Goal: Task Accomplishment & Management: Manage account settings

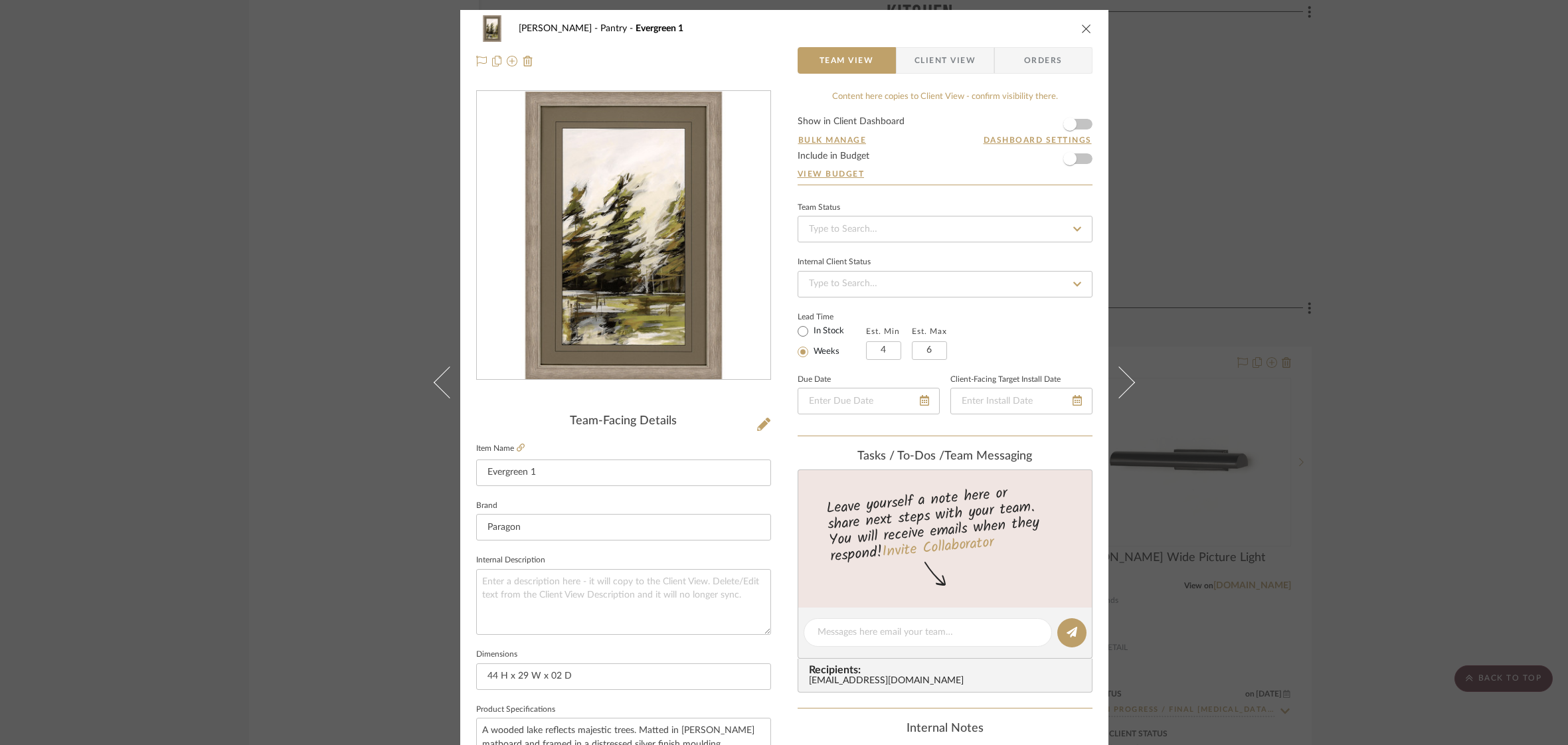
click at [1085, 29] on icon "close" at bounding box center [1086, 28] width 10 height 10
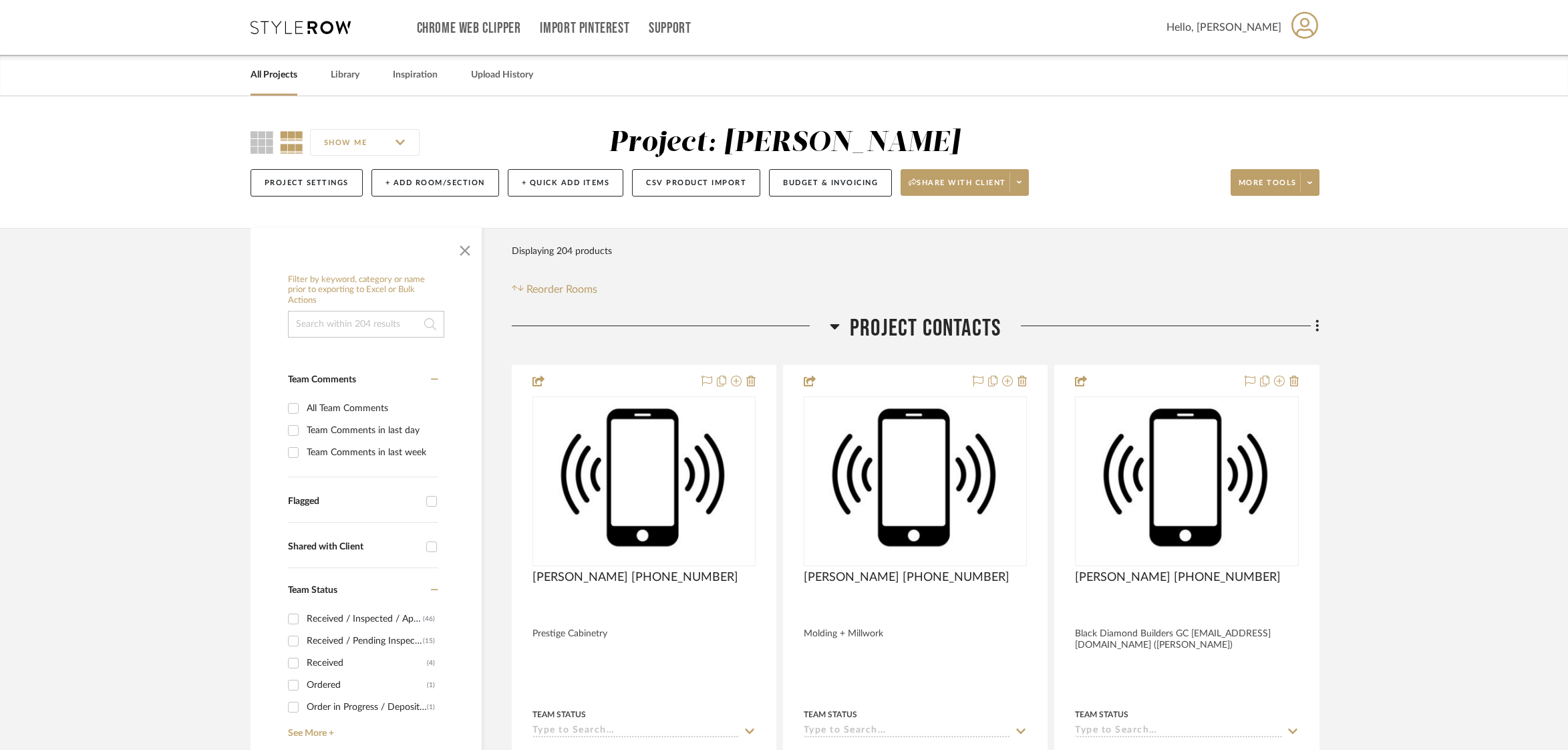
click at [274, 73] on link "All Projects" at bounding box center [274, 75] width 47 height 18
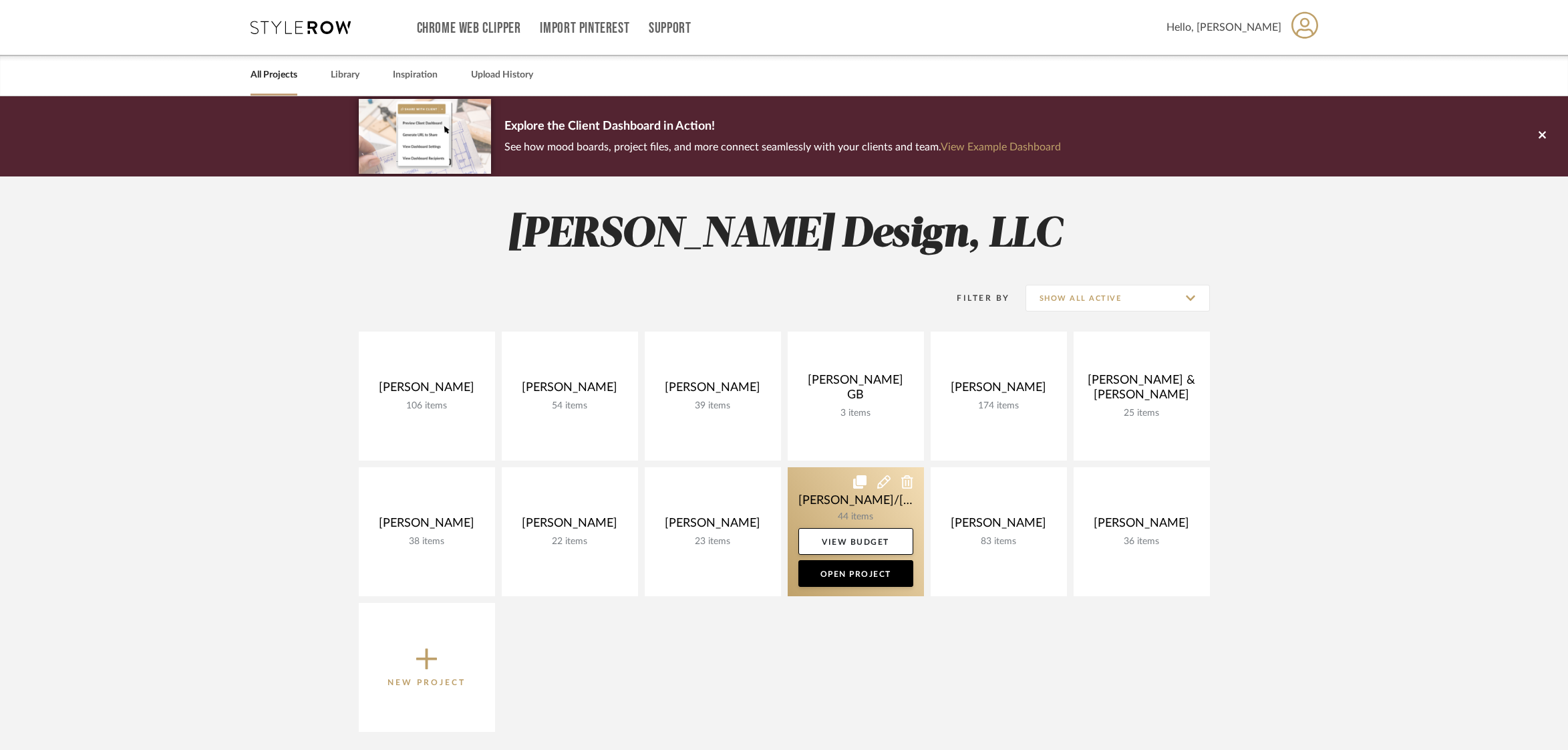
click at [823, 497] on link at bounding box center [856, 531] width 136 height 129
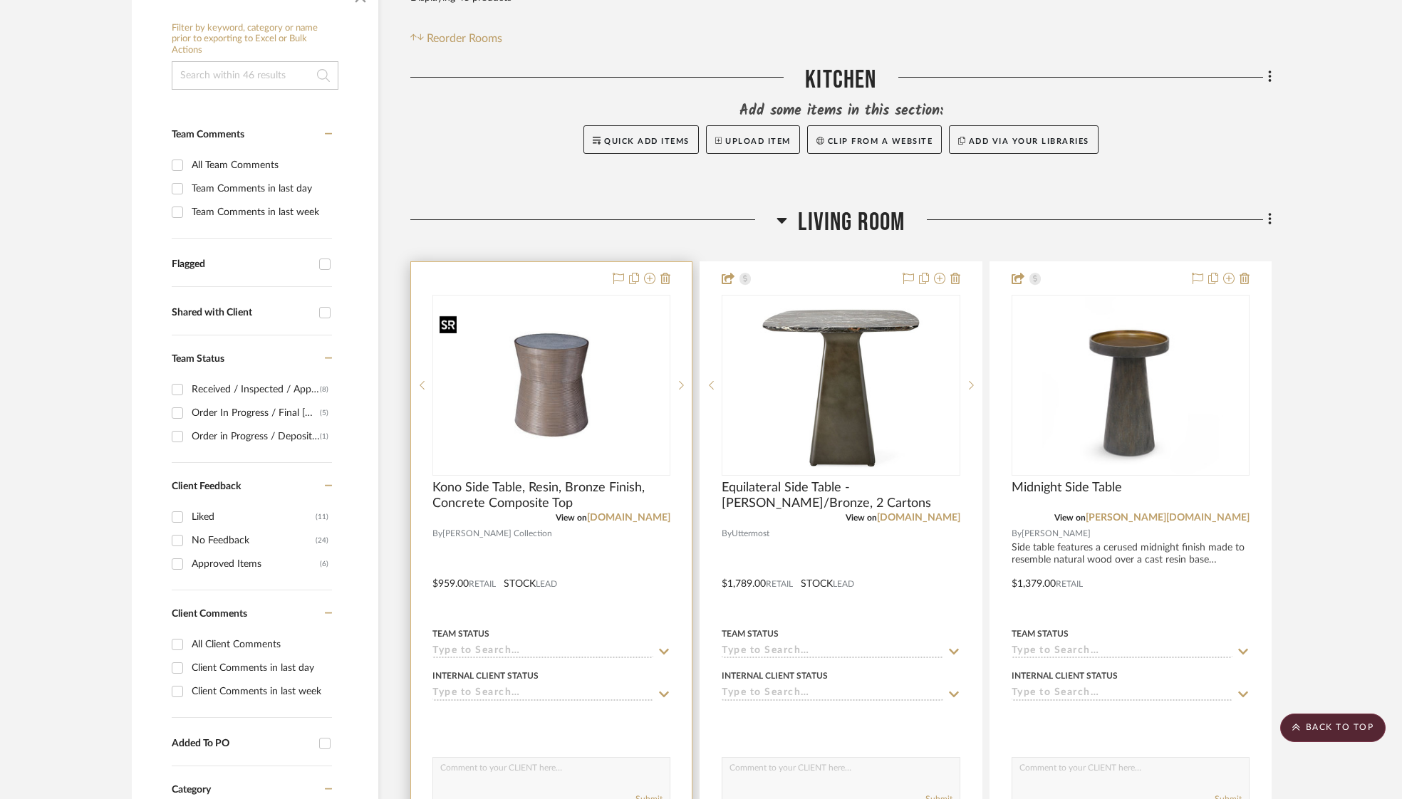
click at [0, 0] on img at bounding box center [0, 0] width 0 height 0
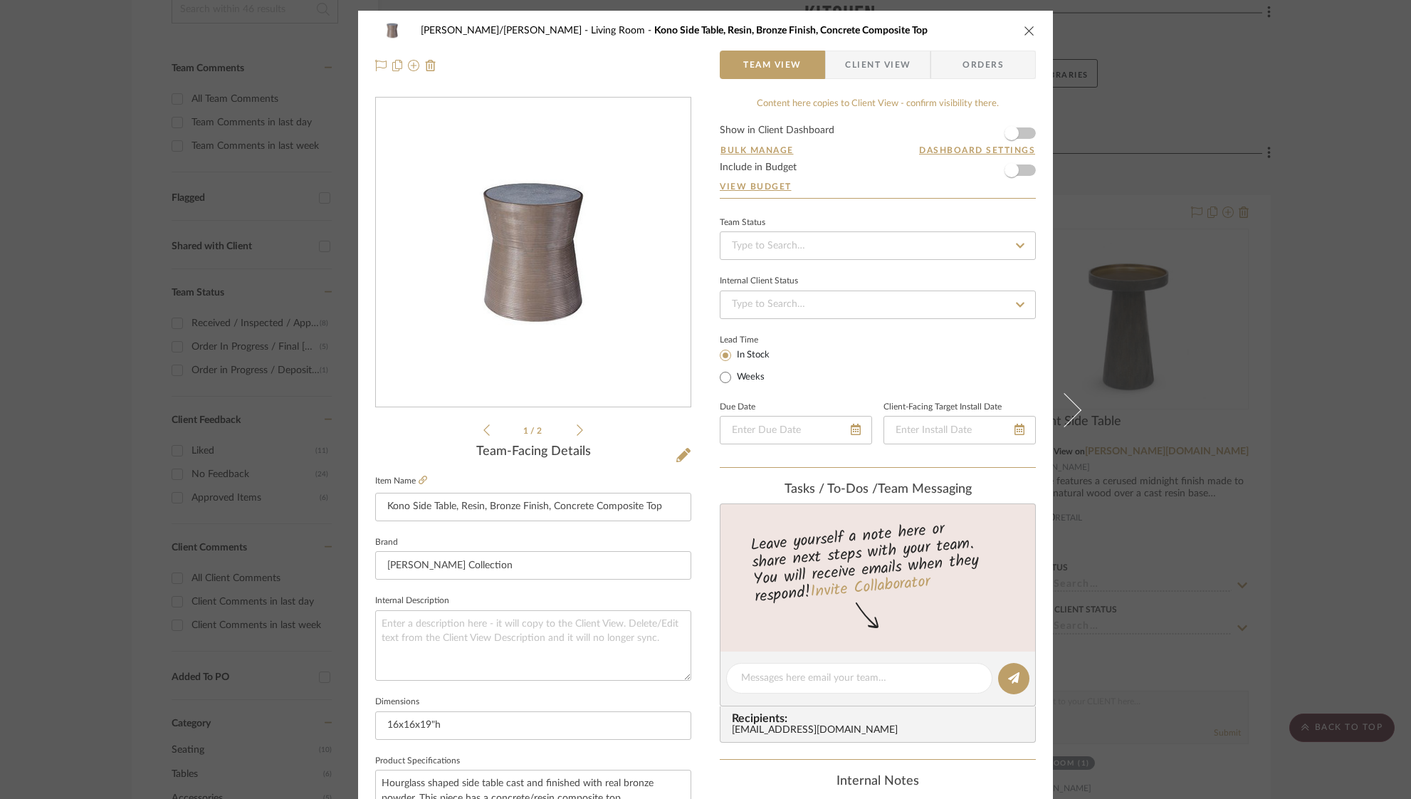
click at [864, 78] on span "Client View" at bounding box center [878, 65] width 66 height 28
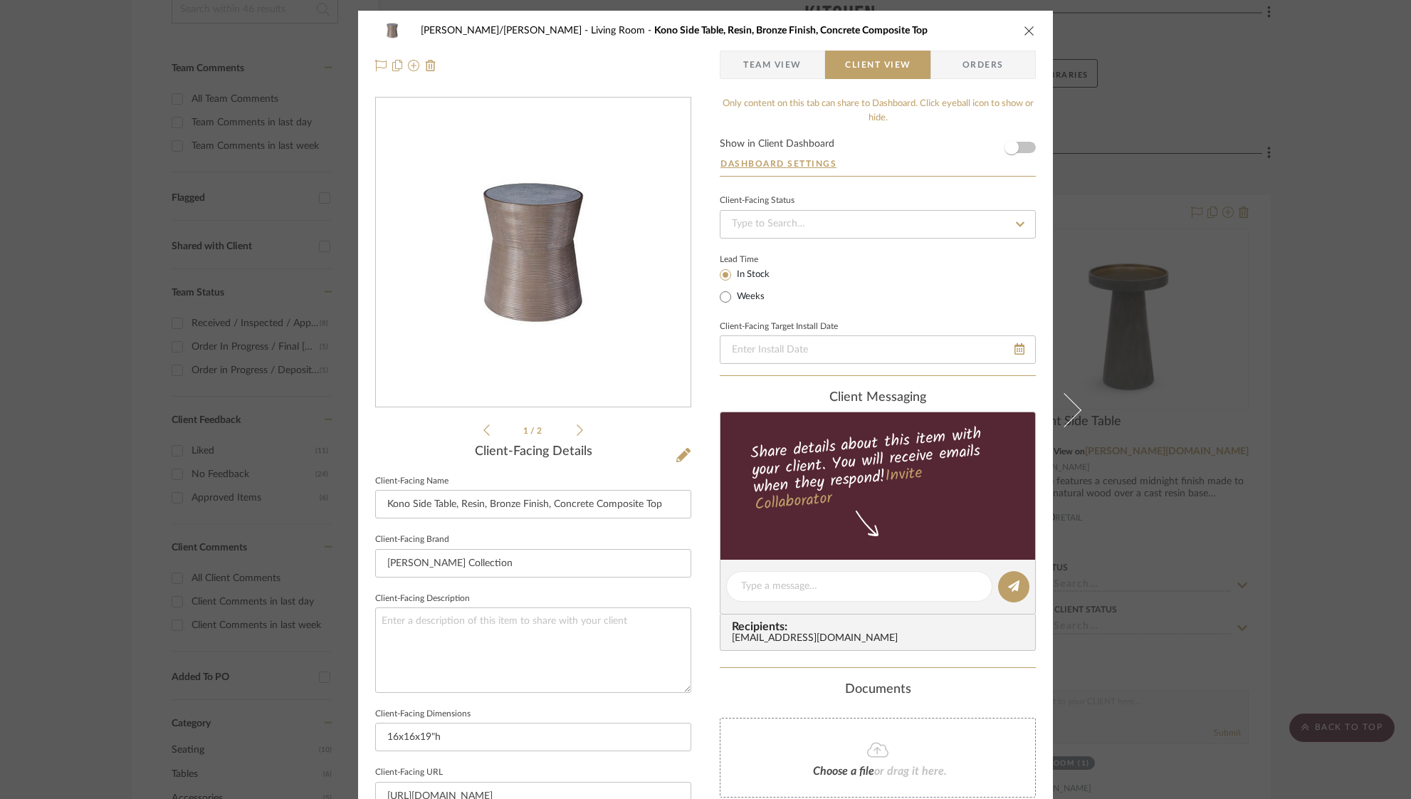
click at [1033, 151] on div "Prange/Van Dyke Living Room Kono Side Table, Resin, Bronze Finish, Concrete Com…" at bounding box center [705, 592] width 695 height 1162
click at [1026, 149] on form "Show in Client Dashboard Dashboard Settings" at bounding box center [878, 157] width 316 height 37
click at [1020, 146] on span "button" at bounding box center [1011, 147] width 31 height 31
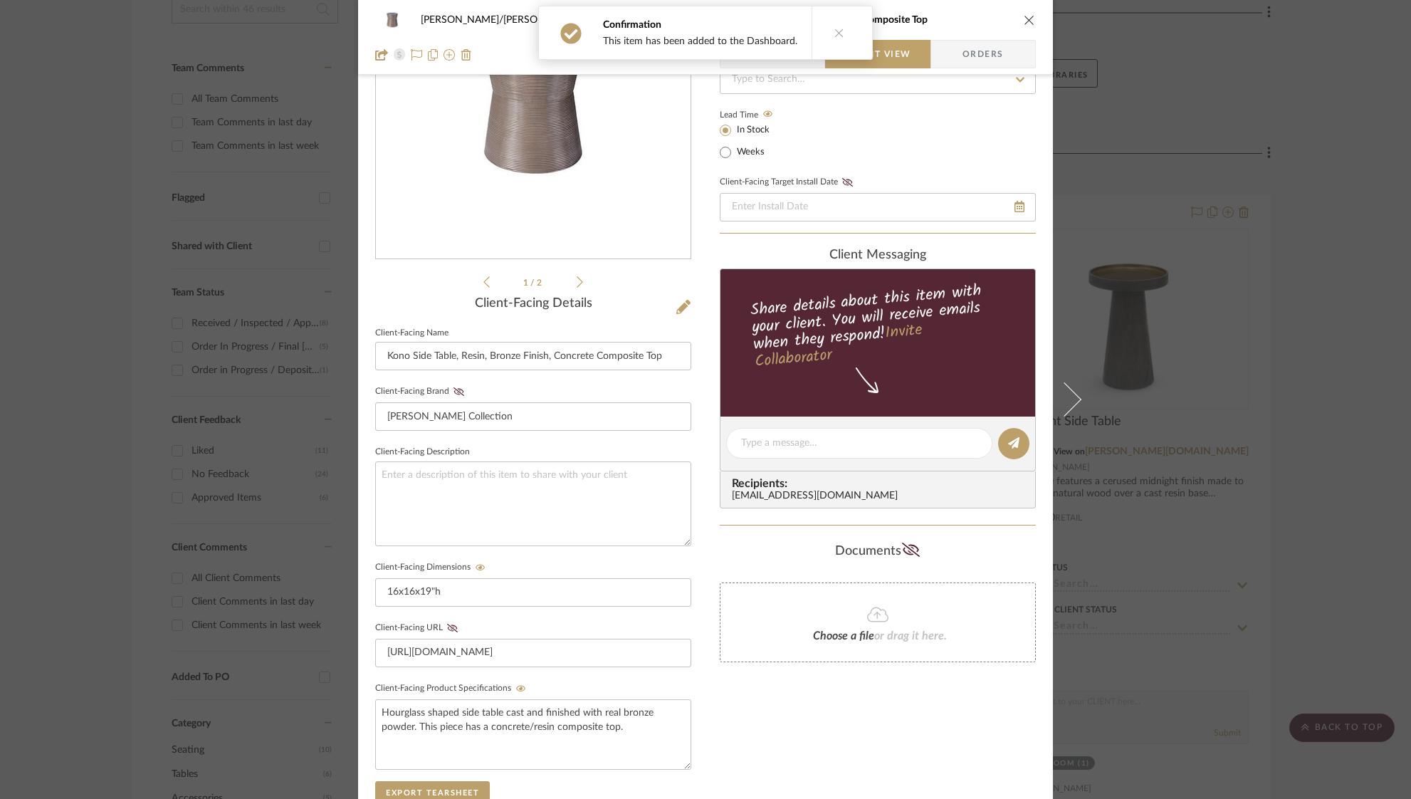
scroll to position [162, 0]
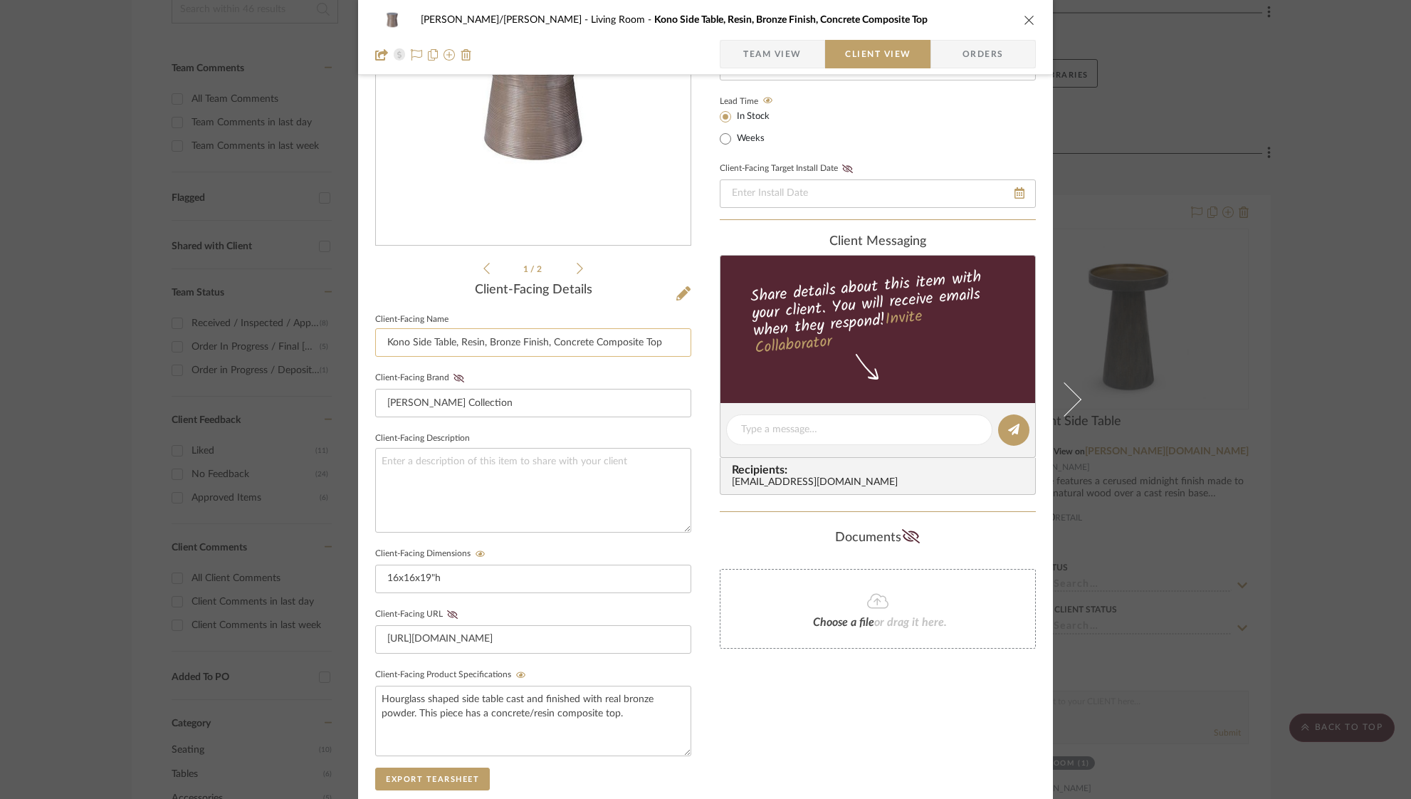
drag, startPoint x: 456, startPoint y: 342, endPoint x: 382, endPoint y: 342, distance: 74.1
click at [382, 342] on input "Kono Side Table, Resin, Bronze Finish, Concrete Composite Top" at bounding box center [533, 342] width 316 height 28
drag, startPoint x: 584, startPoint y: 343, endPoint x: 640, endPoint y: 348, distance: 56.5
click at [603, 345] on input "Resin, Bronze Finish, Concrete Composite Top" at bounding box center [533, 342] width 316 height 28
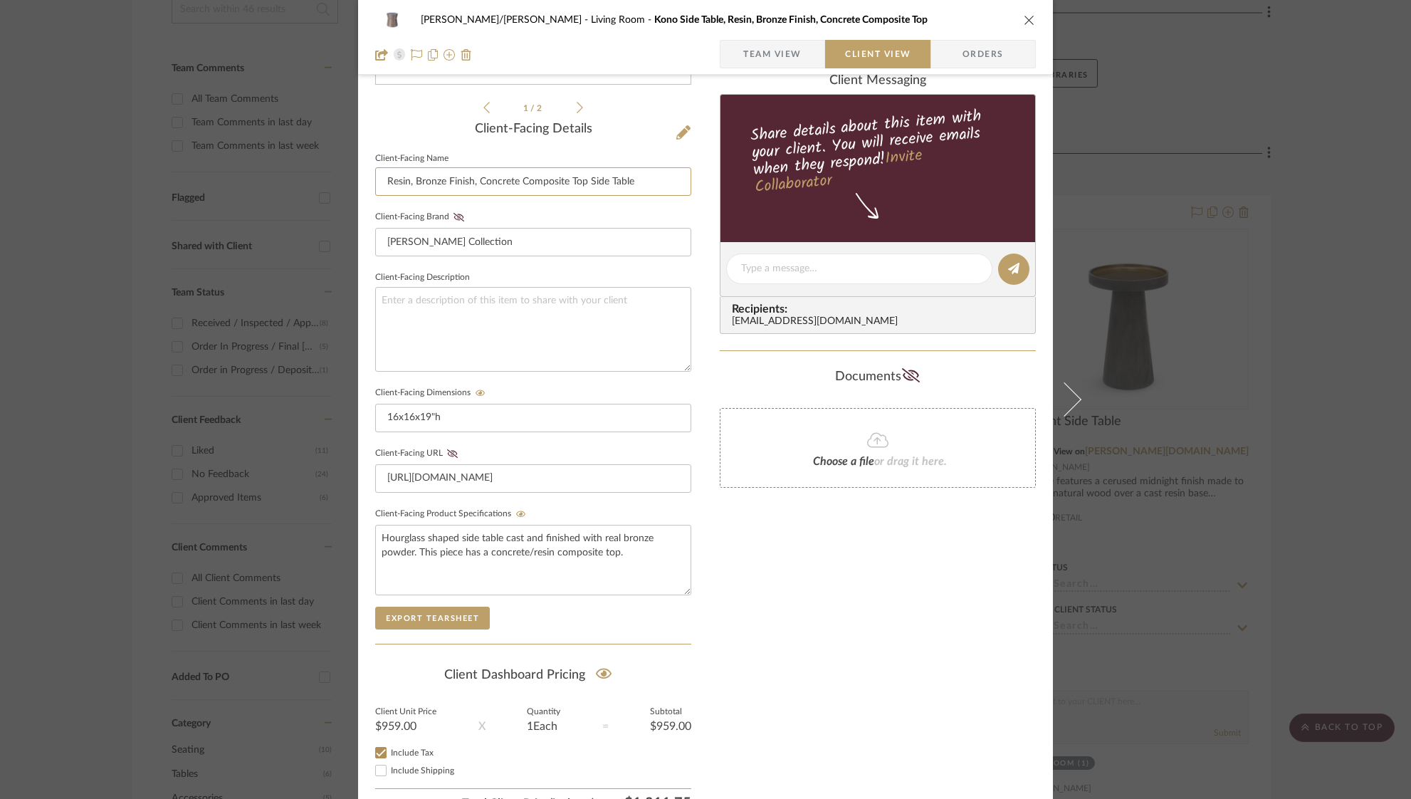
scroll to position [323, 0]
type input "Resin, Bronze Finish, Concrete Composite Top Side Table"
click at [1024, 18] on icon "close" at bounding box center [1029, 19] width 11 height 11
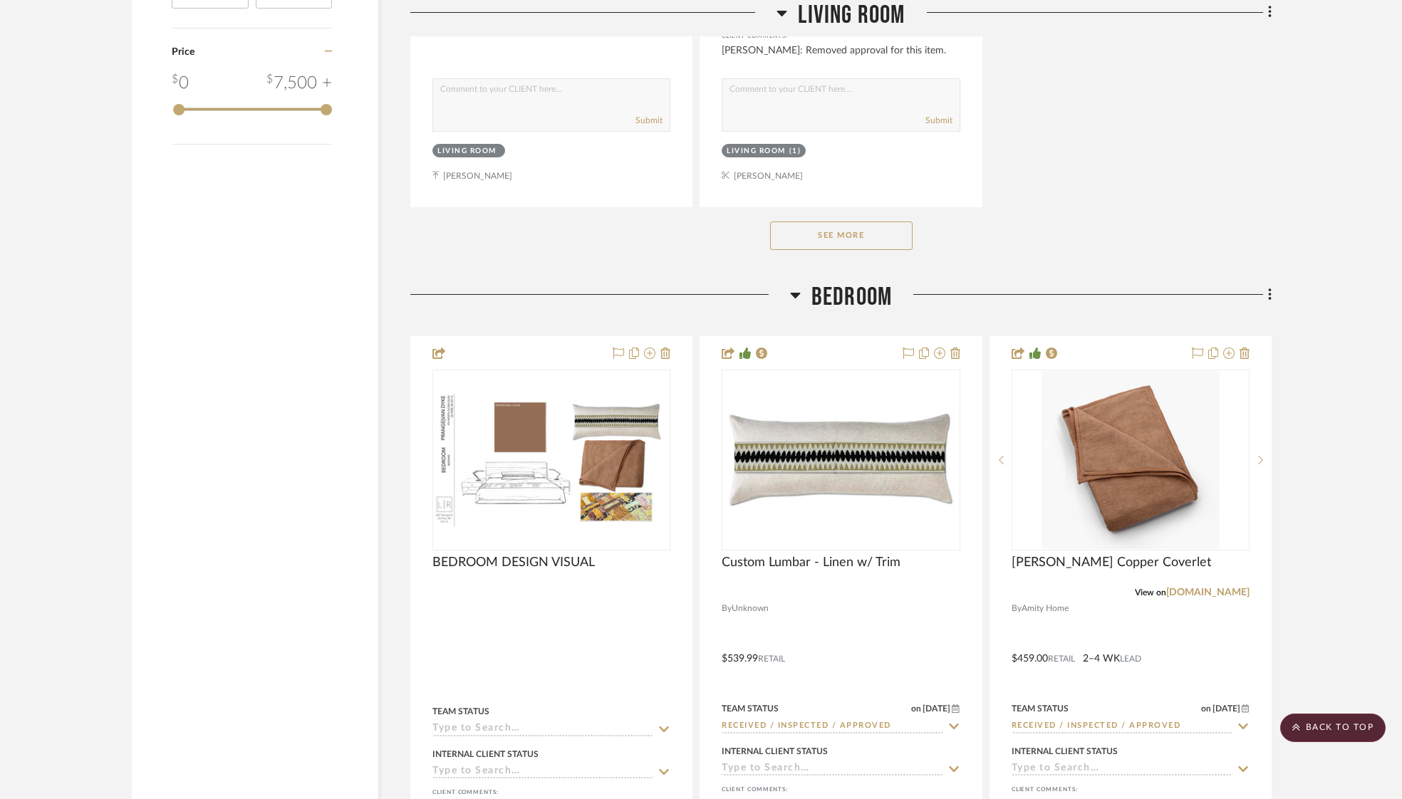
scroll to position [2228, 0]
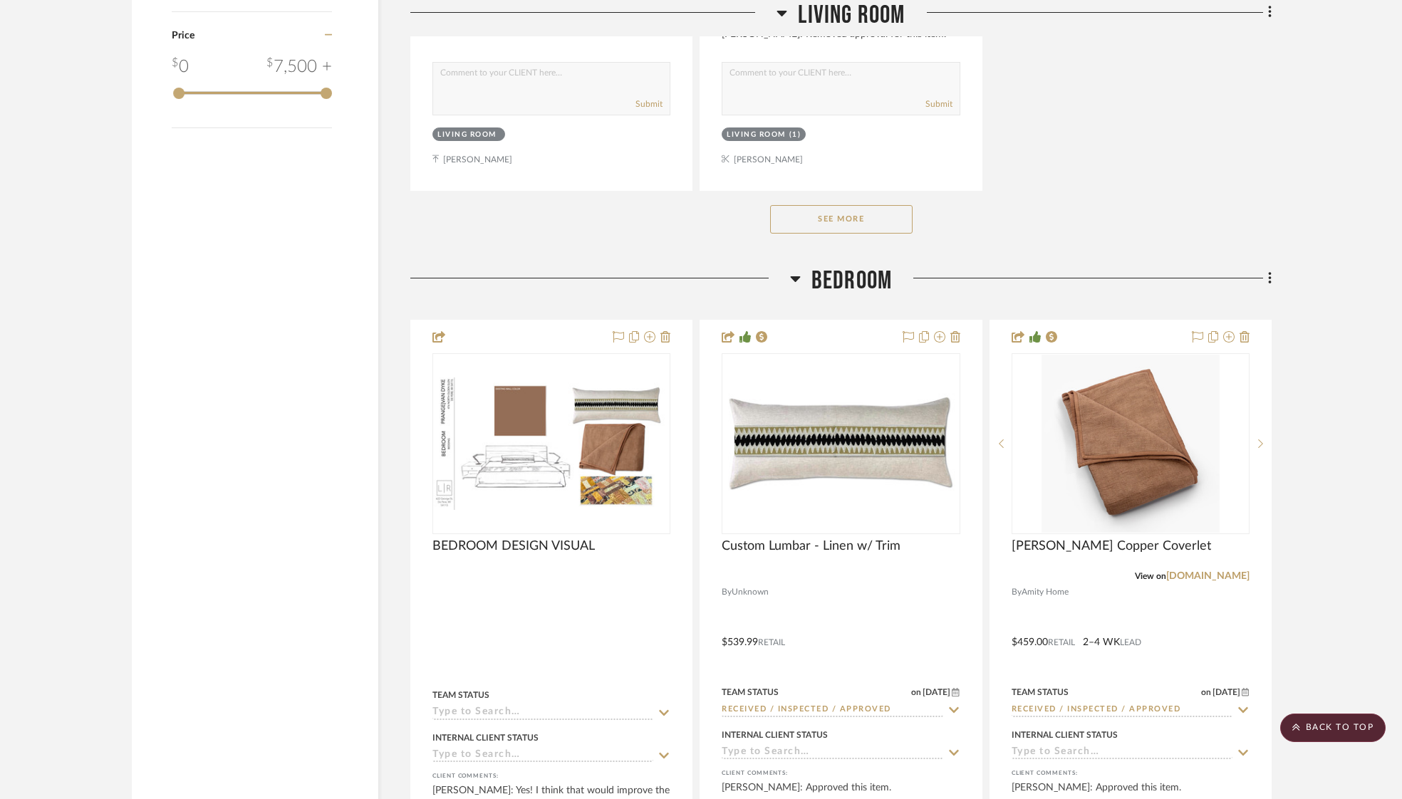
click at [828, 225] on button "See More" at bounding box center [841, 219] width 142 height 28
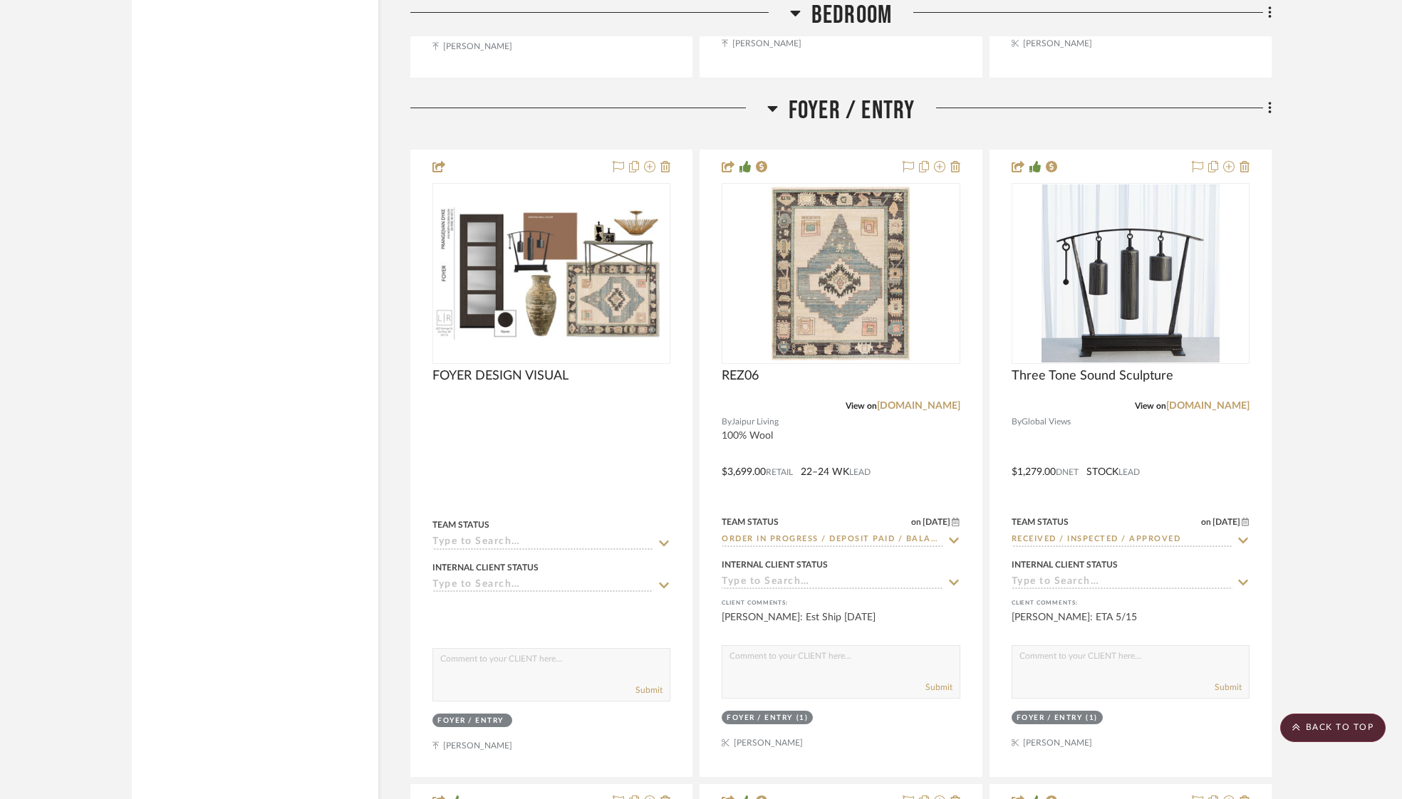
scroll to position [6262, 0]
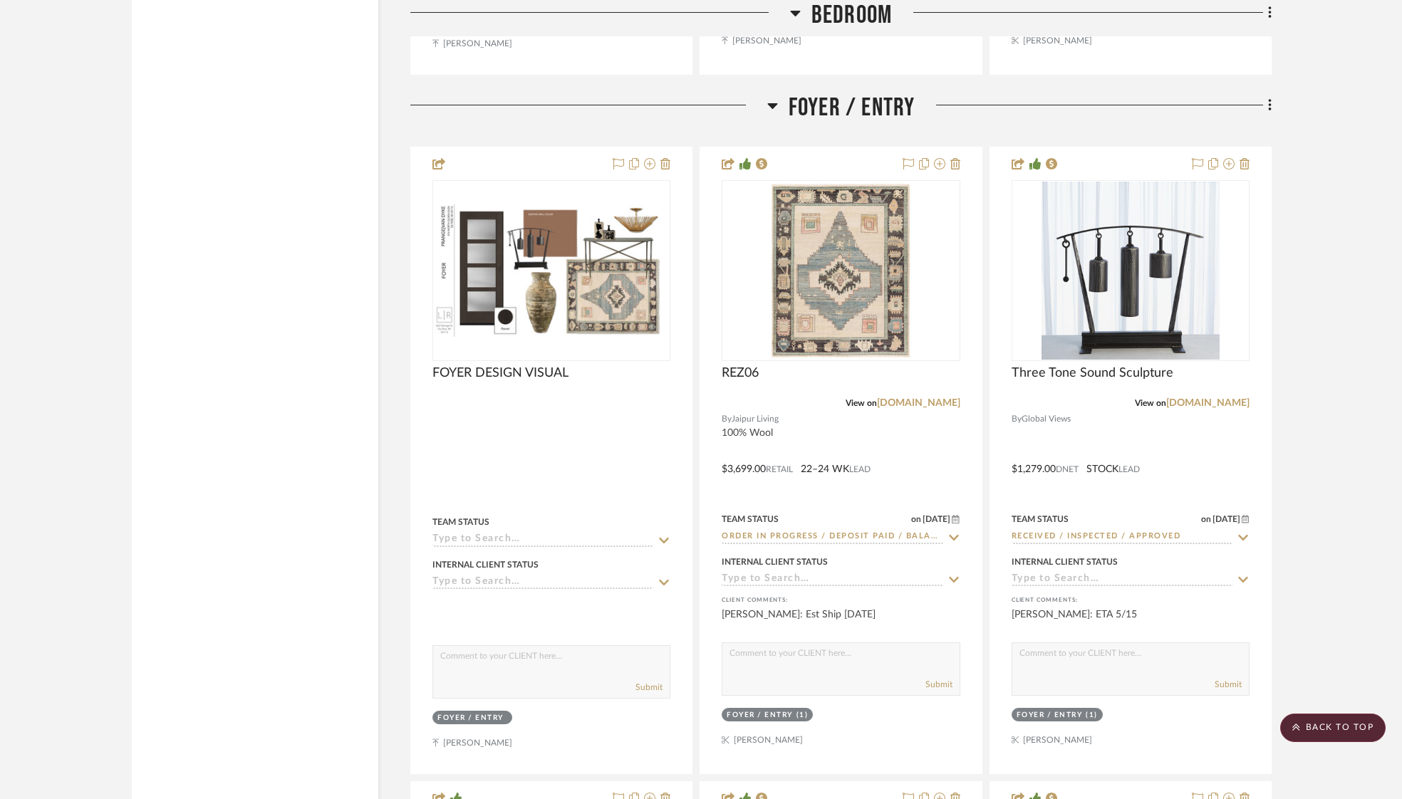
click at [813, 235] on img "0" at bounding box center [840, 271] width 142 height 178
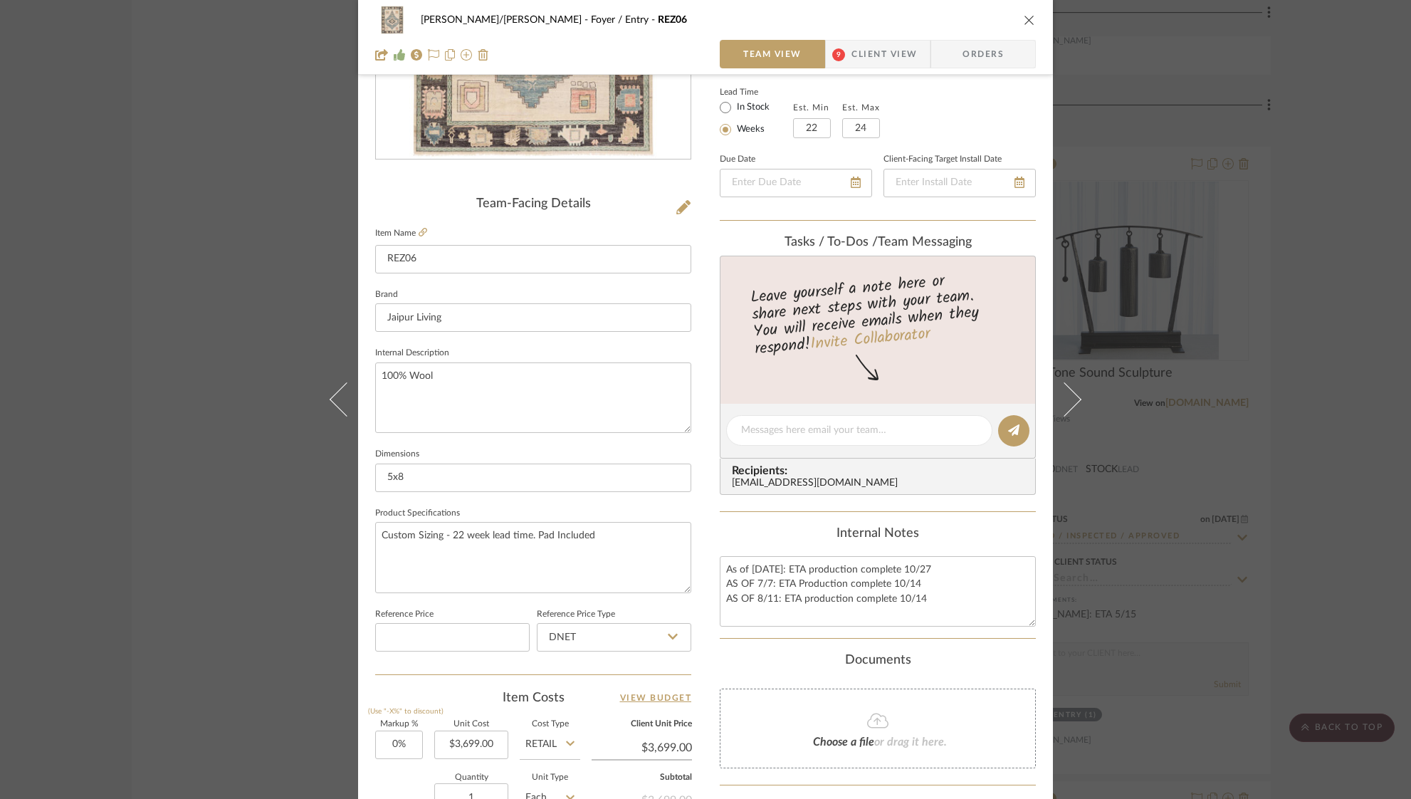
scroll to position [257, 0]
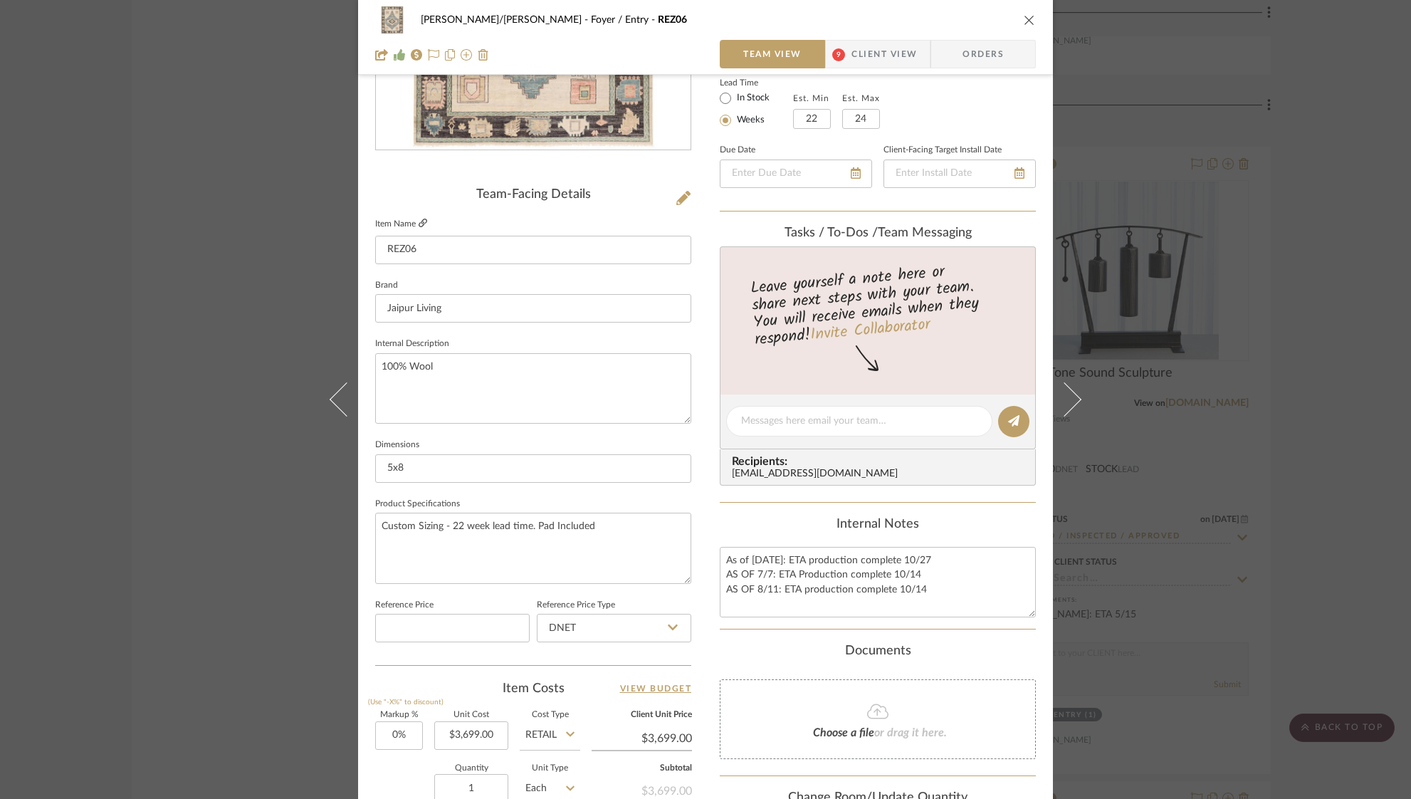
click at [419, 225] on icon at bounding box center [423, 223] width 9 height 9
click at [1024, 14] on icon "close" at bounding box center [1029, 19] width 11 height 11
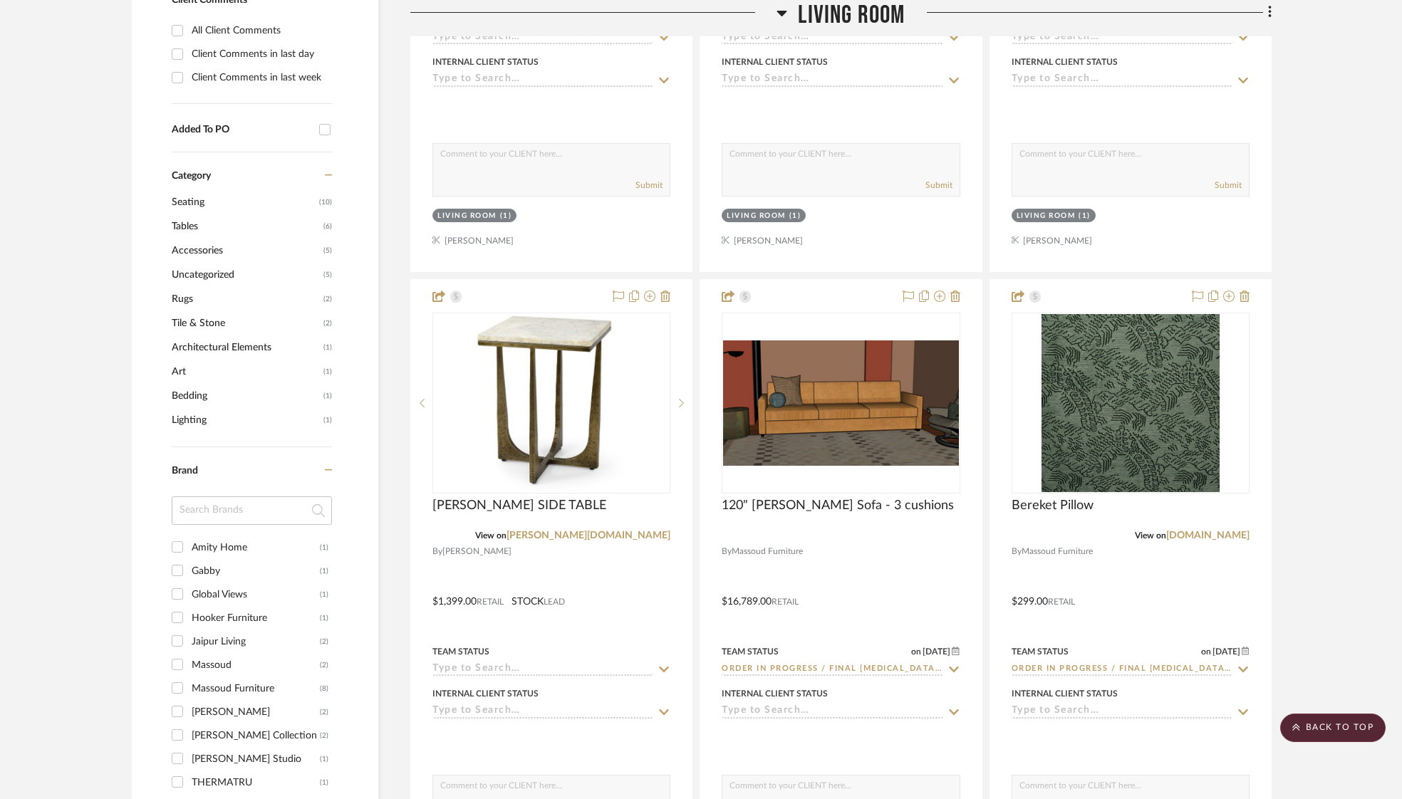
scroll to position [0, 0]
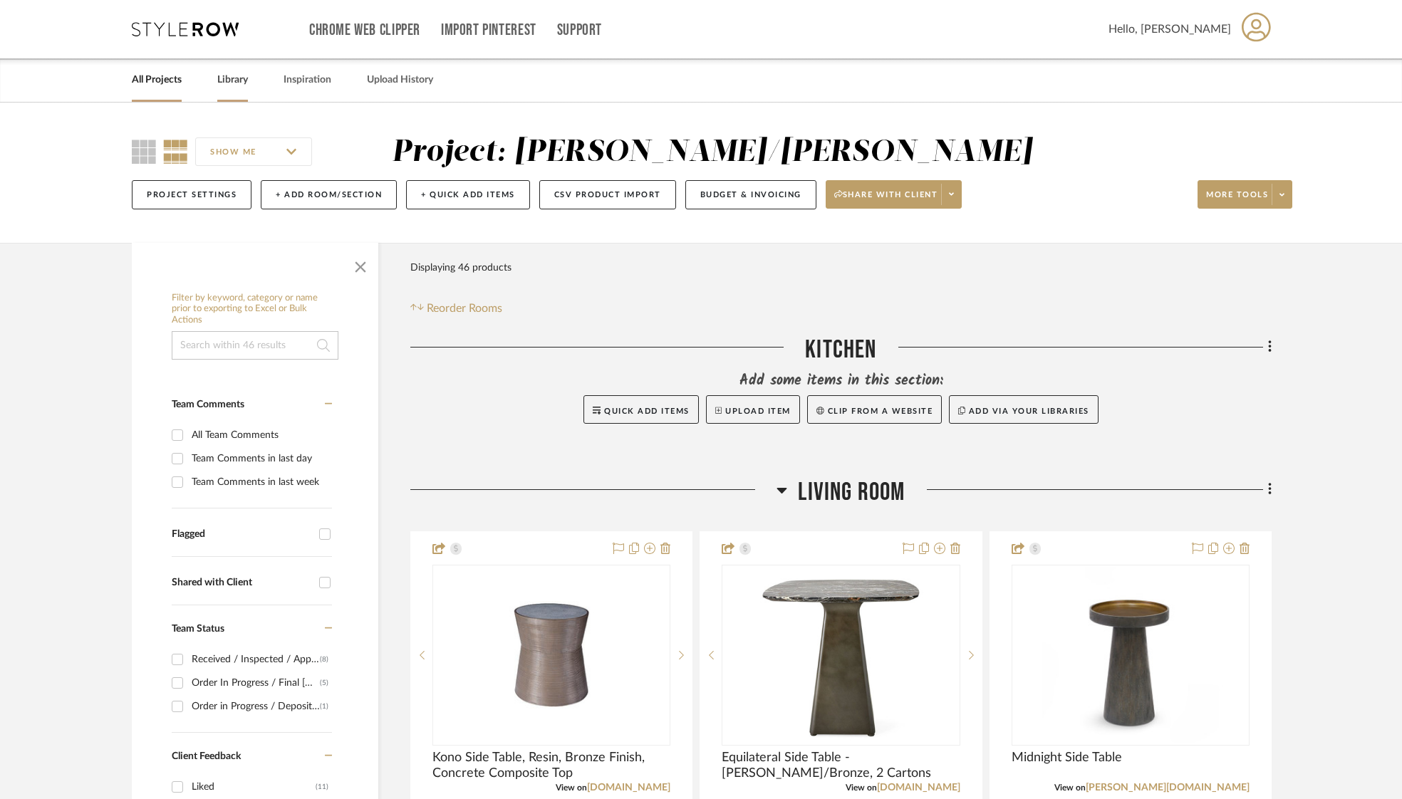
click at [226, 79] on link "Library" at bounding box center [232, 80] width 31 height 19
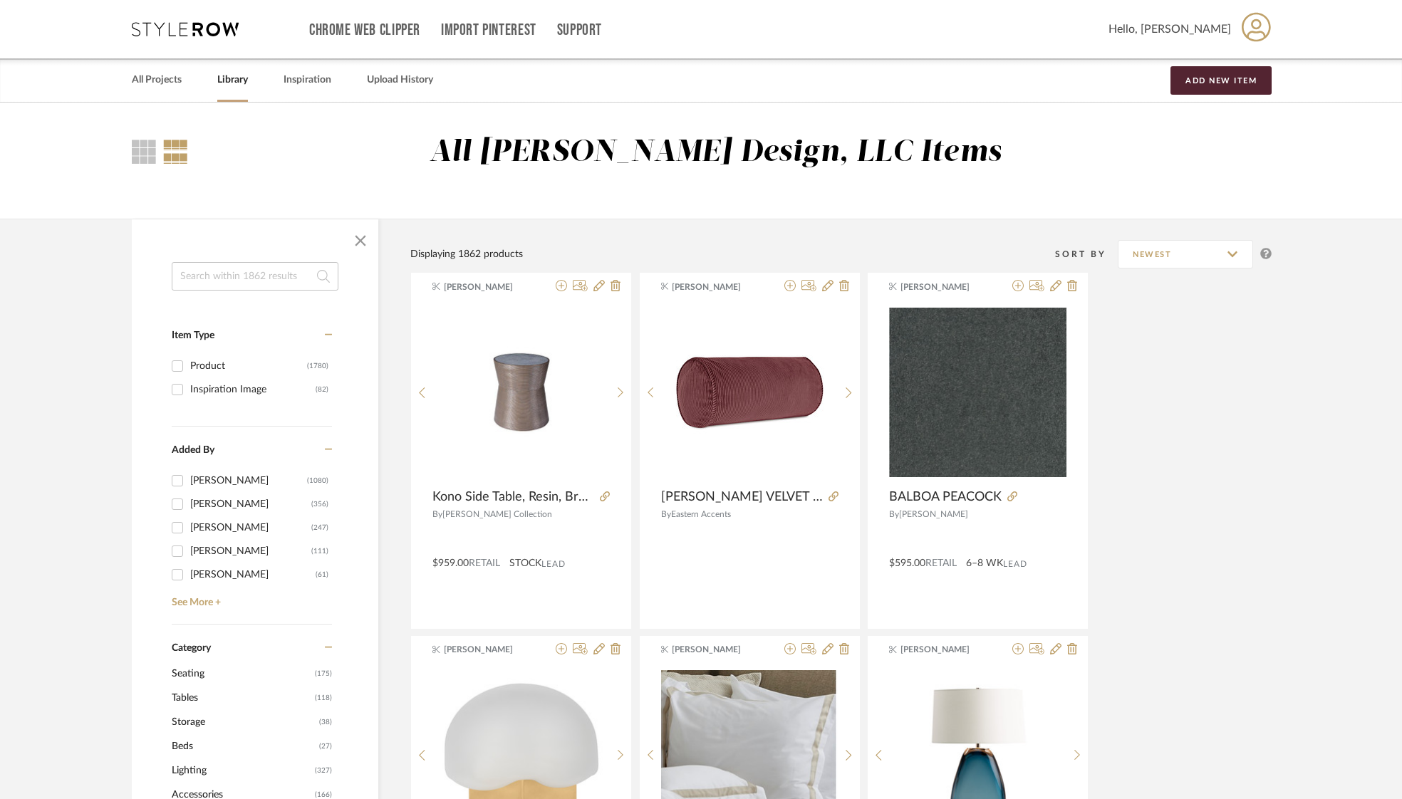
click at [173, 84] on link "All Projects" at bounding box center [157, 80] width 50 height 19
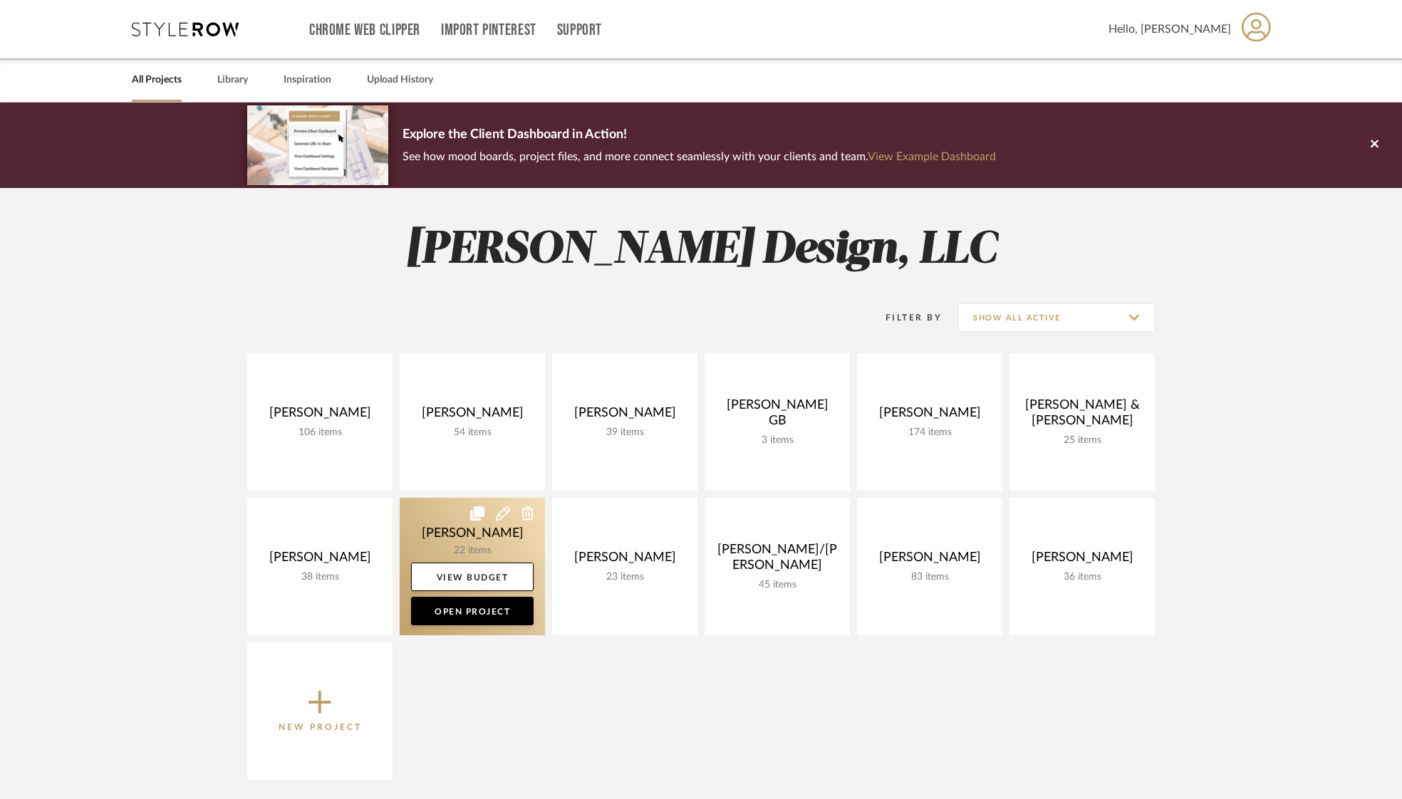
click at [506, 529] on link at bounding box center [472, 566] width 145 height 137
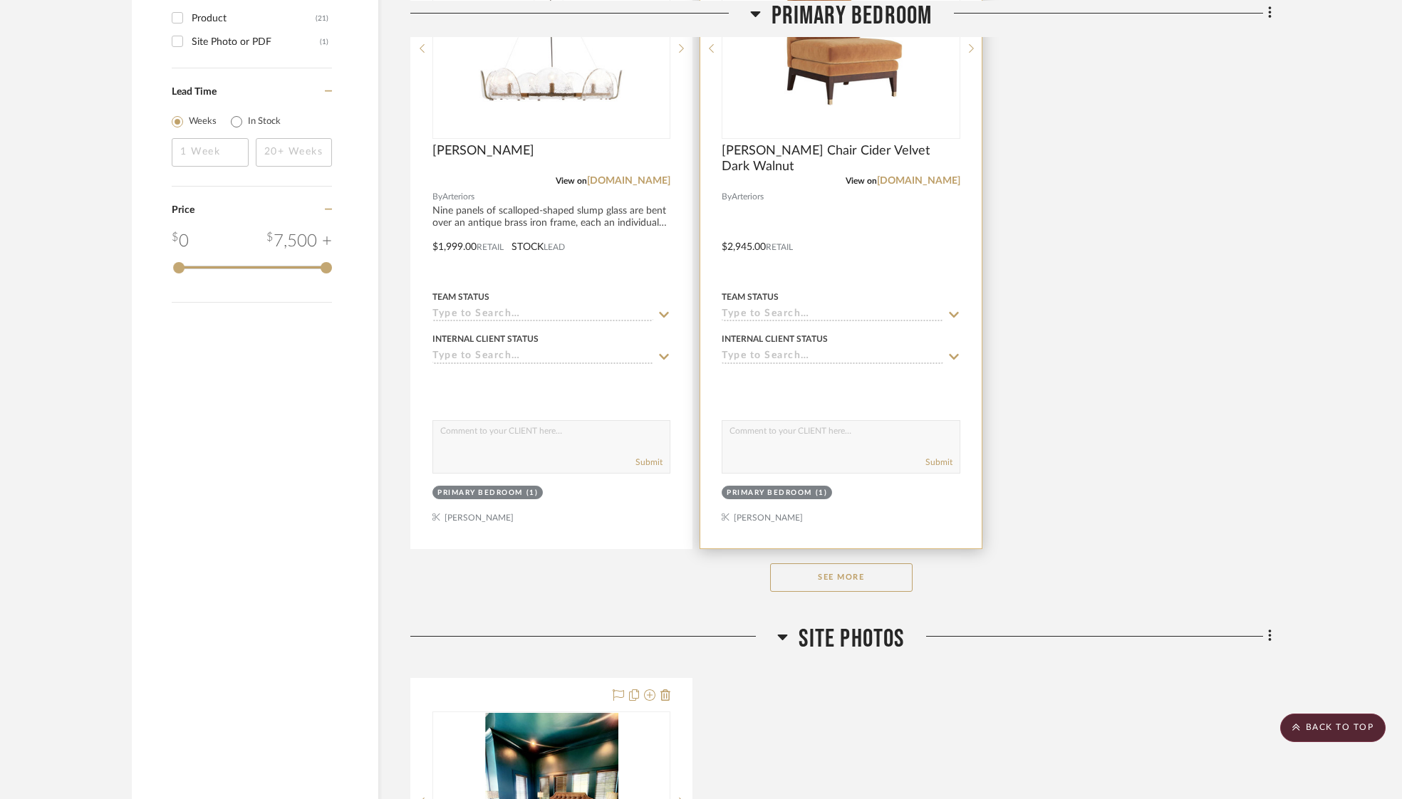
scroll to position [1732, 0]
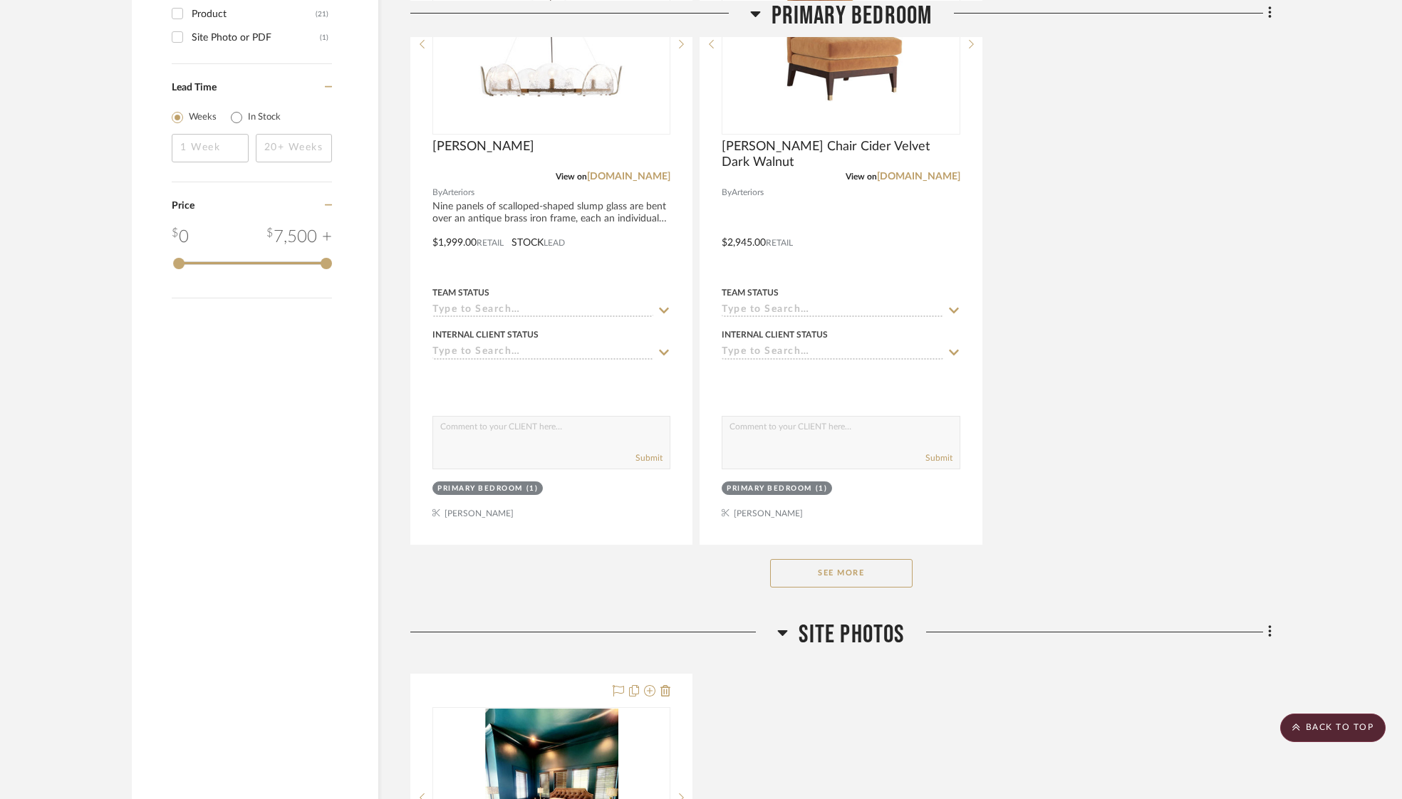
click at [847, 569] on button "See More" at bounding box center [841, 573] width 142 height 28
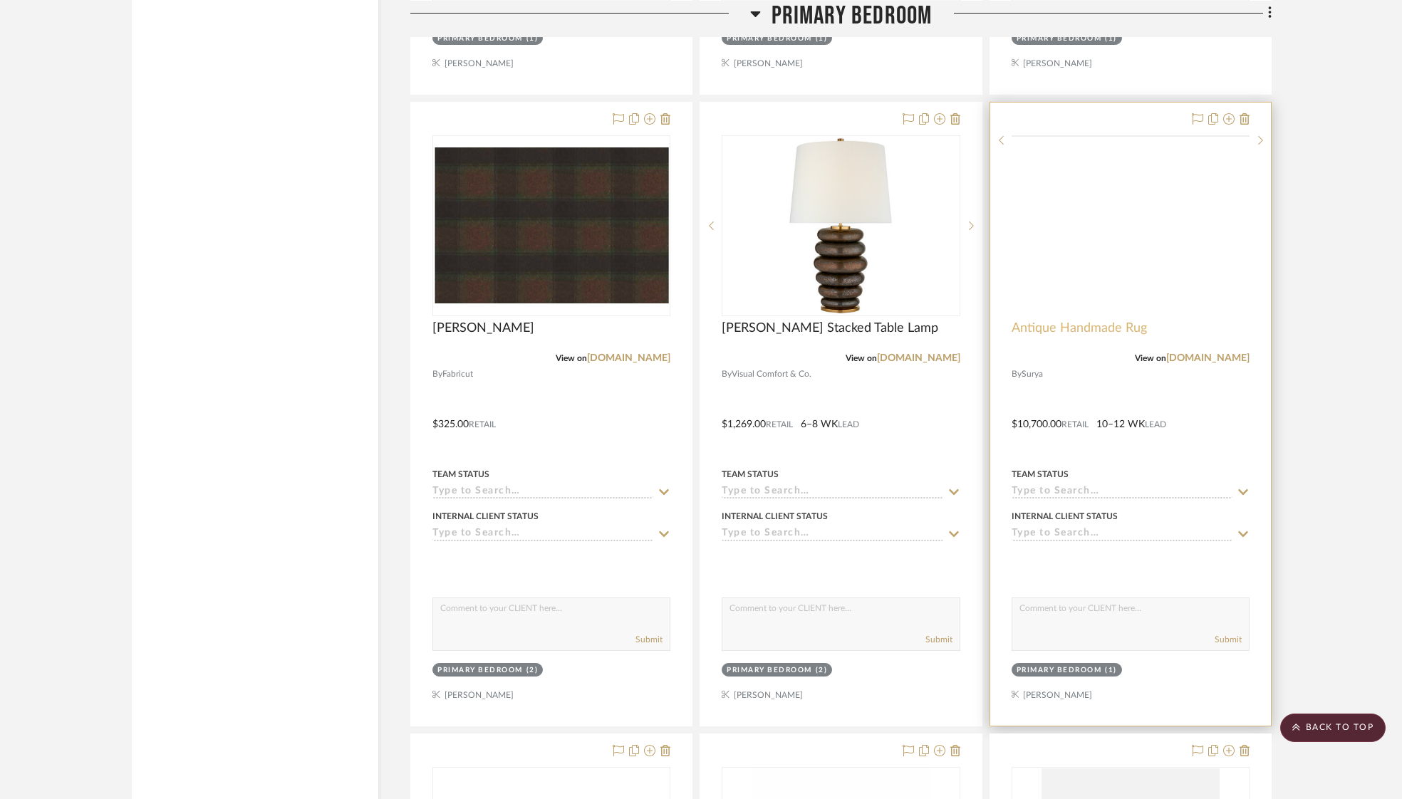
scroll to position [2813, 0]
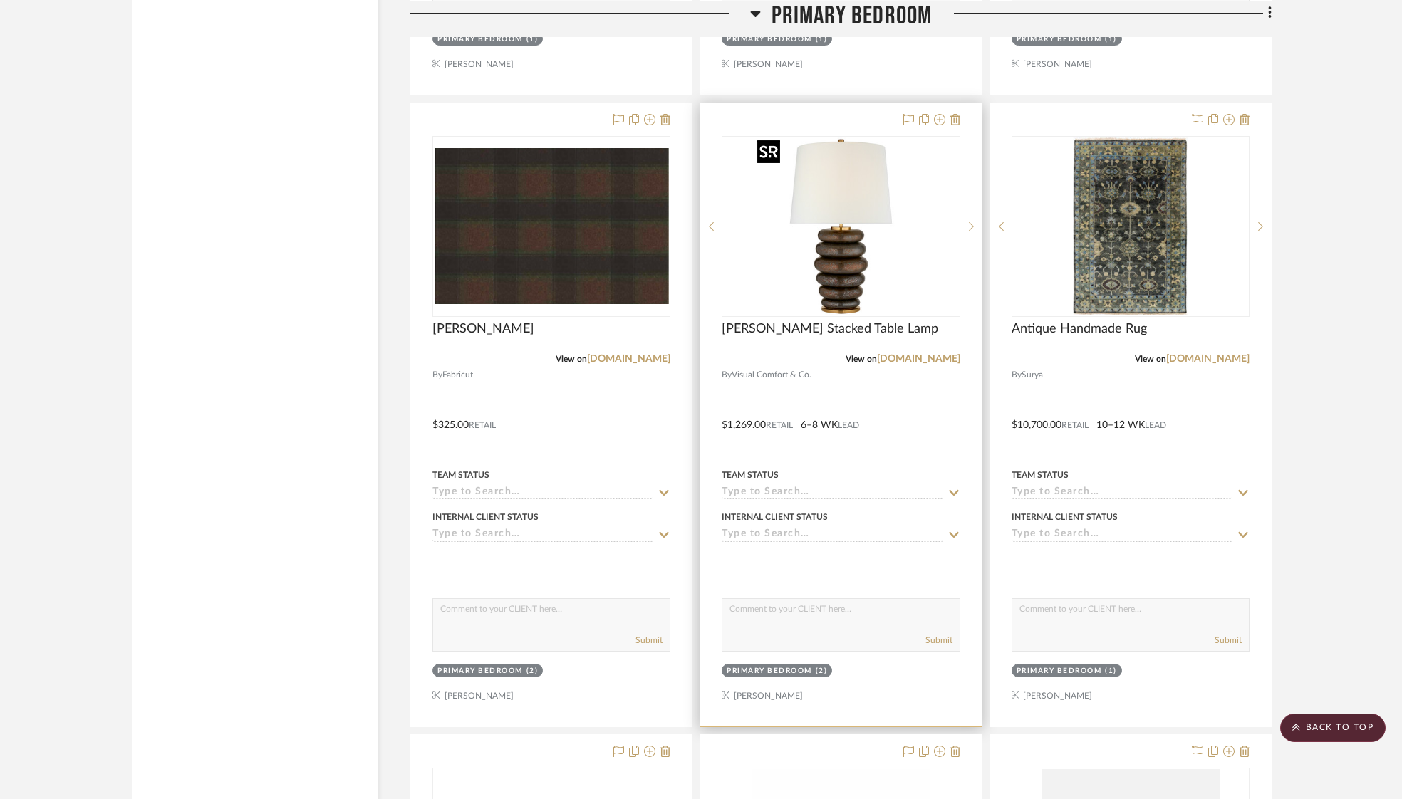
click at [844, 217] on img "0" at bounding box center [840, 226] width 178 height 178
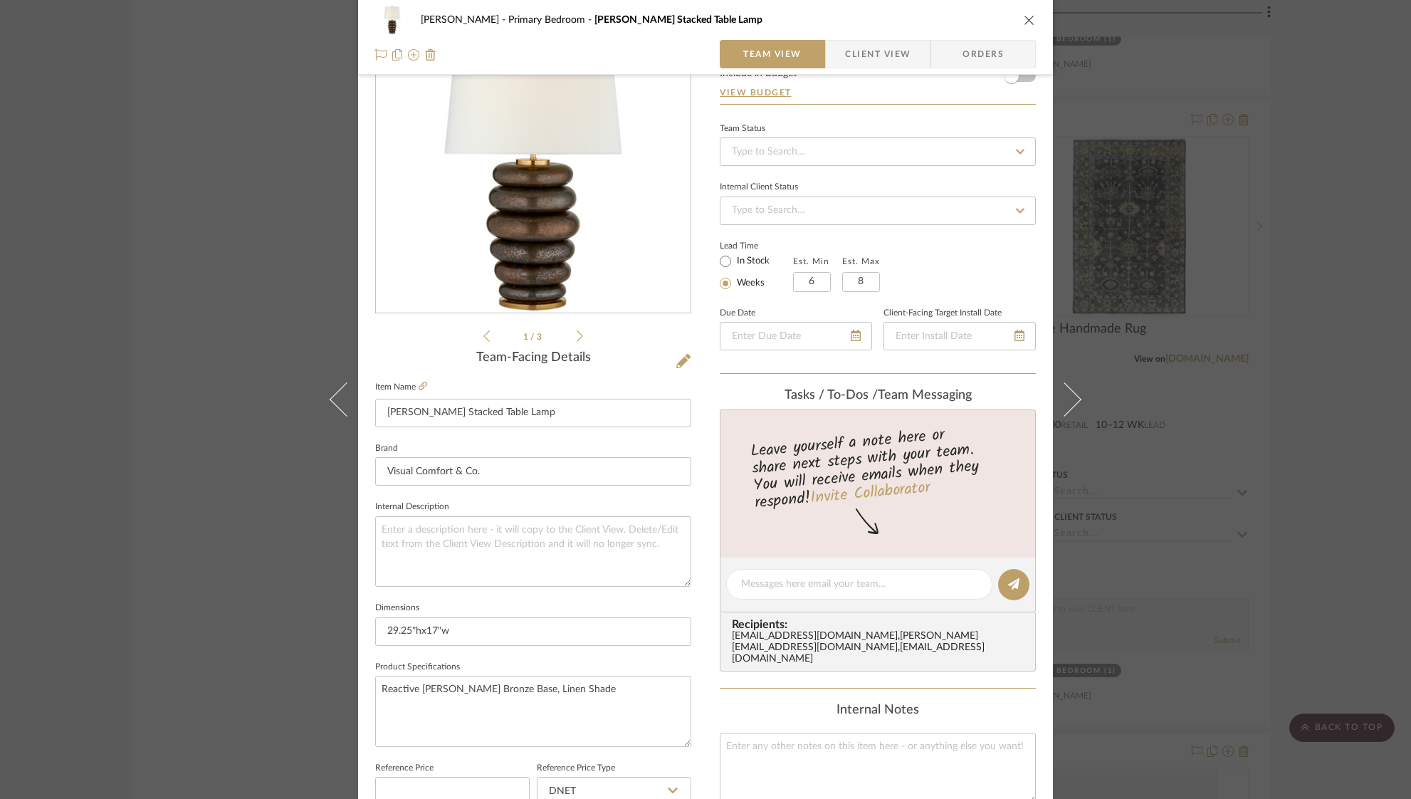
scroll to position [120, 0]
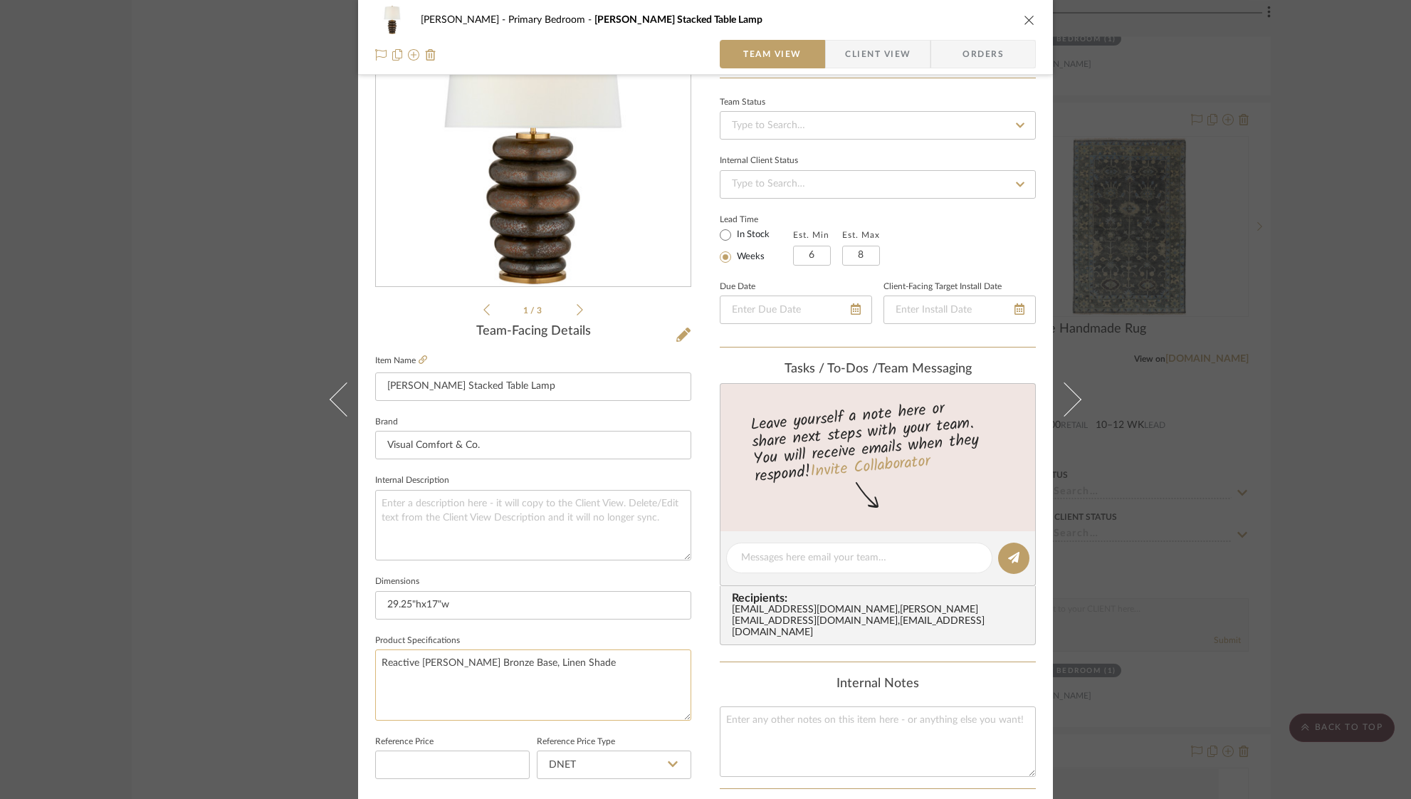
drag, startPoint x: 597, startPoint y: 663, endPoint x: 372, endPoint y: 663, distance: 225.0
click at [375, 663] on textarea "Reactive Glaze Crystal Bronze Base, Linen Shade" at bounding box center [533, 684] width 316 height 71
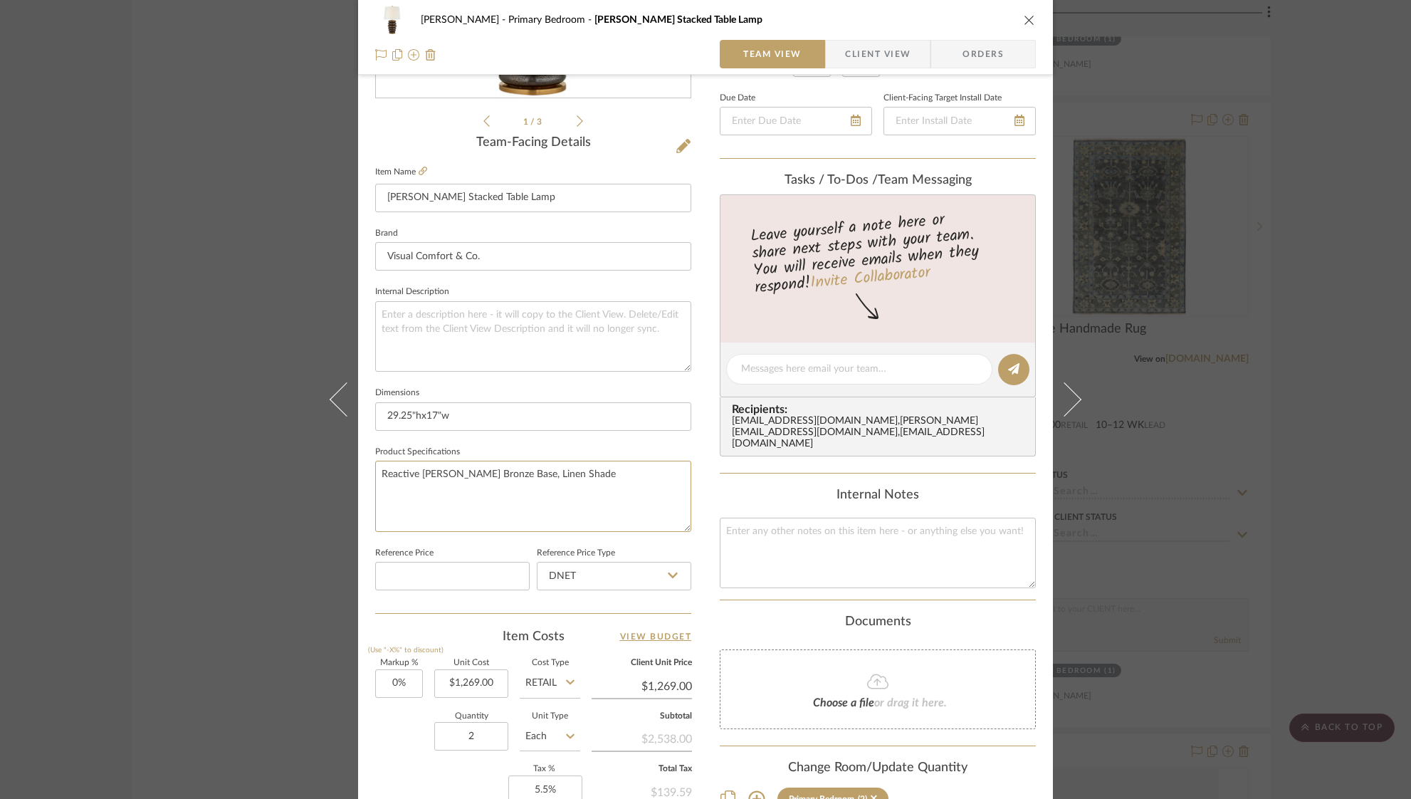
scroll to position [0, 0]
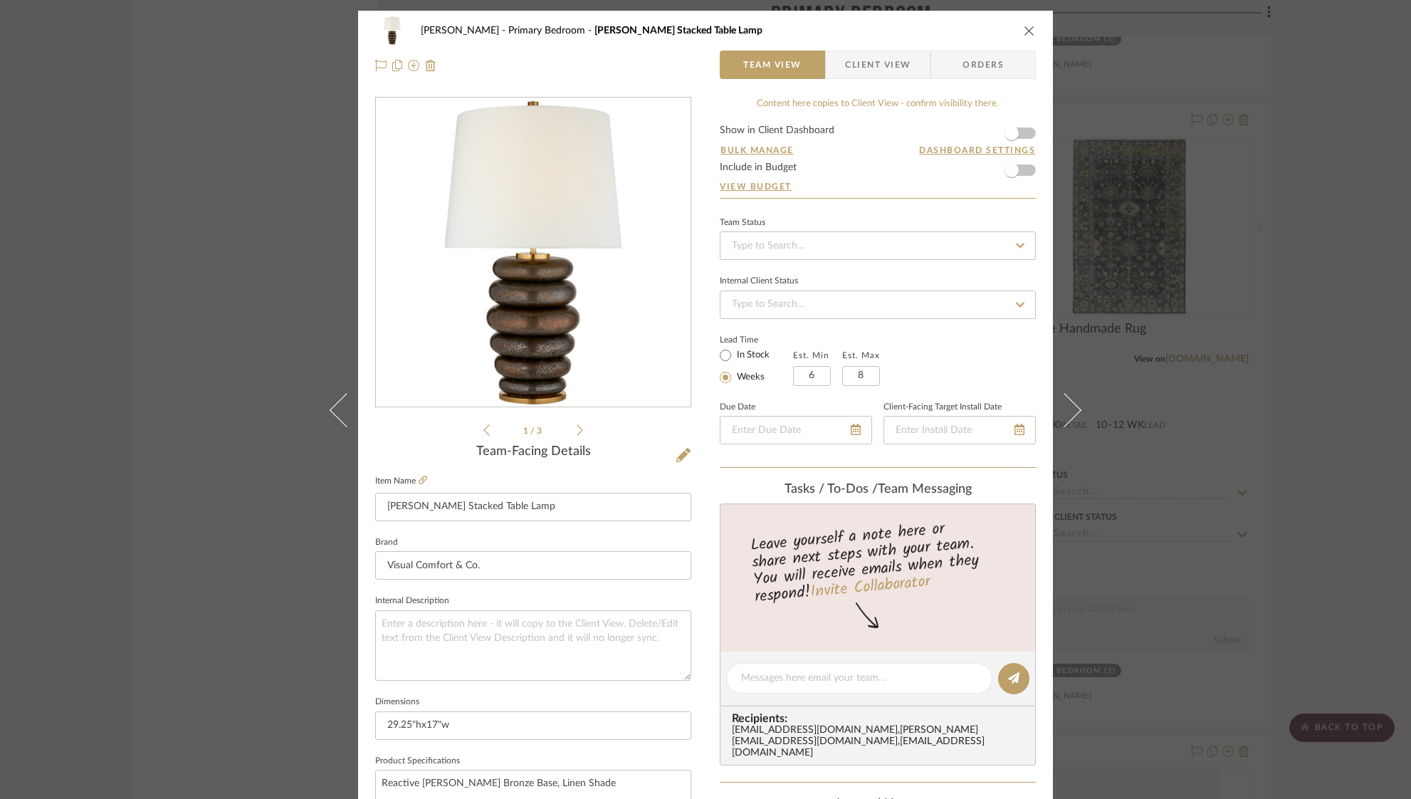
click at [1024, 25] on icon "close" at bounding box center [1029, 30] width 11 height 11
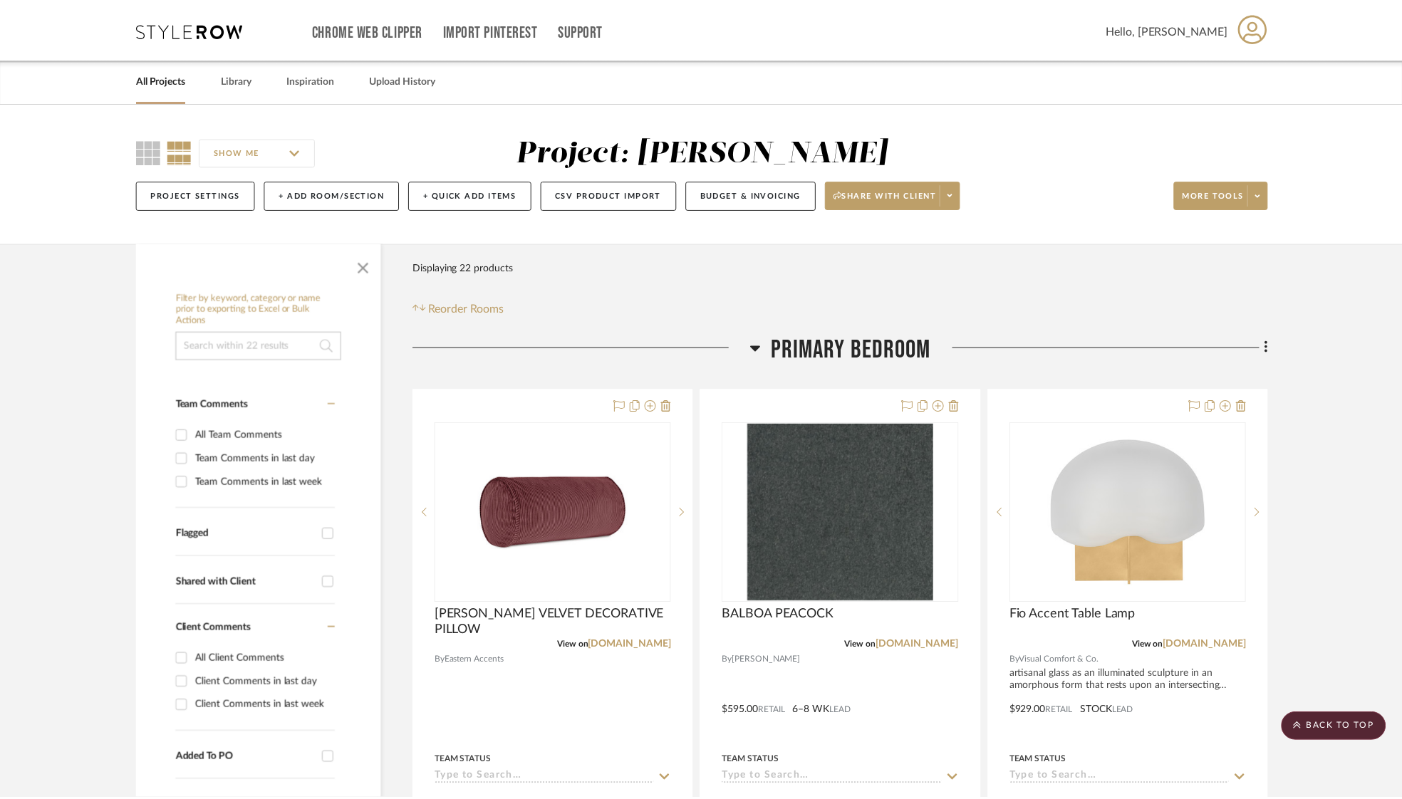
scroll to position [2813, 0]
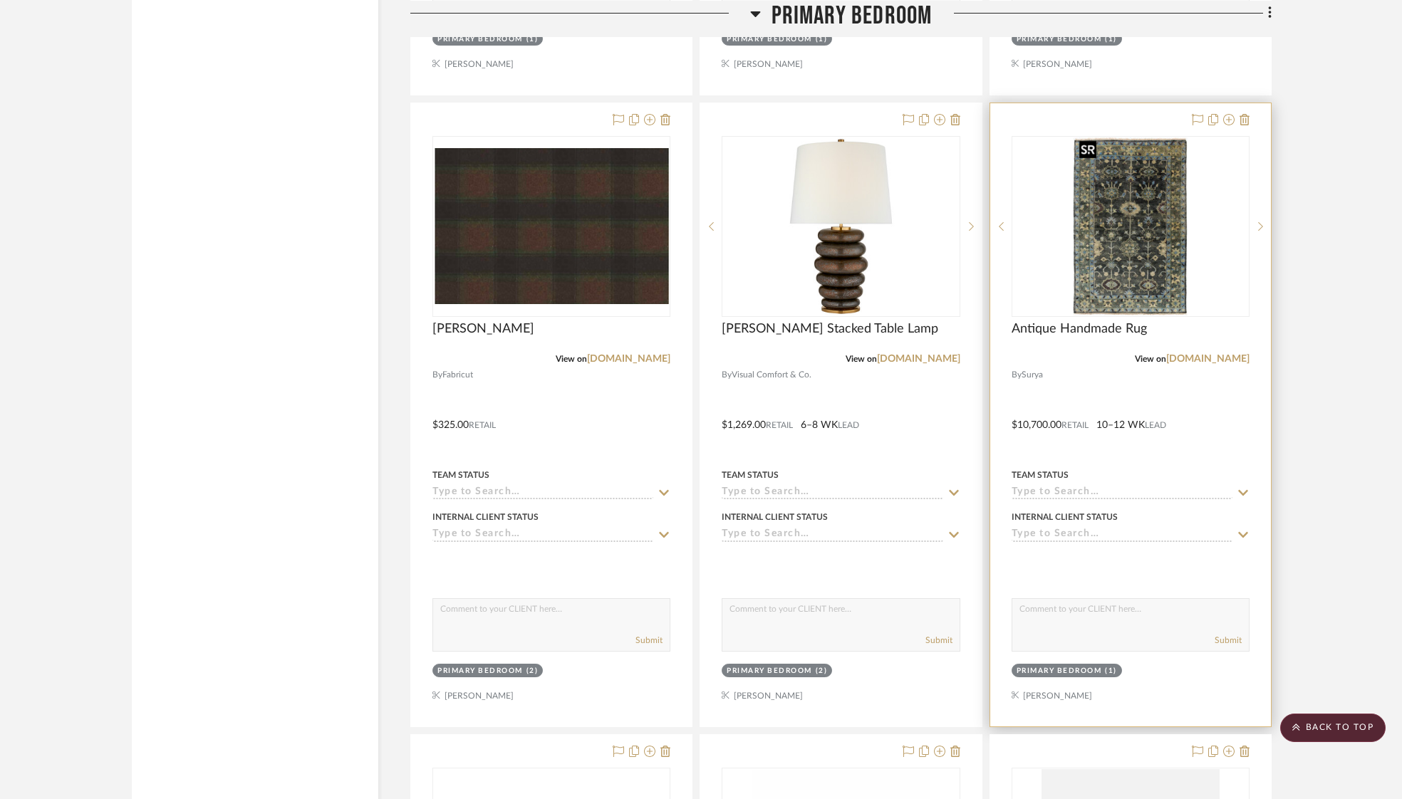
click at [1120, 207] on img "0" at bounding box center [1130, 226] width 114 height 178
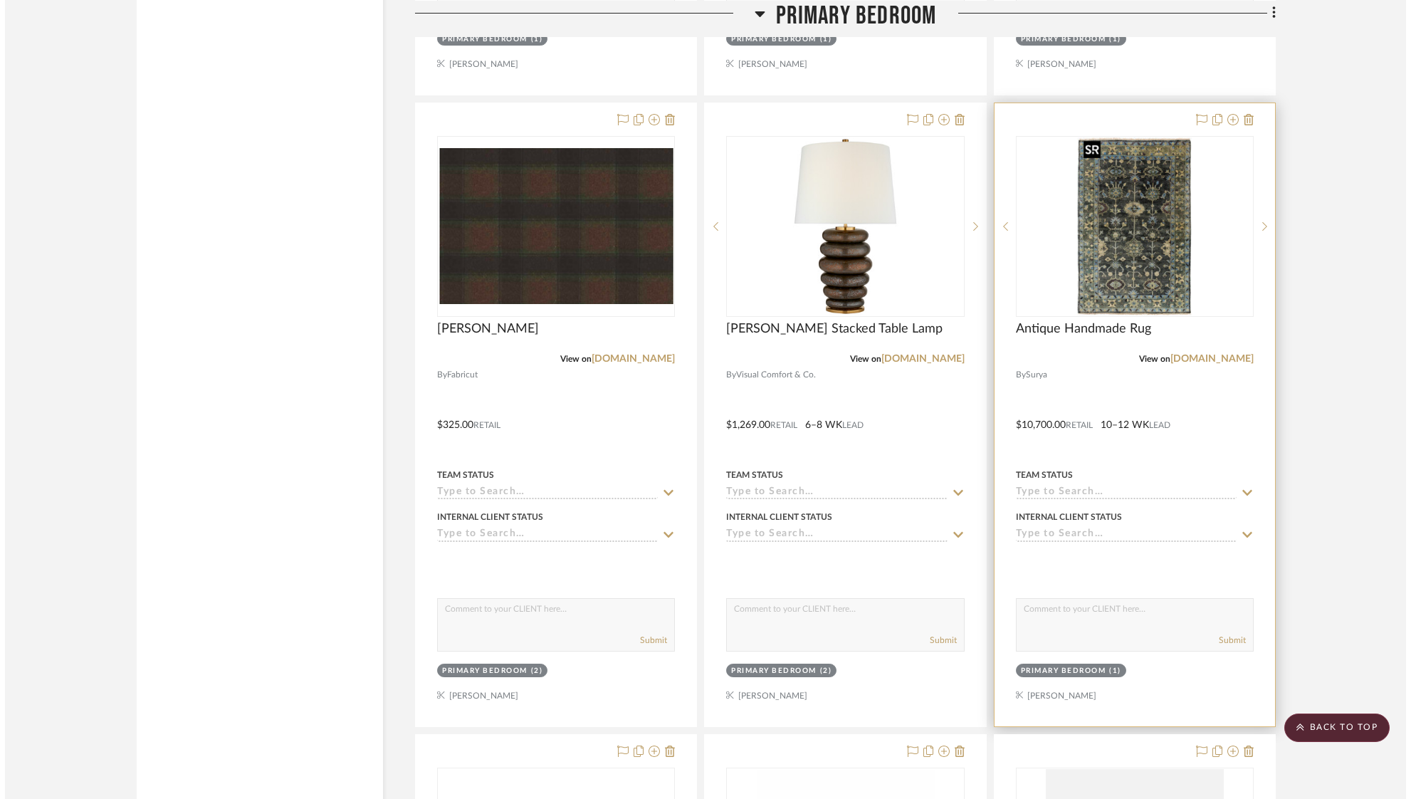
scroll to position [0, 0]
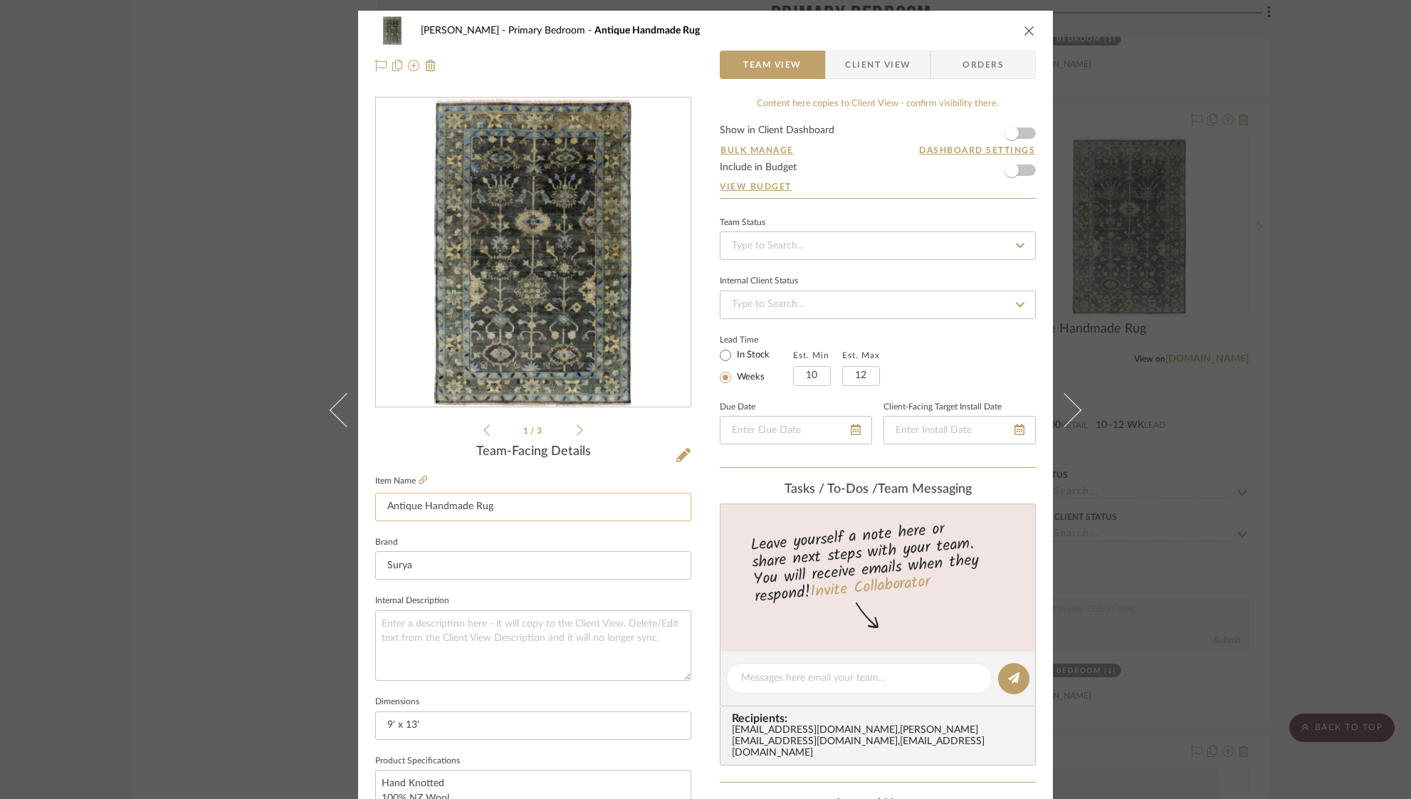
drag, startPoint x: 494, startPoint y: 508, endPoint x: 373, endPoint y: 505, distance: 120.4
click at [375, 505] on input "Antique Handmade Rug" at bounding box center [533, 507] width 316 height 28
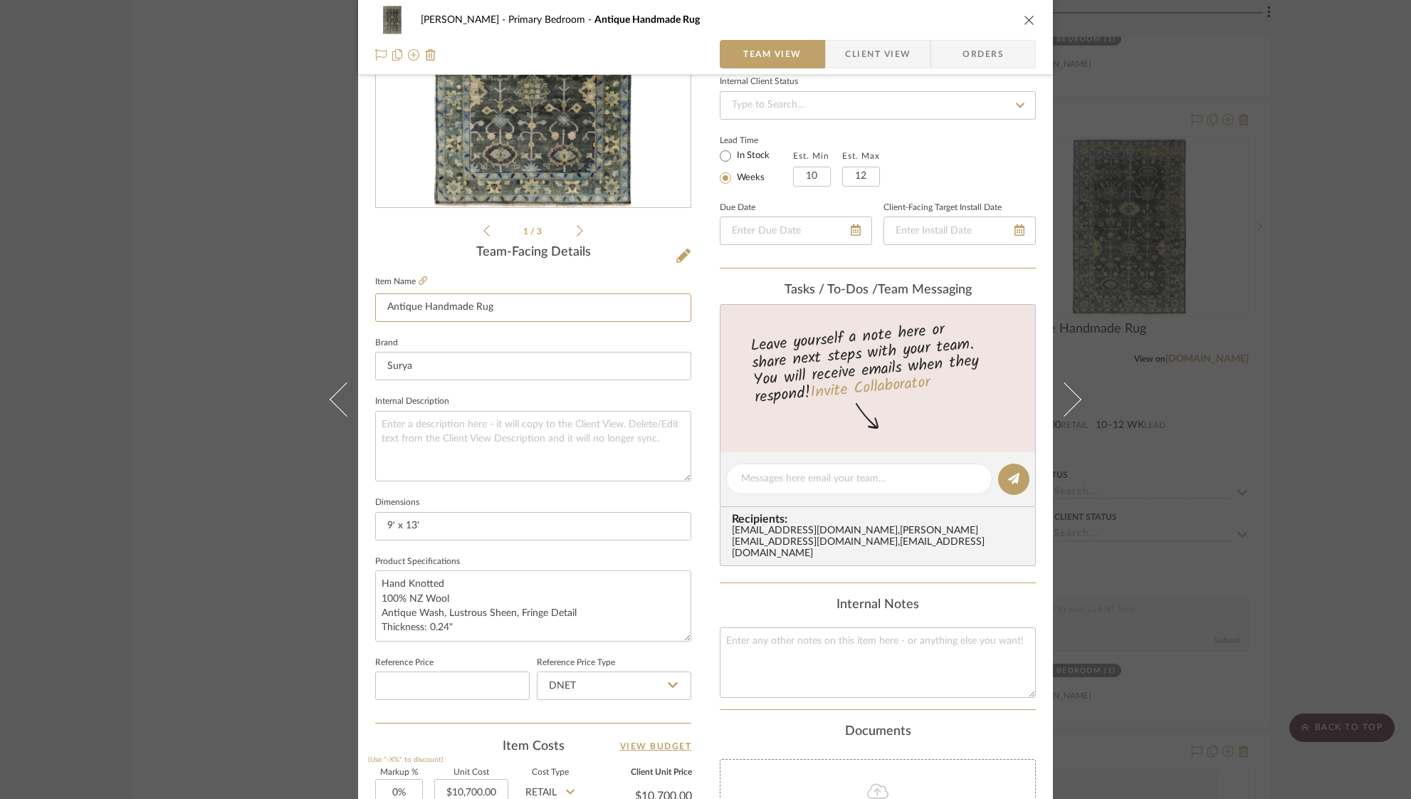
scroll to position [212, 0]
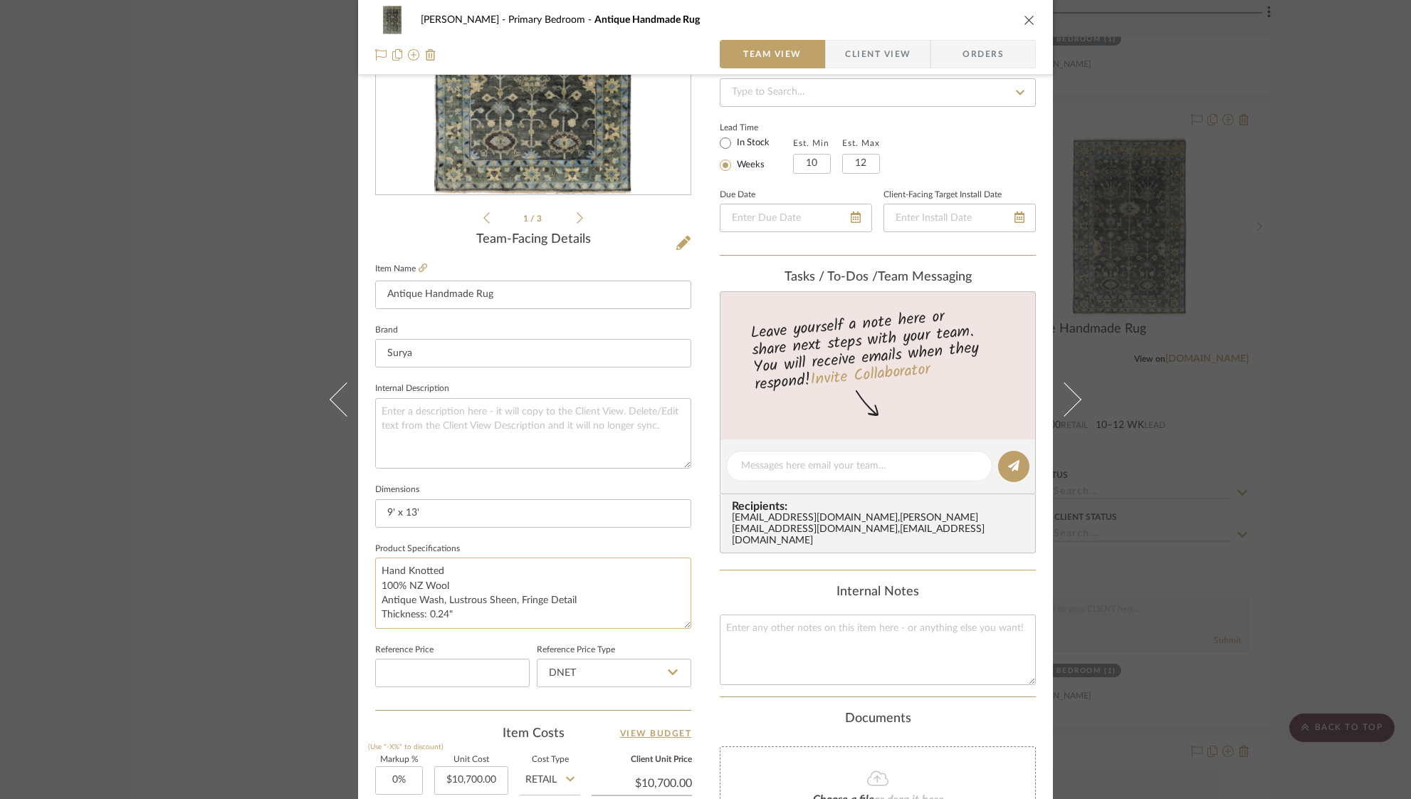
click at [422, 583] on textarea "Hand Knotted 100% NZ Wool Antique Wash, Lustrous Sheen, Fringe Detail Thickness…" at bounding box center [533, 593] width 316 height 71
click at [450, 584] on textarea "Hand Knotted 100% NZ Wool Antique Wash, Lustrous Sheen, Fringe Detail Thickness…" at bounding box center [533, 593] width 316 height 71
drag, startPoint x: 447, startPoint y: 581, endPoint x: 371, endPoint y: 568, distance: 77.3
click at [375, 568] on textarea "Hand Knotted 100% NZ Wool Antique Wash, Lustrous Sheen, Fringe Detail Thickness…" at bounding box center [533, 593] width 316 height 71
click at [1026, 19] on icon "close" at bounding box center [1029, 19] width 11 height 11
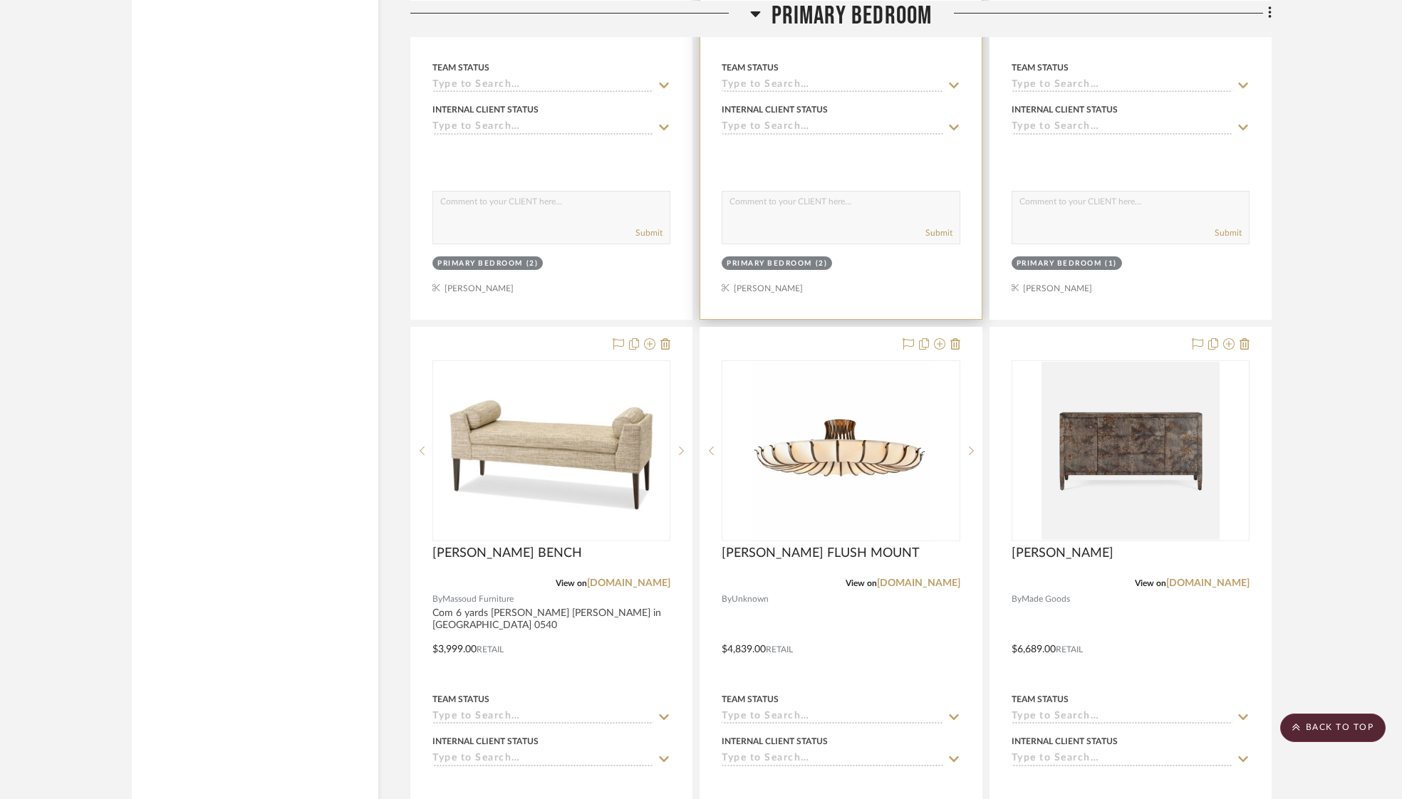
scroll to position [3223, 0]
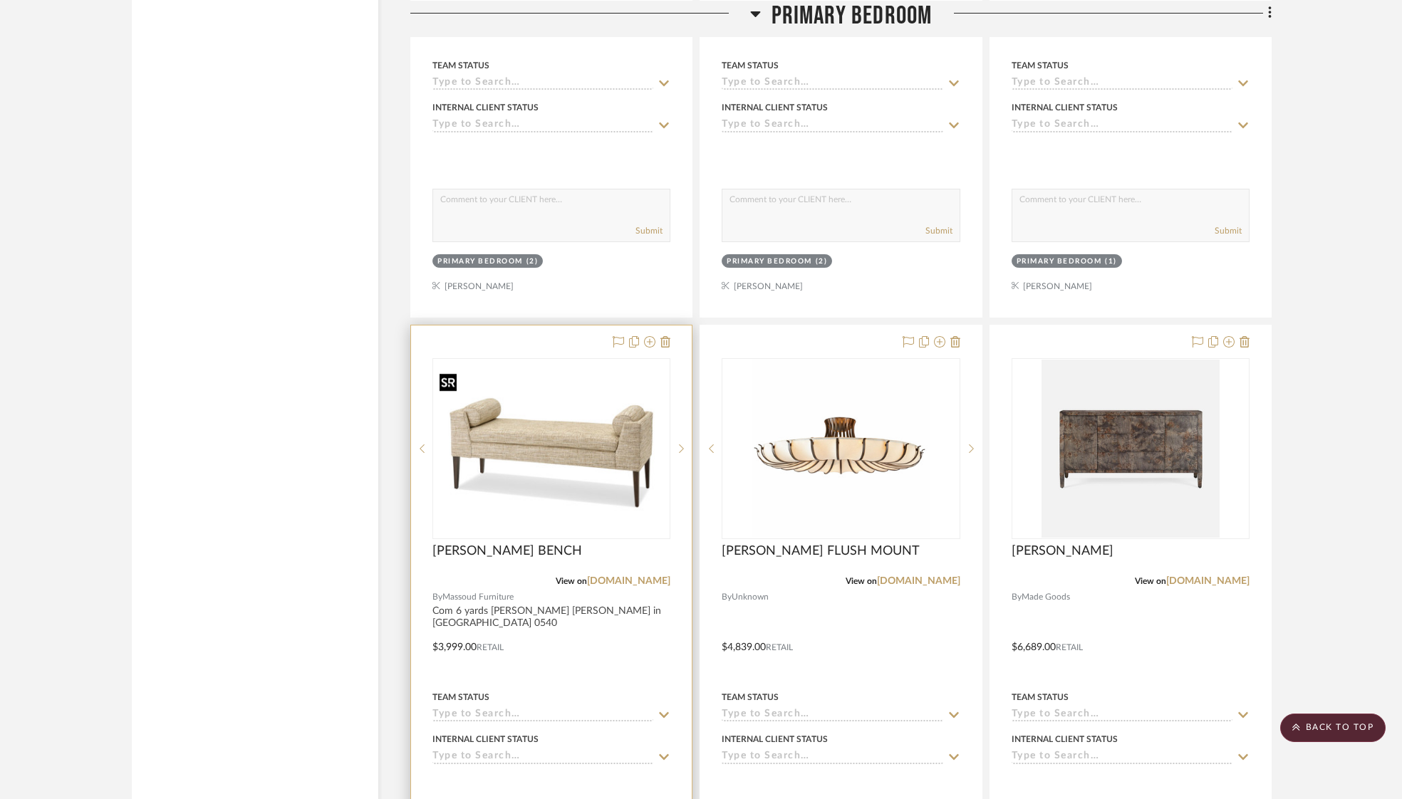
click at [574, 454] on img "0" at bounding box center [551, 448] width 235 height 155
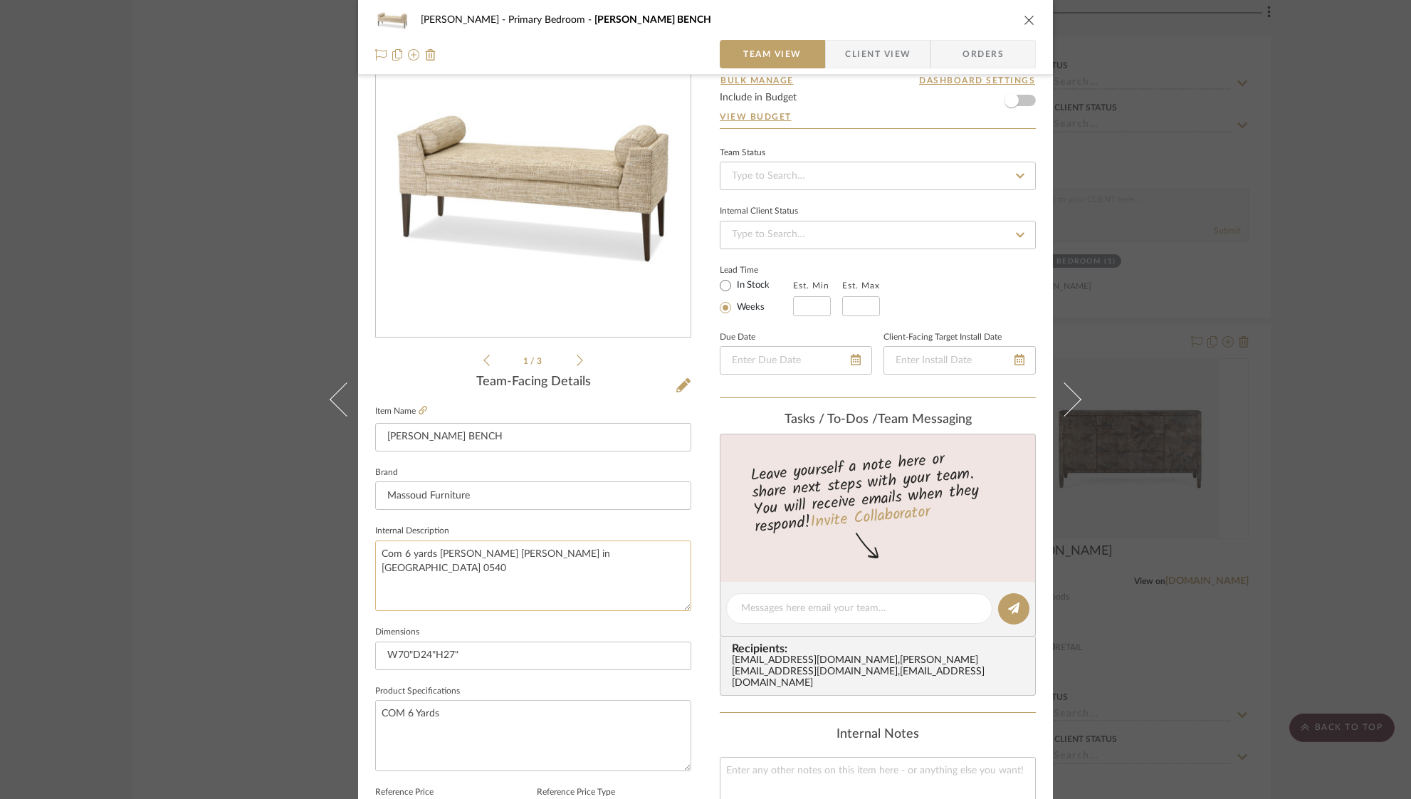
scroll to position [100, 0]
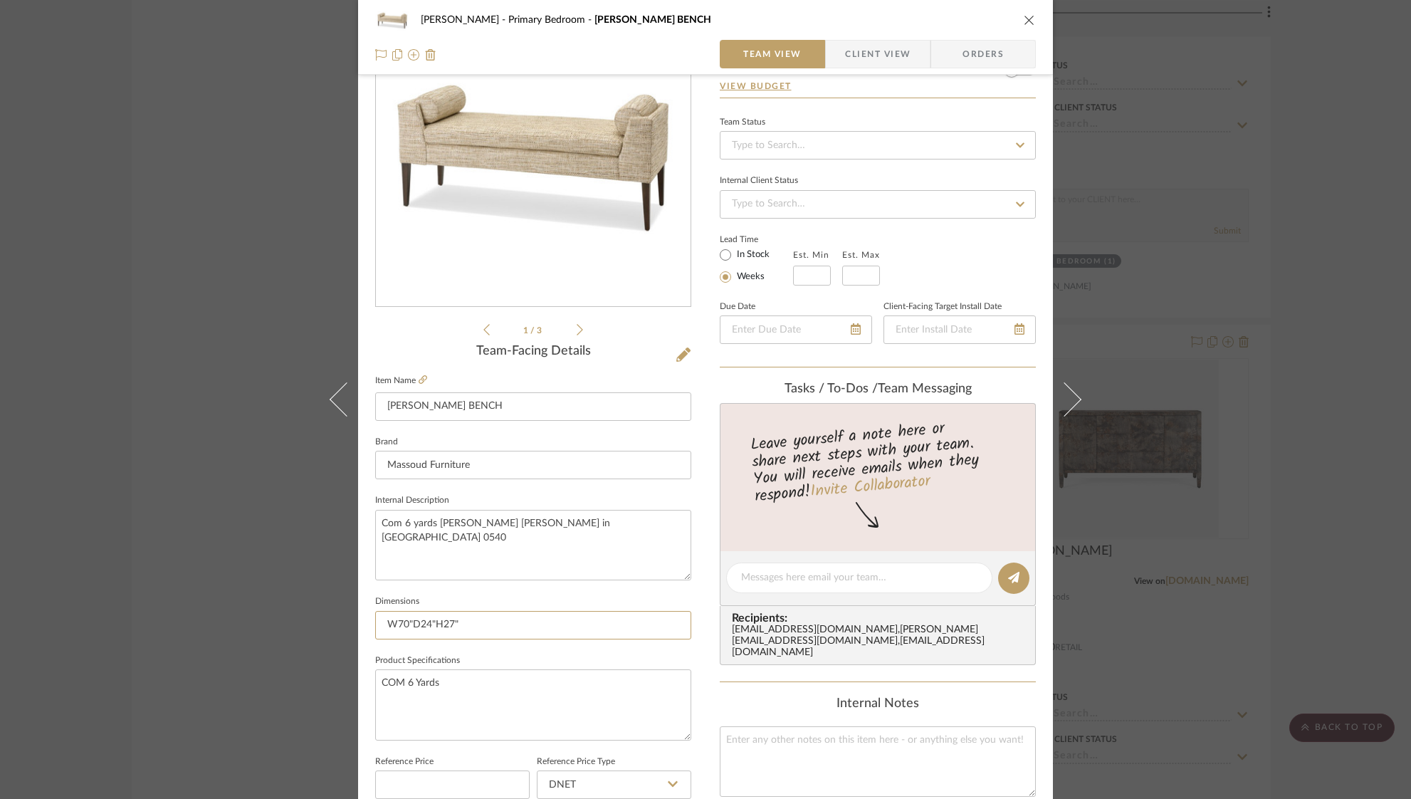
drag, startPoint x: 469, startPoint y: 626, endPoint x: 367, endPoint y: 625, distance: 101.8
click at [367, 625] on div "Ostrom, Jim Primary Bedroom MILLIE LONG BENCH Team View Client View Orders 1 / …" at bounding box center [705, 567] width 695 height 1315
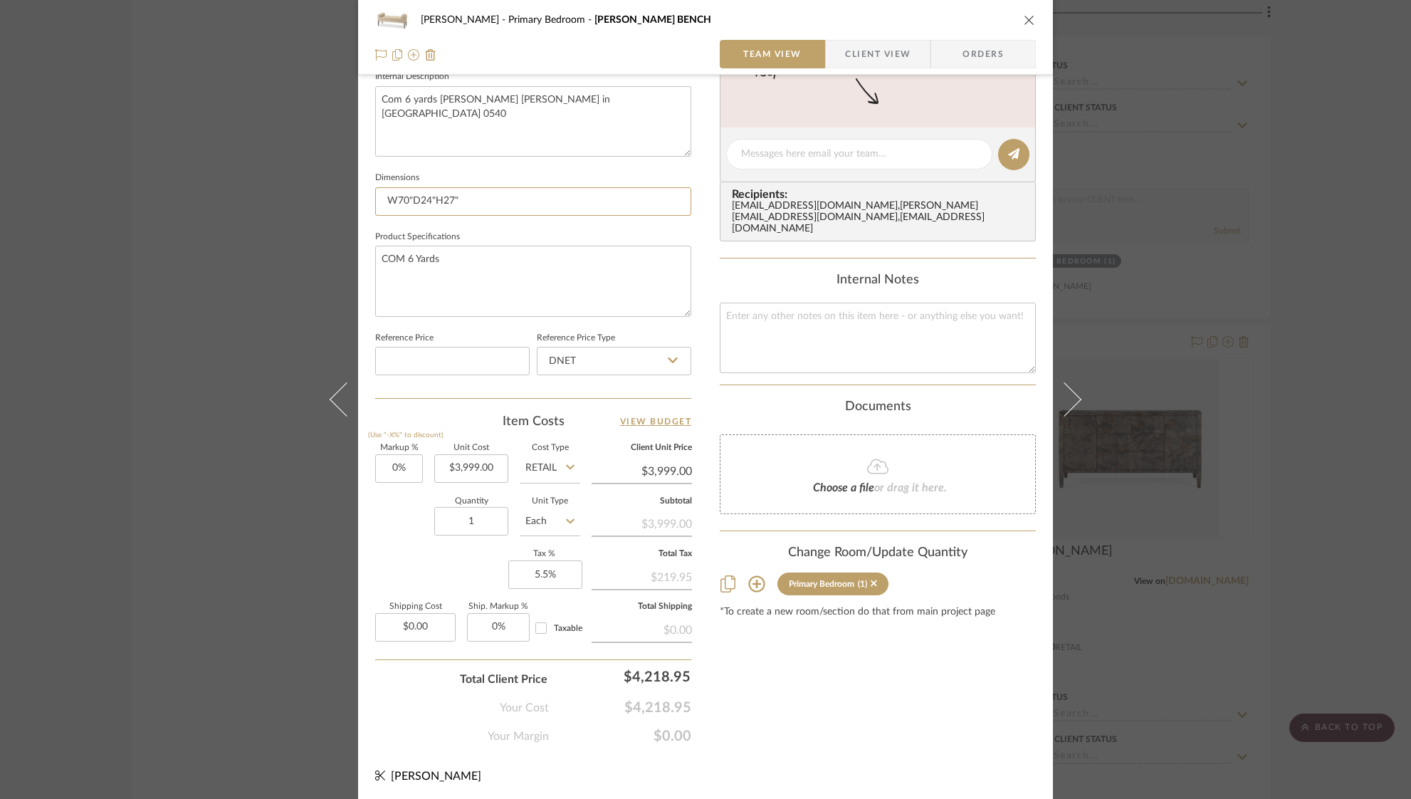
scroll to position [0, 0]
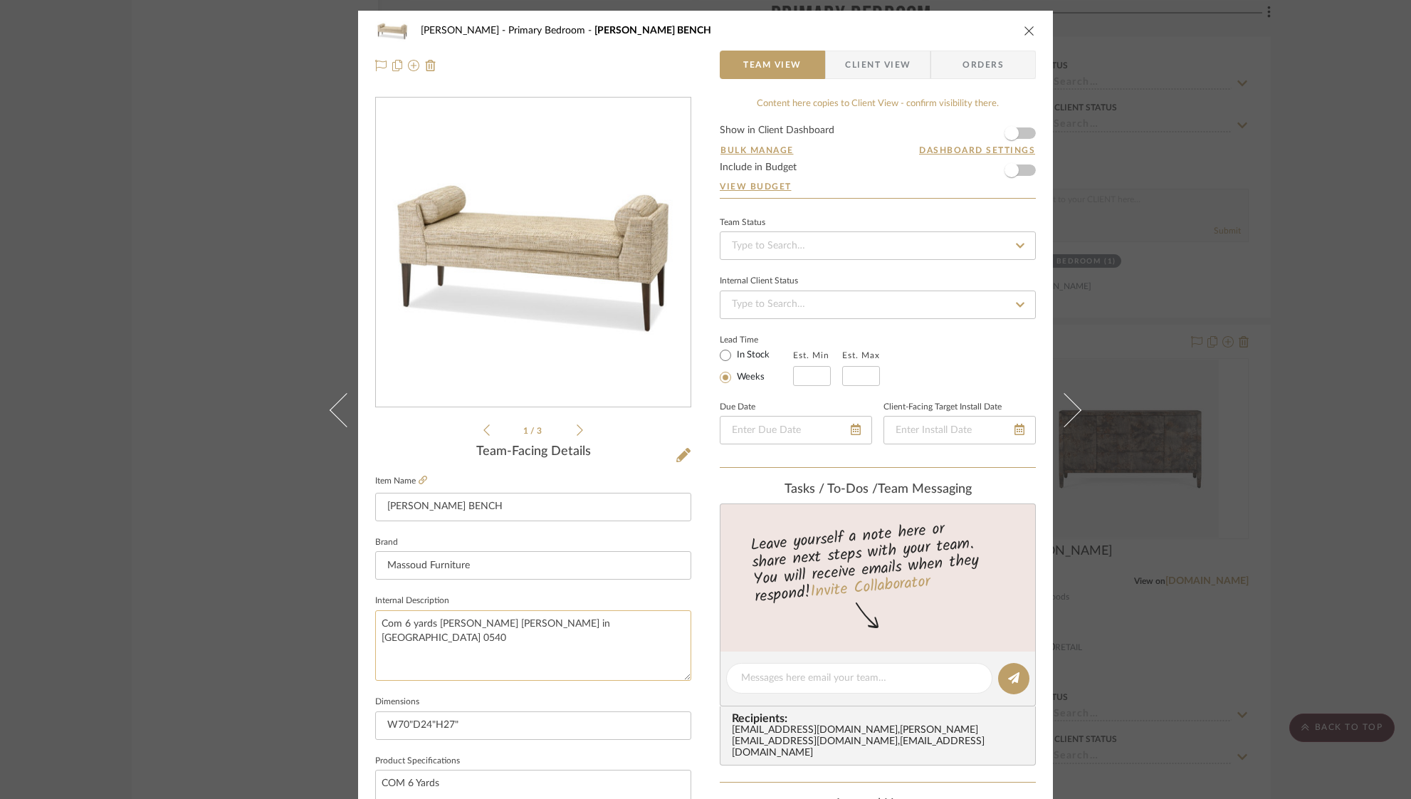
drag, startPoint x: 486, startPoint y: 621, endPoint x: 612, endPoint y: 623, distance: 125.4
click at [612, 623] on textarea "Com 6 yards Wesley Hall Charlotte in Charcoal 0540" at bounding box center [533, 645] width 316 height 71
click at [1024, 33] on icon "close" at bounding box center [1029, 30] width 11 height 11
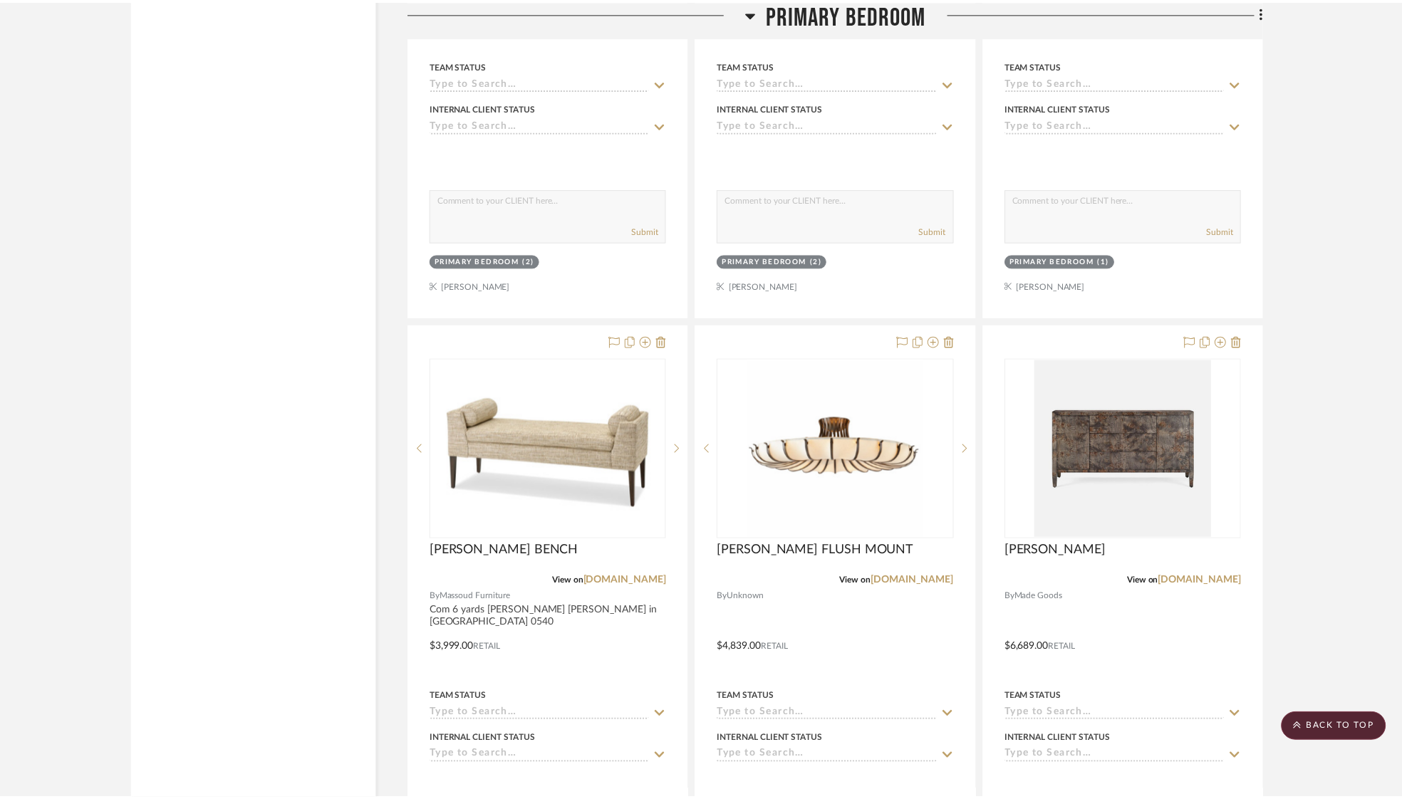
scroll to position [3223, 0]
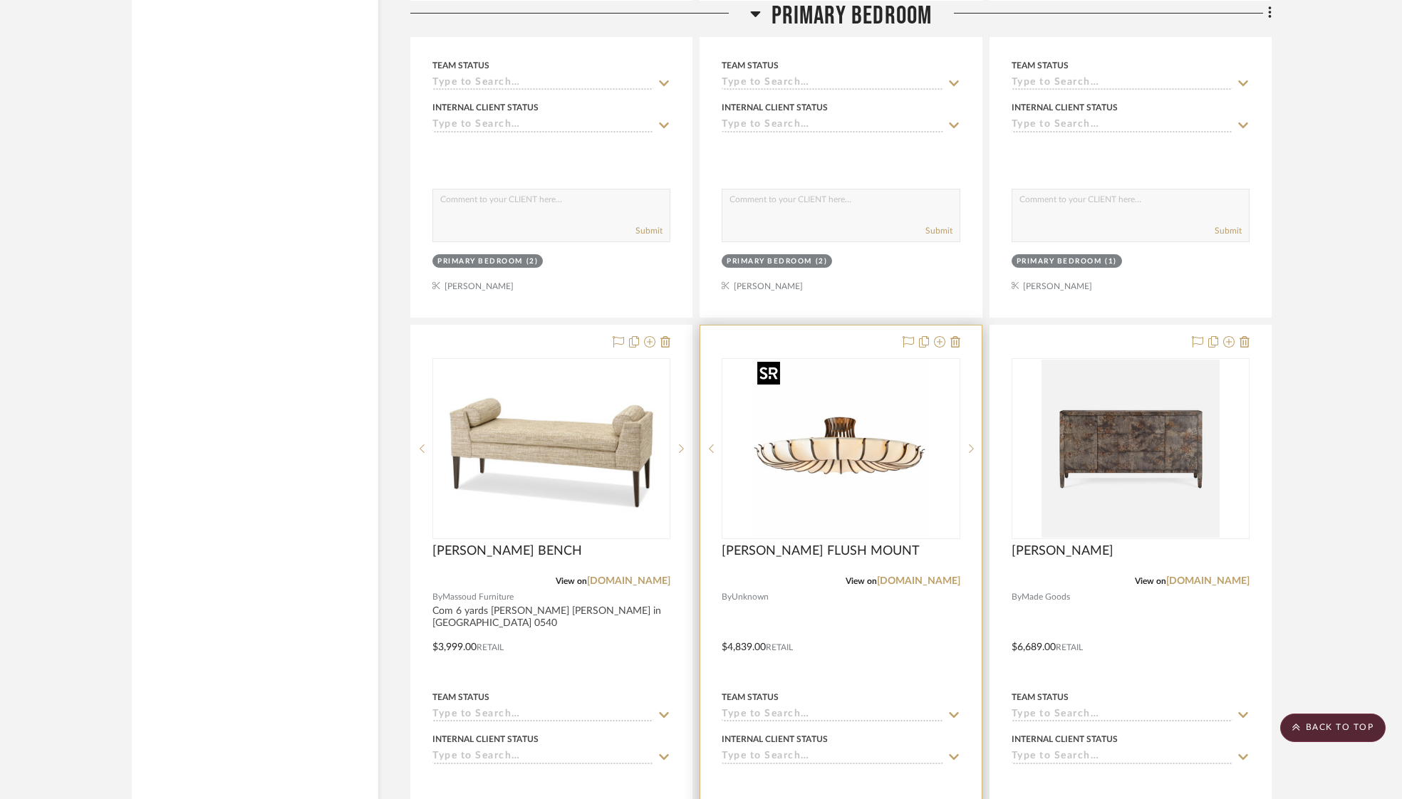
click at [842, 431] on img "0" at bounding box center [840, 449] width 178 height 178
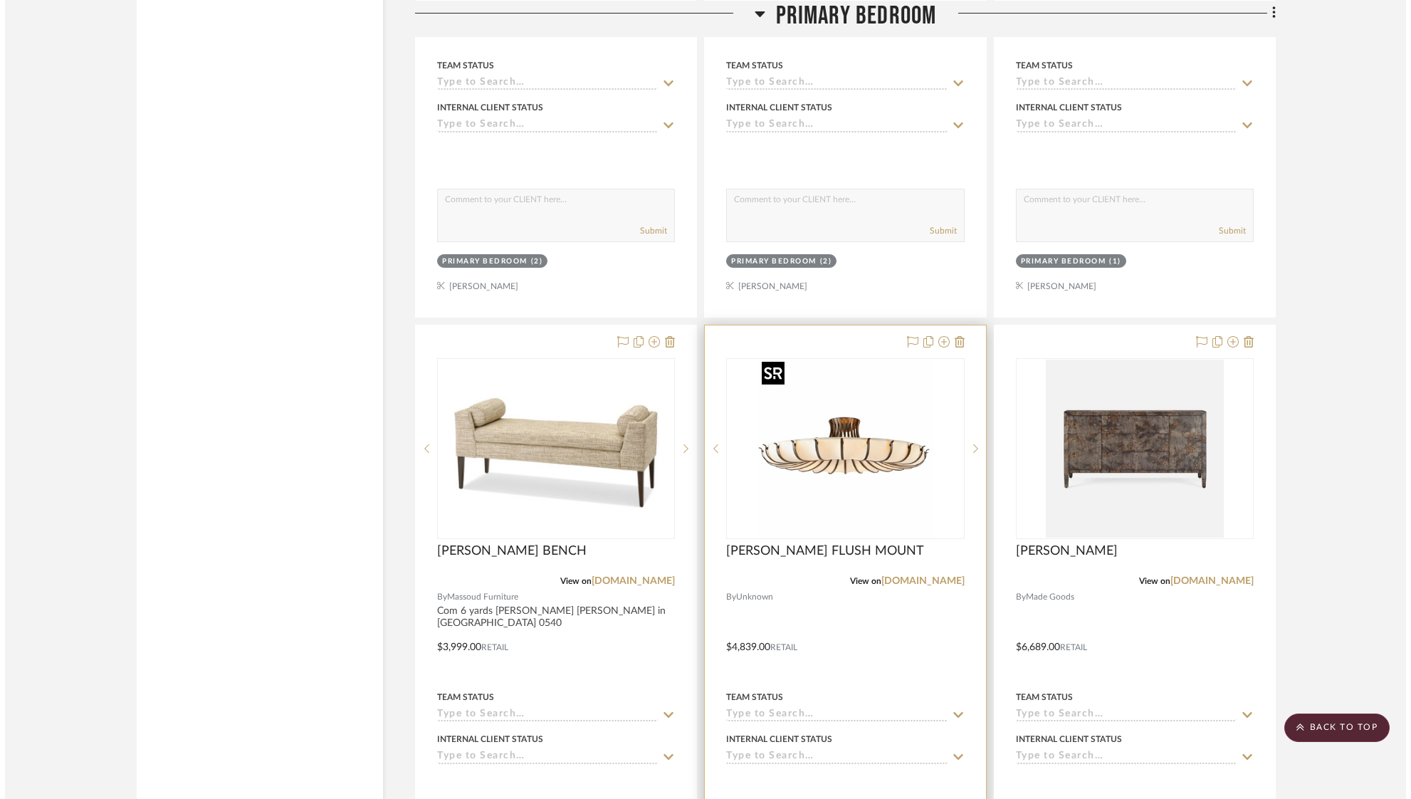
scroll to position [0, 0]
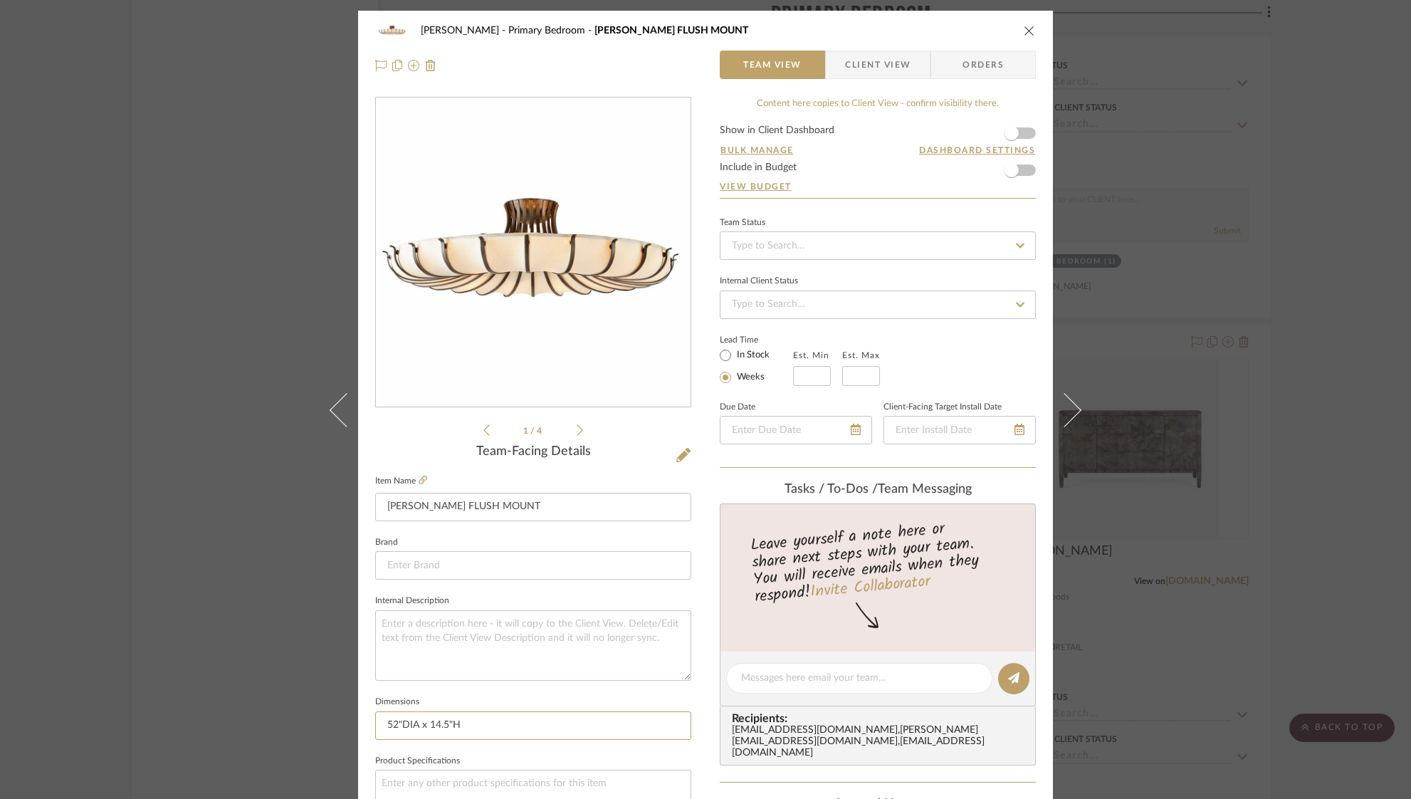
drag, startPoint x: 481, startPoint y: 725, endPoint x: 362, endPoint y: 712, distance: 119.6
click at [362, 712] on div "Ostrom, Jim Primary Bedroom CHAMBERS FLUSH MOUNT Team View Client View Orders 1…" at bounding box center [705, 668] width 695 height 1315
click at [1026, 27] on icon "close" at bounding box center [1029, 30] width 11 height 11
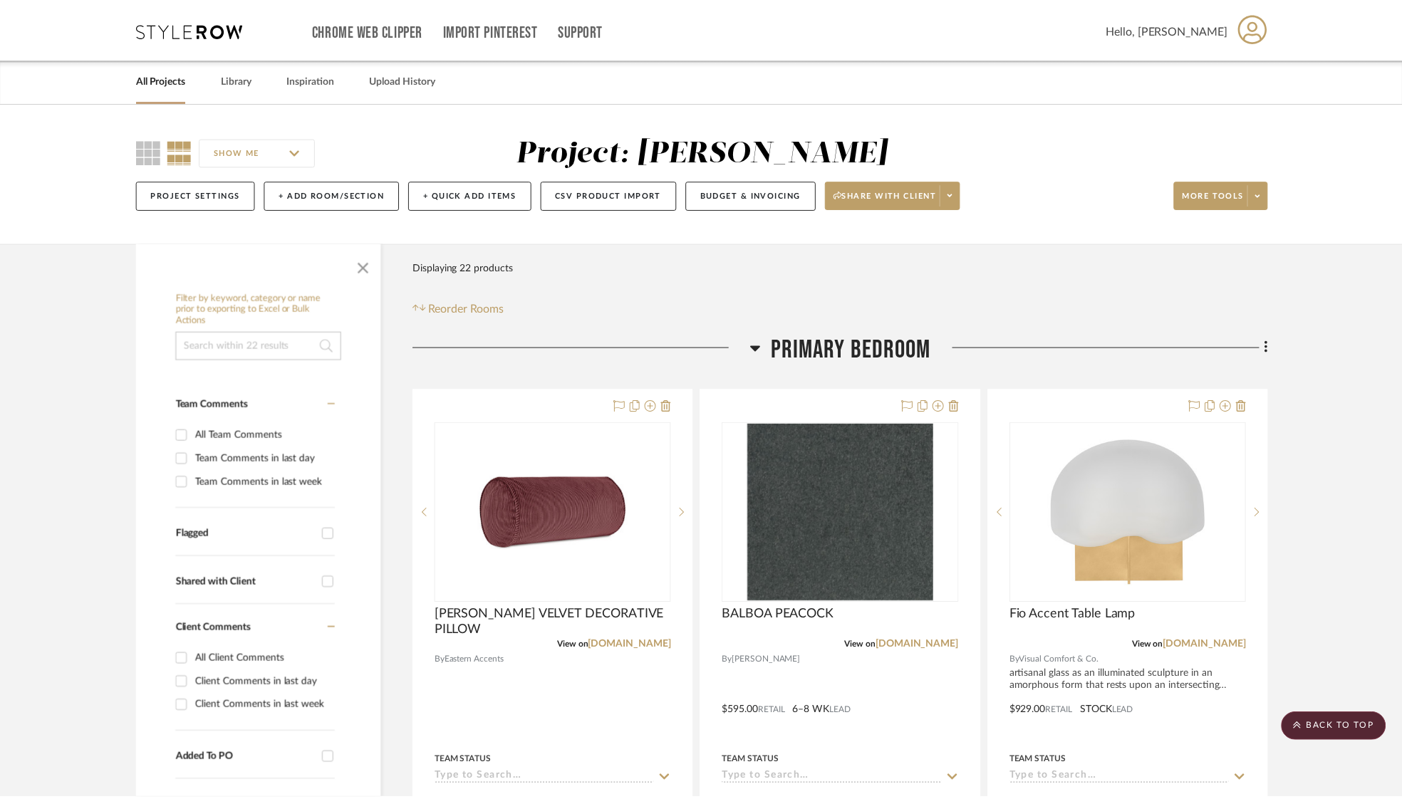
scroll to position [3223, 0]
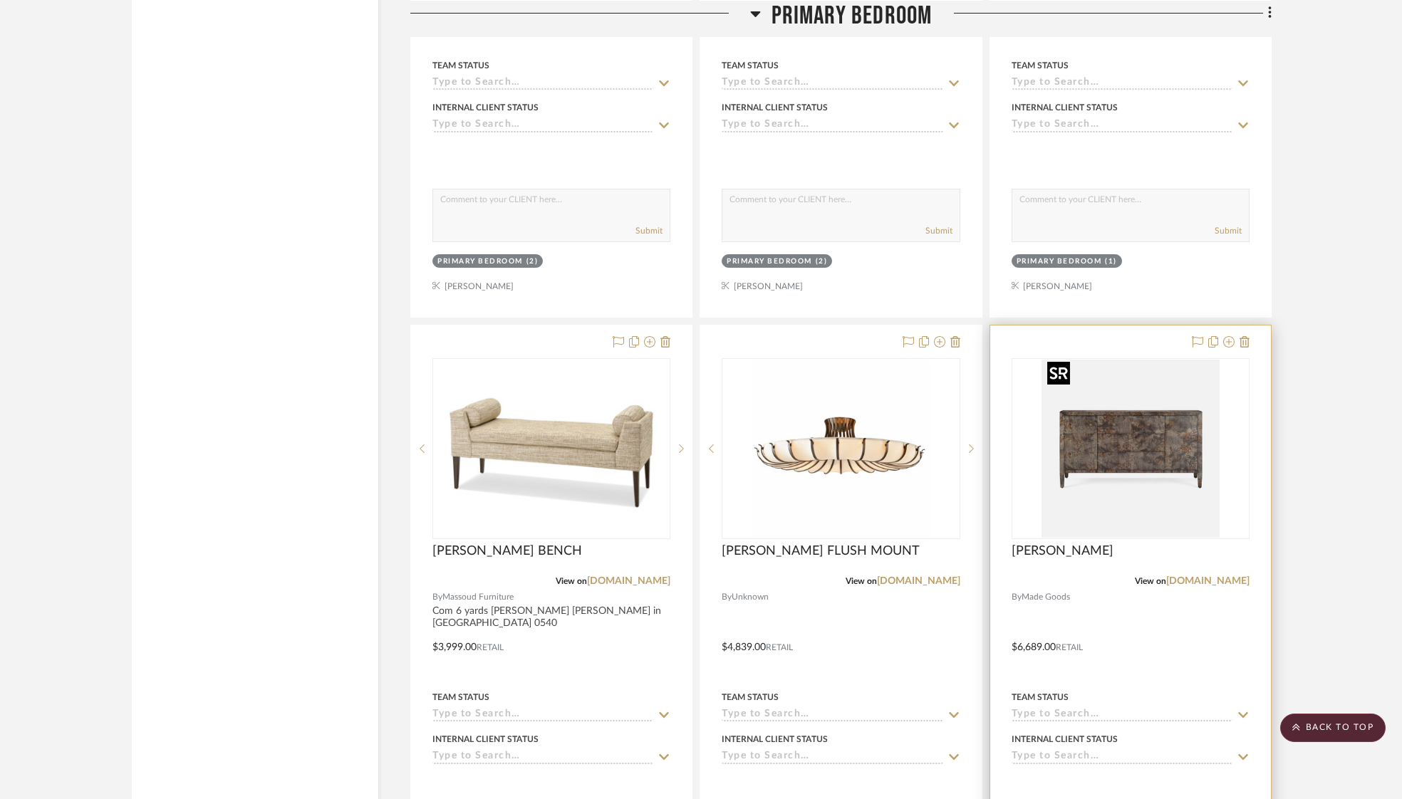
click at [1122, 432] on img "0" at bounding box center [1130, 449] width 178 height 178
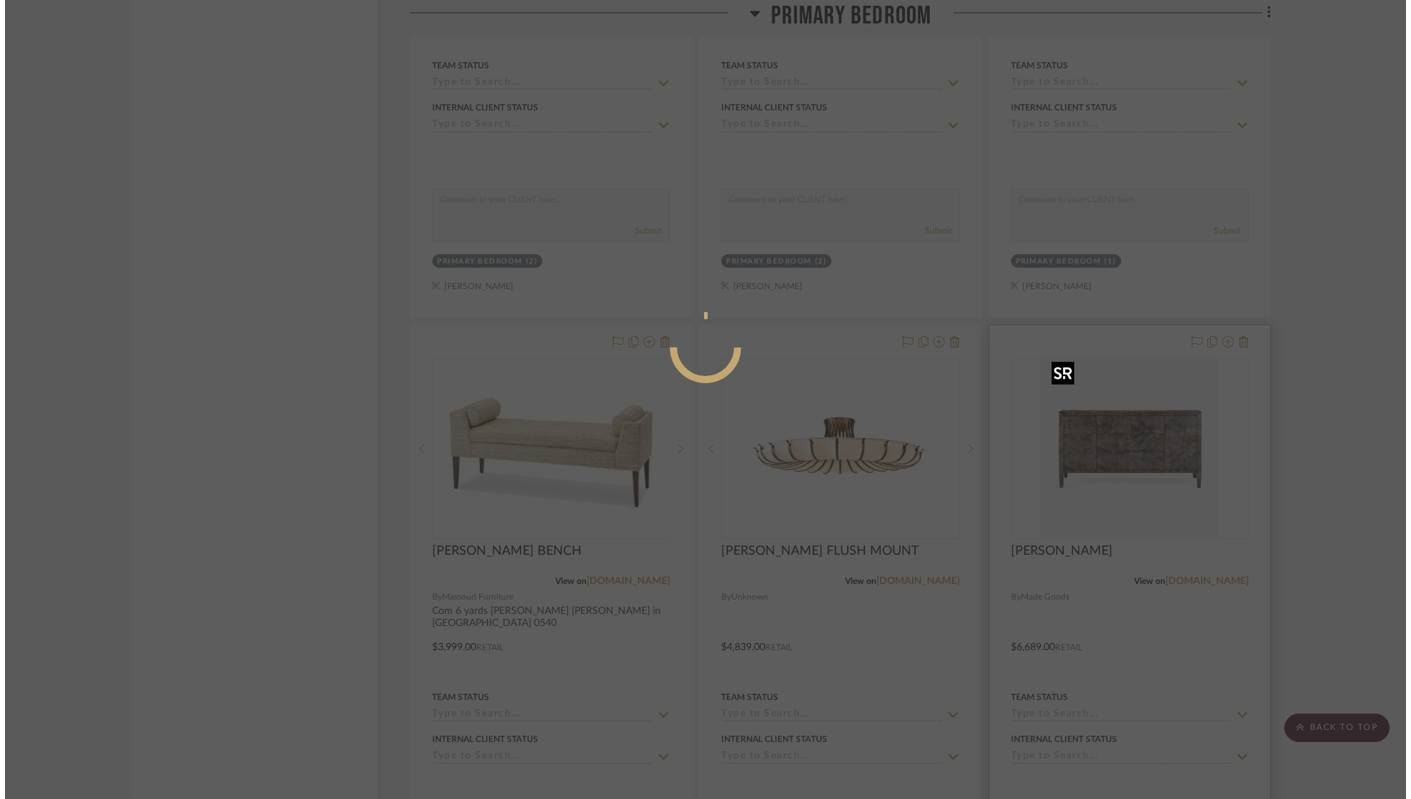
scroll to position [0, 0]
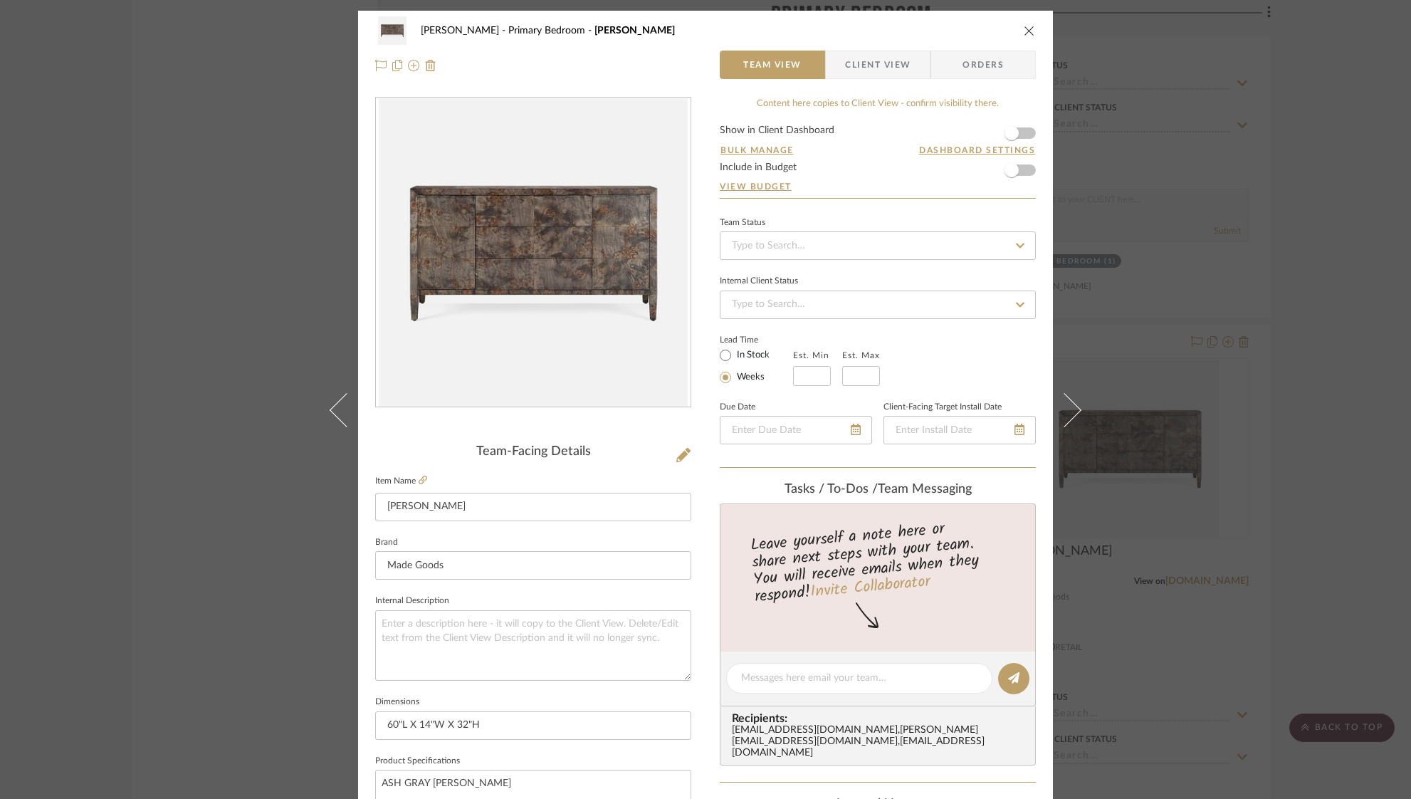
click at [857, 69] on span "Client View" at bounding box center [878, 65] width 66 height 28
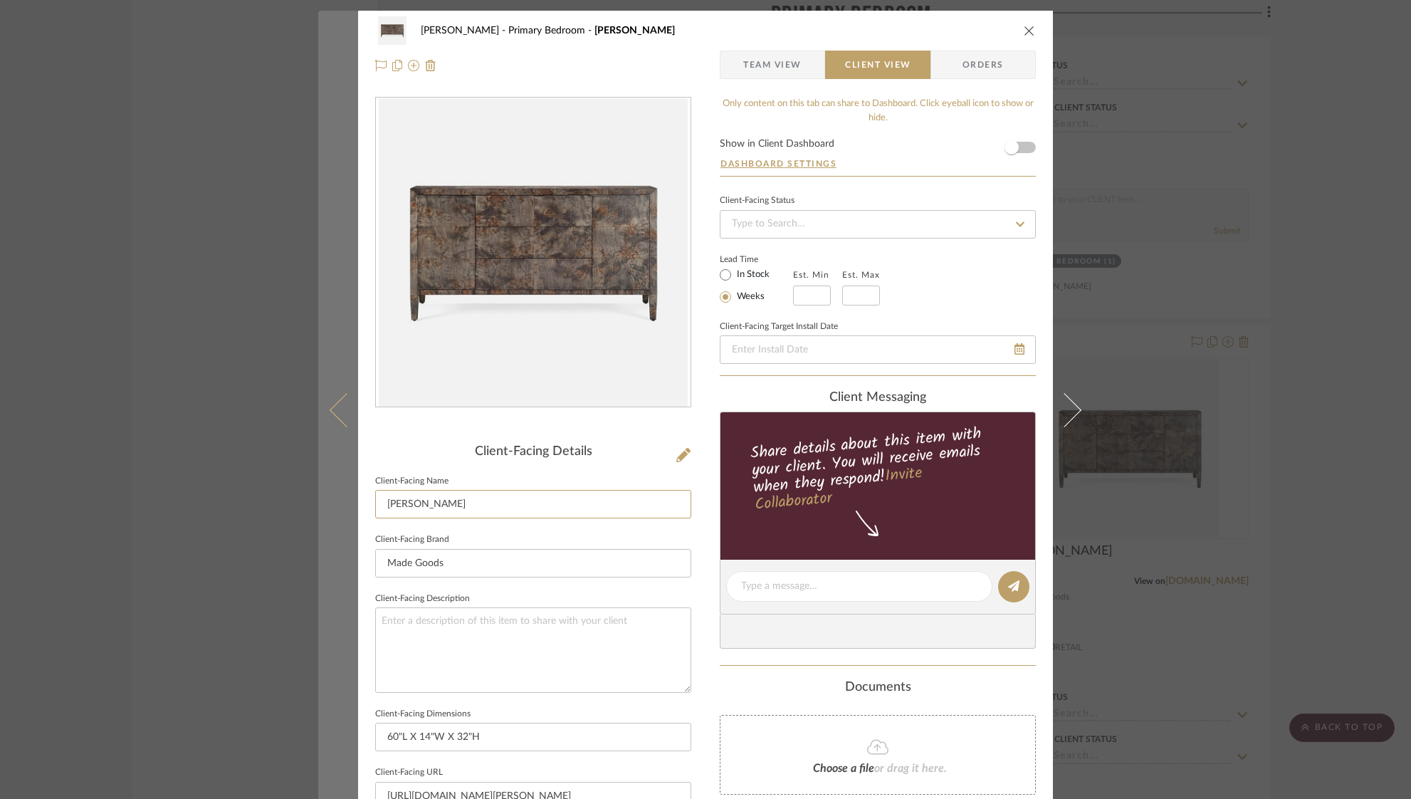
drag, startPoint x: 428, startPoint y: 501, endPoint x: 353, endPoint y: 497, distance: 75.6
click at [348, 499] on mat-dialog-content "Ostrom, Jim Primary Bedroom BRADLEY BUFFET Team View Client View Orders Client-…" at bounding box center [705, 592] width 775 height 1162
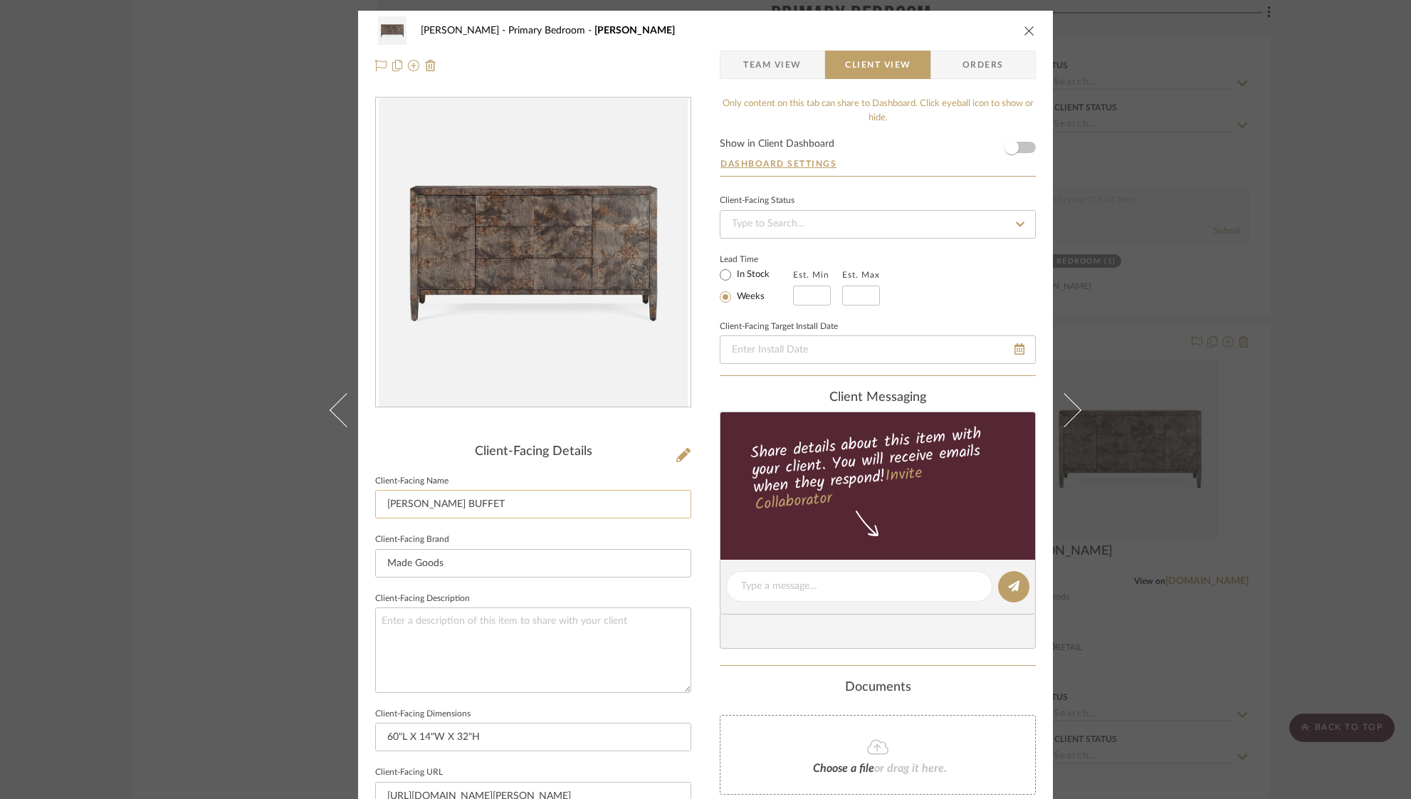
drag, startPoint x: 446, startPoint y: 501, endPoint x: 418, endPoint y: 506, distance: 28.2
click at [411, 506] on input "Burl BUFFET" at bounding box center [533, 504] width 316 height 28
type input "Burl Buffett"
drag, startPoint x: 481, startPoint y: 730, endPoint x: 377, endPoint y: 729, distance: 104.7
click at [377, 729] on input "60"L X 14"W X 32"H" at bounding box center [533, 737] width 316 height 28
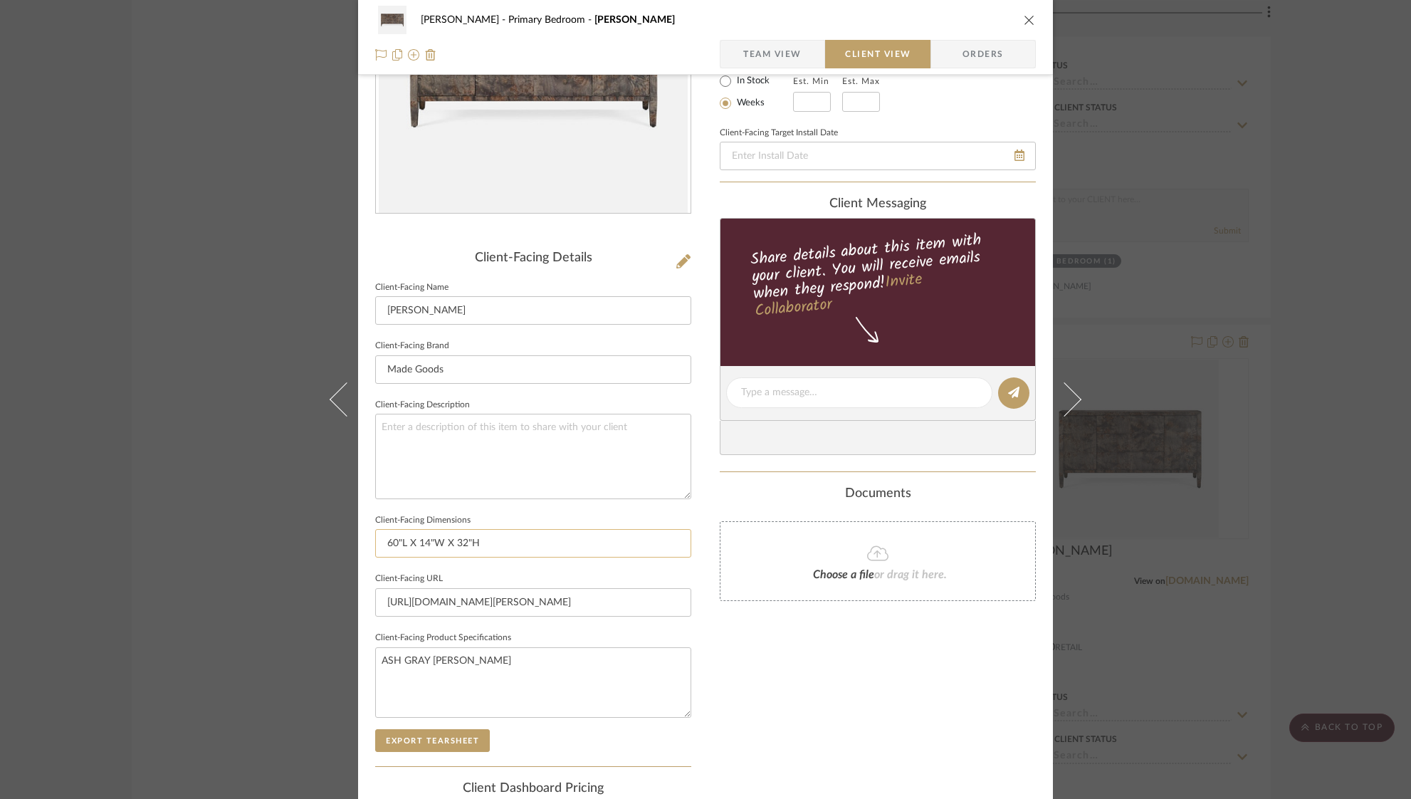
scroll to position [199, 0]
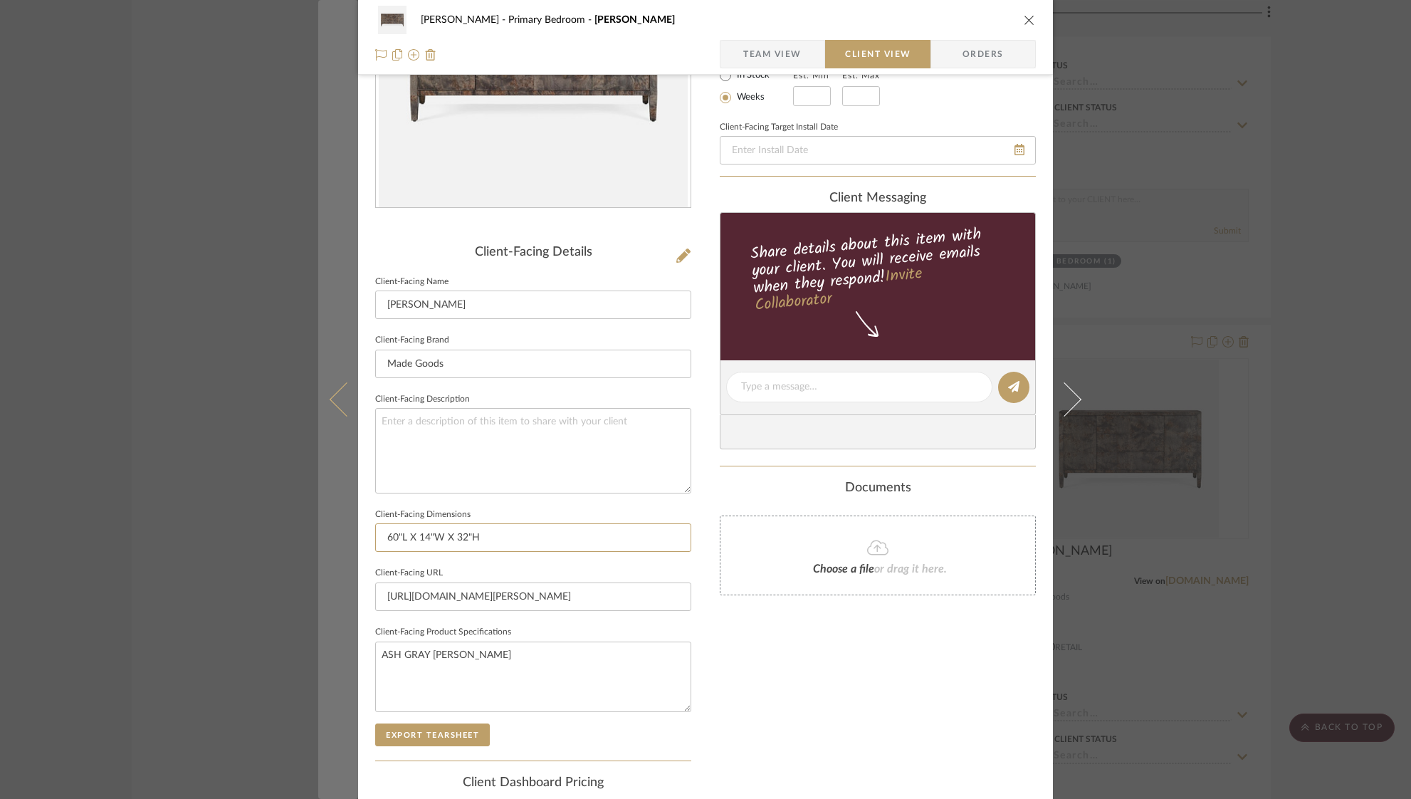
drag, startPoint x: 528, startPoint y: 541, endPoint x: 325, endPoint y: 516, distance: 204.4
click at [326, 517] on mat-dialog-content "Ostrom, Jim Primary Bedroom BRADLEY BUFFET Team View Client View Orders Client-…" at bounding box center [705, 392] width 775 height 1162
type input "60"L X 14"W X 32"H"
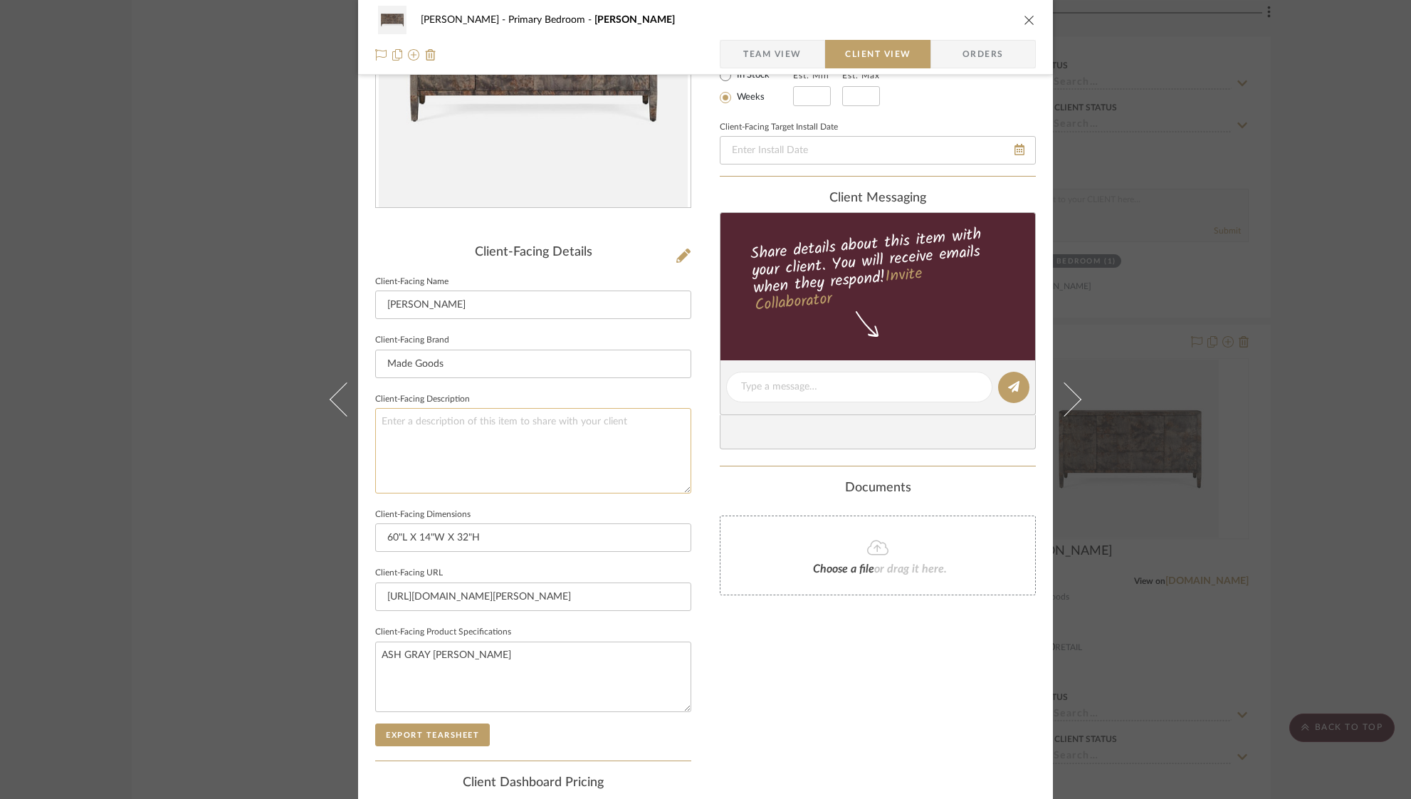
drag, startPoint x: 516, startPoint y: 421, endPoint x: 517, endPoint y: 436, distance: 15.0
click at [516, 421] on textarea at bounding box center [533, 450] width 316 height 85
drag, startPoint x: 508, startPoint y: 533, endPoint x: 380, endPoint y: 529, distance: 128.3
click at [380, 529] on input "60"L X 14"W X 32"H" at bounding box center [533, 537] width 316 height 28
click at [519, 523] on input "60"L X 14"W X 32"H" at bounding box center [533, 537] width 316 height 28
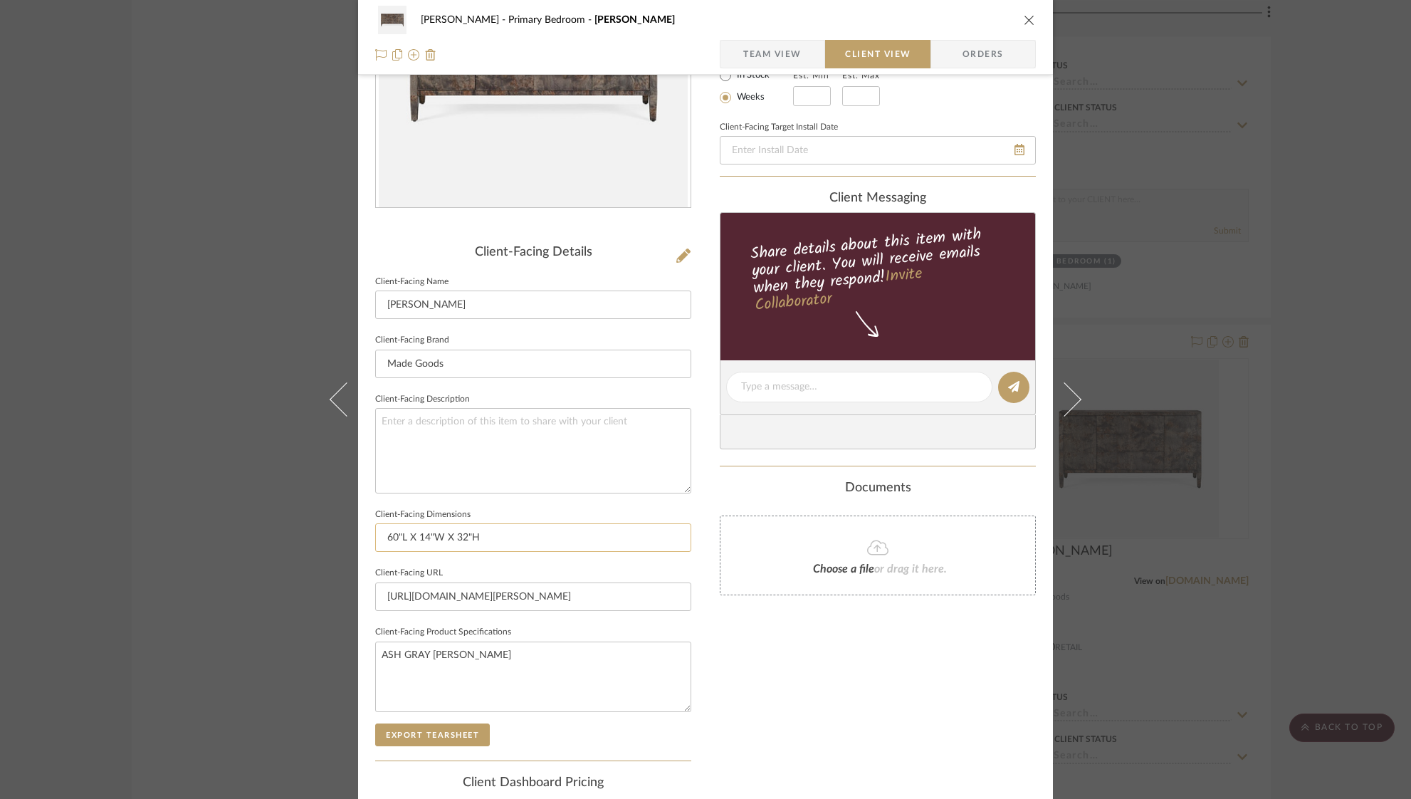
drag, startPoint x: 535, startPoint y: 537, endPoint x: 370, endPoint y: 531, distance: 165.3
click at [375, 531] on input "60"L X 14"W X 32"H" at bounding box center [533, 537] width 316 height 28
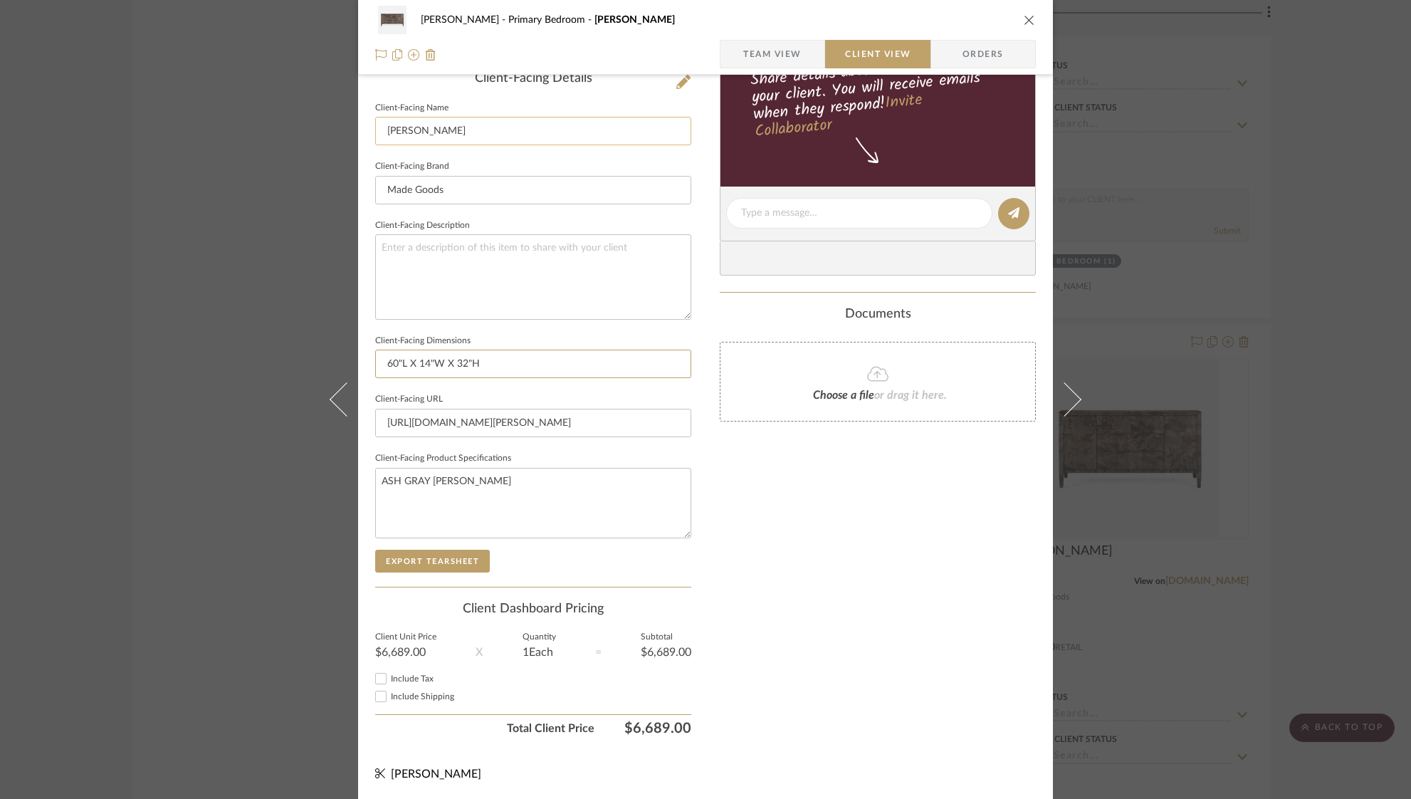
scroll to position [0, 0]
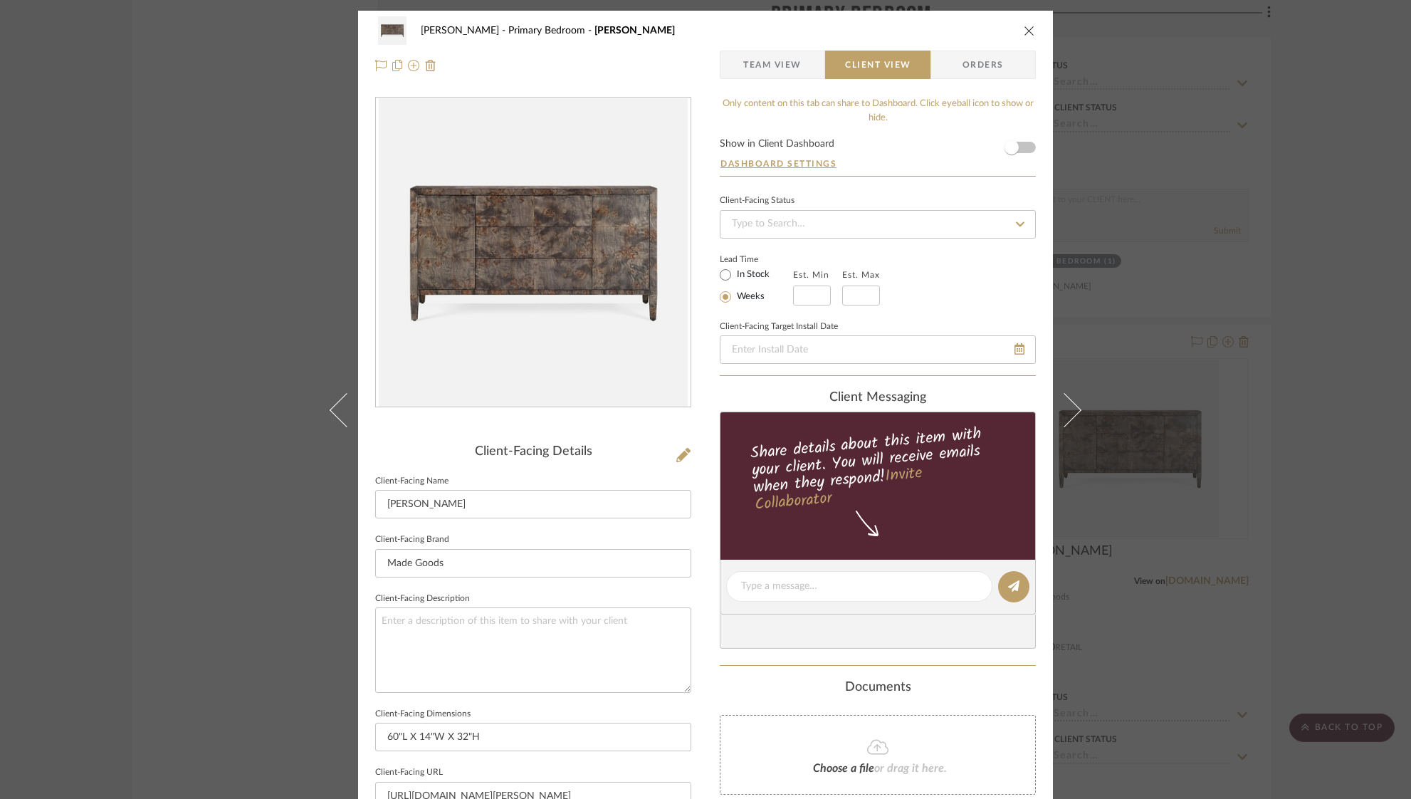
click at [1026, 29] on icon "close" at bounding box center [1029, 30] width 11 height 11
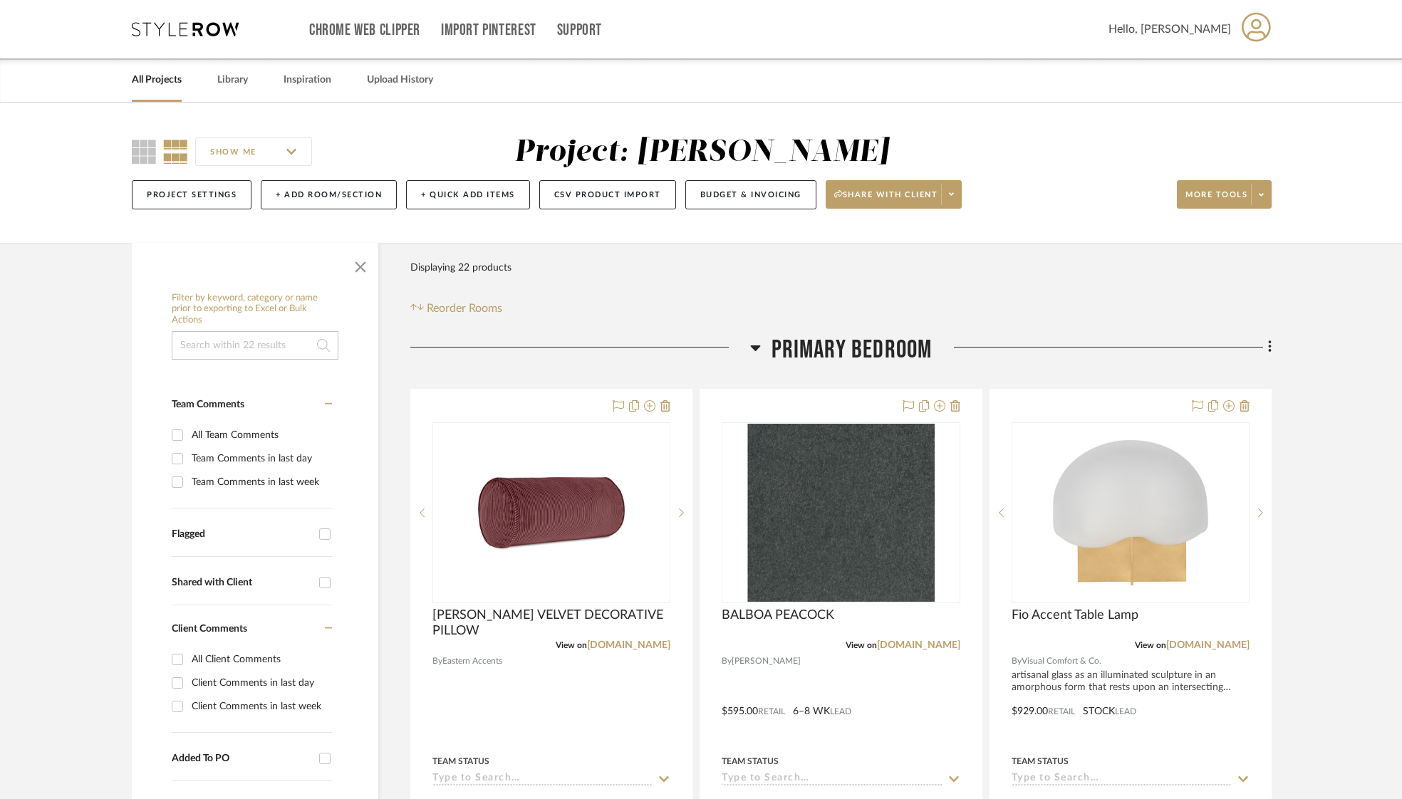
drag, startPoint x: 239, startPoint y: 78, endPoint x: 262, endPoint y: 84, distance: 23.5
click at [239, 78] on link "Library" at bounding box center [232, 80] width 31 height 19
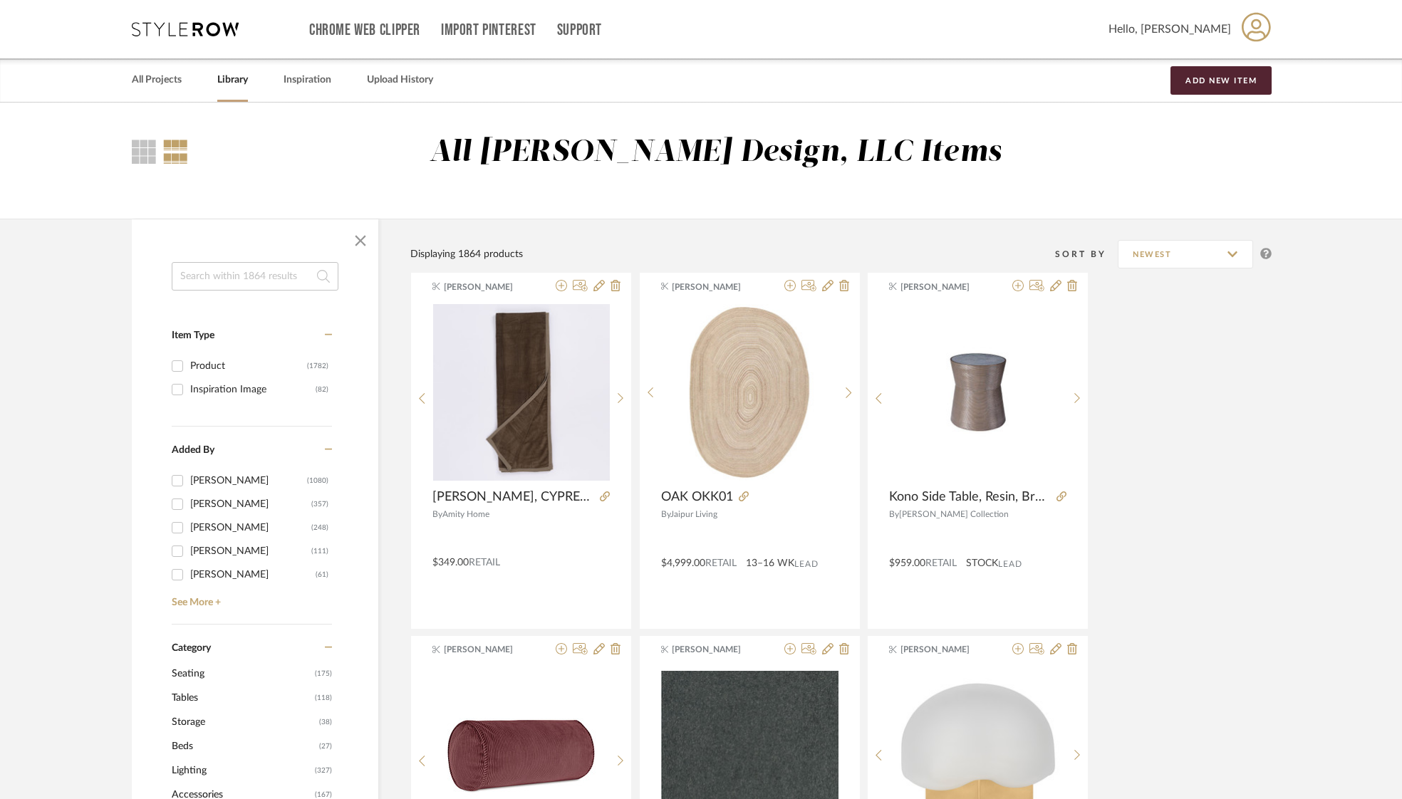
click at [222, 279] on input at bounding box center [255, 276] width 167 height 28
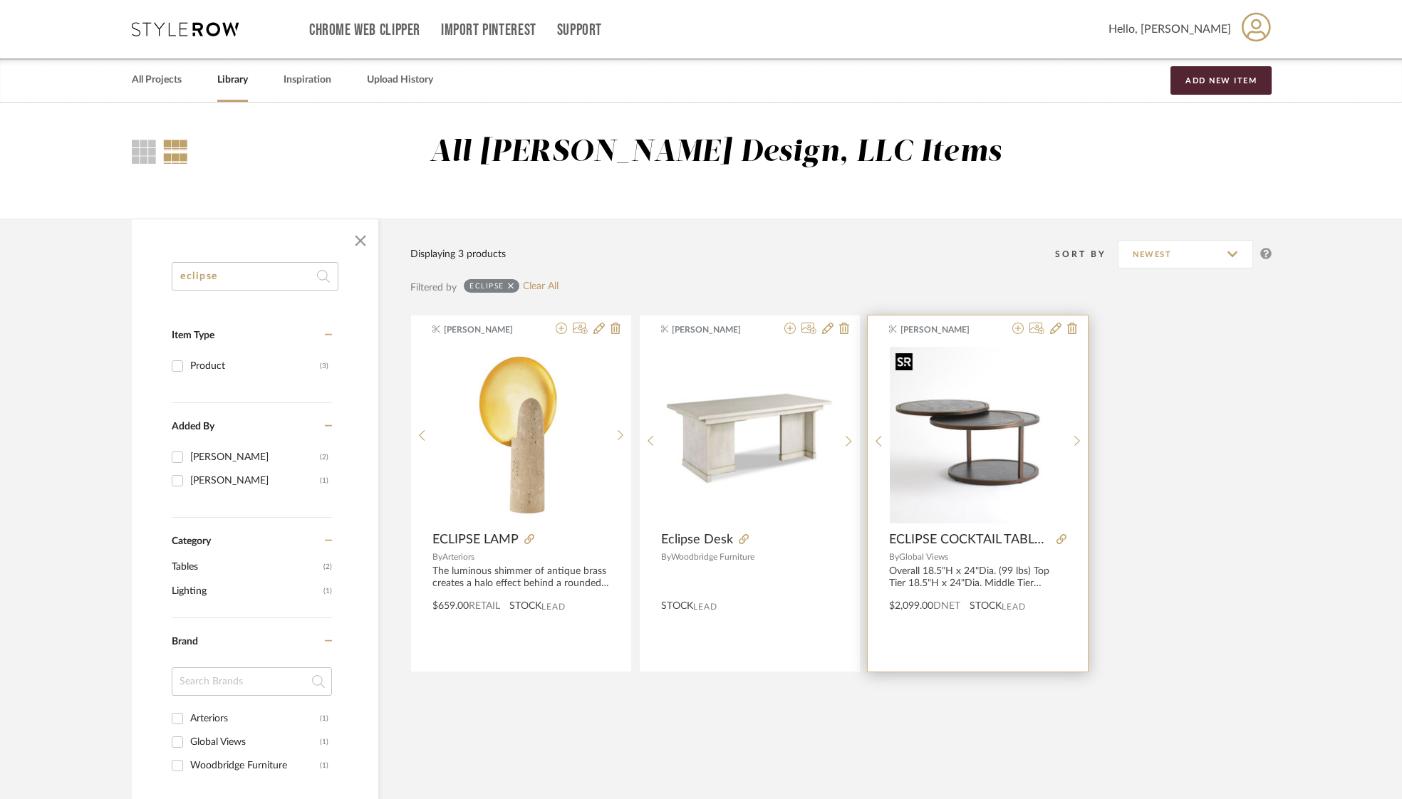
type input "eclipse"
click at [0, 0] on img at bounding box center [0, 0] width 0 height 0
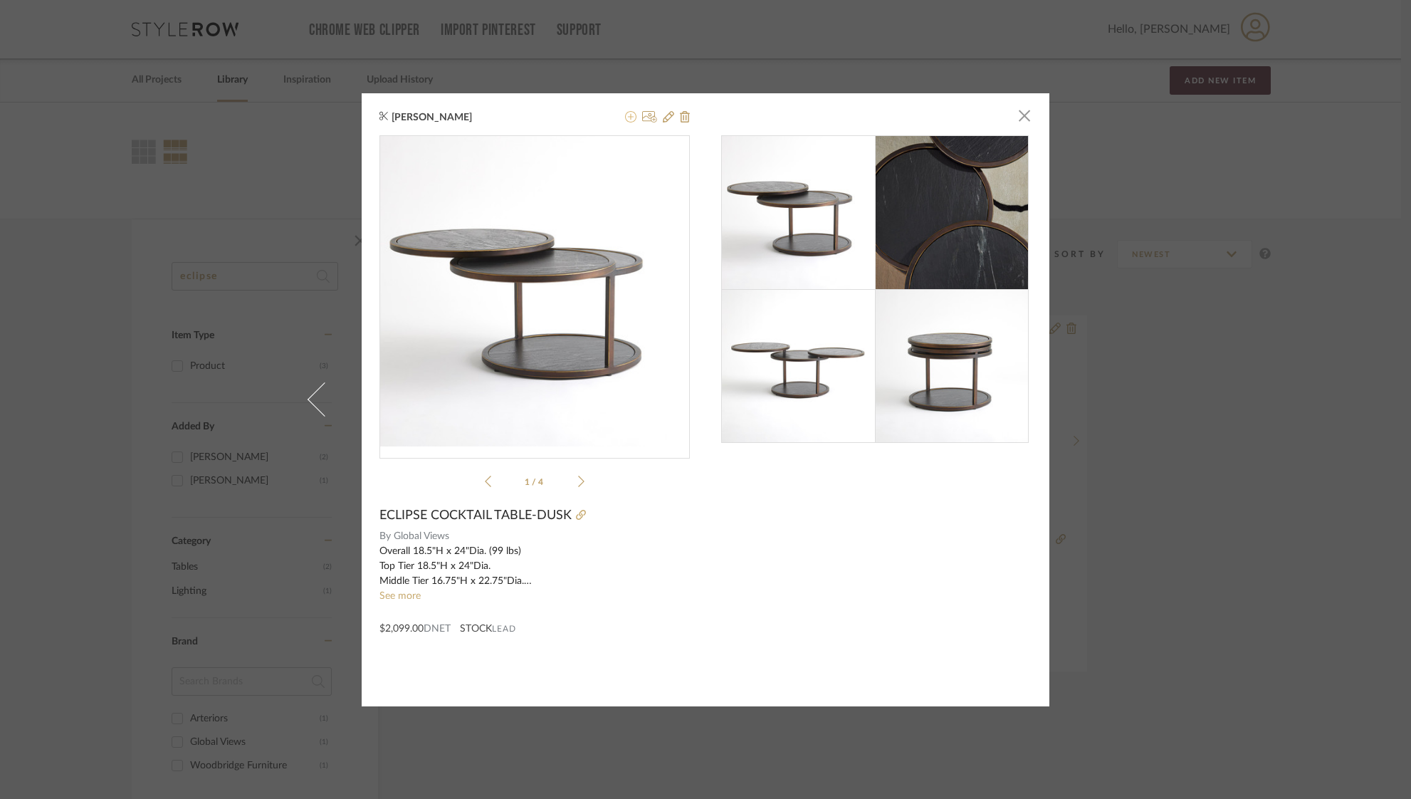
click at [625, 115] on icon at bounding box center [630, 116] width 11 height 11
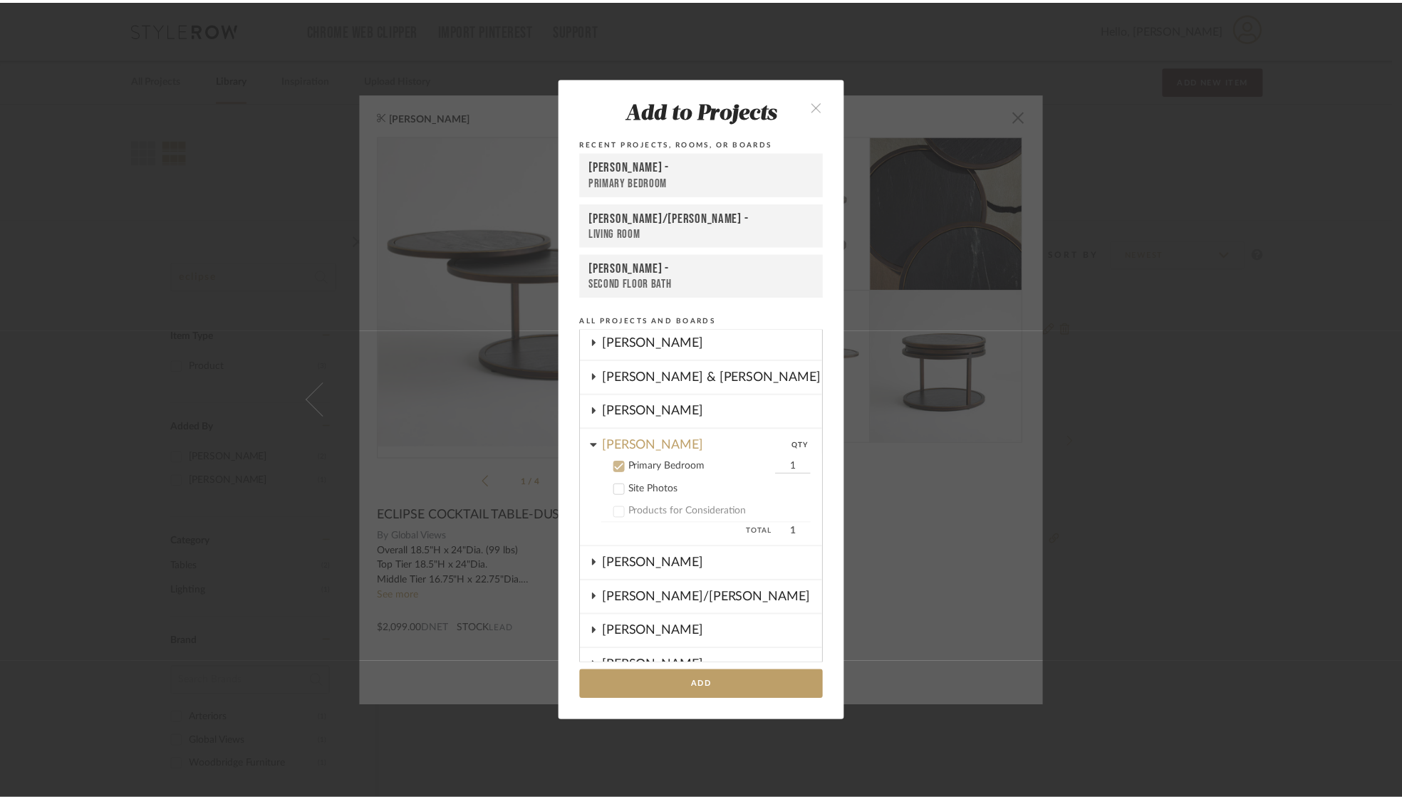
scroll to position [172, 0]
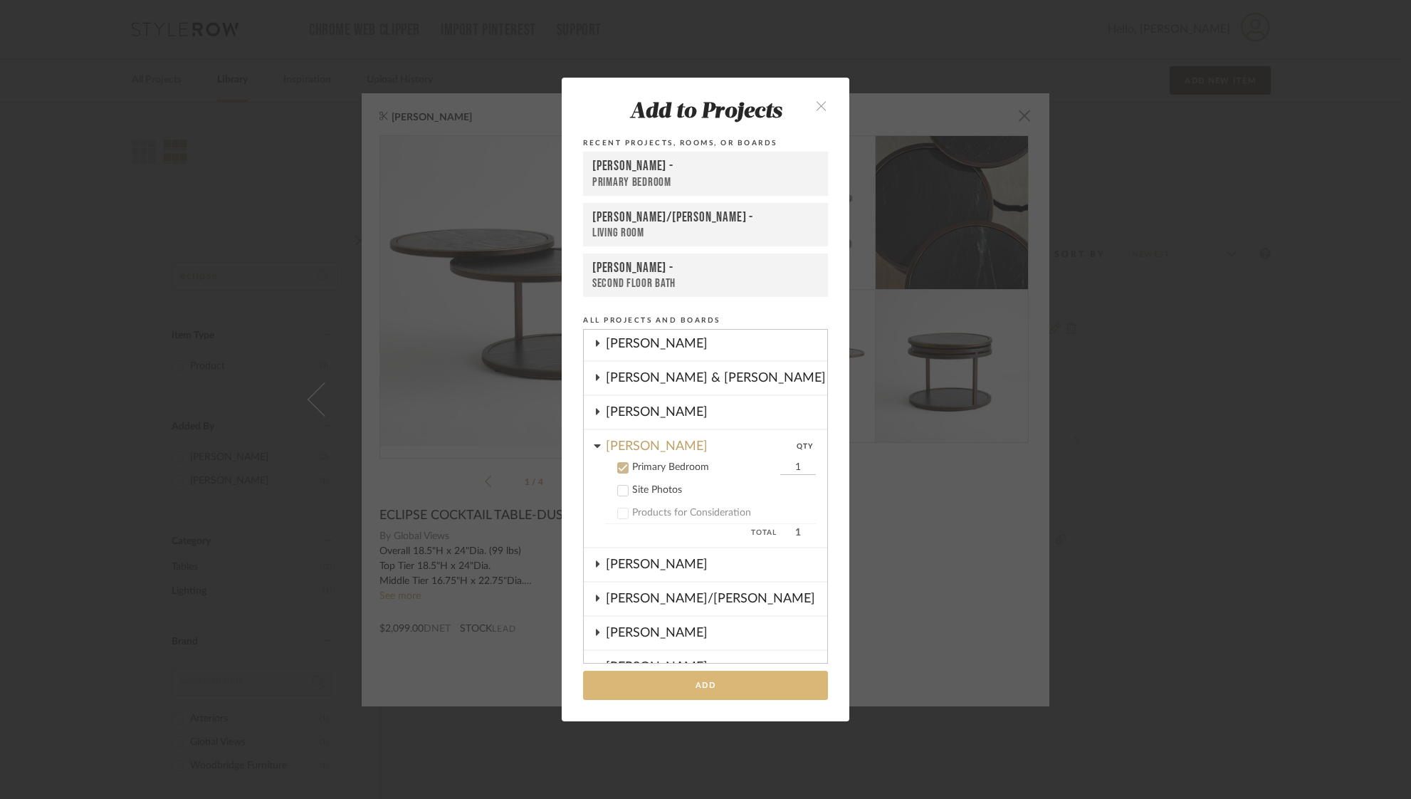
click at [711, 687] on button "Add" at bounding box center [705, 685] width 245 height 29
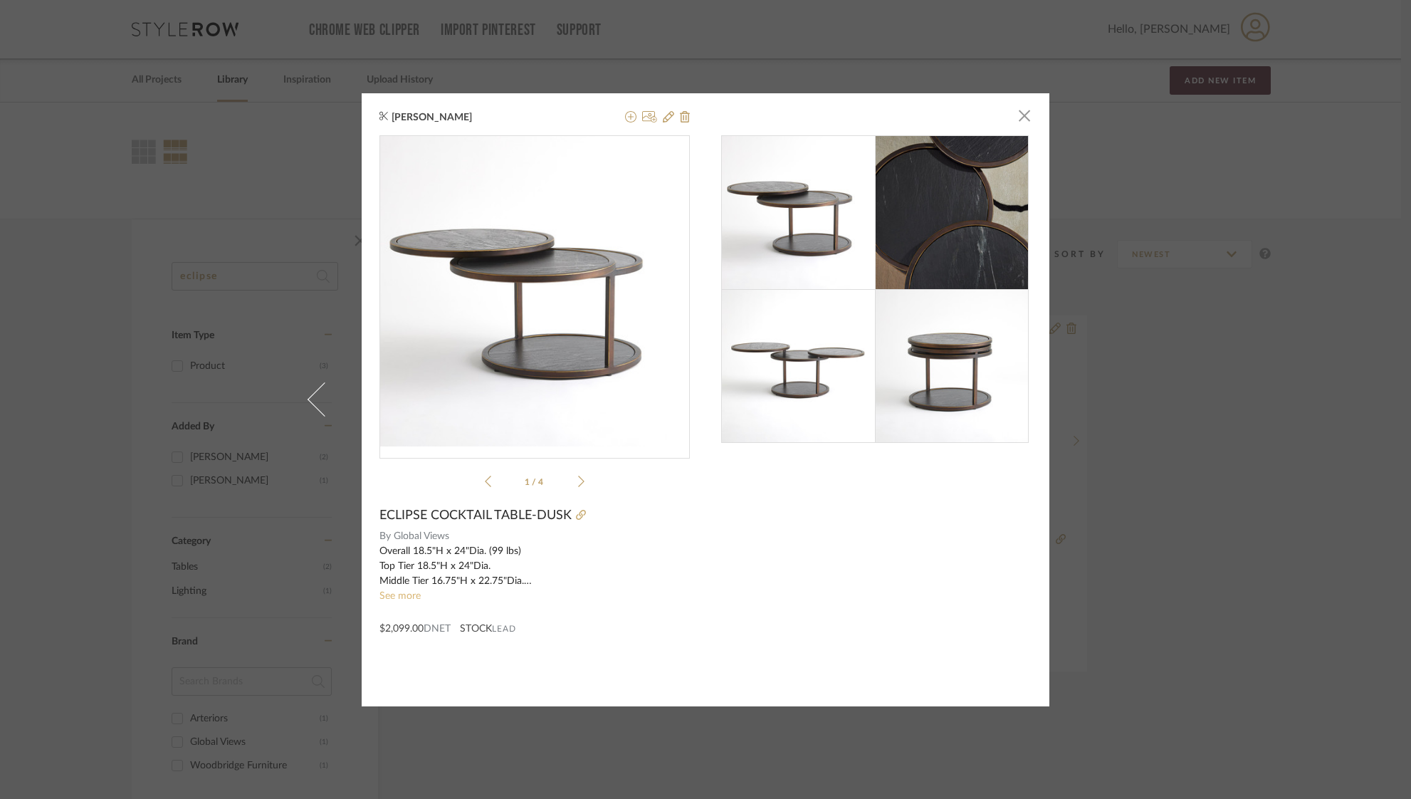
click at [398, 597] on link "See more" at bounding box center [400, 596] width 41 height 10
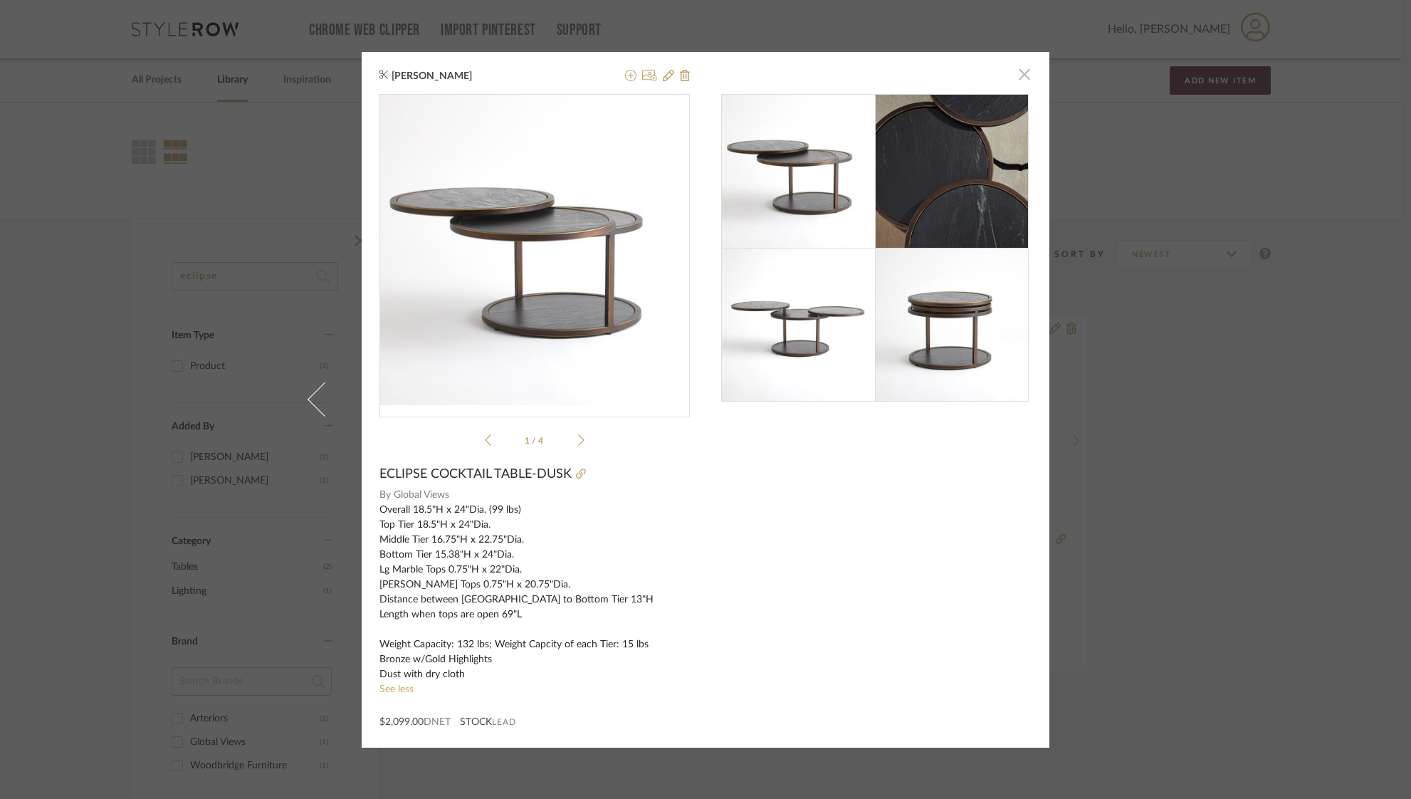
click at [1011, 70] on span "button" at bounding box center [1025, 75] width 28 height 28
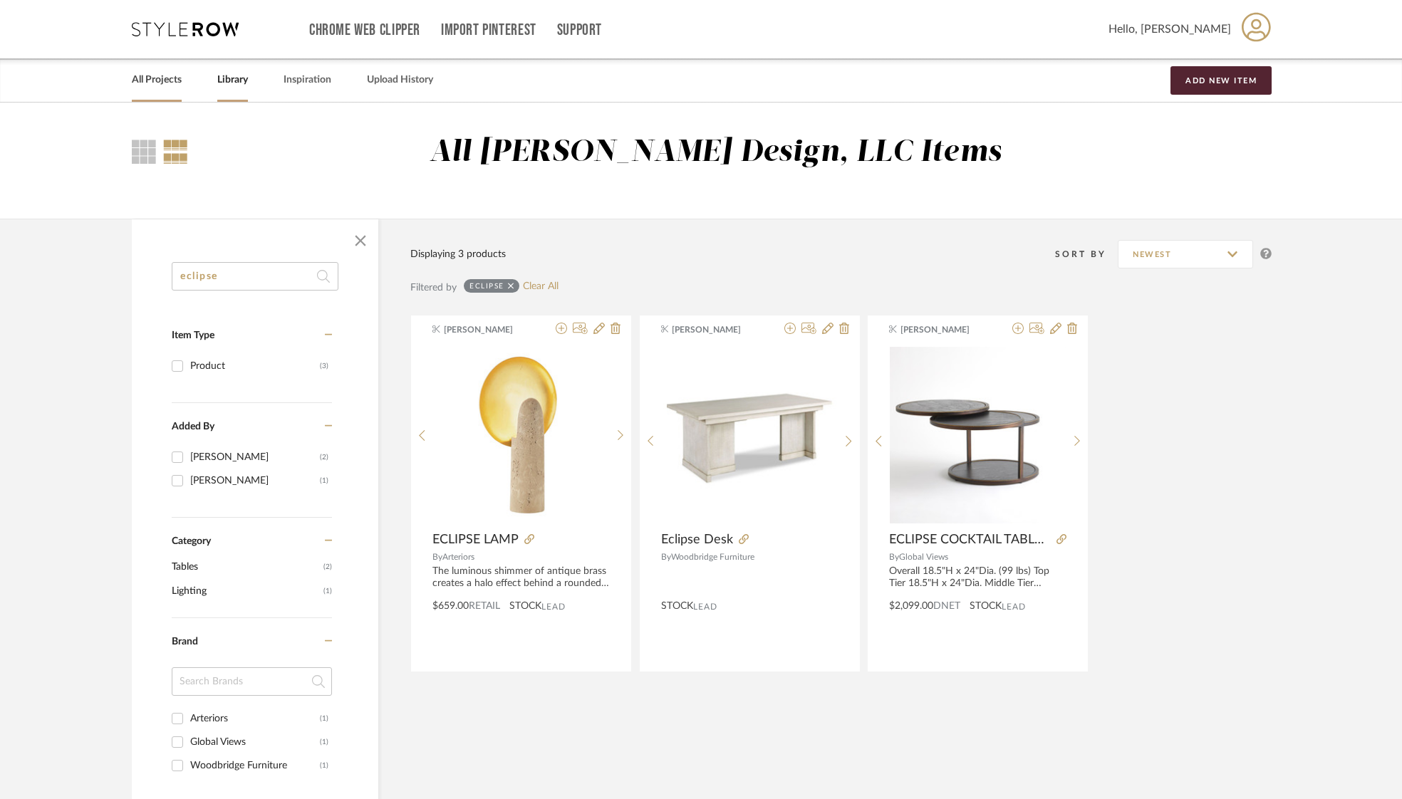
click at [172, 85] on link "All Projects" at bounding box center [157, 80] width 50 height 19
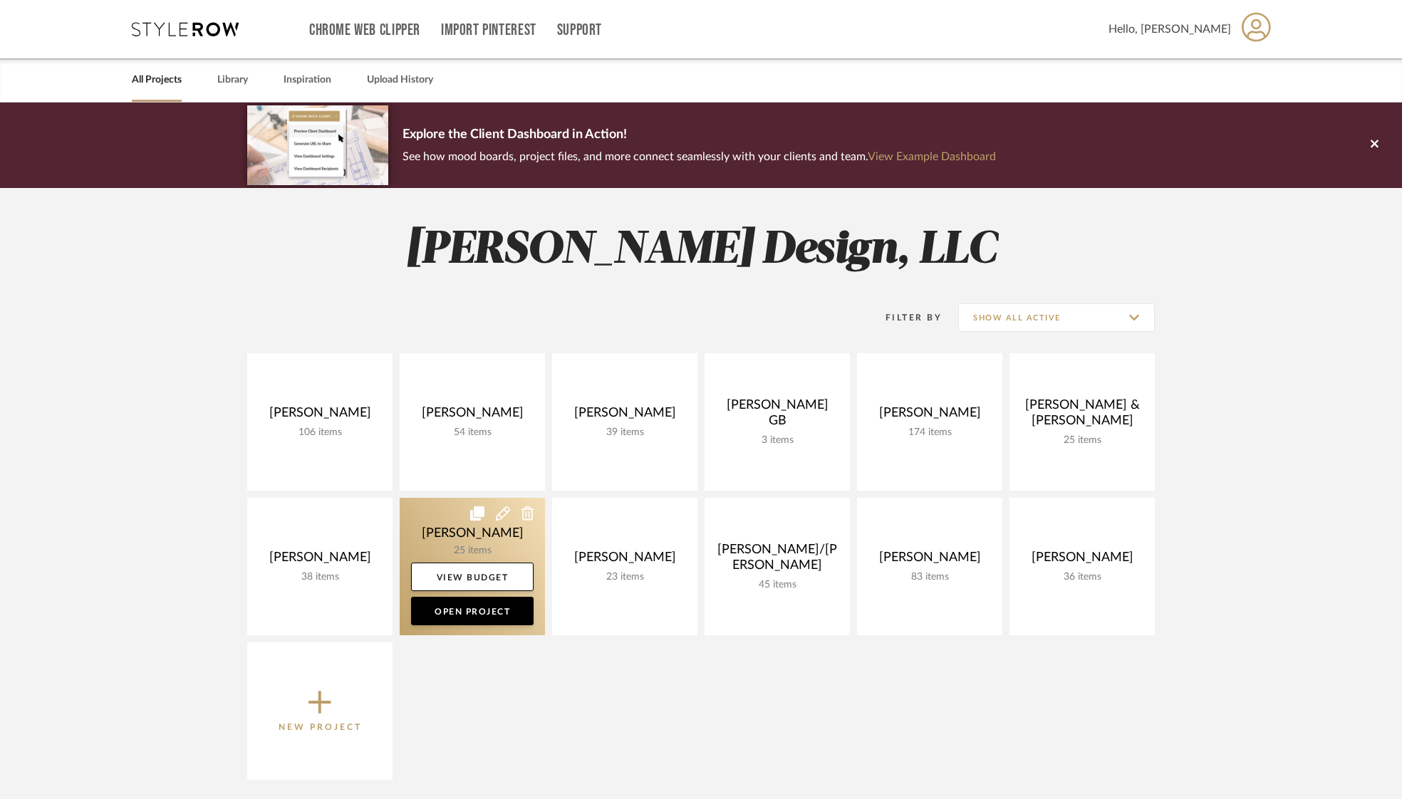
click at [474, 541] on link at bounding box center [472, 566] width 145 height 137
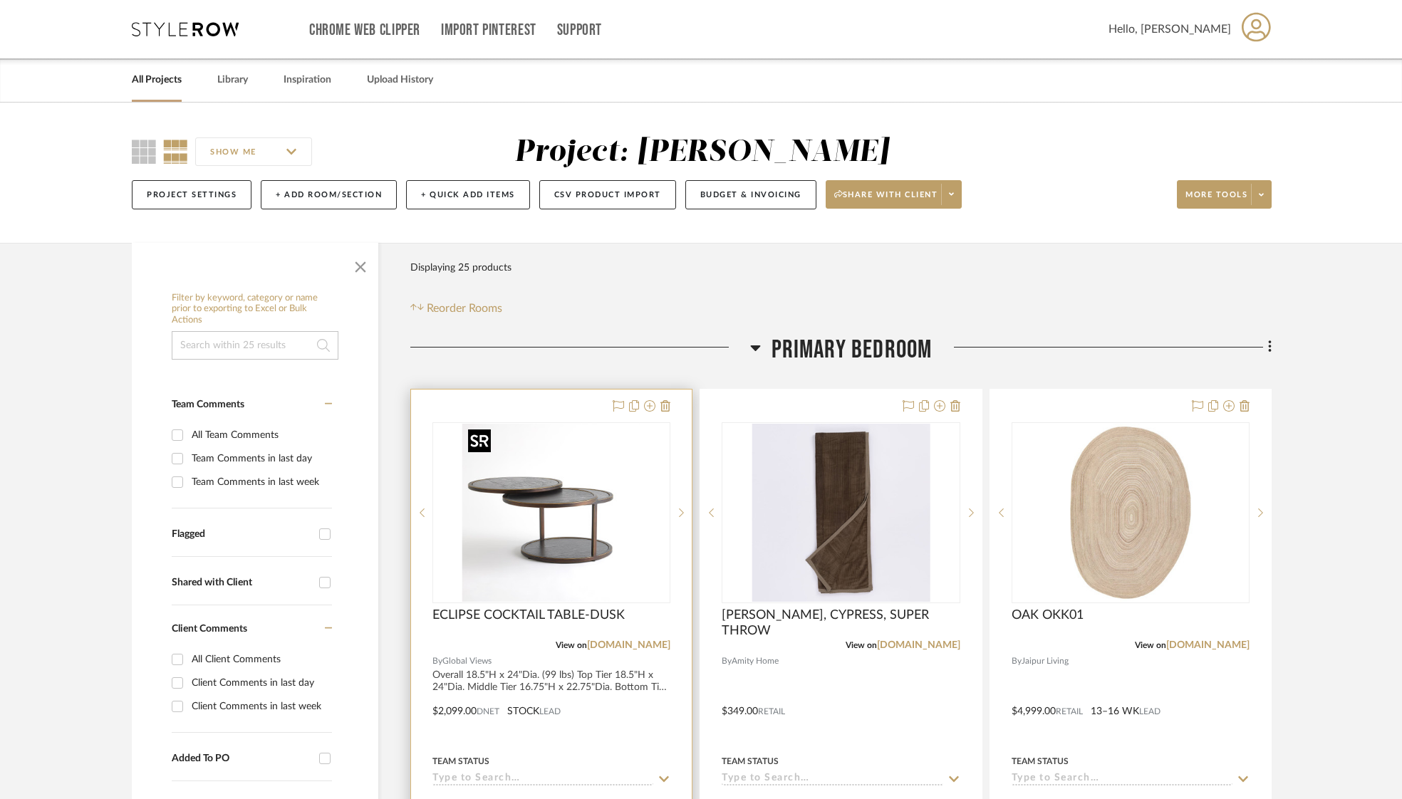
click at [577, 521] on img "0" at bounding box center [551, 513] width 178 height 178
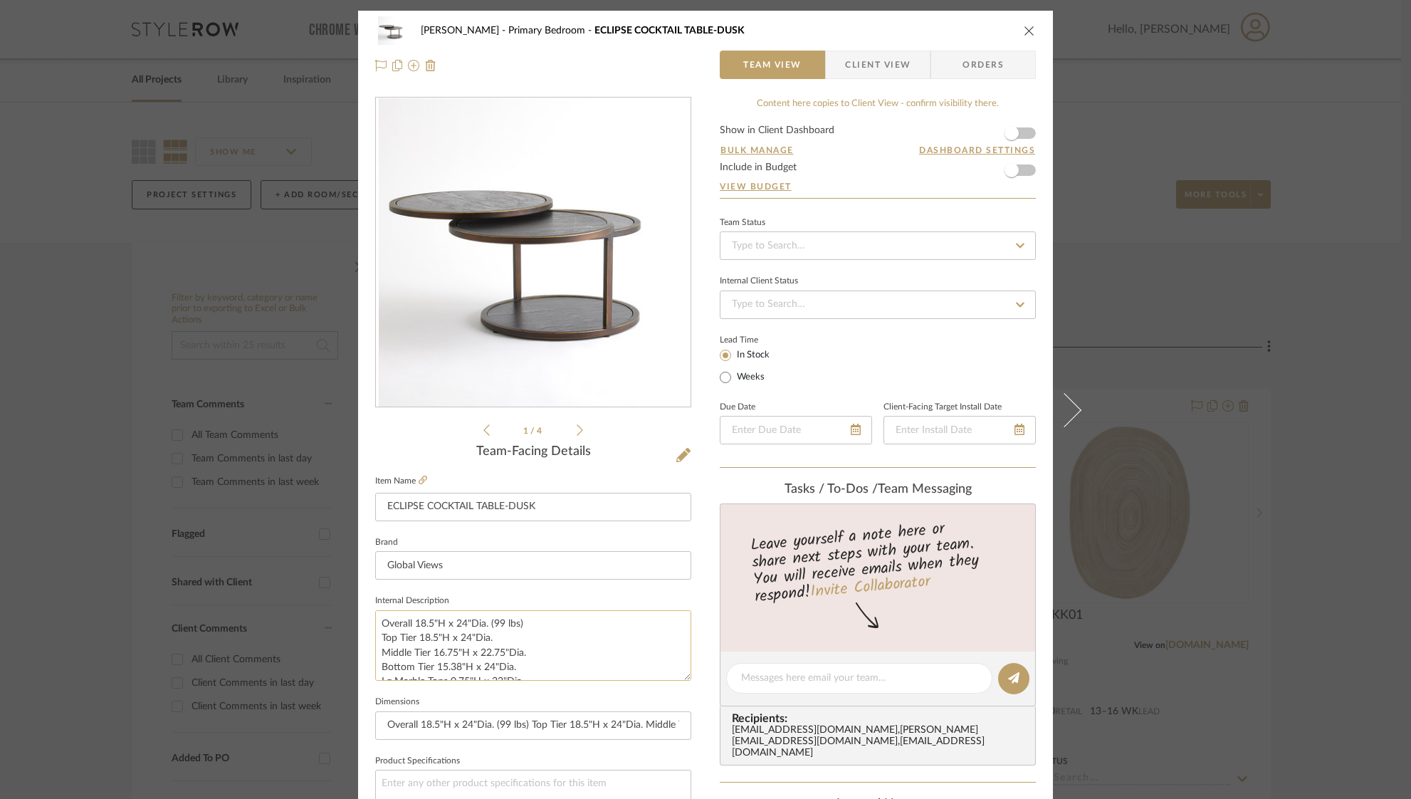
drag, startPoint x: 374, startPoint y: 622, endPoint x: 522, endPoint y: 625, distance: 148.2
click at [522, 625] on textarea "Overall 18.5"H x 24"Dia. (99 lbs) Top Tier 18.5"H x 24"Dia. Middle Tier 16.75"H…" at bounding box center [533, 645] width 316 height 71
click at [1031, 28] on div "Ostrom, Jim Primary Bedroom ECLIPSE COCKTAIL TABLE-DUSK Team View Client View O…" at bounding box center [705, 48] width 695 height 75
click at [1028, 29] on icon "close" at bounding box center [1029, 30] width 11 height 11
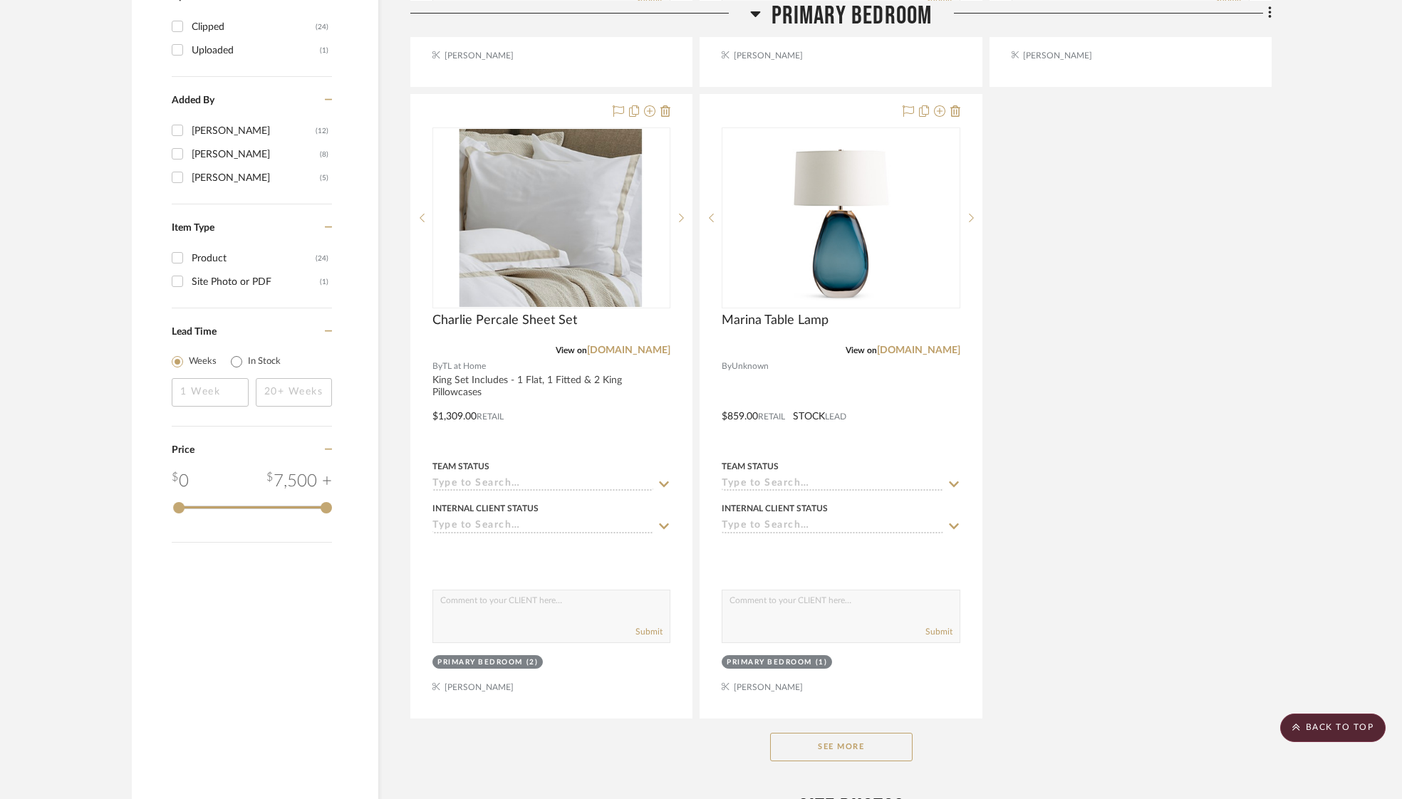
scroll to position [1595, 0]
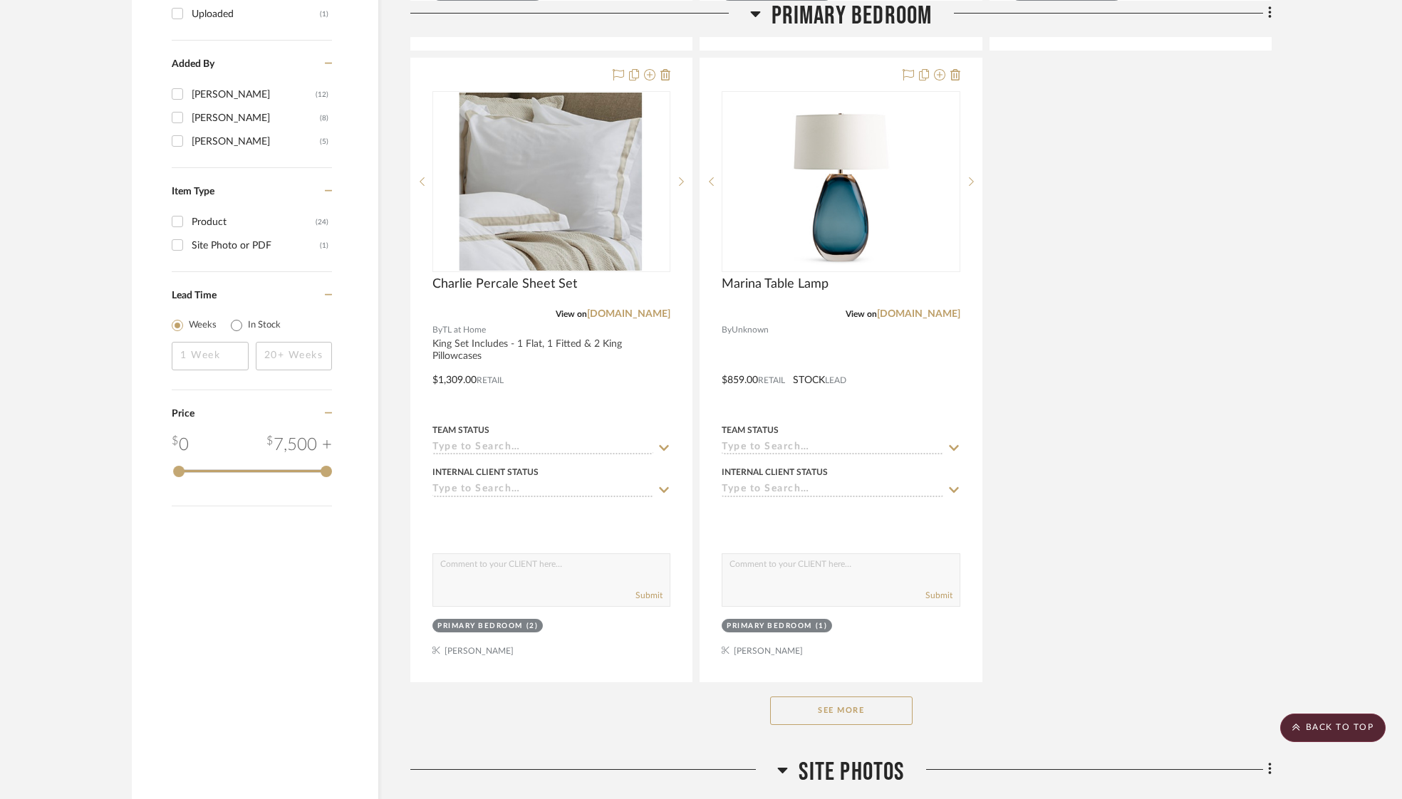
click at [874, 705] on button "See More" at bounding box center [841, 710] width 142 height 28
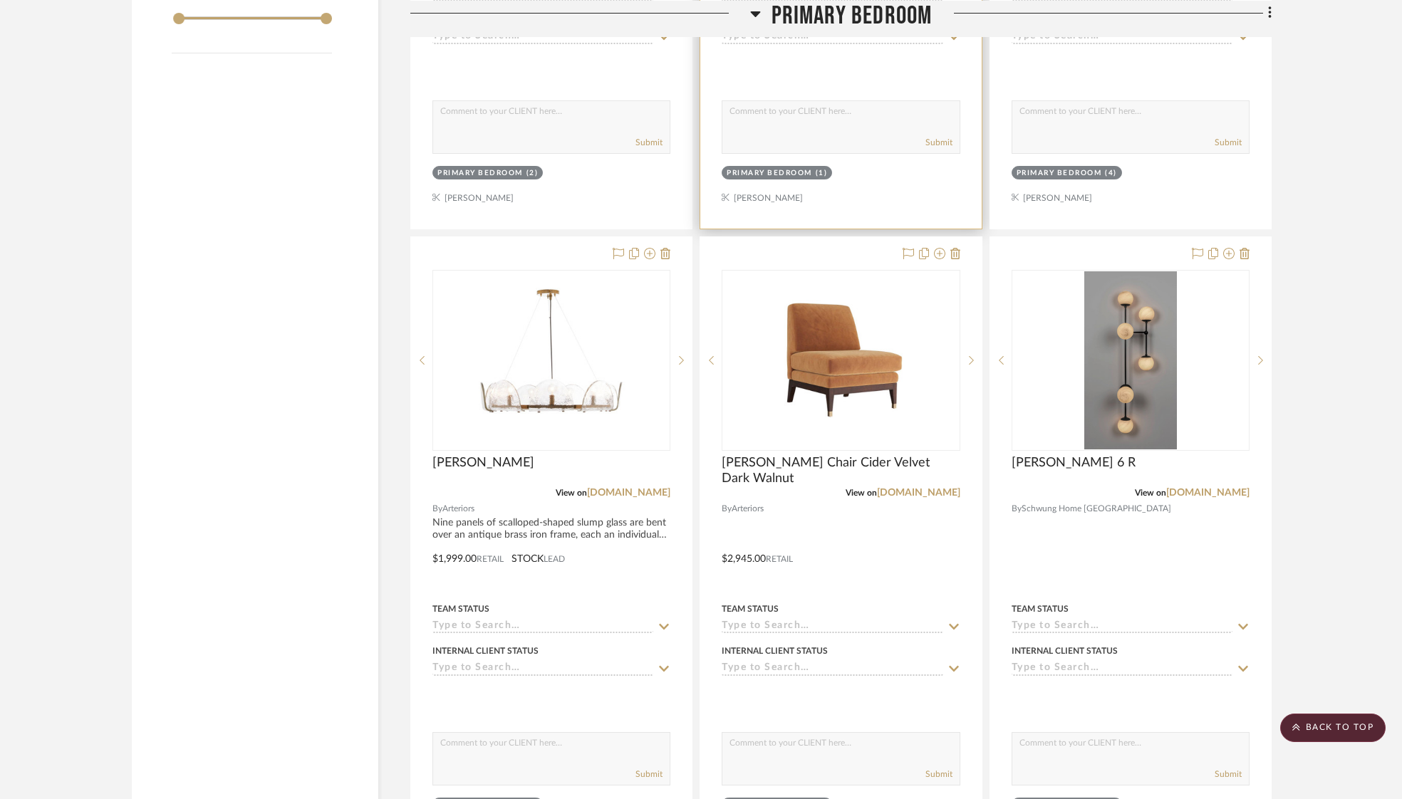
scroll to position [2065, 0]
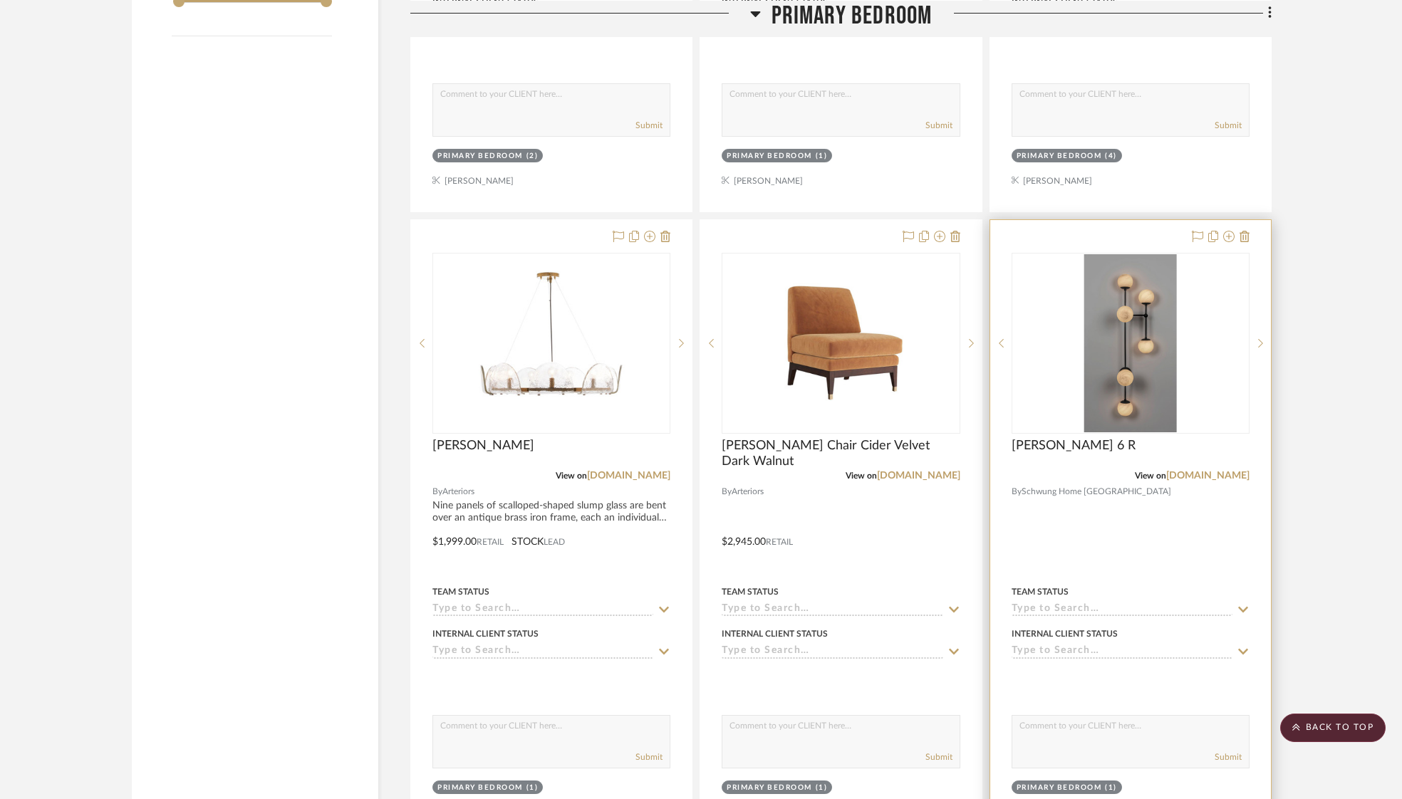
click at [1117, 338] on img "0" at bounding box center [1130, 343] width 93 height 178
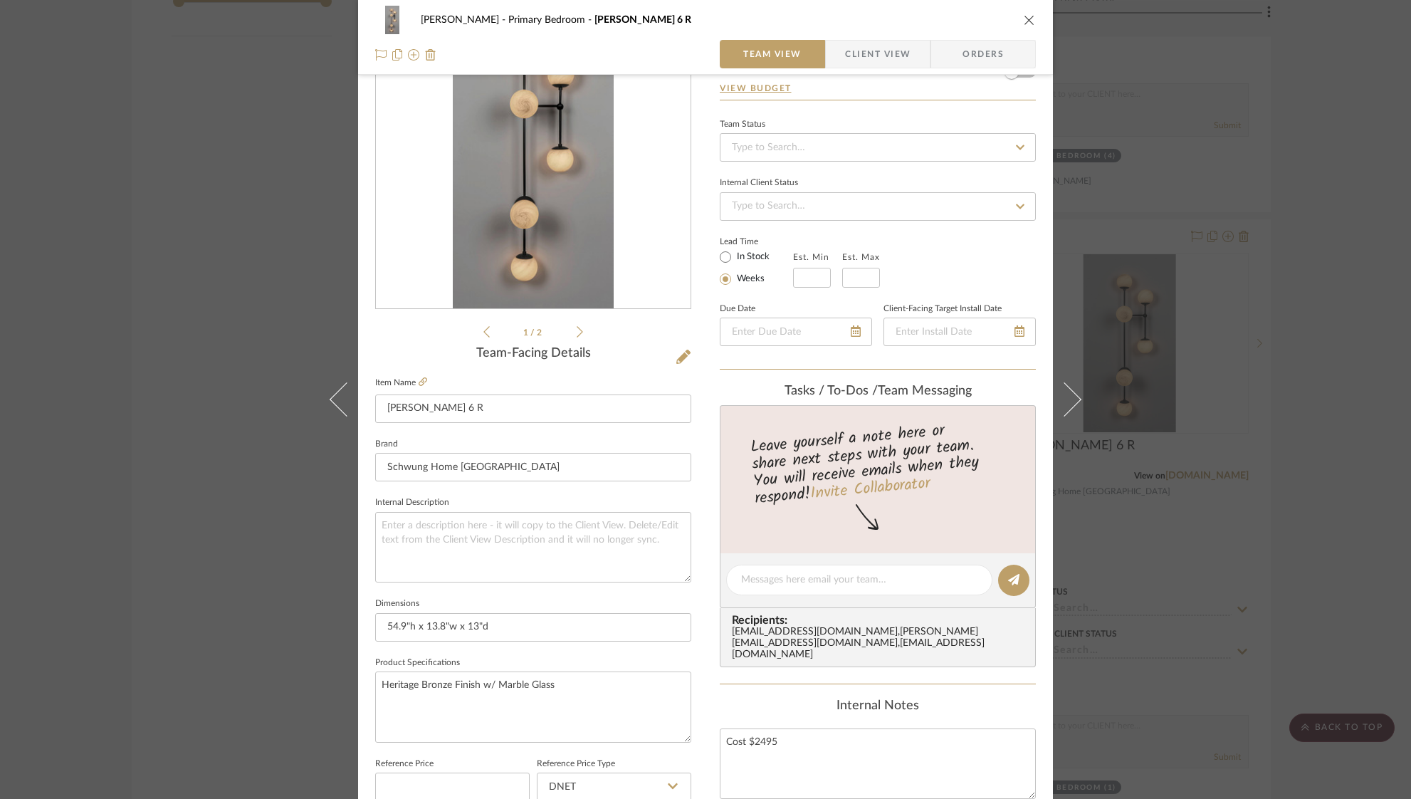
scroll to position [0, 0]
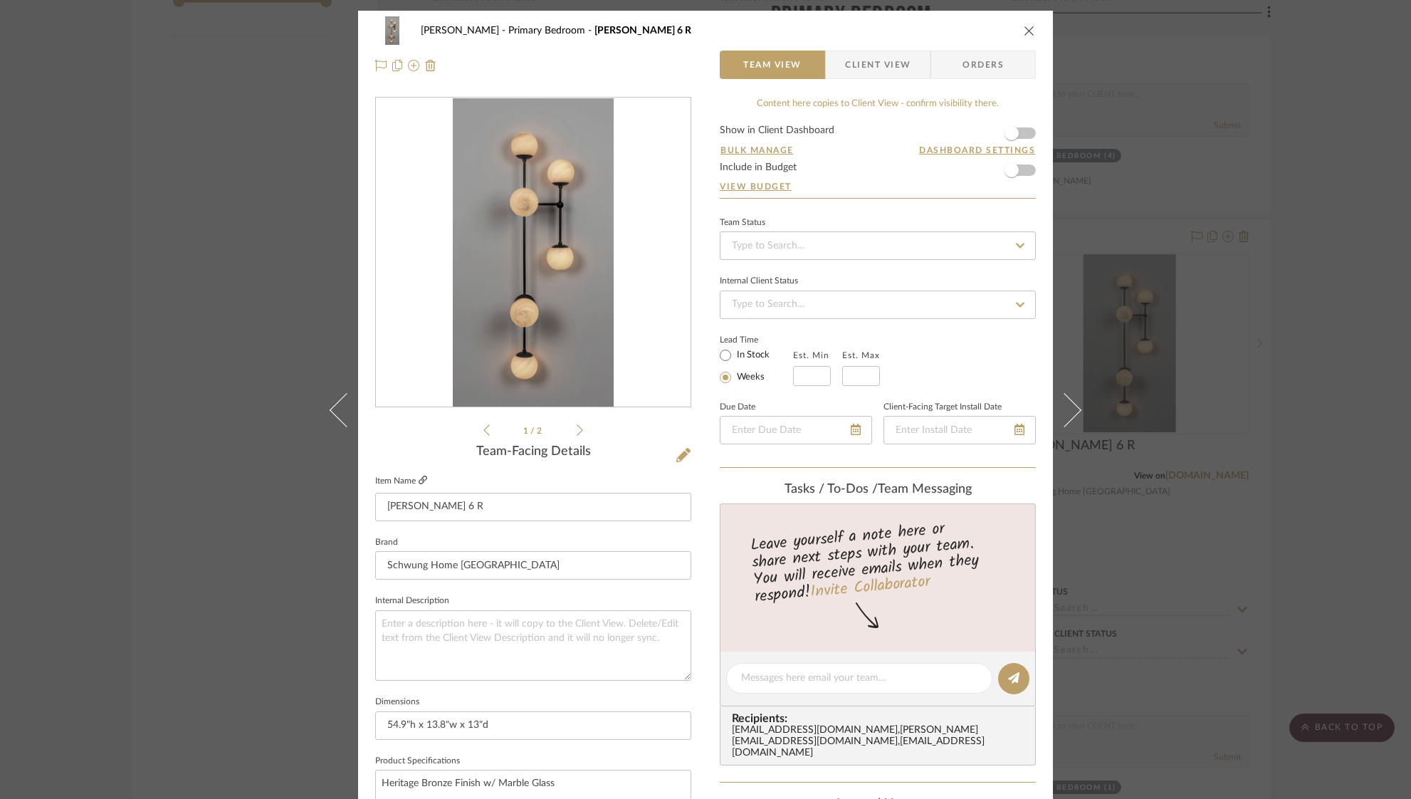
click at [419, 480] on icon at bounding box center [423, 480] width 9 height 9
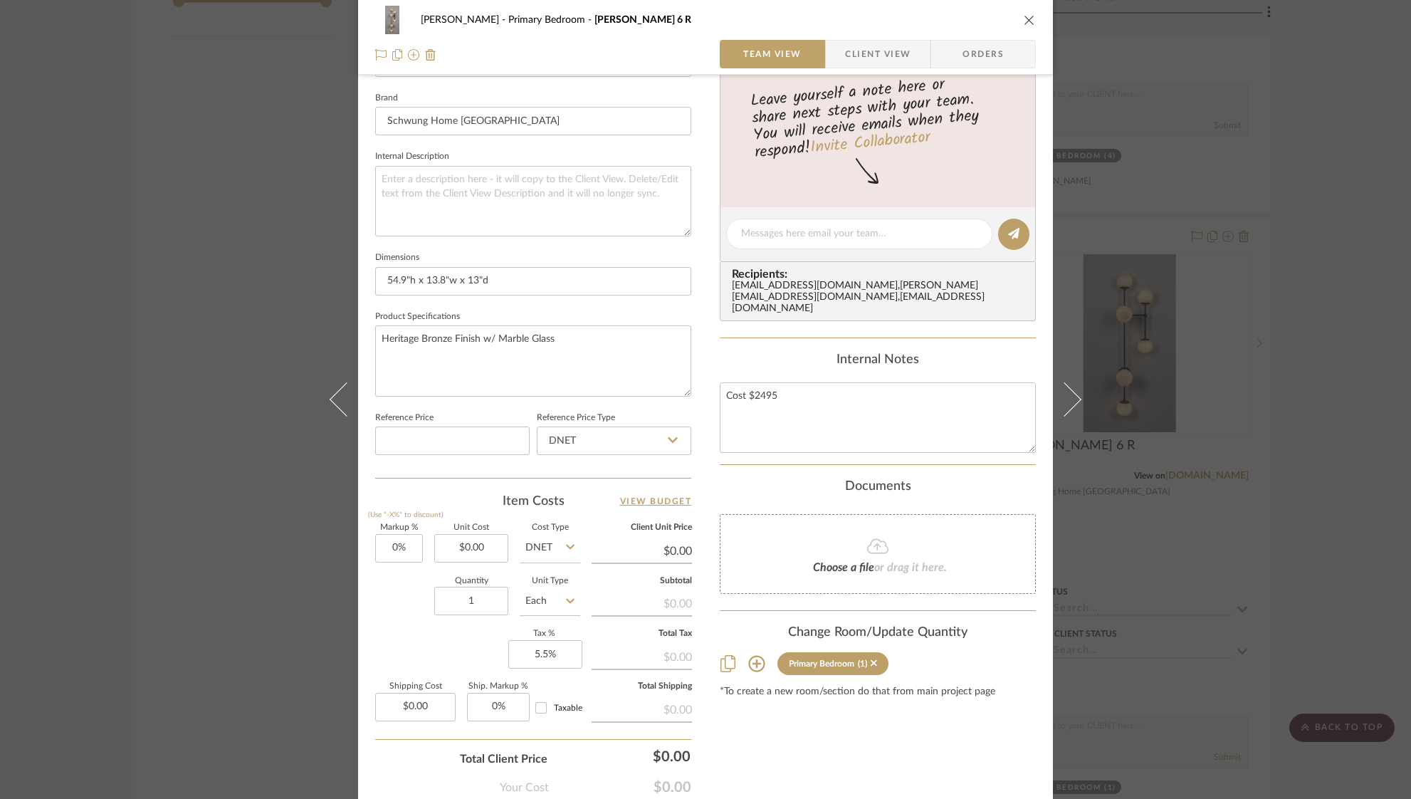
scroll to position [524, 0]
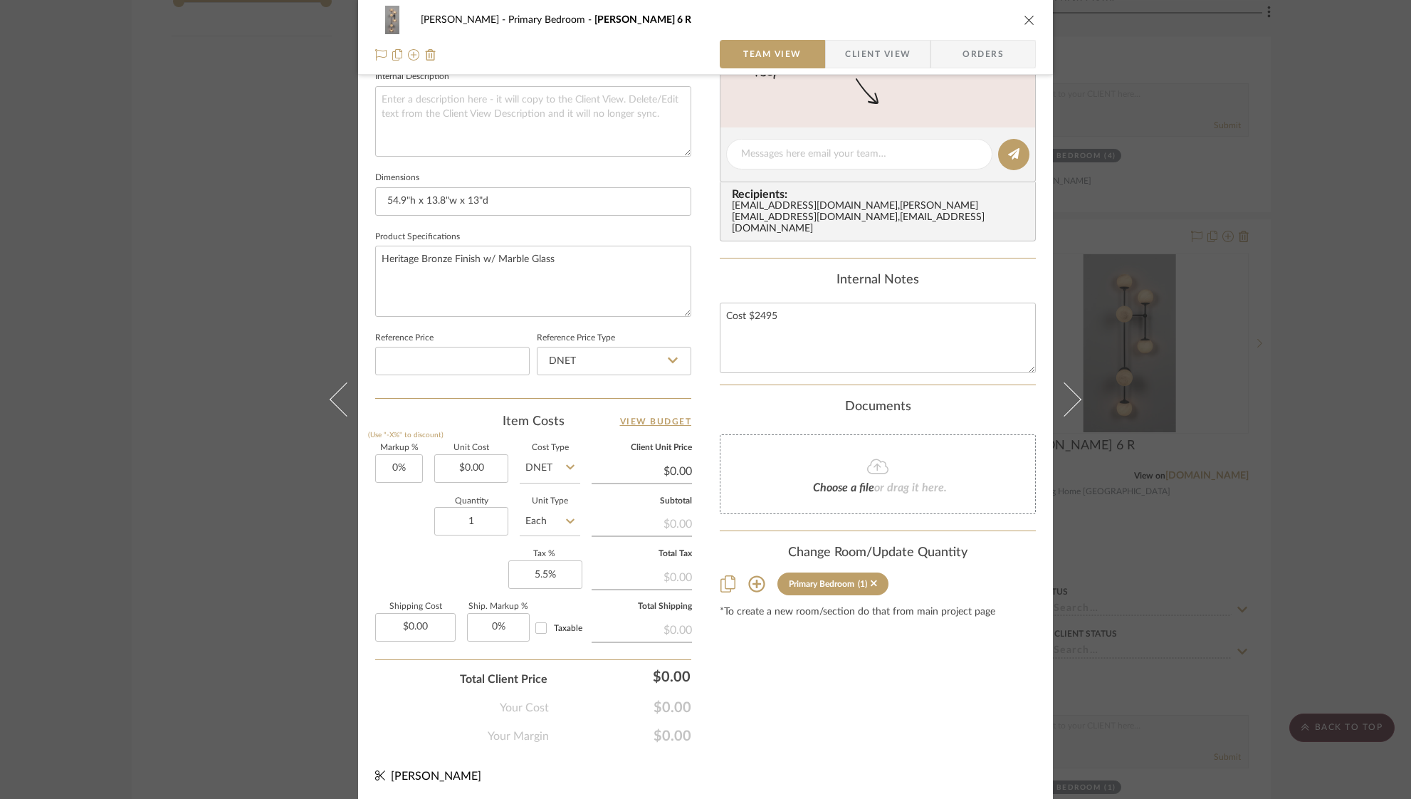
click at [417, 468] on div "Markup % (Use "-X%" to discount) 0% Unit Cost $0.00 Cost Type DNET Client Unit …" at bounding box center [533, 548] width 316 height 208
drag, startPoint x: 491, startPoint y: 468, endPoint x: 420, endPoint y: 465, distance: 70.6
click at [419, 465] on div "Markup % (Use "-X%" to discount) 0% Unit Cost 2495.00 Cost Type DNET Client Uni…" at bounding box center [533, 548] width 316 height 208
type input "$7,499.00"
click at [559, 461] on input "DNET" at bounding box center [550, 468] width 61 height 28
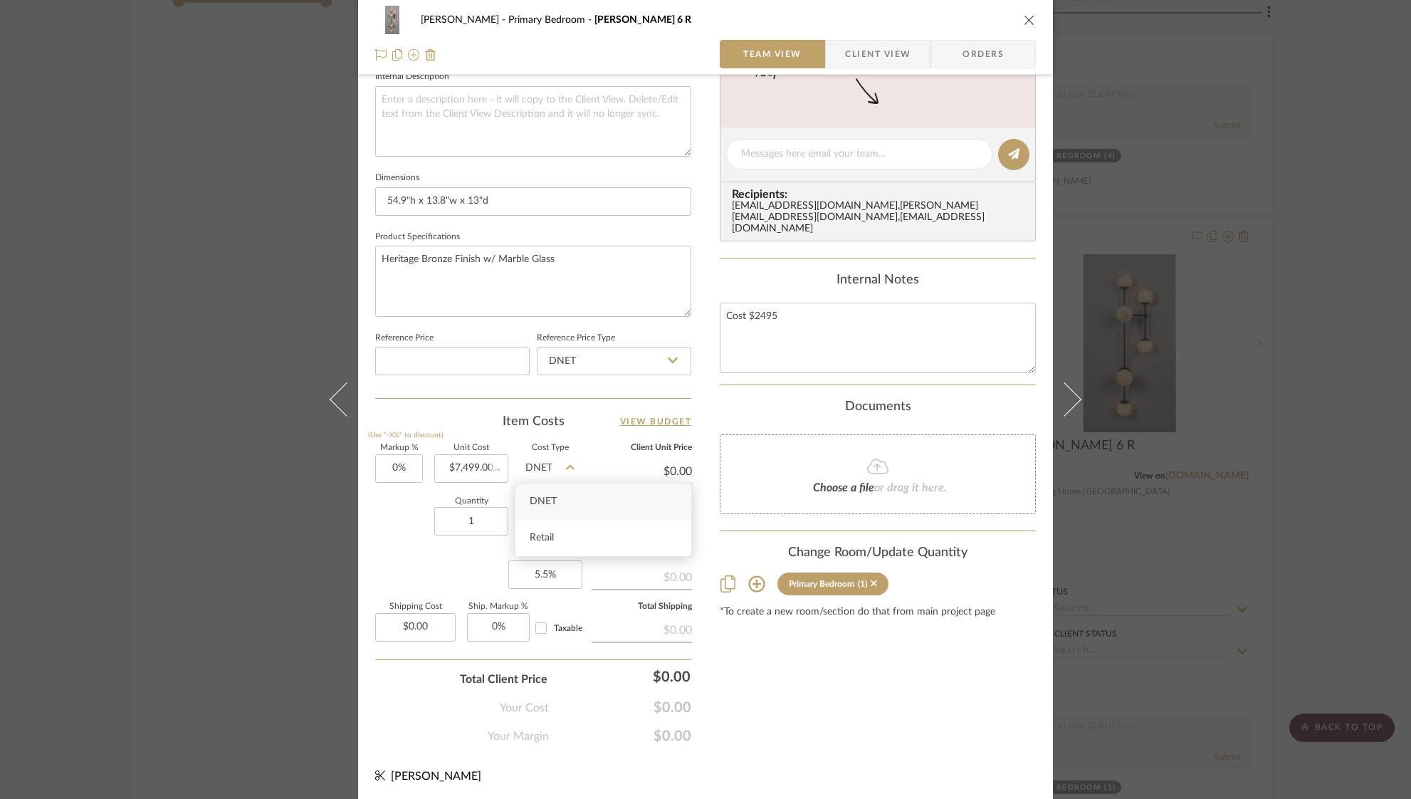
type input "$7,499.00"
click at [543, 544] on div "Retail" at bounding box center [604, 538] width 176 height 36
type input "Retail"
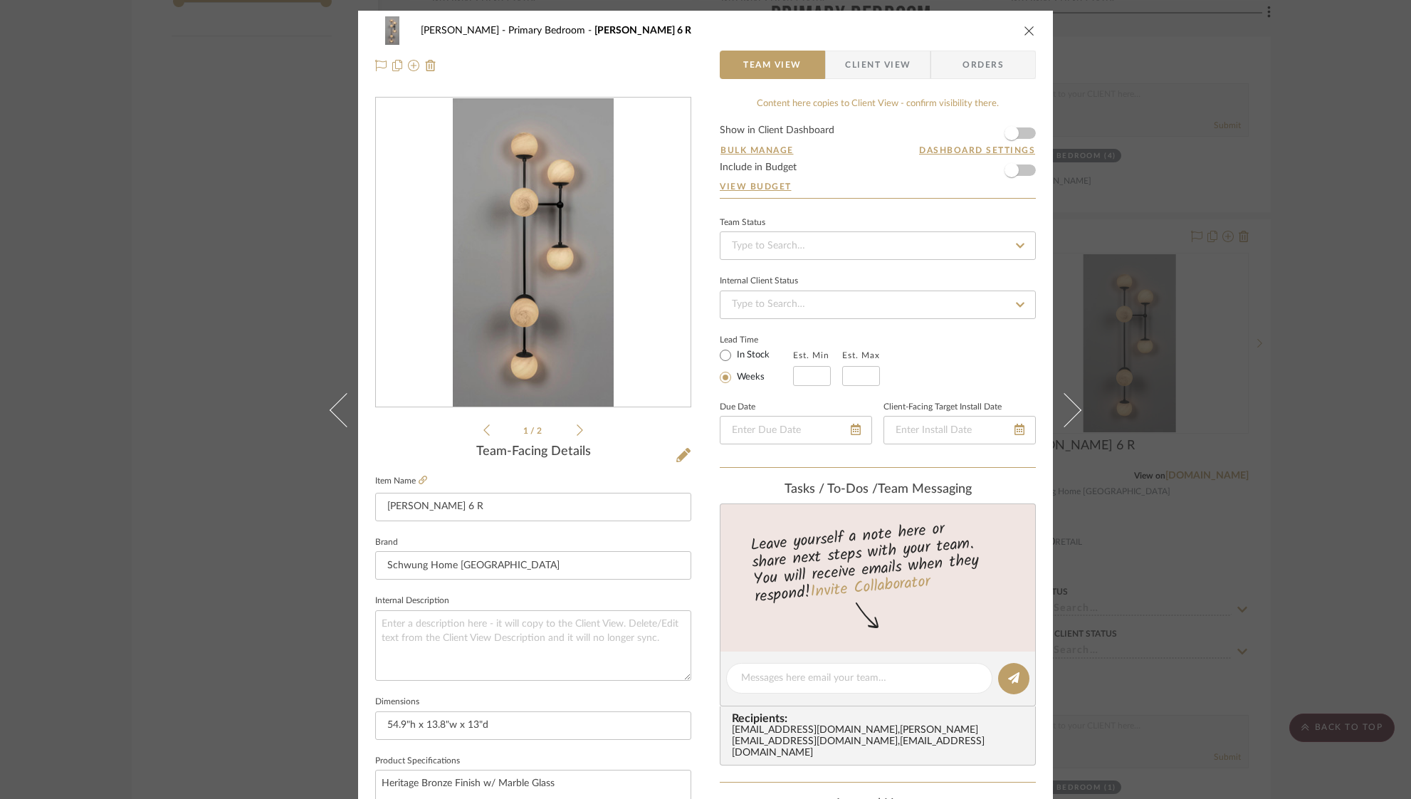
click at [1024, 31] on icon "close" at bounding box center [1029, 30] width 11 height 11
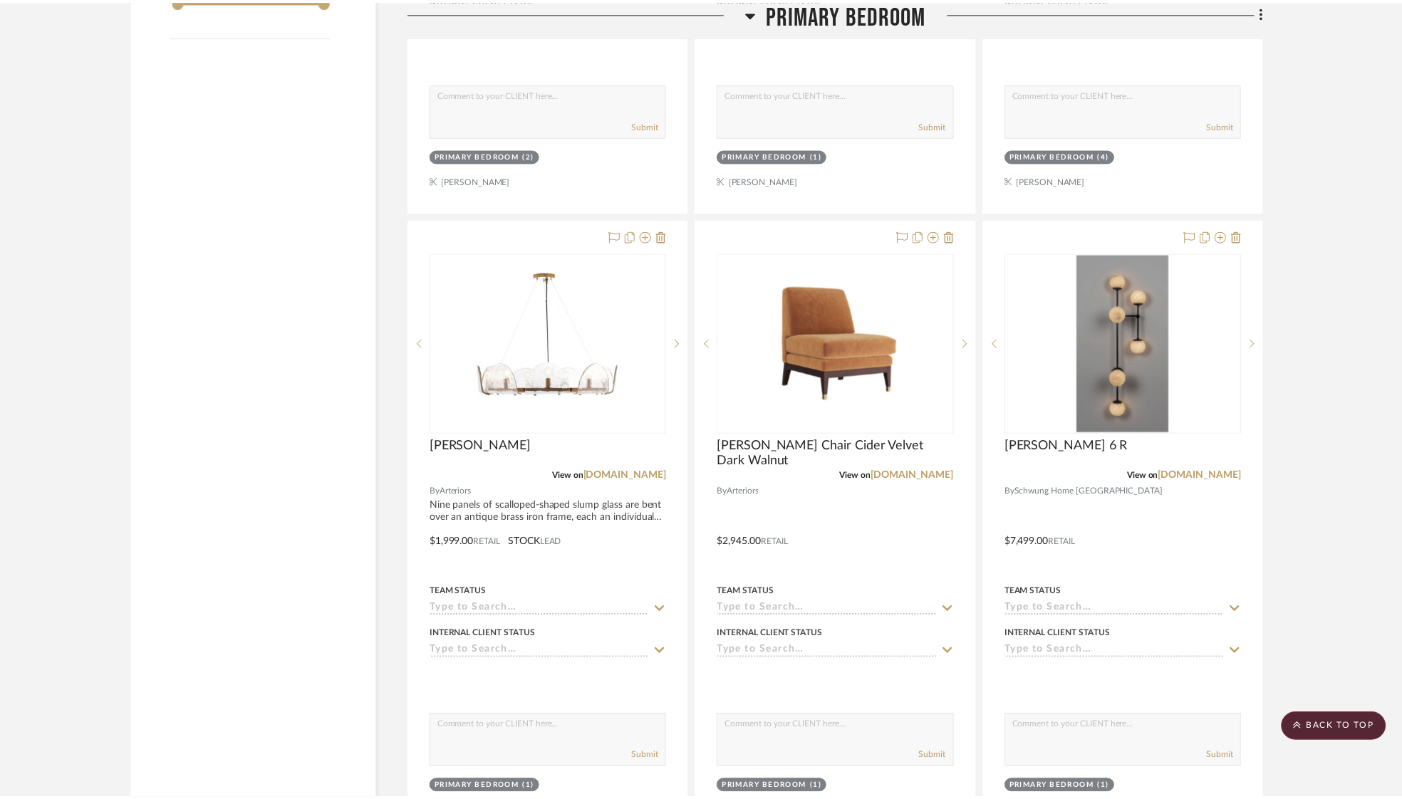
scroll to position [2065, 0]
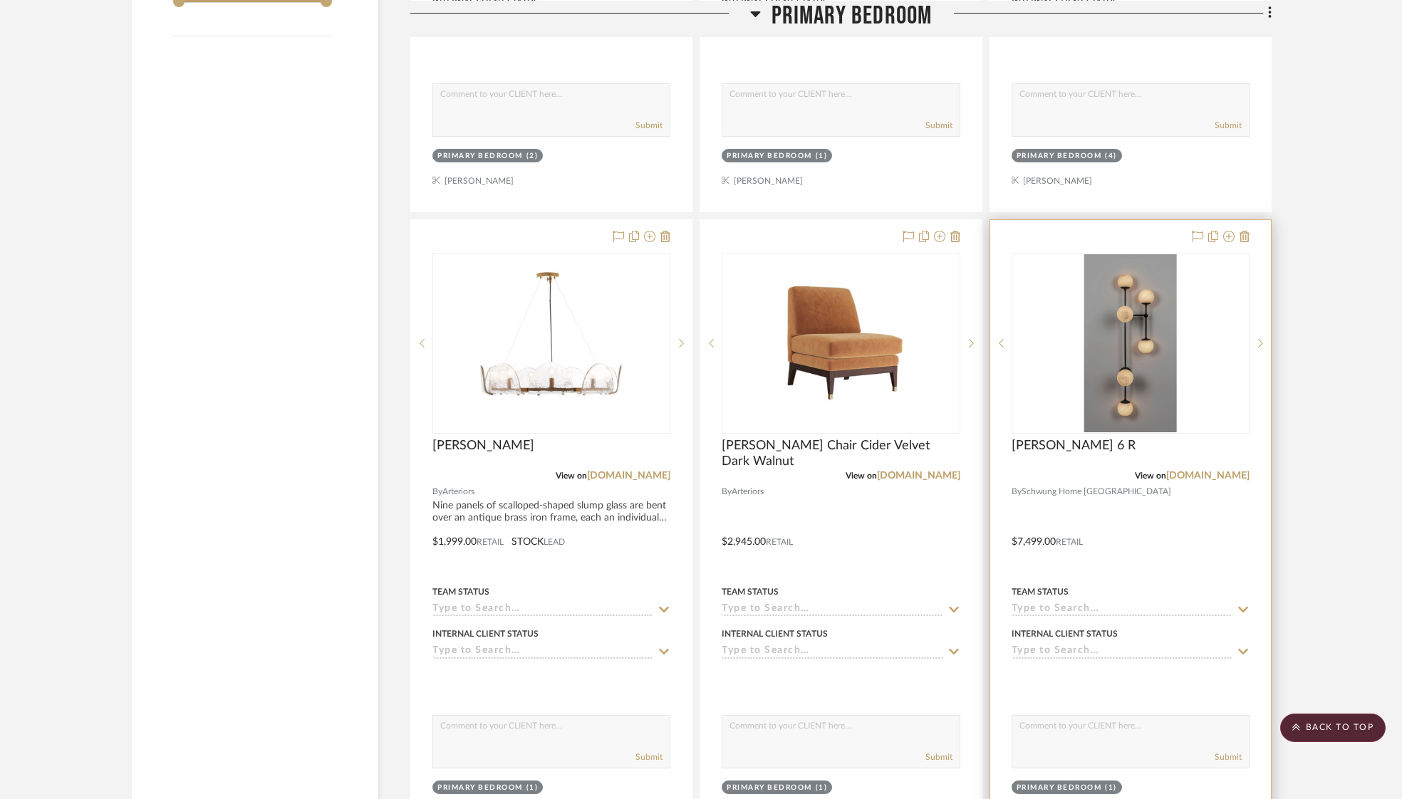
click at [1147, 349] on img "0" at bounding box center [1130, 343] width 93 height 178
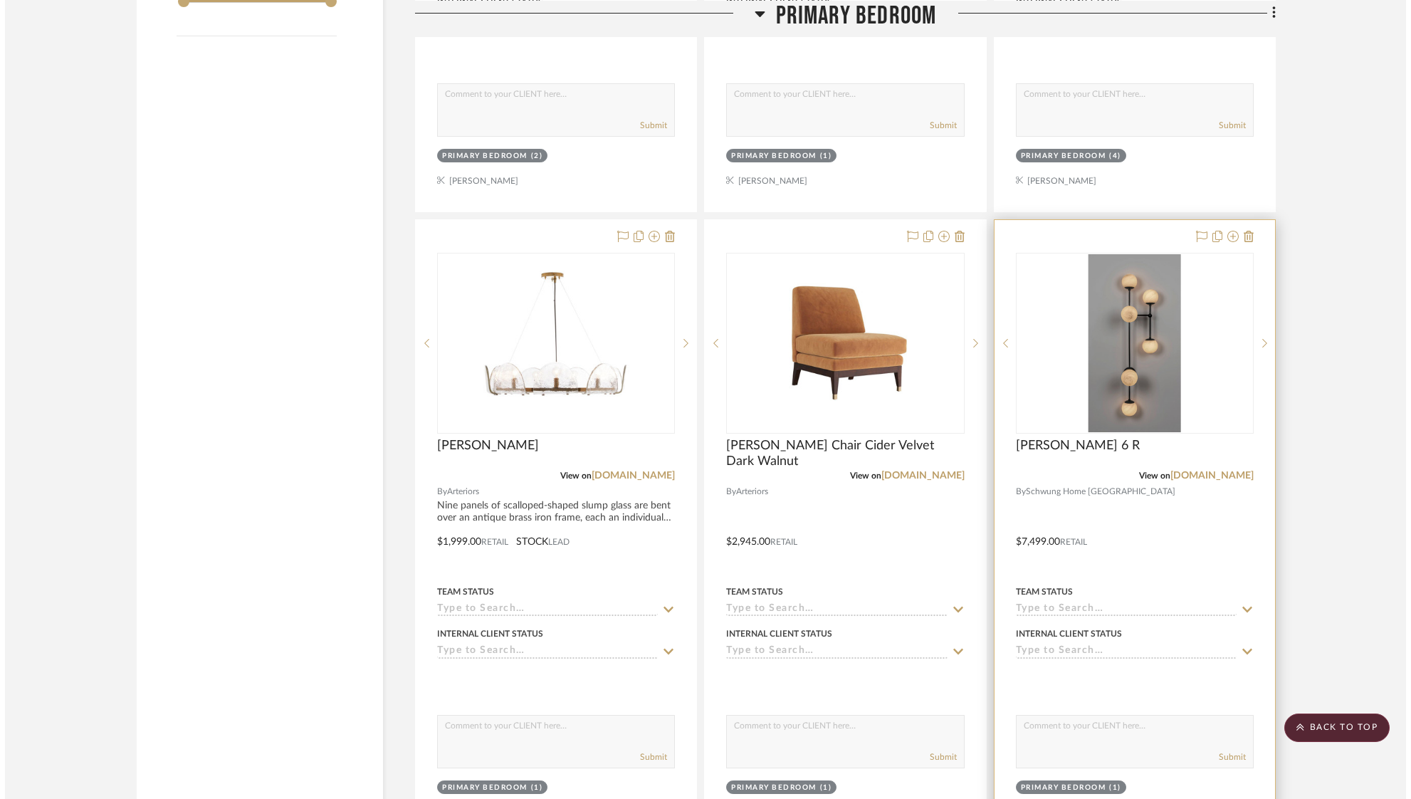
scroll to position [0, 0]
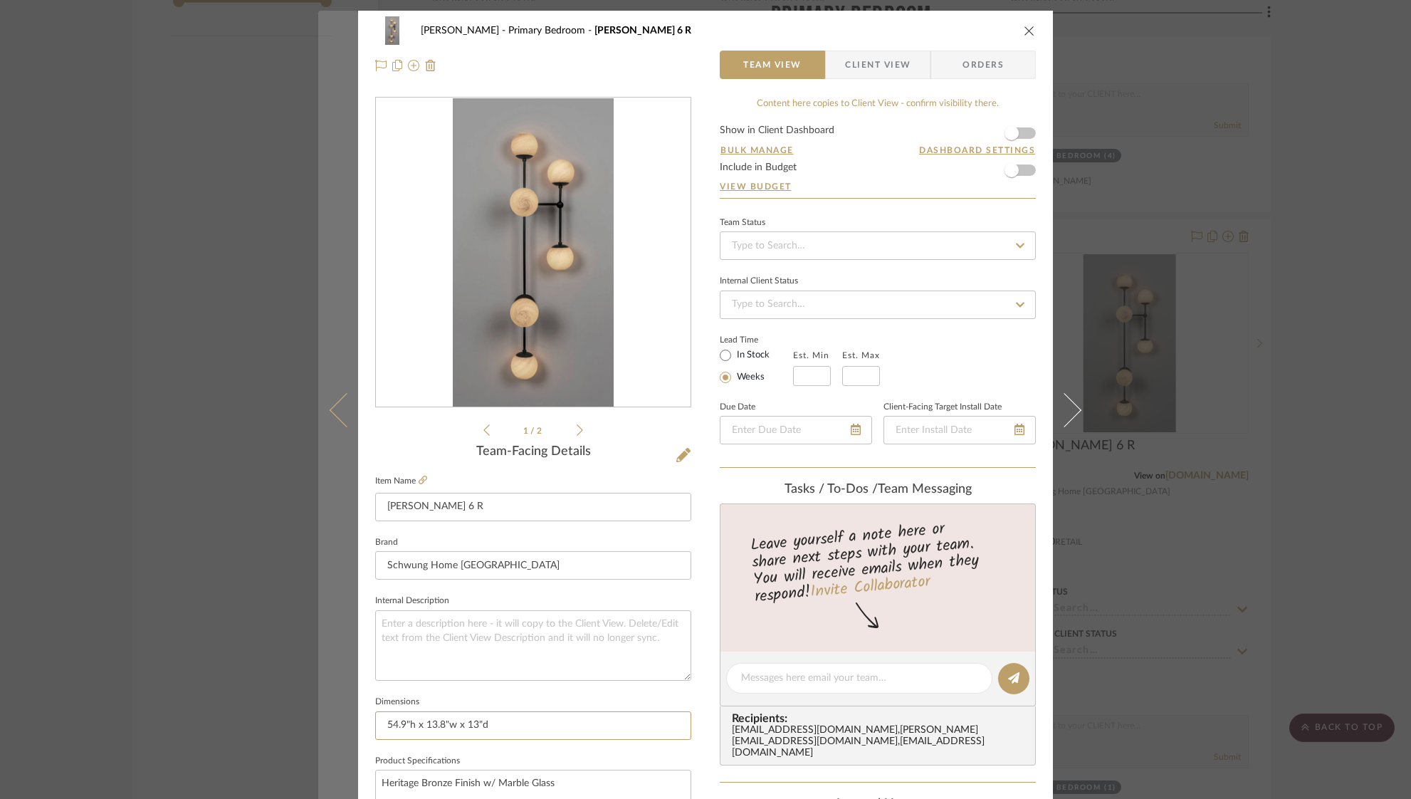
drag, startPoint x: 508, startPoint y: 728, endPoint x: 328, endPoint y: 720, distance: 179.6
click at [329, 720] on mat-dialog-content "Ostrom, Jim Primary Bedroom Armstrong 6 R Team View Client View Orders 1 / 2 Te…" at bounding box center [705, 668] width 775 height 1315
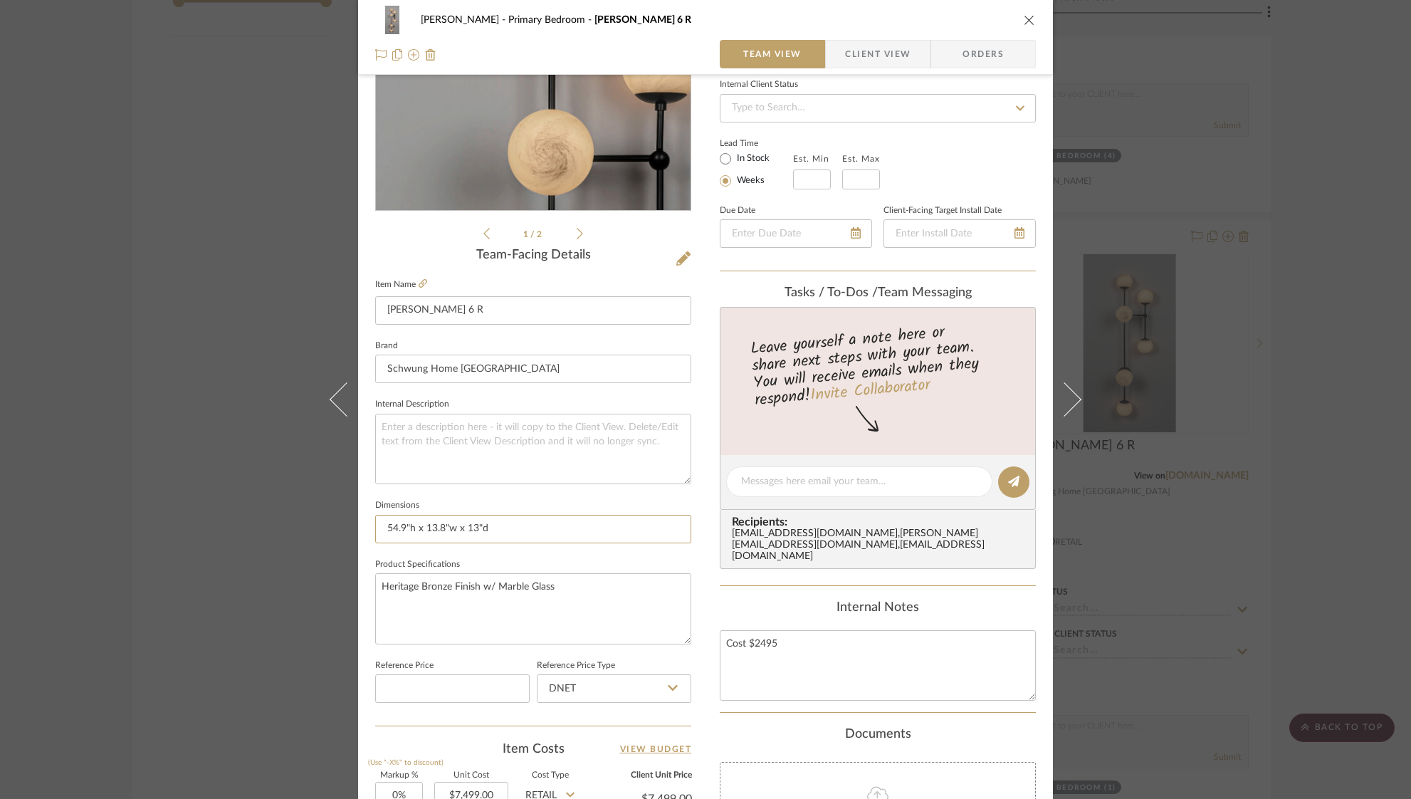
scroll to position [197, 0]
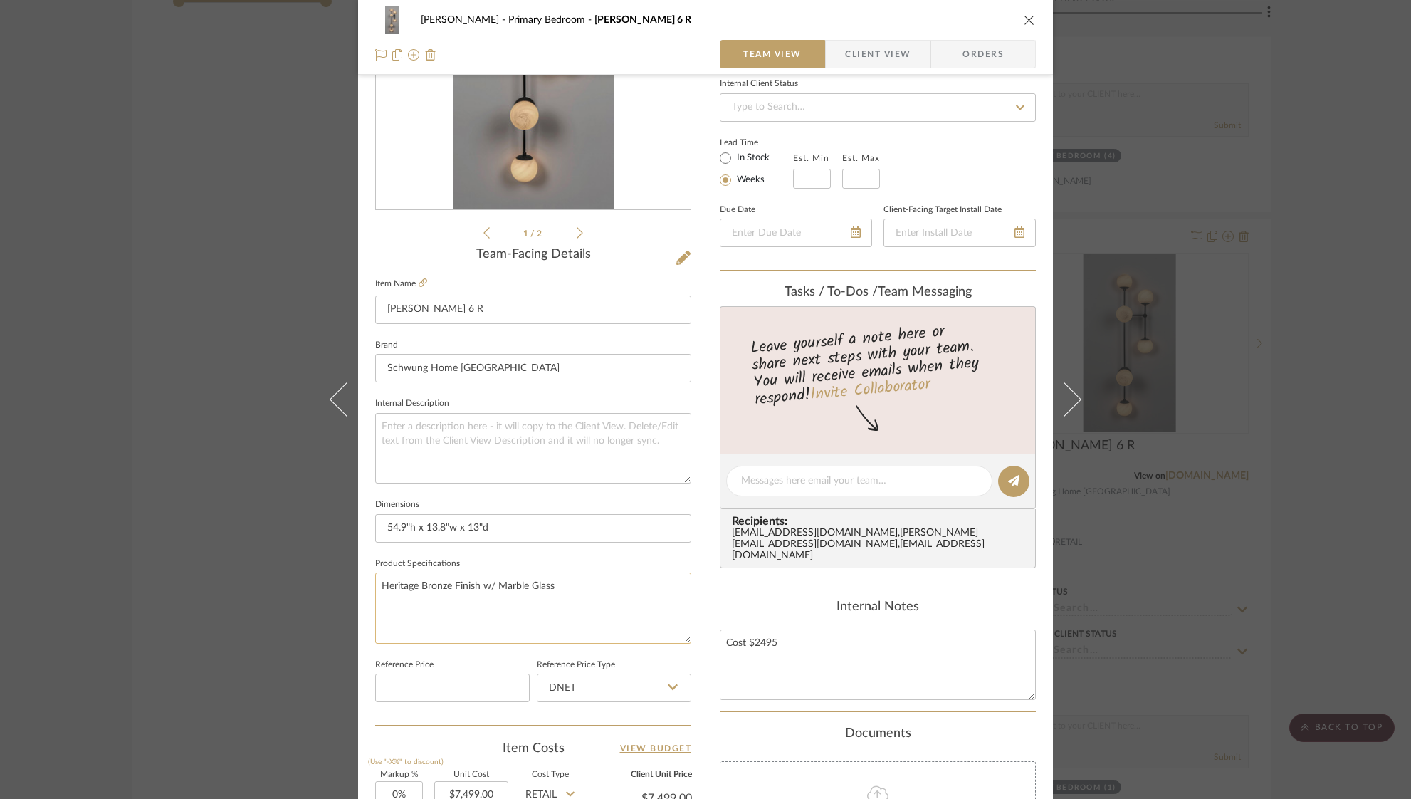
drag, startPoint x: 550, startPoint y: 585, endPoint x: 372, endPoint y: 585, distance: 178.0
click at [375, 585] on textarea "Heritage Bronze Finish w/ Marble Glass" at bounding box center [533, 608] width 316 height 71
click at [1024, 19] on icon "close" at bounding box center [1029, 19] width 11 height 11
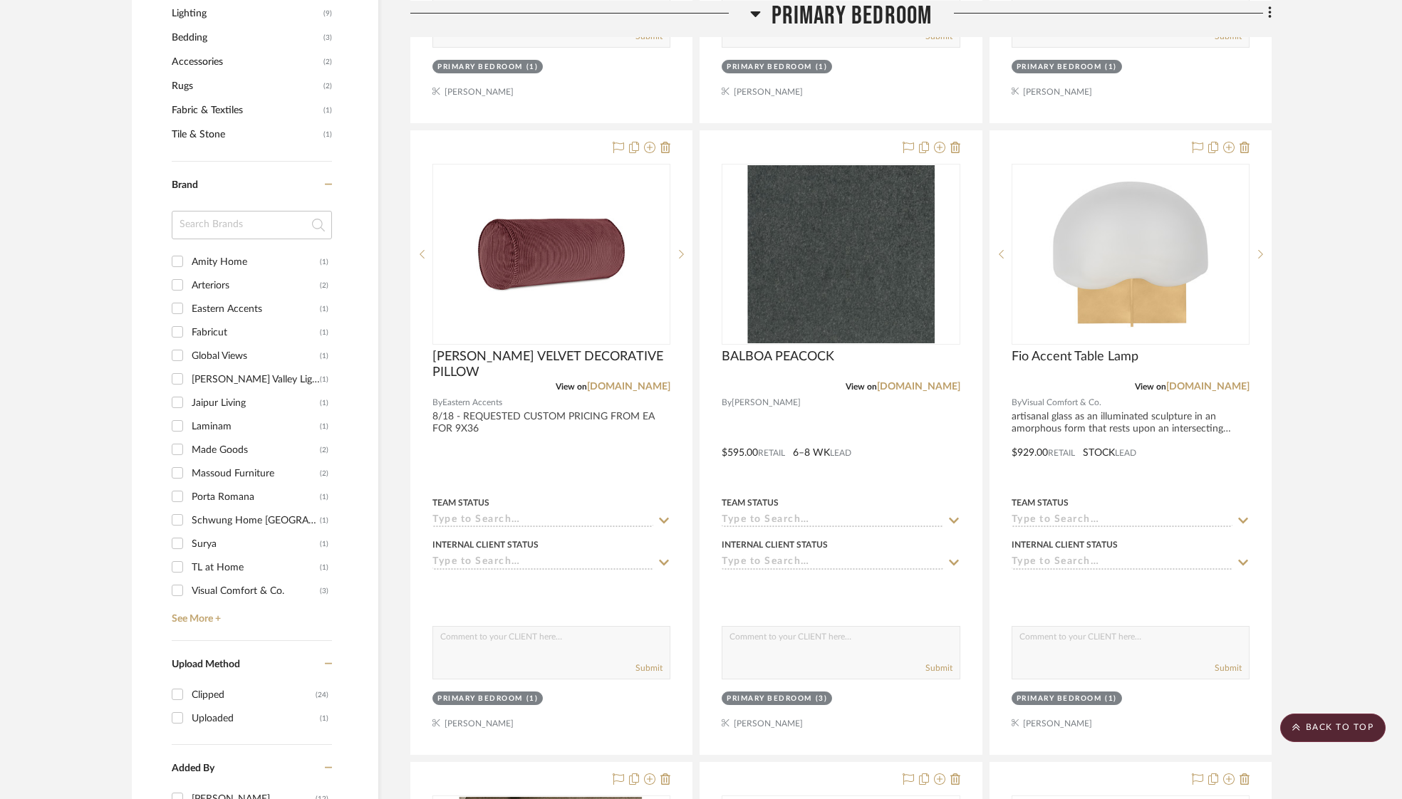
scroll to position [887, 0]
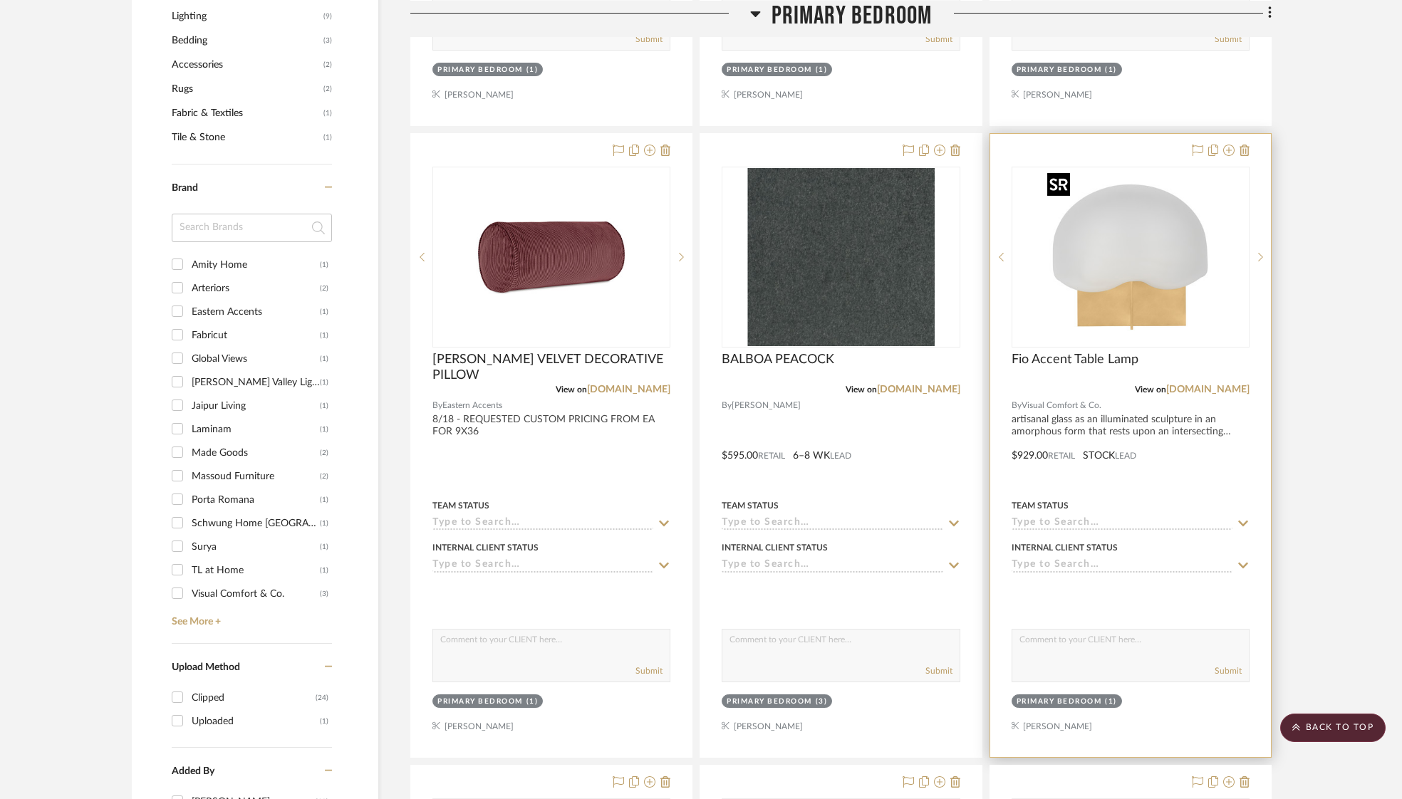
click at [0, 0] on img at bounding box center [0, 0] width 0 height 0
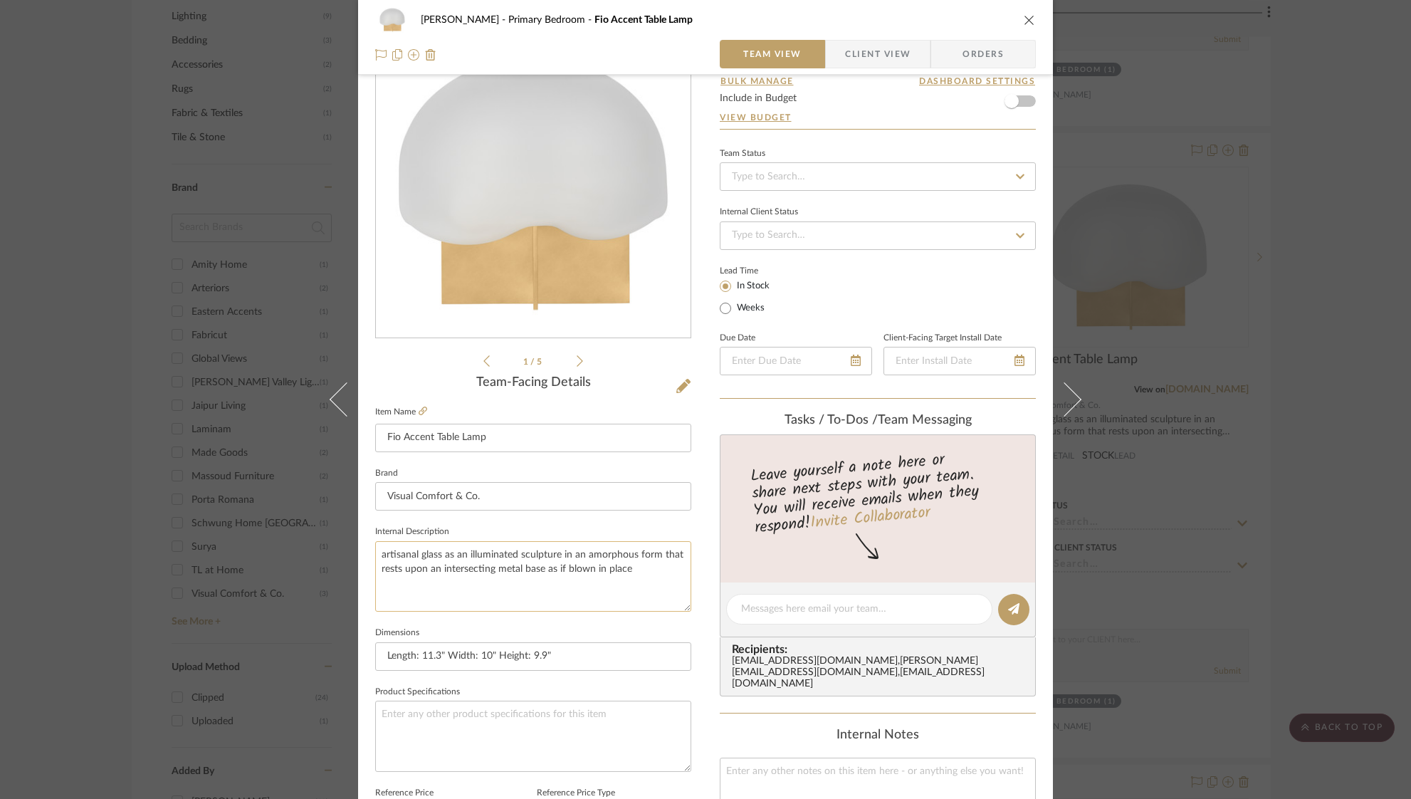
scroll to position [77, 0]
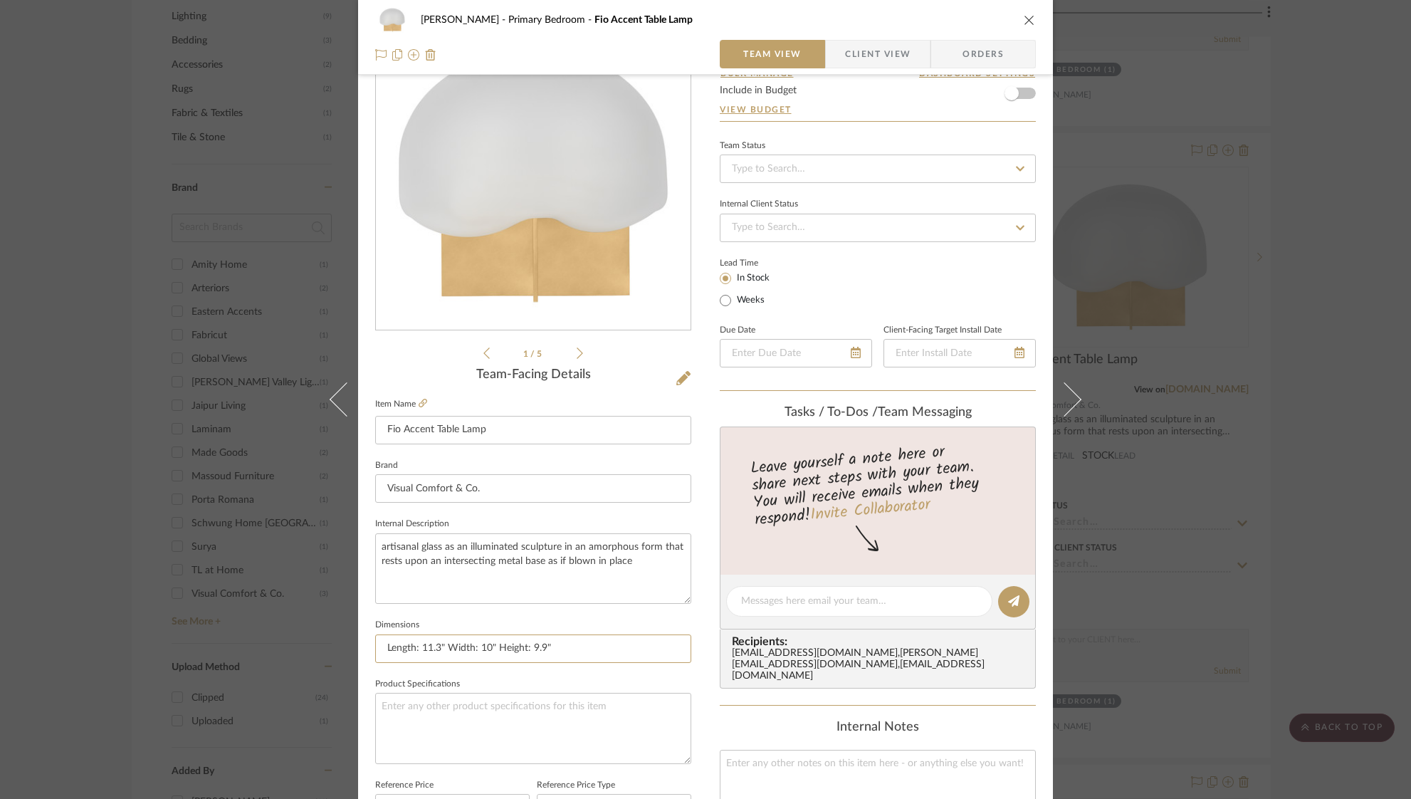
drag, startPoint x: 505, startPoint y: 646, endPoint x: 367, endPoint y: 647, distance: 137.4
click at [368, 647] on div "Ostrom, Jim Primary Bedroom Fio Accent Table Lamp Team View Client View Orders …" at bounding box center [705, 591] width 695 height 1315
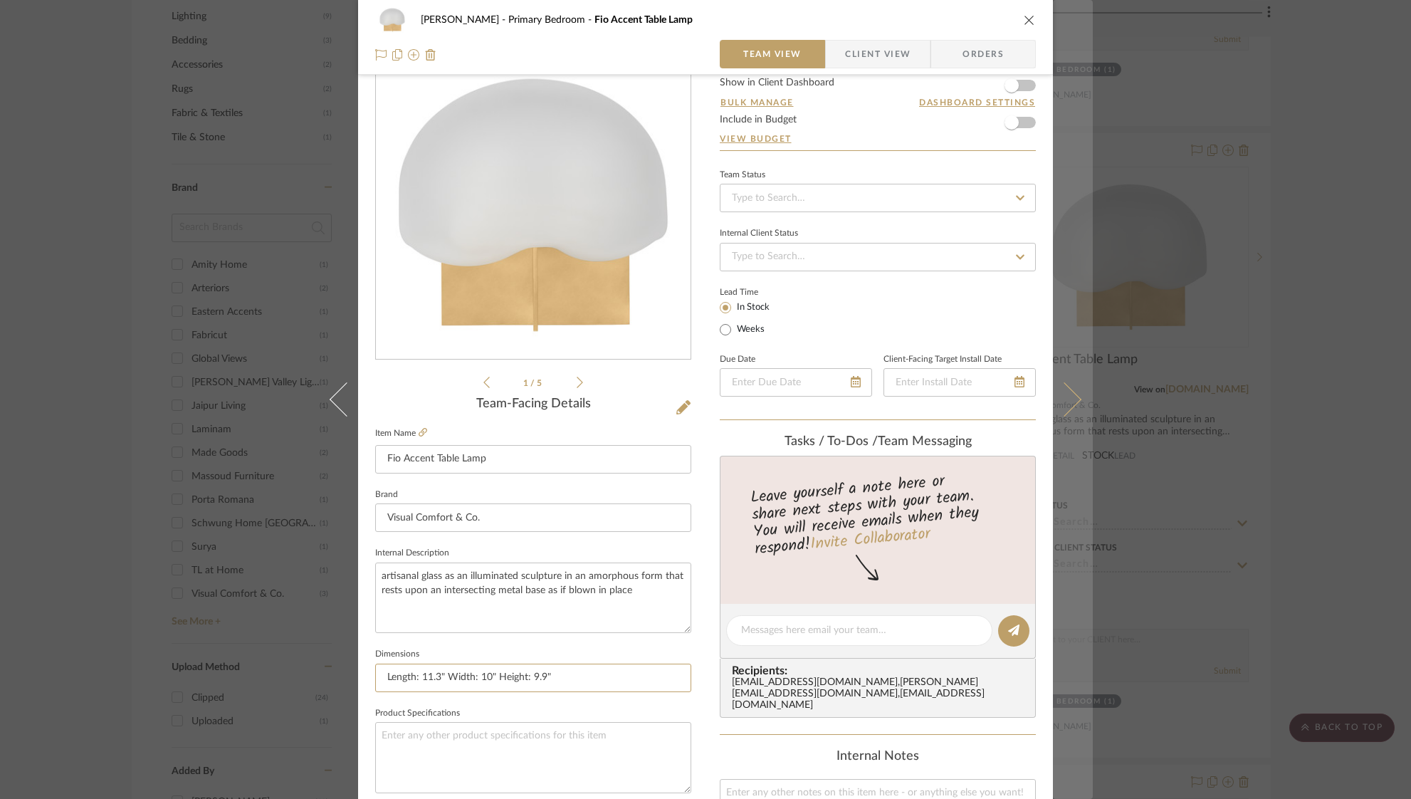
scroll to position [0, 0]
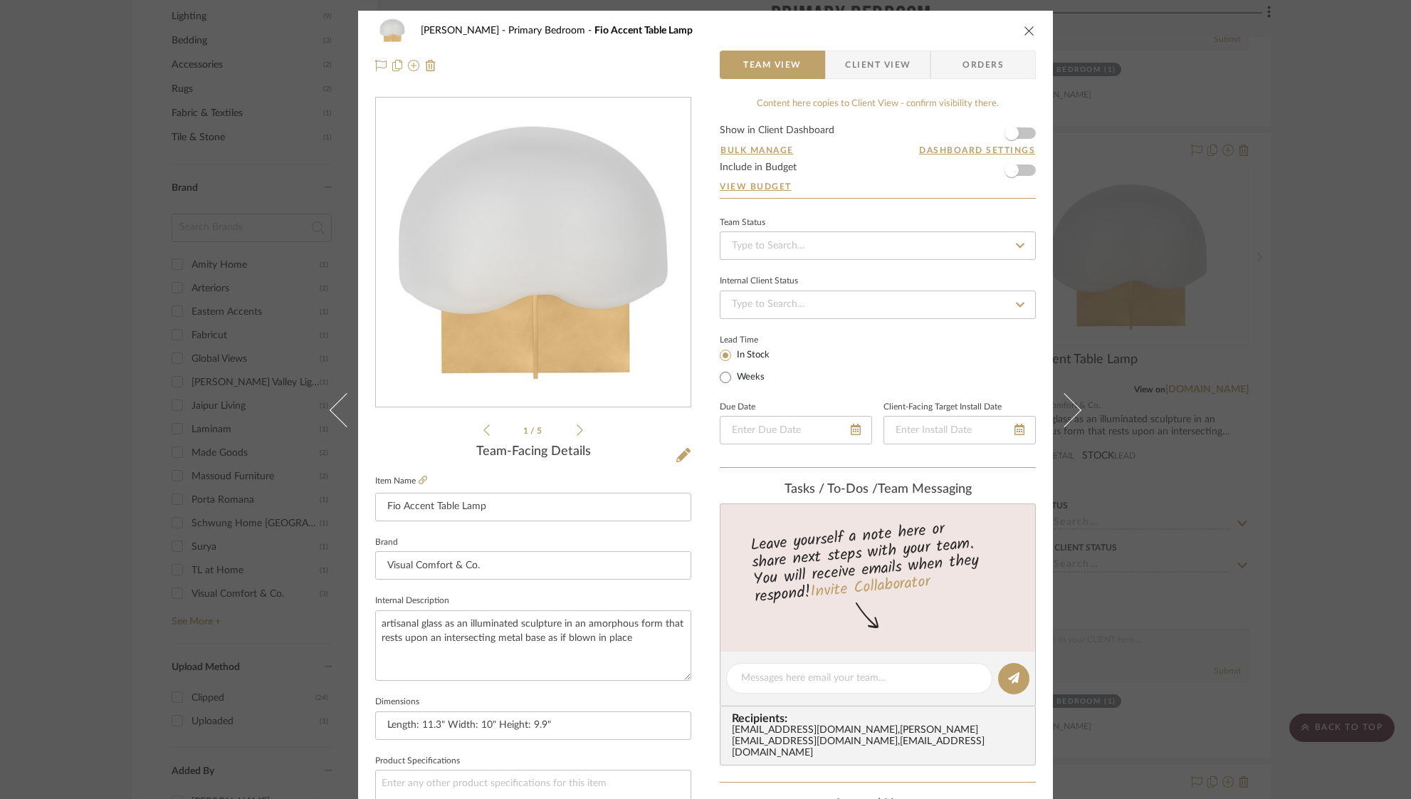
click at [1024, 30] on icon "close" at bounding box center [1029, 30] width 11 height 11
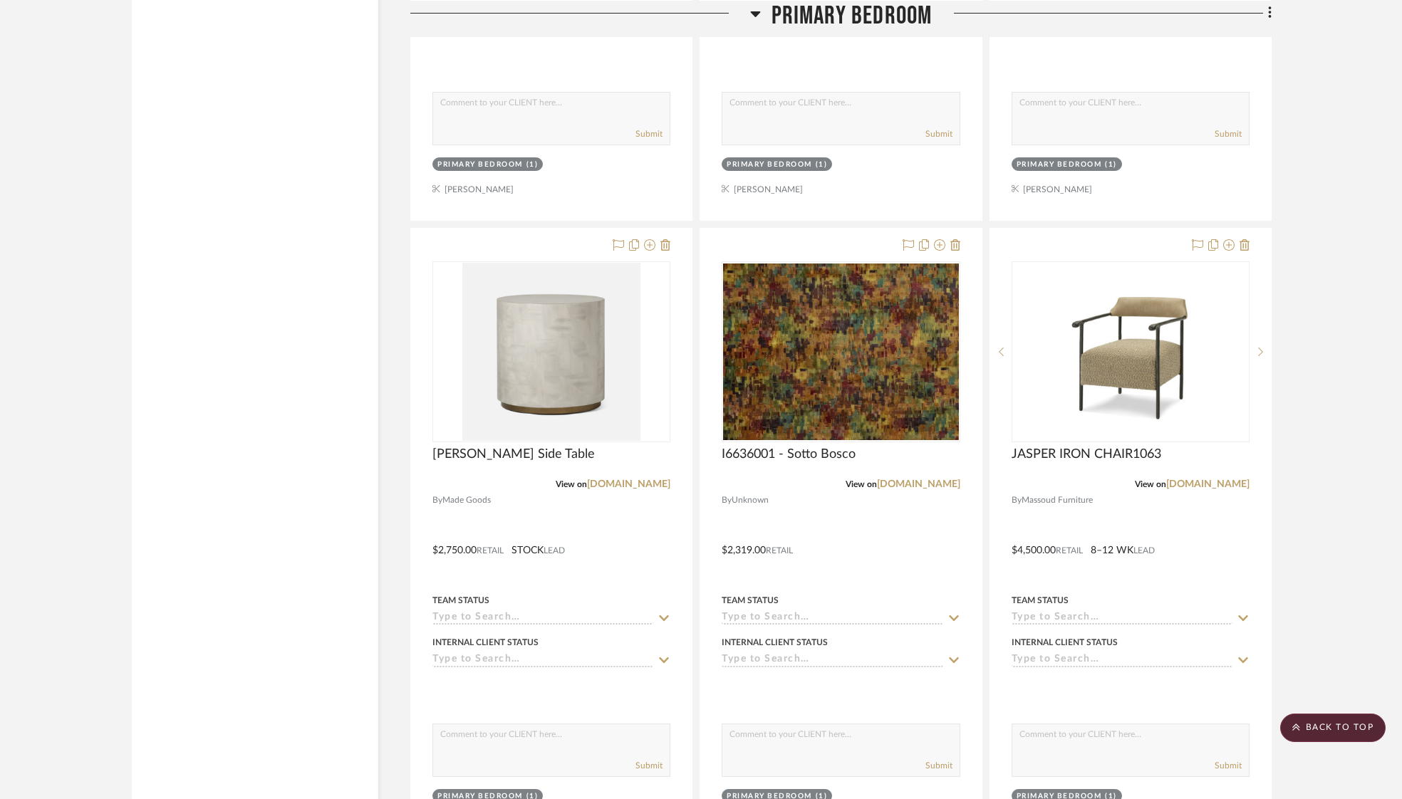
scroll to position [2691, 0]
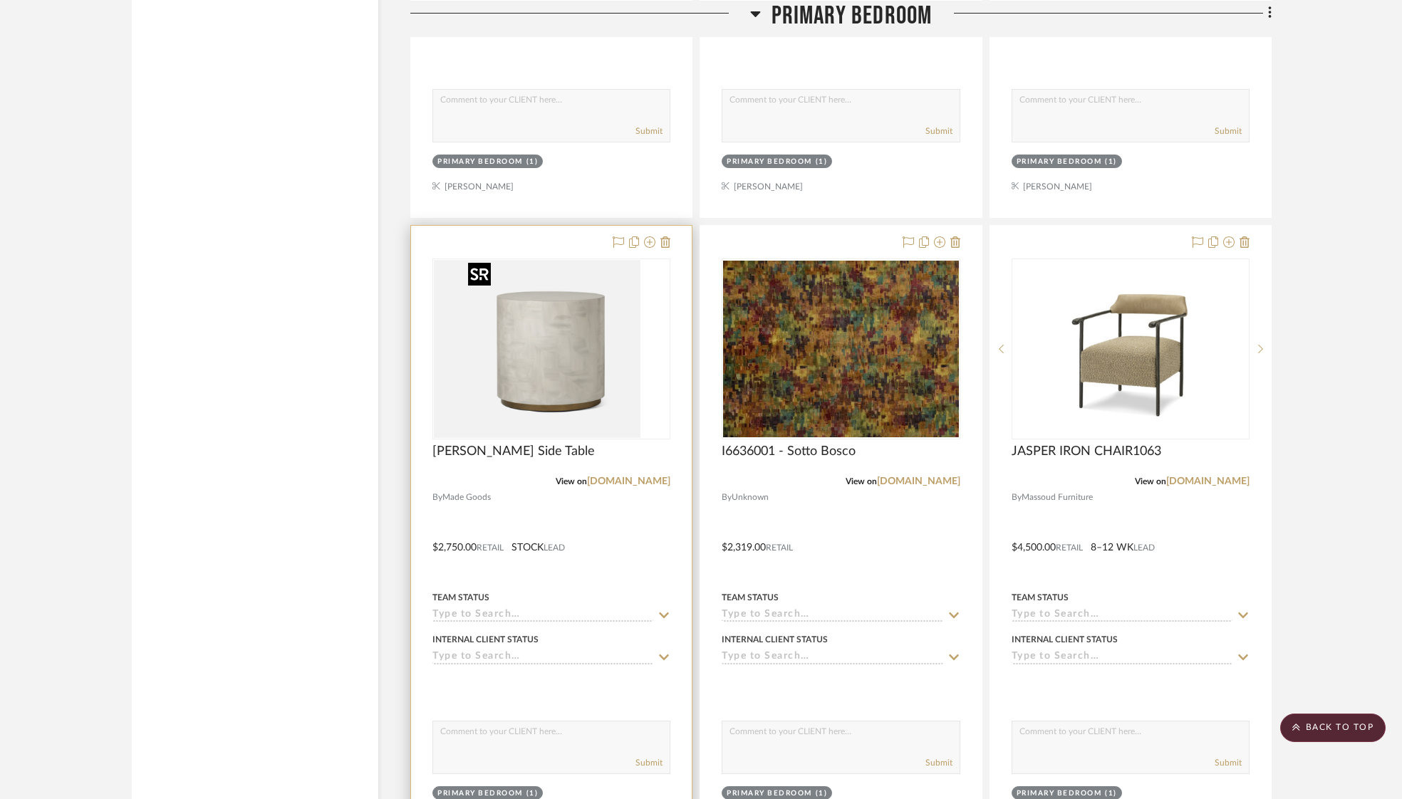
click at [563, 376] on div at bounding box center [551, 349] width 238 height 181
click at [551, 370] on img "0" at bounding box center [551, 349] width 178 height 178
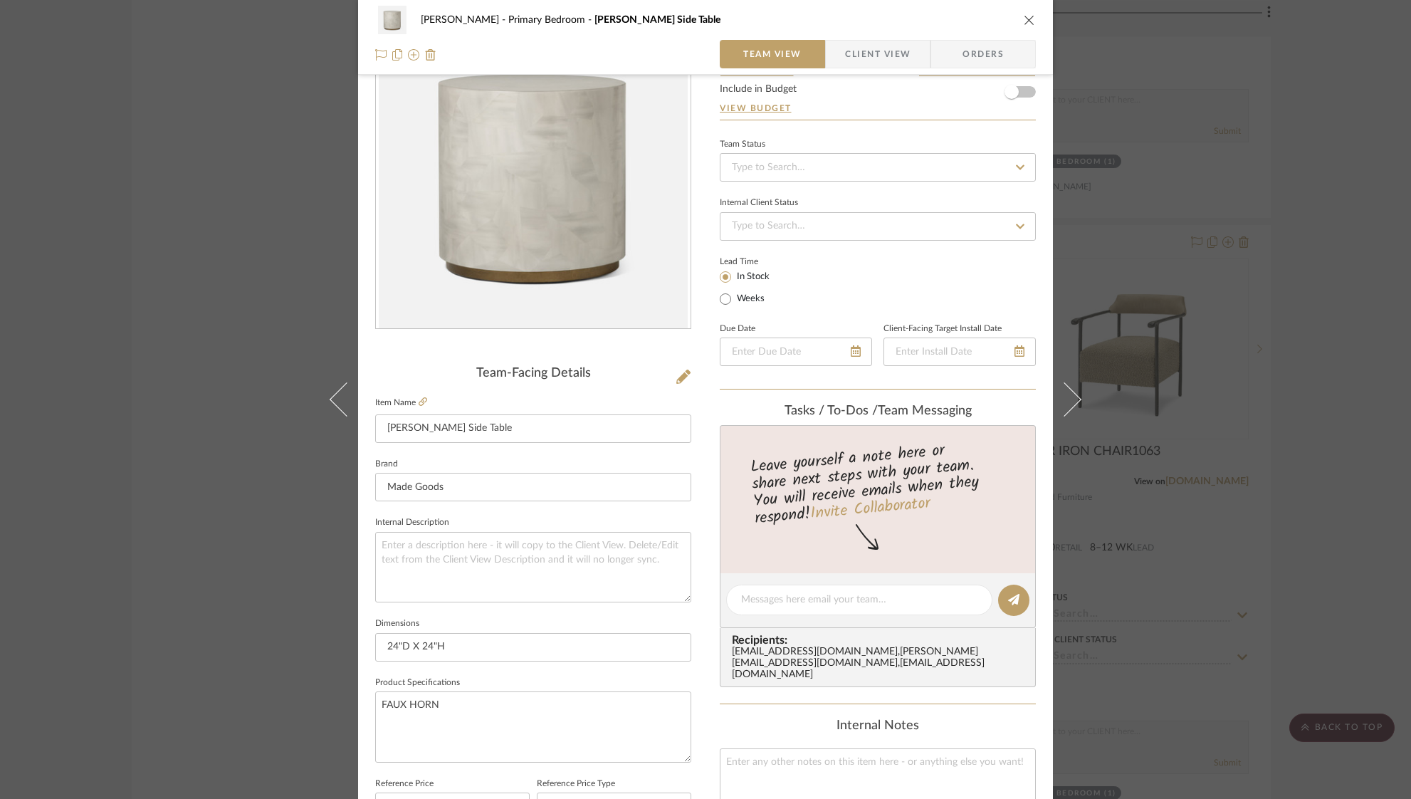
scroll to position [105, 0]
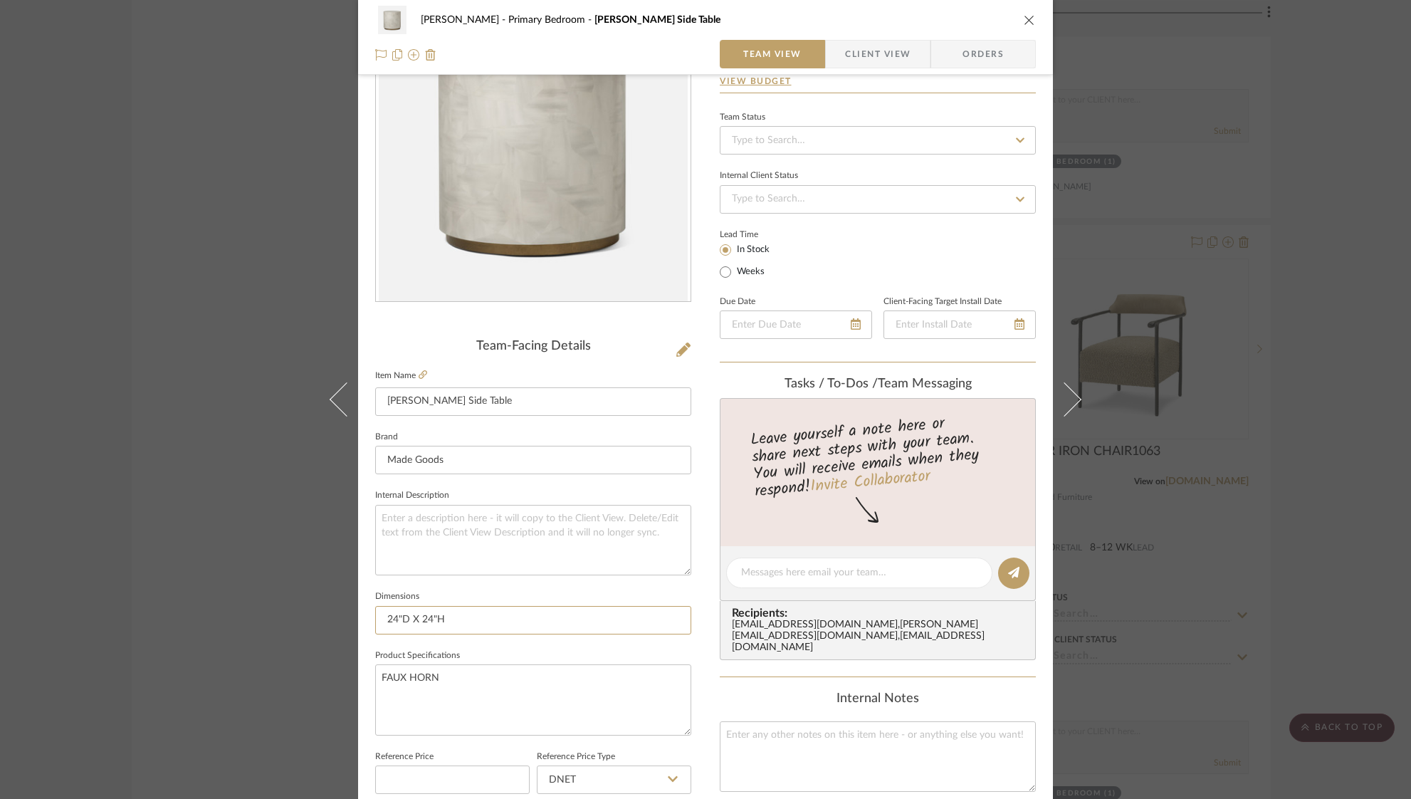
drag, startPoint x: 409, startPoint y: 612, endPoint x: 354, endPoint y: 612, distance: 54.8
click at [358, 612] on div "Ostrom, Jim Primary Bedroom Boyd Side Table Team View Client View Orders Team-F…" at bounding box center [705, 562] width 695 height 1315
click at [474, 607] on input "24"D X 24"H" at bounding box center [533, 620] width 316 height 28
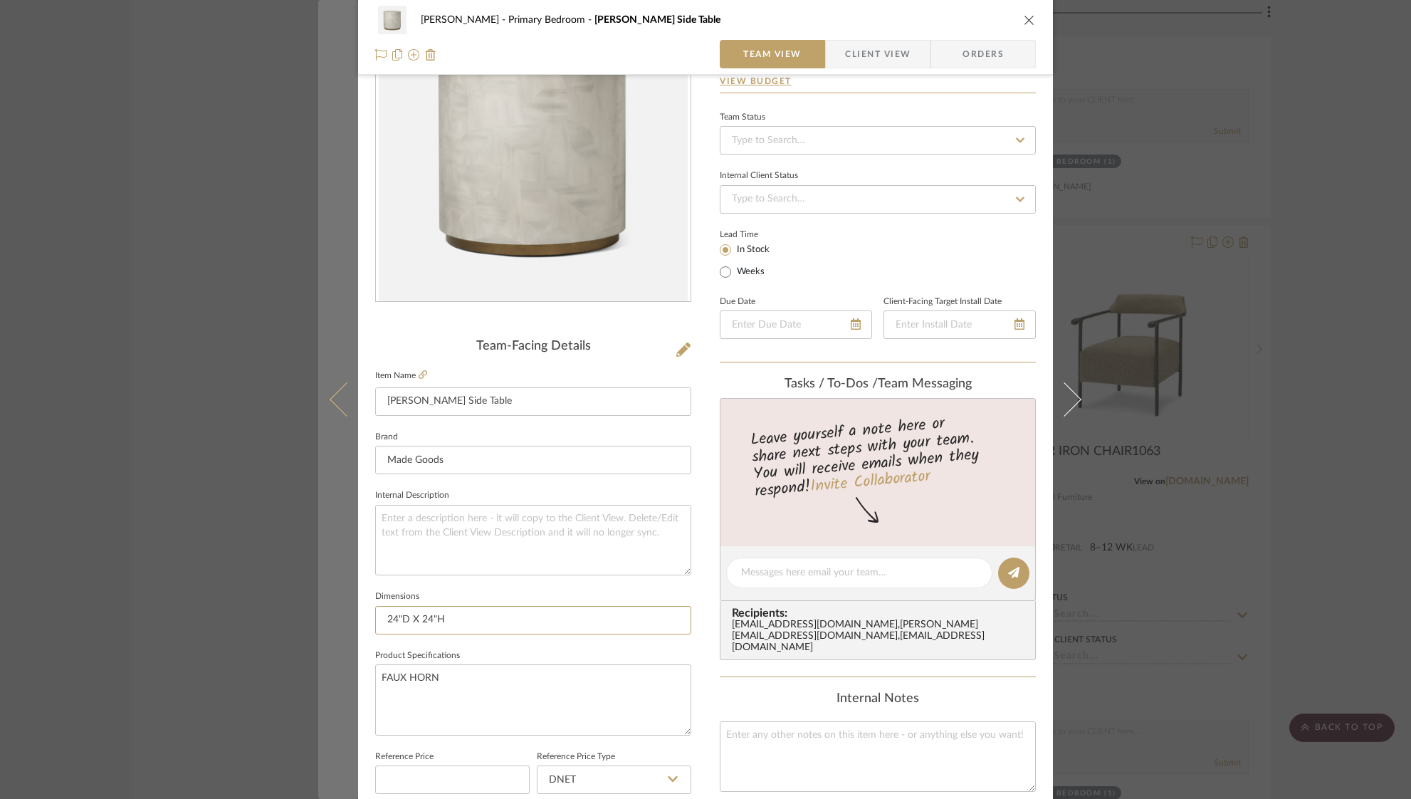
drag, startPoint x: 426, startPoint y: 615, endPoint x: 338, endPoint y: 612, distance: 87.6
click at [343, 612] on mat-dialog-content "Ostrom, Jim Primary Bedroom Boyd Side Table Team View Client View Orders Team-F…" at bounding box center [705, 562] width 775 height 1315
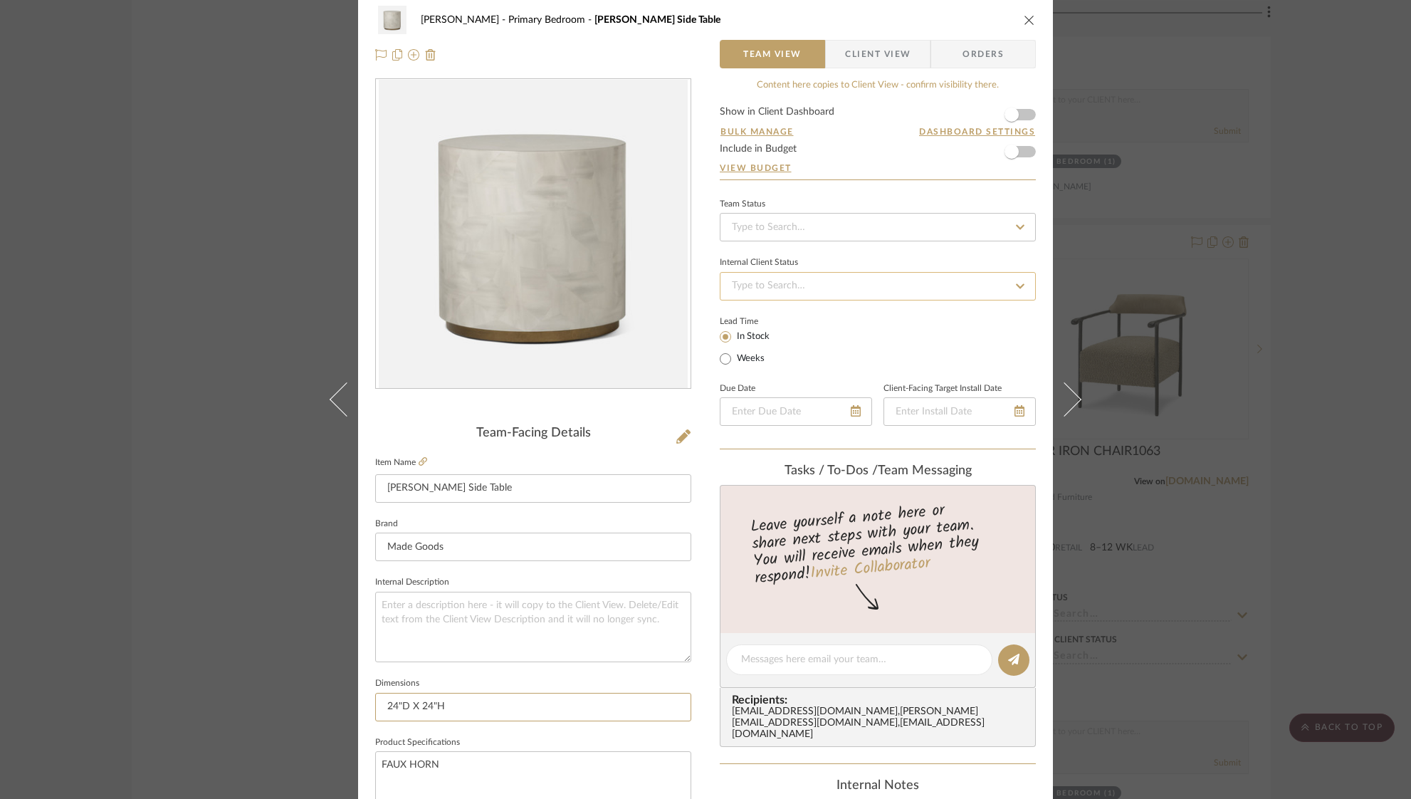
scroll to position [0, 0]
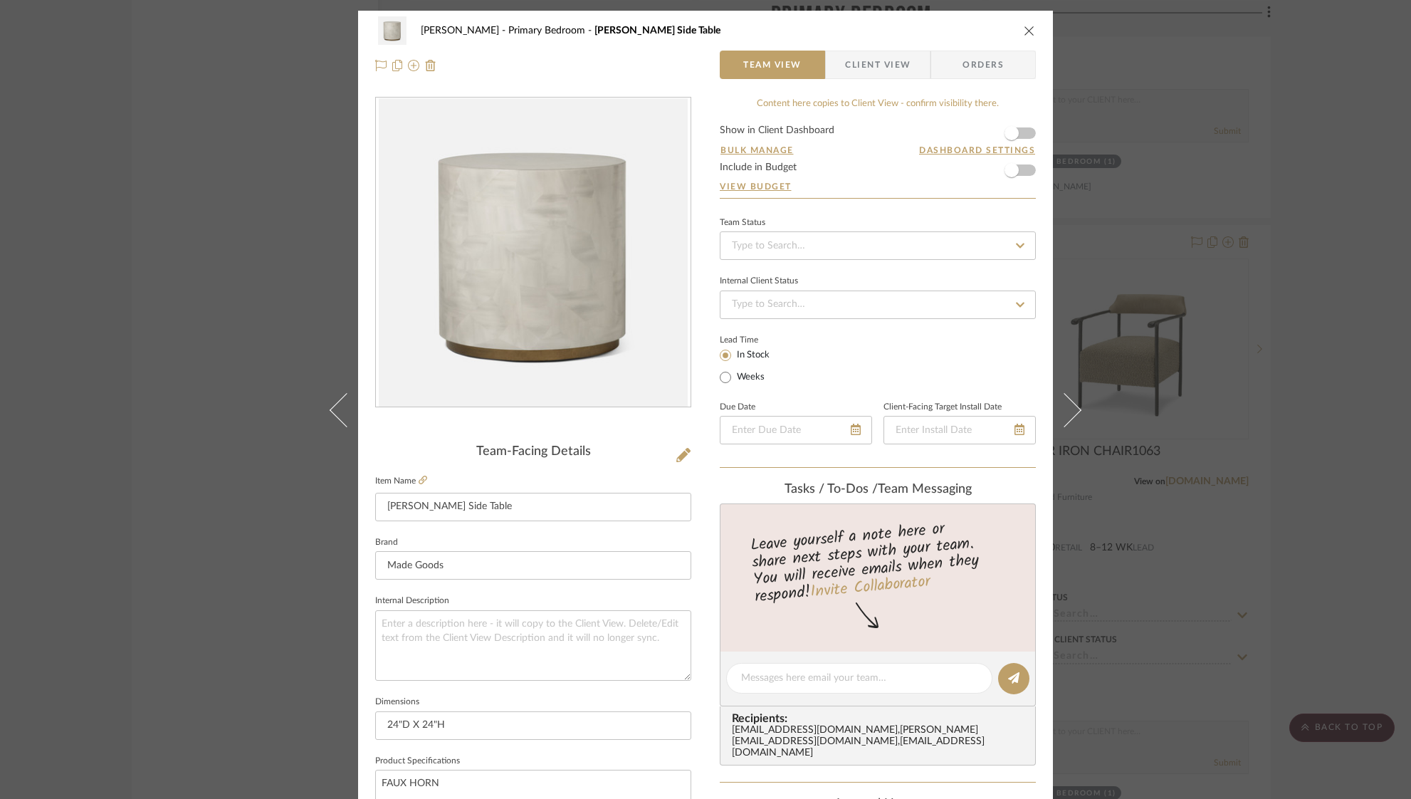
click at [1026, 28] on icon "close" at bounding box center [1029, 30] width 11 height 11
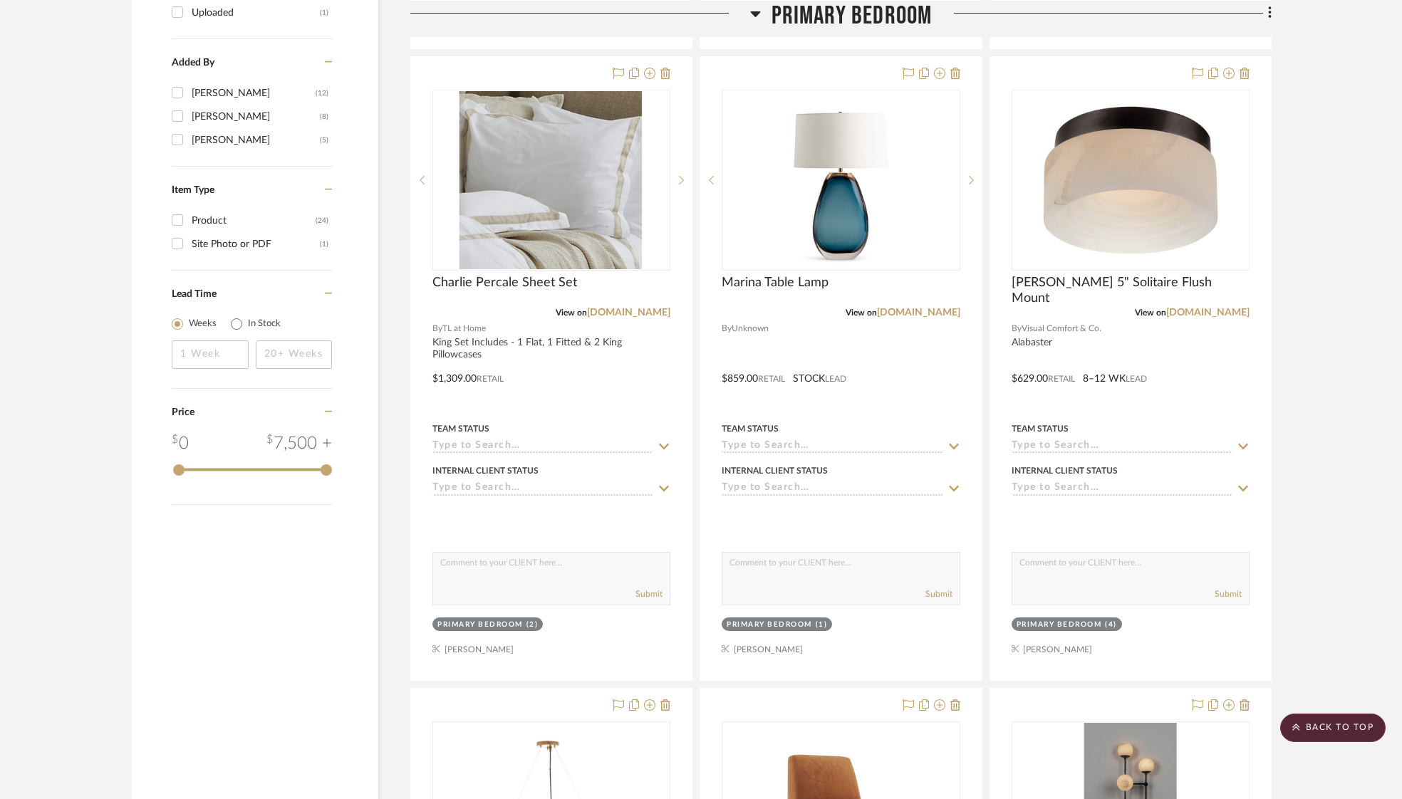
scroll to position [1574, 0]
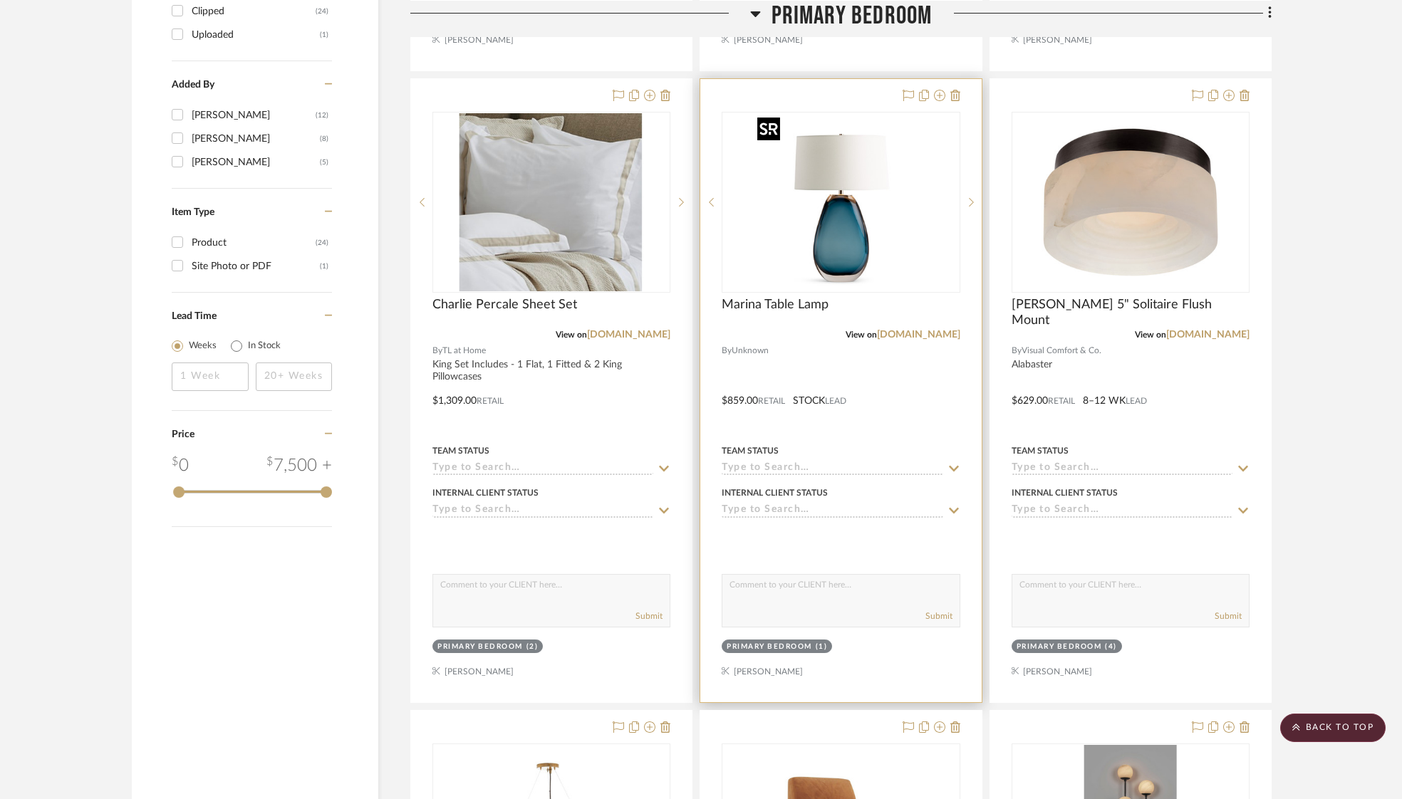
click at [0, 0] on img at bounding box center [0, 0] width 0 height 0
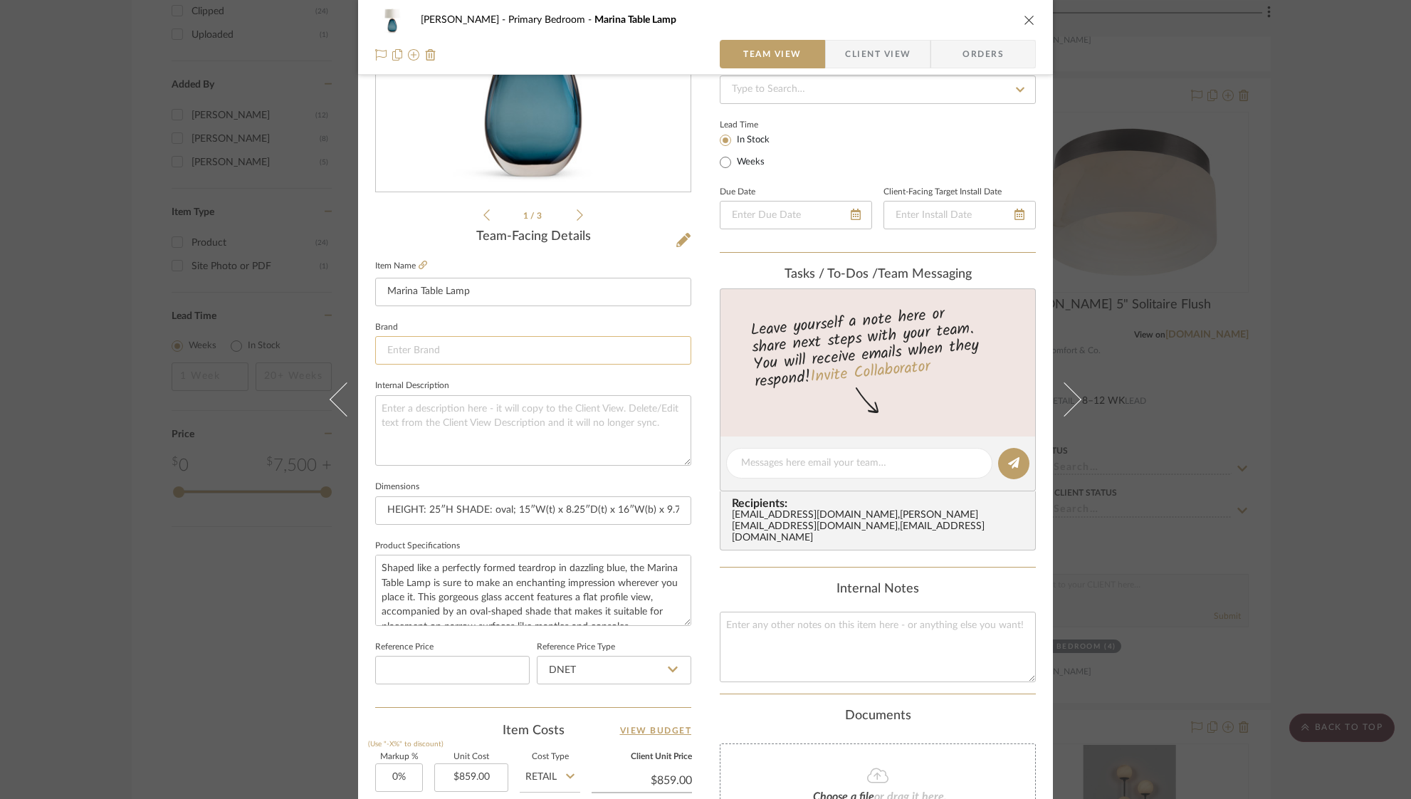
scroll to position [216, 0]
drag, startPoint x: 421, startPoint y: 505, endPoint x: 599, endPoint y: 507, distance: 178.1
click at [599, 507] on input "HEIGHT: 25″H SHADE: oval; 15″W(t) x 8.25″D(t) x 16″W(b) x 9.75″D(b) x 9″H" at bounding box center [533, 509] width 316 height 28
click at [384, 511] on input "HEIGHT: 25″H SHADE: oval; 15″W(t) x 8.25″D(t) x 16″W(b) x 9.75″D(b) x 9″H" at bounding box center [533, 509] width 316 height 28
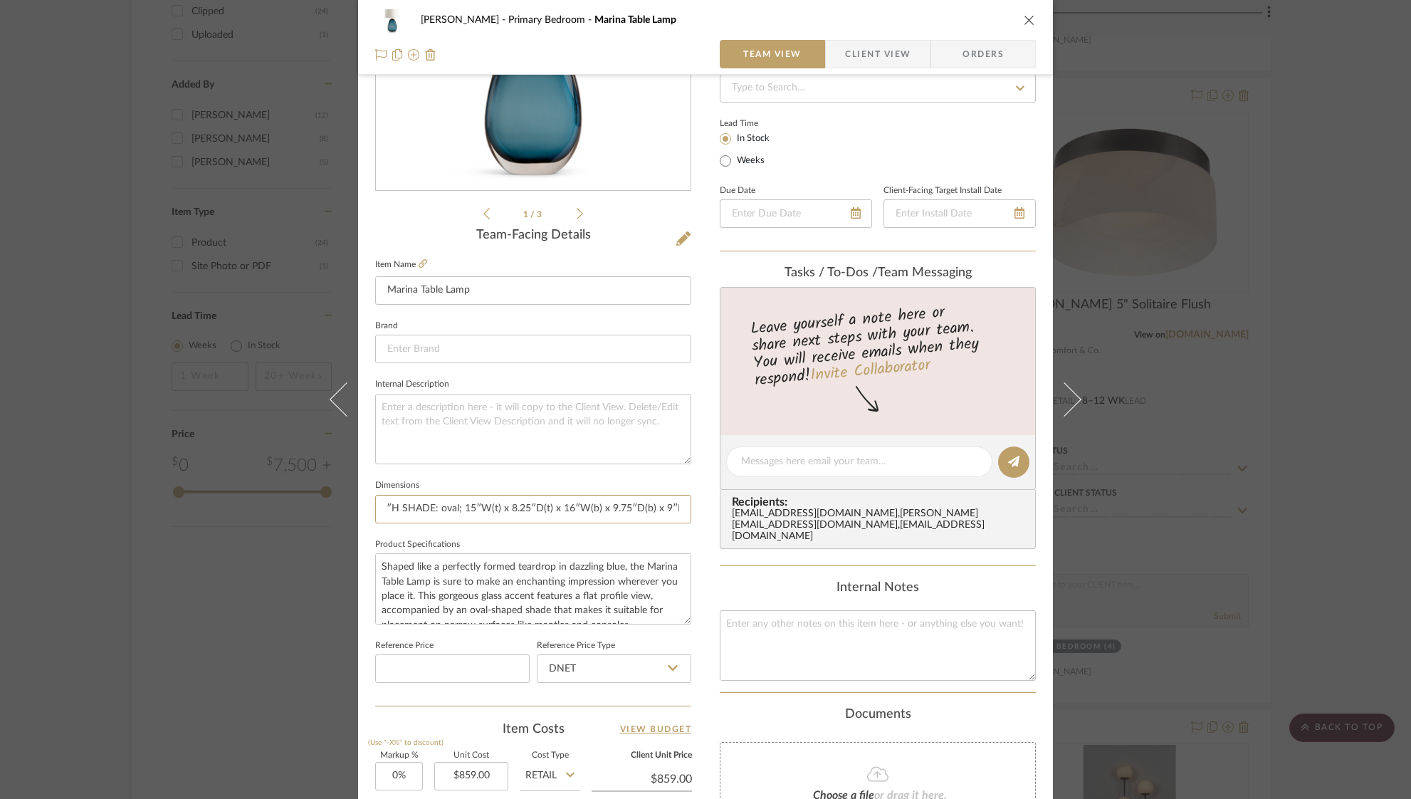
drag, startPoint x: 379, startPoint y: 508, endPoint x: 688, endPoint y: 505, distance: 309.1
click at [688, 505] on div "Ostrom, Jim Primary Bedroom Marina Table Lamp Team View Client View Orders 1 / …" at bounding box center [705, 451] width 695 height 1315
click at [666, 506] on input "HEIGHT: 25″H SHADE: oval; 15″W(t) x 8.25″D(t) x 16″W(b) x 9.75″D(b) x 9″H" at bounding box center [533, 509] width 316 height 28
click at [1025, 19] on icon "close" at bounding box center [1029, 19] width 11 height 11
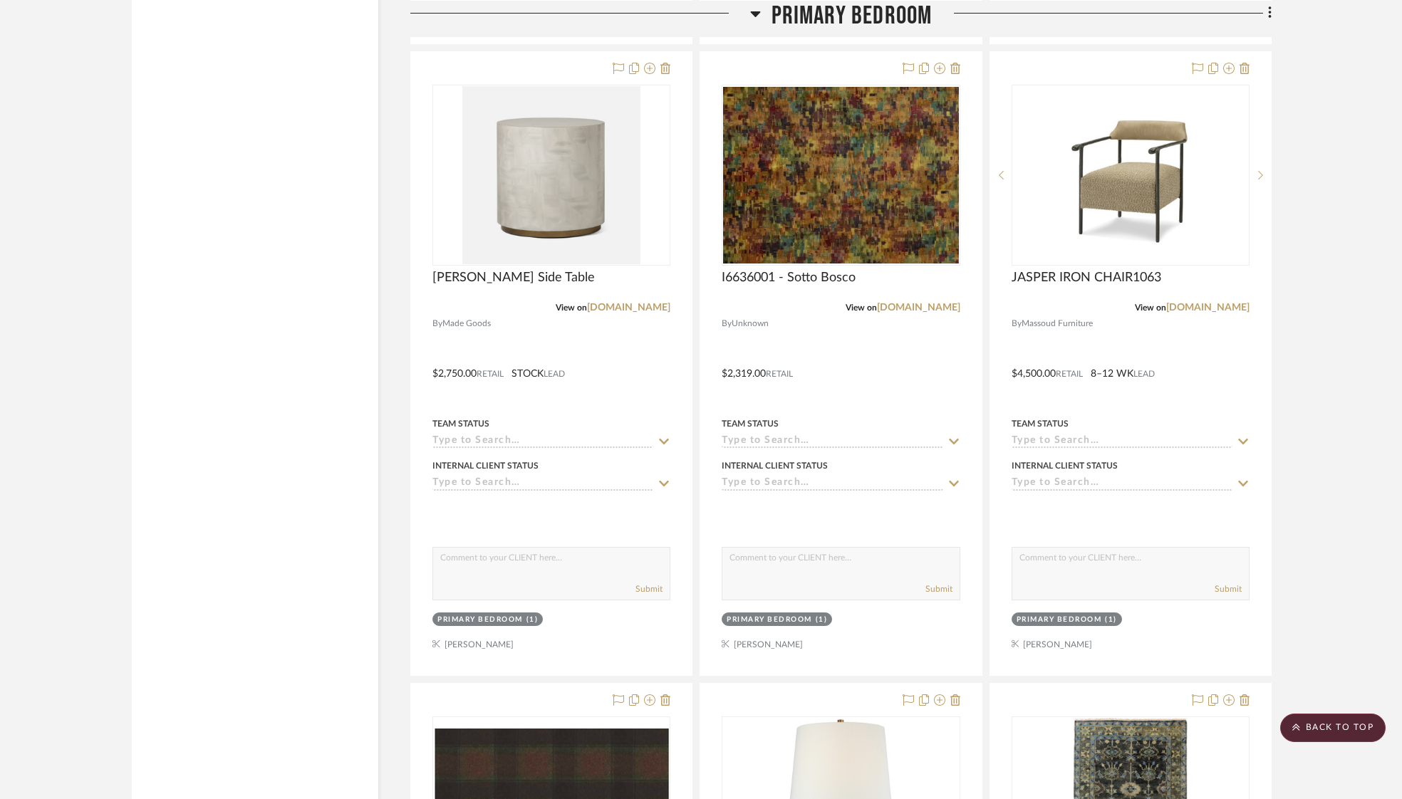
scroll to position [2865, 0]
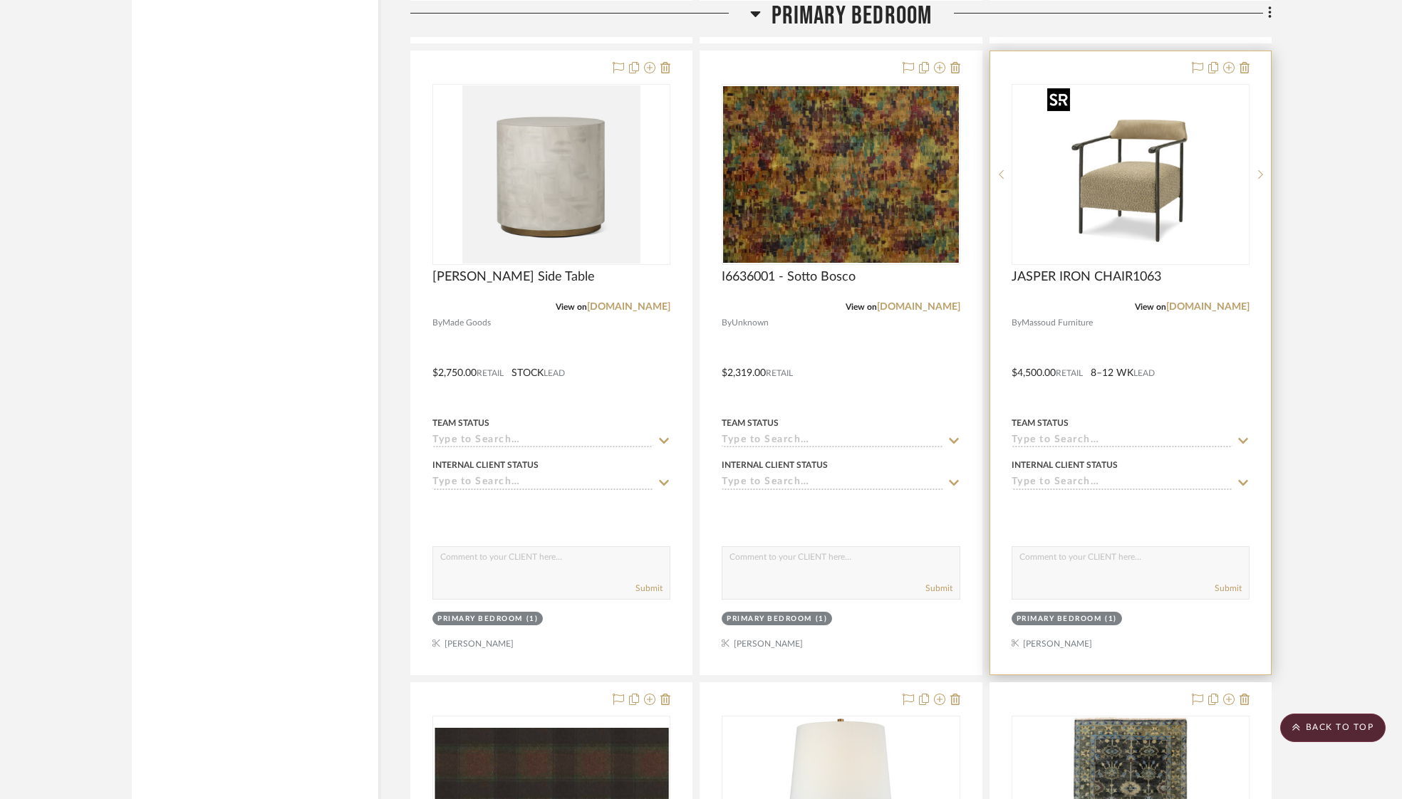
click at [1102, 182] on img "0" at bounding box center [1130, 174] width 178 height 178
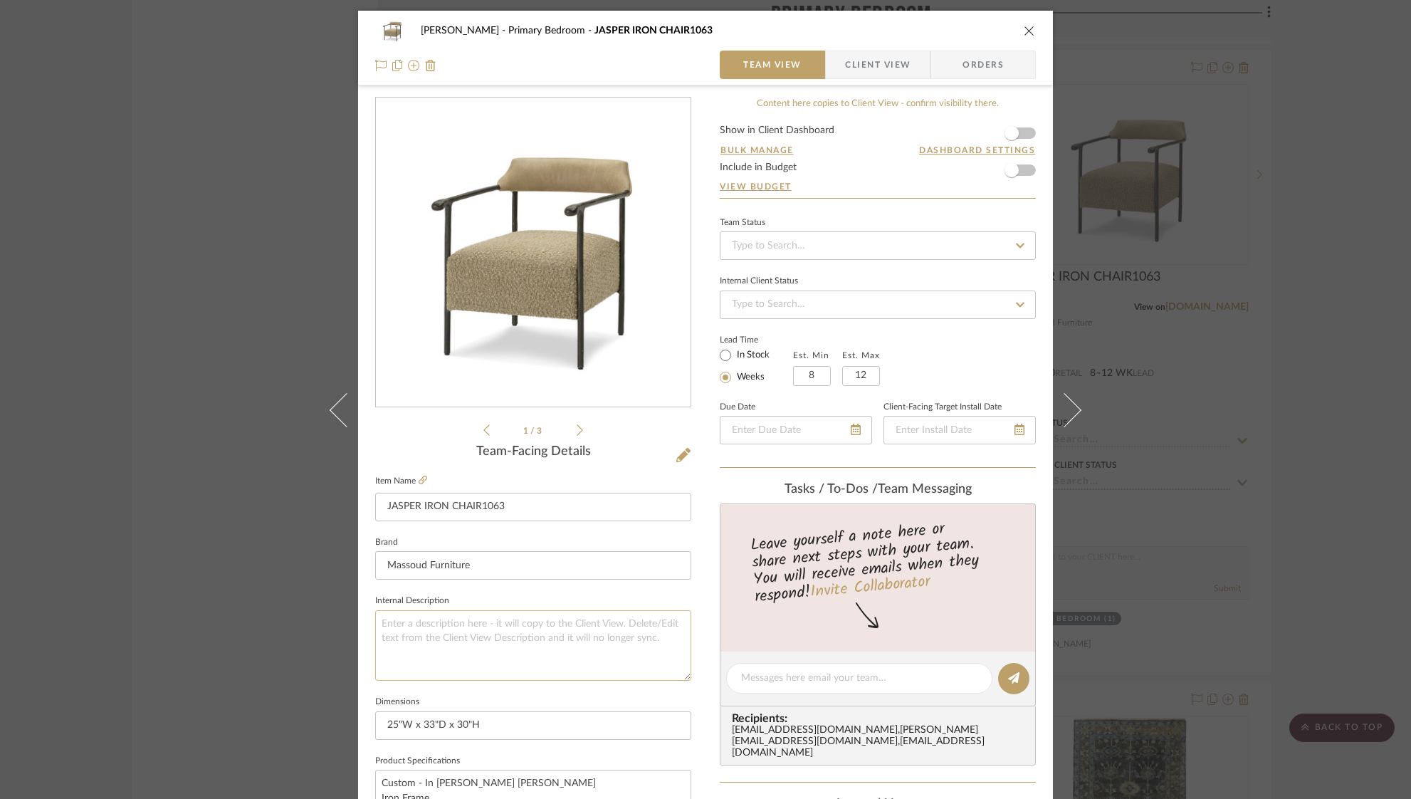
scroll to position [93, 0]
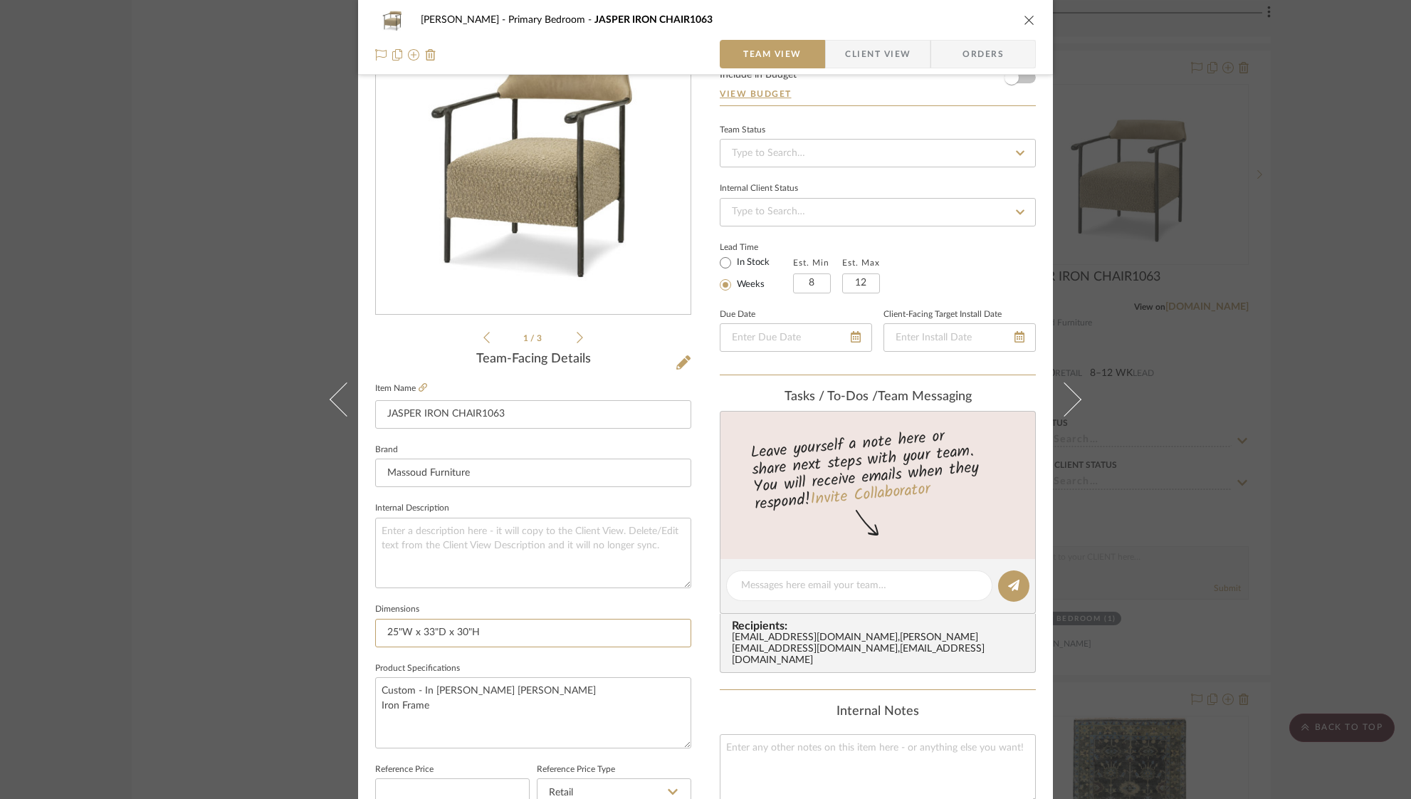
drag, startPoint x: 513, startPoint y: 625, endPoint x: 357, endPoint y: 631, distance: 156.8
click at [358, 631] on div "Ostrom, Jim Primary Bedroom JASPER IRON CHAIR1063 Team View Client View Orders …" at bounding box center [705, 575] width 695 height 1315
drag, startPoint x: 486, startPoint y: 708, endPoint x: 368, endPoint y: 682, distance: 120.3
click at [368, 682] on div "Ostrom, Jim Primary Bedroom JASPER IRON CHAIR1063 Team View Client View Orders …" at bounding box center [705, 575] width 695 height 1315
drag, startPoint x: 487, startPoint y: 724, endPoint x: 447, endPoint y: 703, distance: 44.9
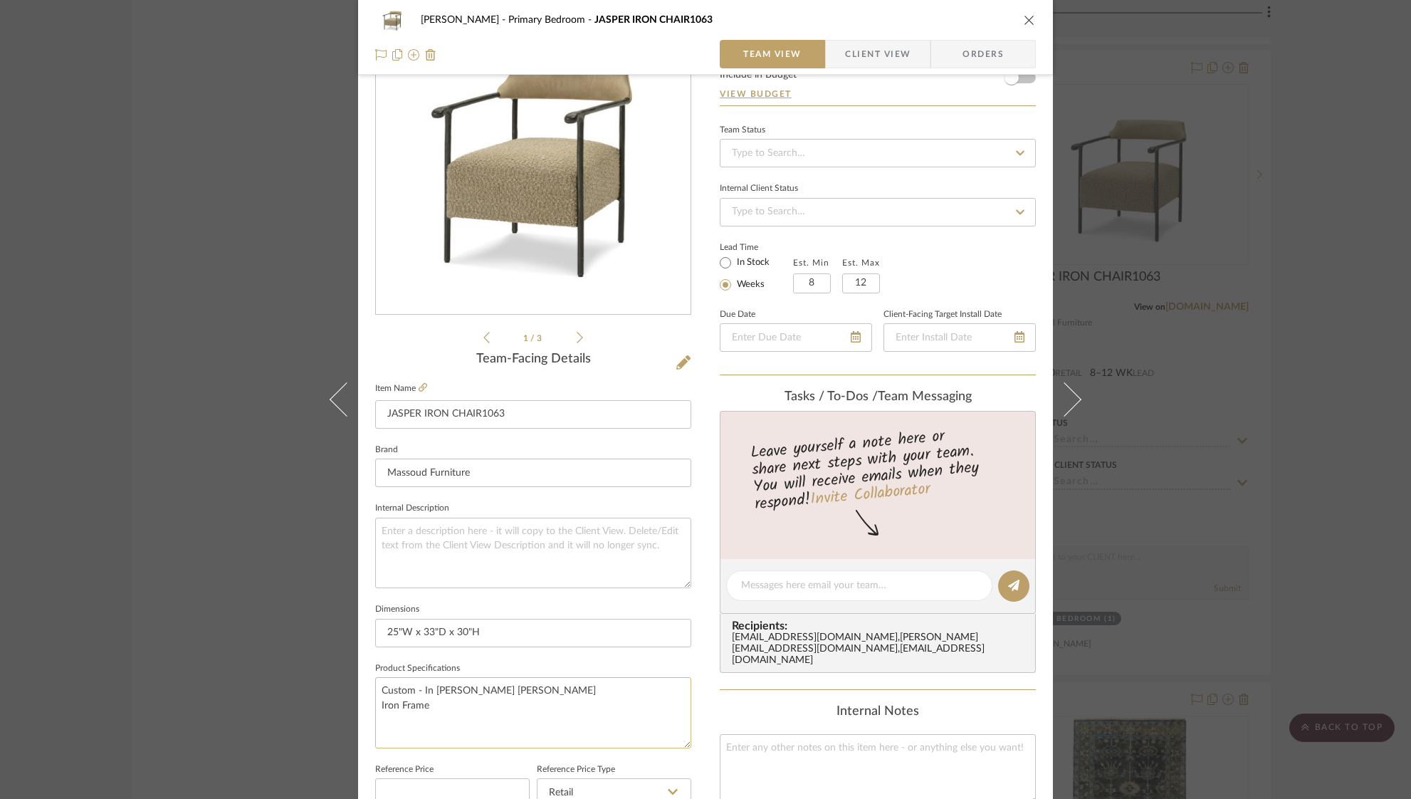
click at [486, 724] on textarea "Custom - In Wesley Hall Ventura Domino Iron Frame" at bounding box center [533, 712] width 316 height 71
drag, startPoint x: 431, startPoint y: 687, endPoint x: 464, endPoint y: 706, distance: 38.6
click at [465, 708] on textarea "Custom - In Wesley Hall Ventura Domino Iron Frame" at bounding box center [533, 712] width 316 height 71
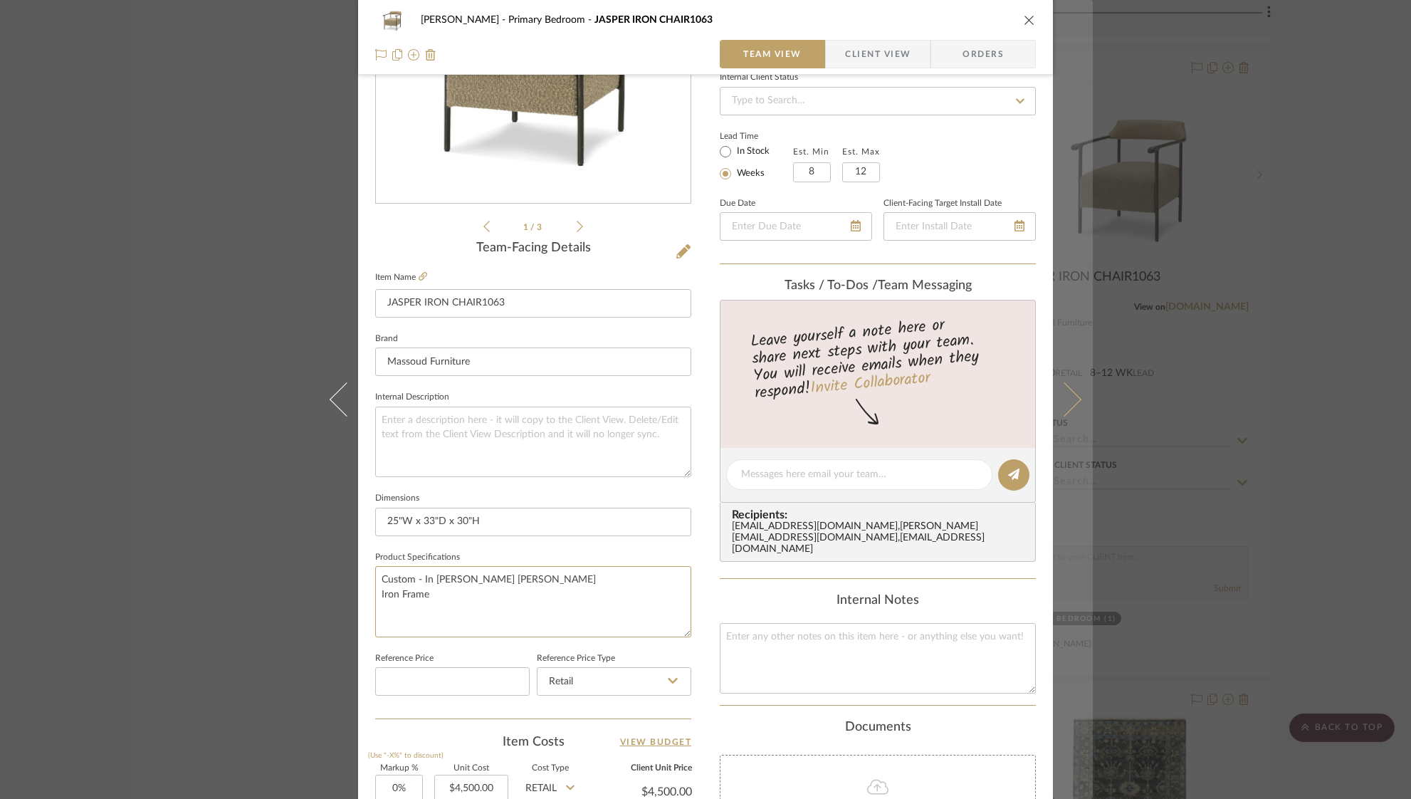
scroll to position [217, 0]
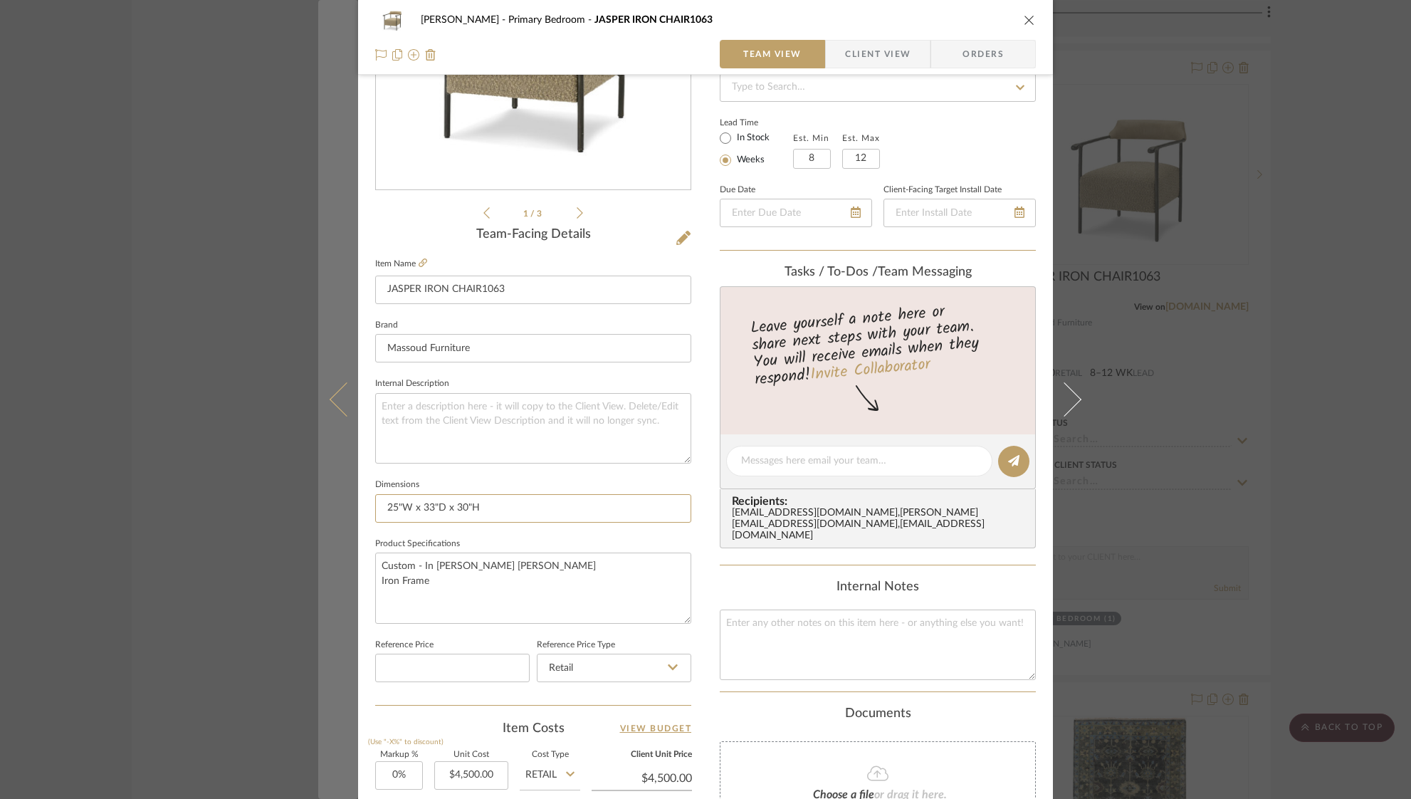
drag, startPoint x: 511, startPoint y: 507, endPoint x: 332, endPoint y: 513, distance: 179.6
click at [332, 513] on mat-dialog-content "Ostrom, Jim Primary Bedroom JASPER IRON CHAIR1063 Team View Client View Orders …" at bounding box center [705, 450] width 775 height 1315
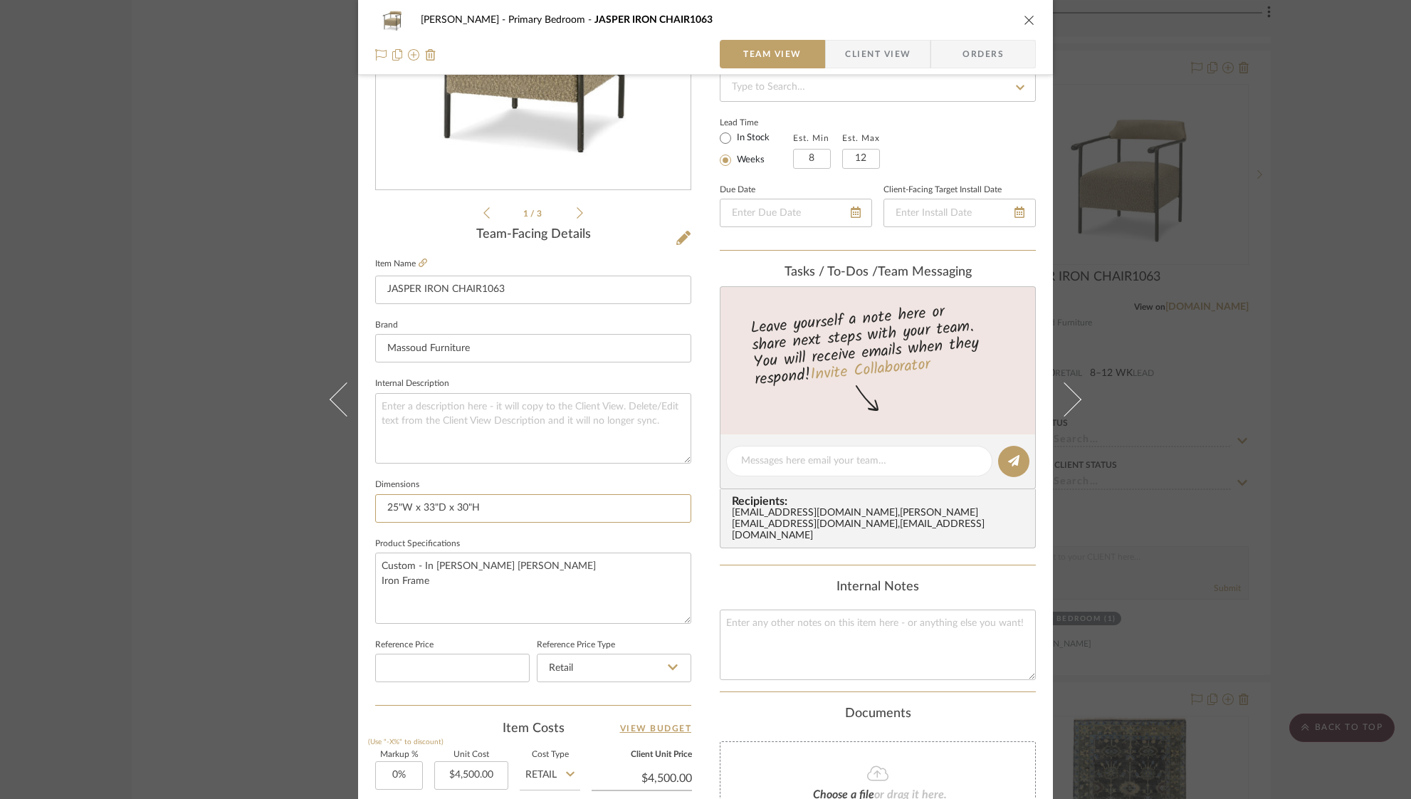
scroll to position [0, 0]
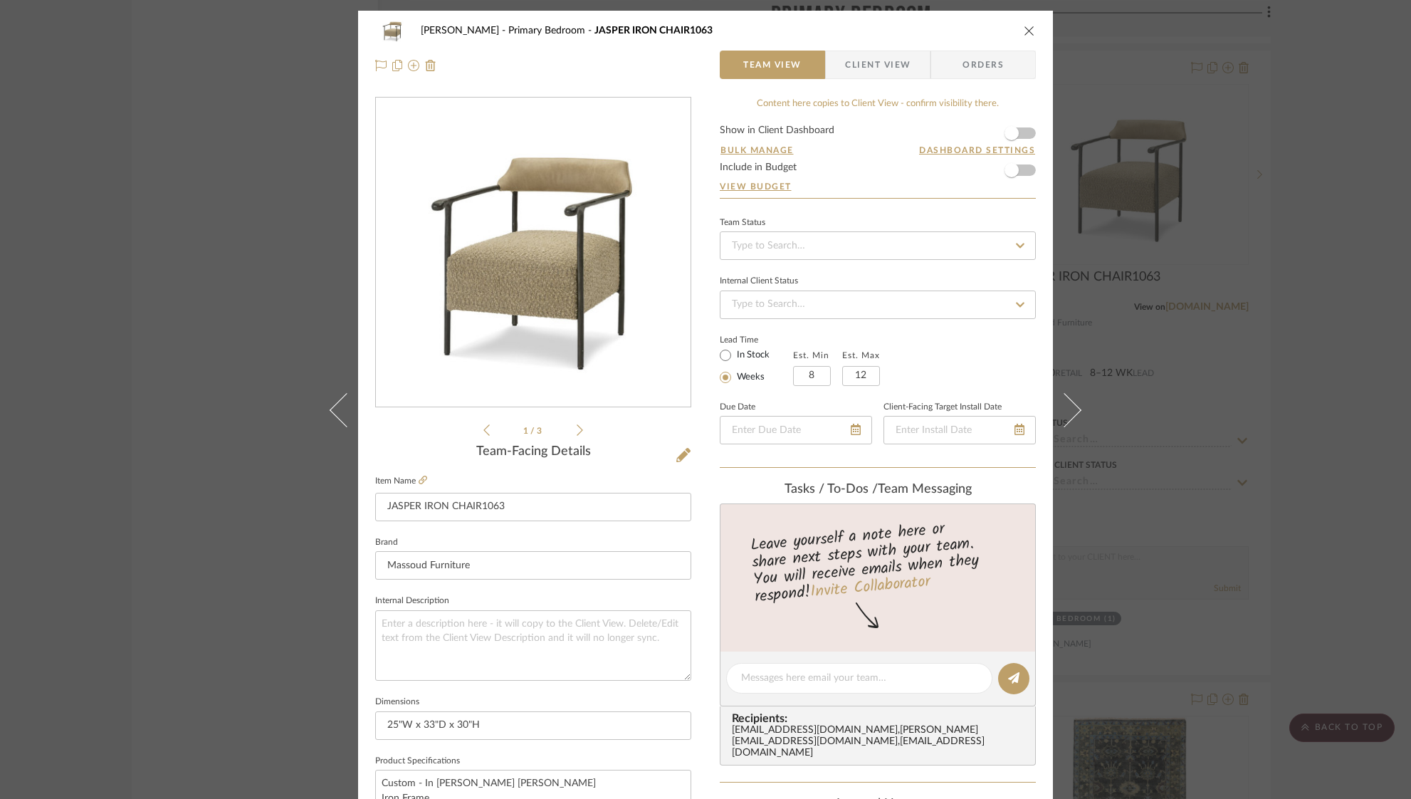
click at [1024, 26] on icon "close" at bounding box center [1029, 30] width 11 height 11
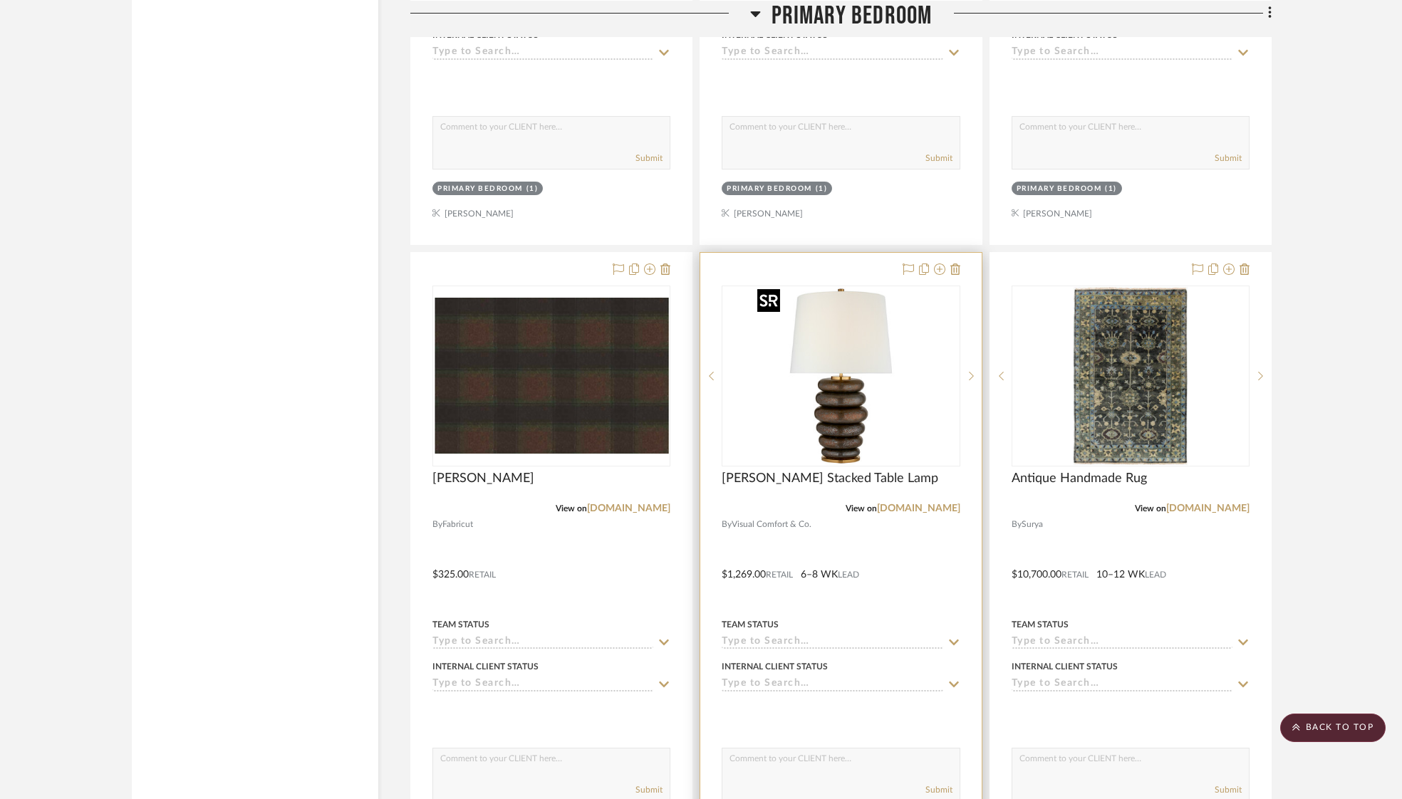
scroll to position [3297, 0]
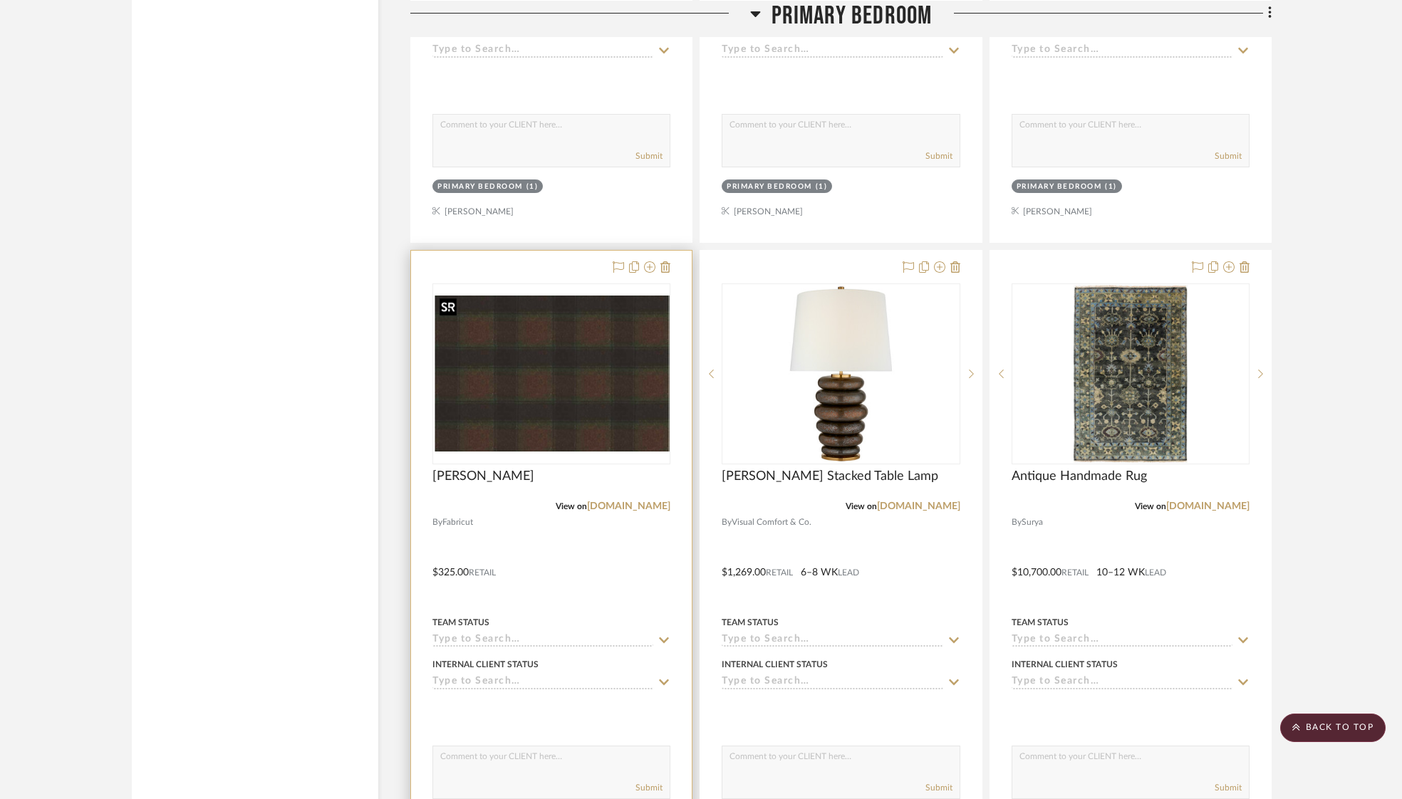
click at [528, 360] on div at bounding box center [551, 373] width 238 height 181
click at [592, 382] on img "0" at bounding box center [551, 374] width 235 height 156
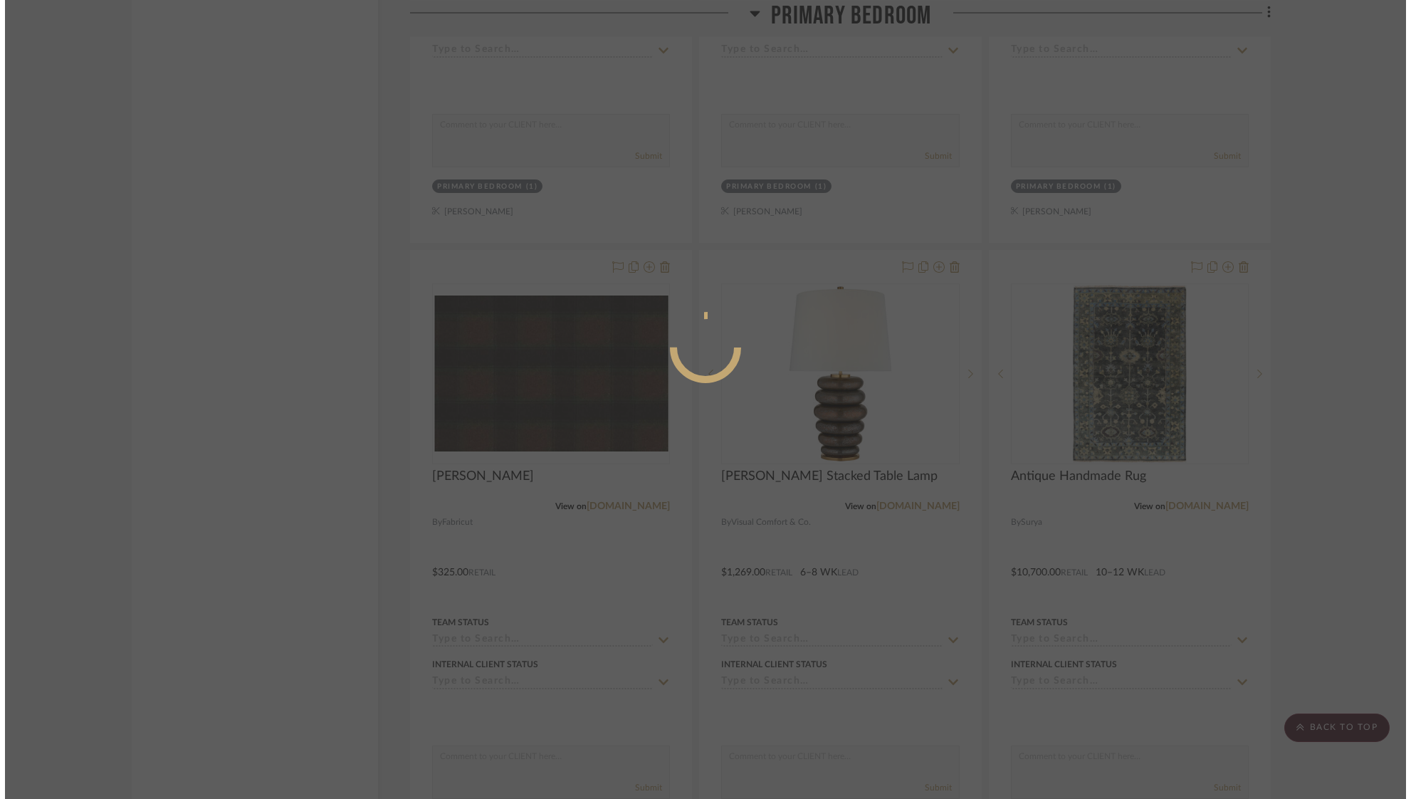
scroll to position [0, 0]
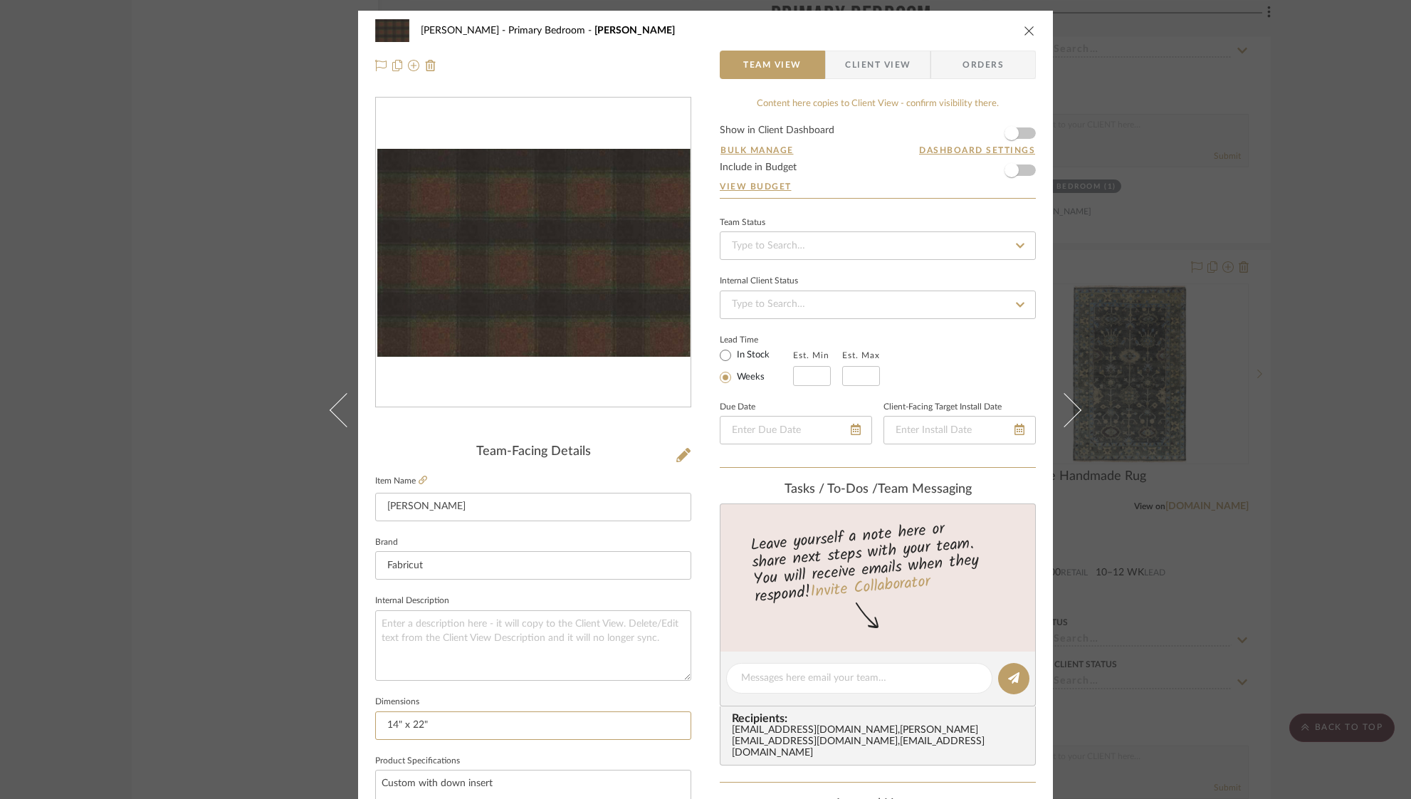
drag, startPoint x: 453, startPoint y: 726, endPoint x: 358, endPoint y: 721, distance: 94.8
click at [358, 721] on div "Ostrom, Jim Primary Bedroom Kellan Lumbar Team View Client View Orders Team-Fac…" at bounding box center [705, 668] width 695 height 1315
click at [1024, 33] on icon "close" at bounding box center [1029, 30] width 11 height 11
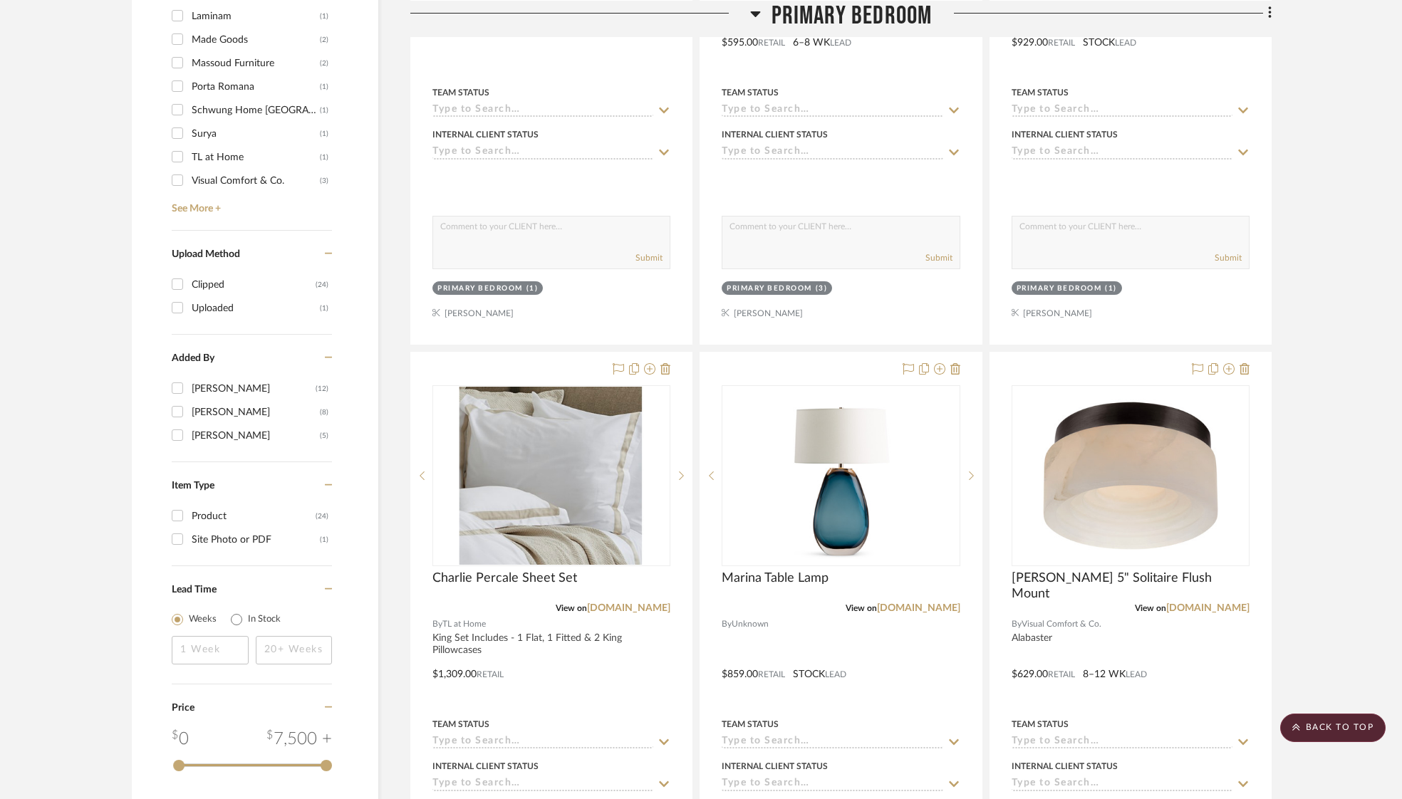
scroll to position [1301, 0]
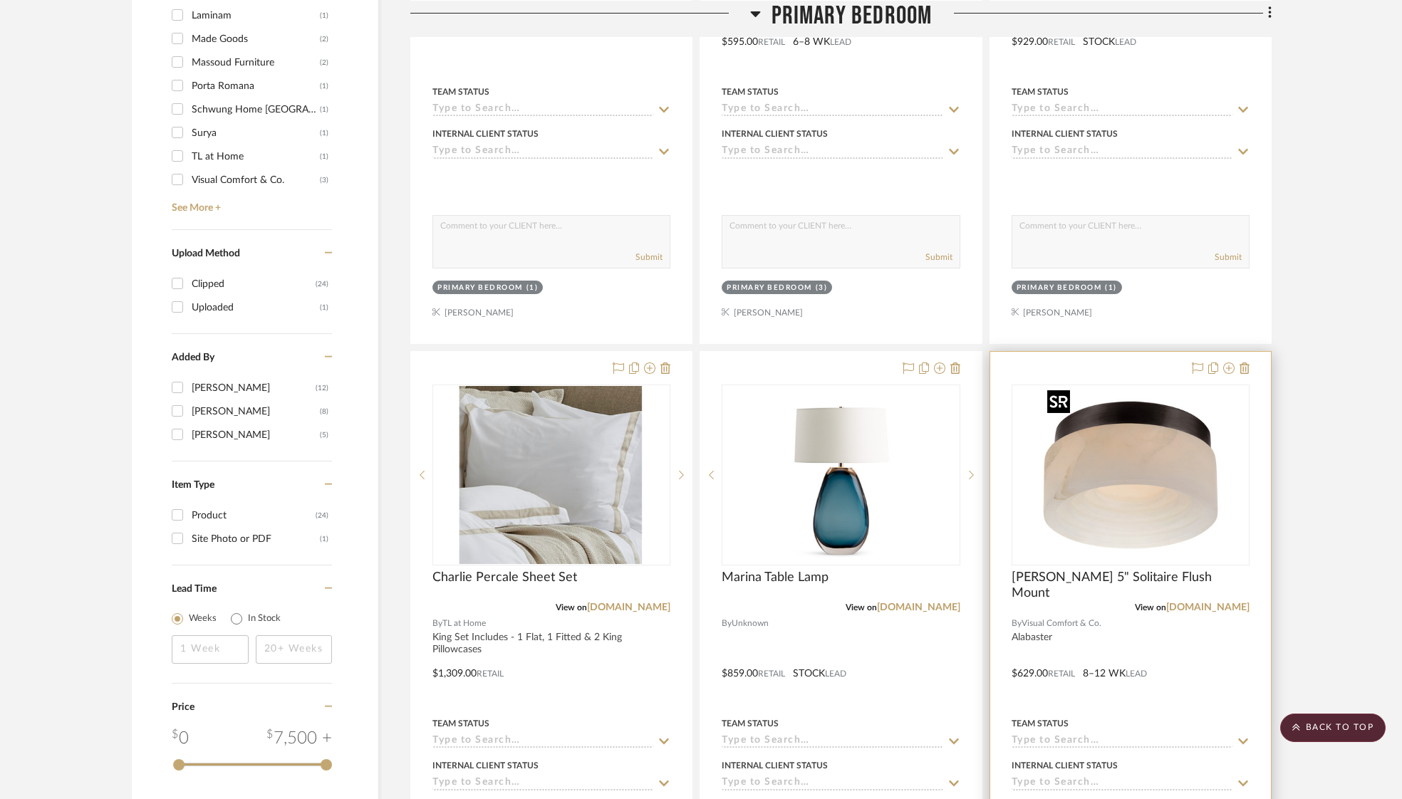
click at [1134, 464] on img "0" at bounding box center [1130, 475] width 178 height 178
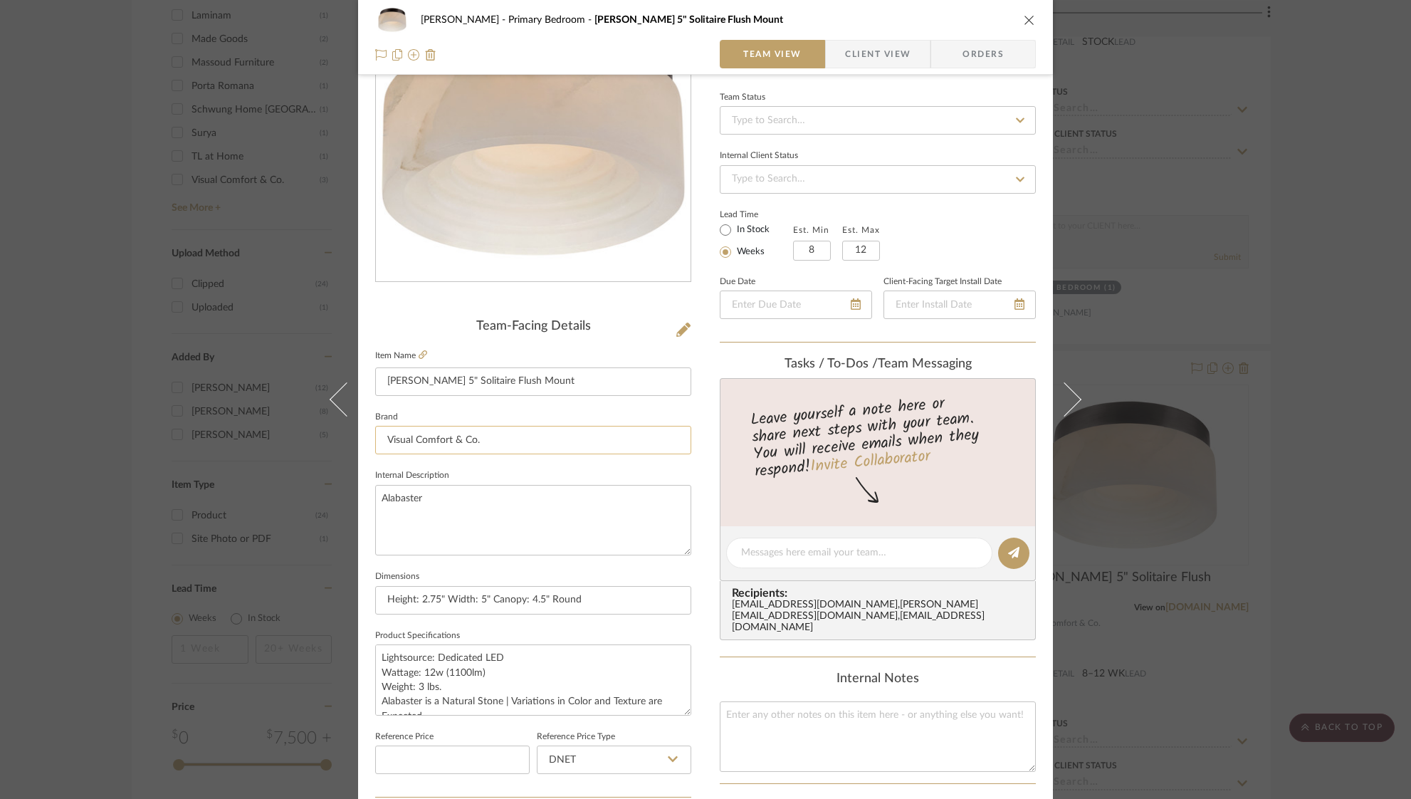
scroll to position [137, 0]
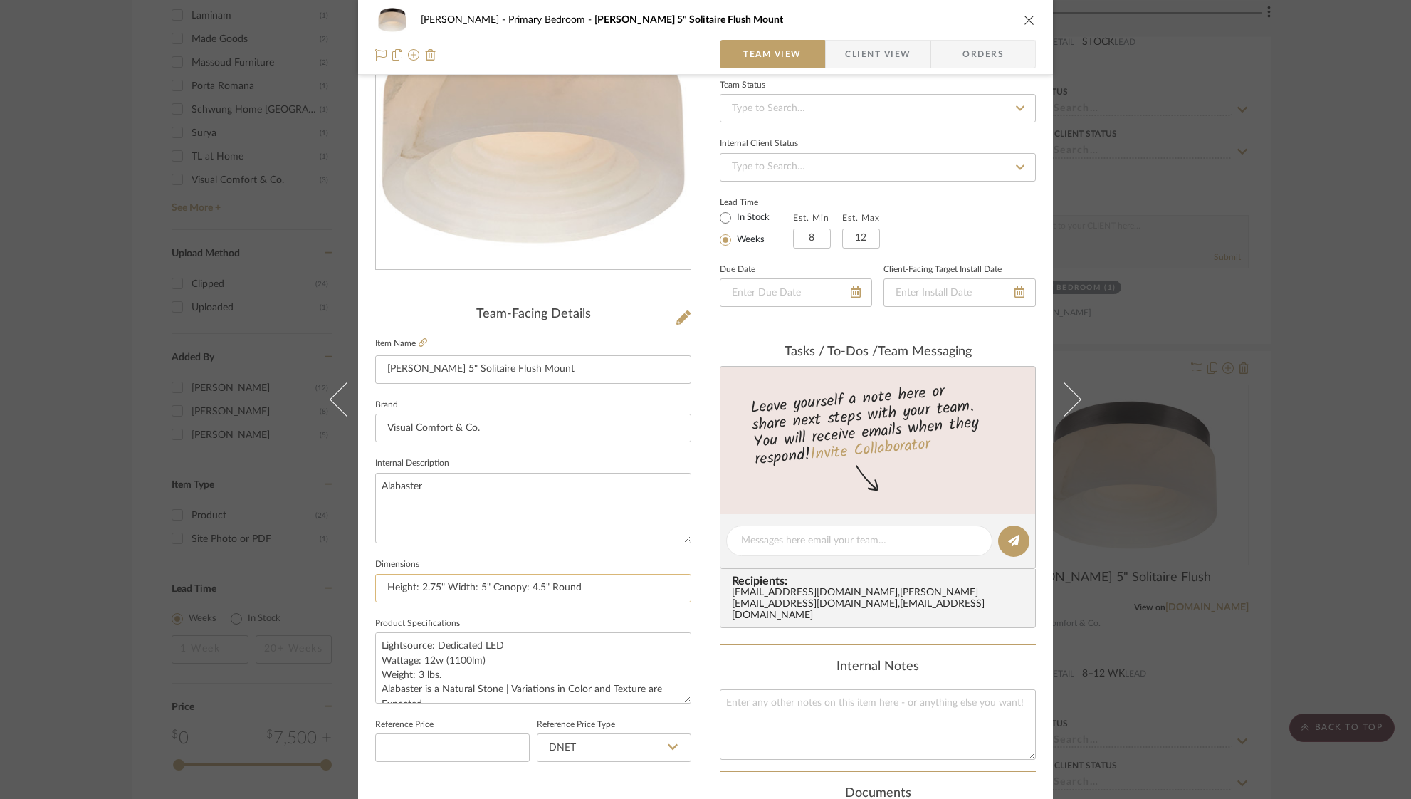
drag, startPoint x: 378, startPoint y: 588, endPoint x: 622, endPoint y: 591, distance: 243.6
click at [622, 591] on input "Height: 2.75" Width: 5" Canopy: 4.5" Round" at bounding box center [533, 588] width 316 height 28
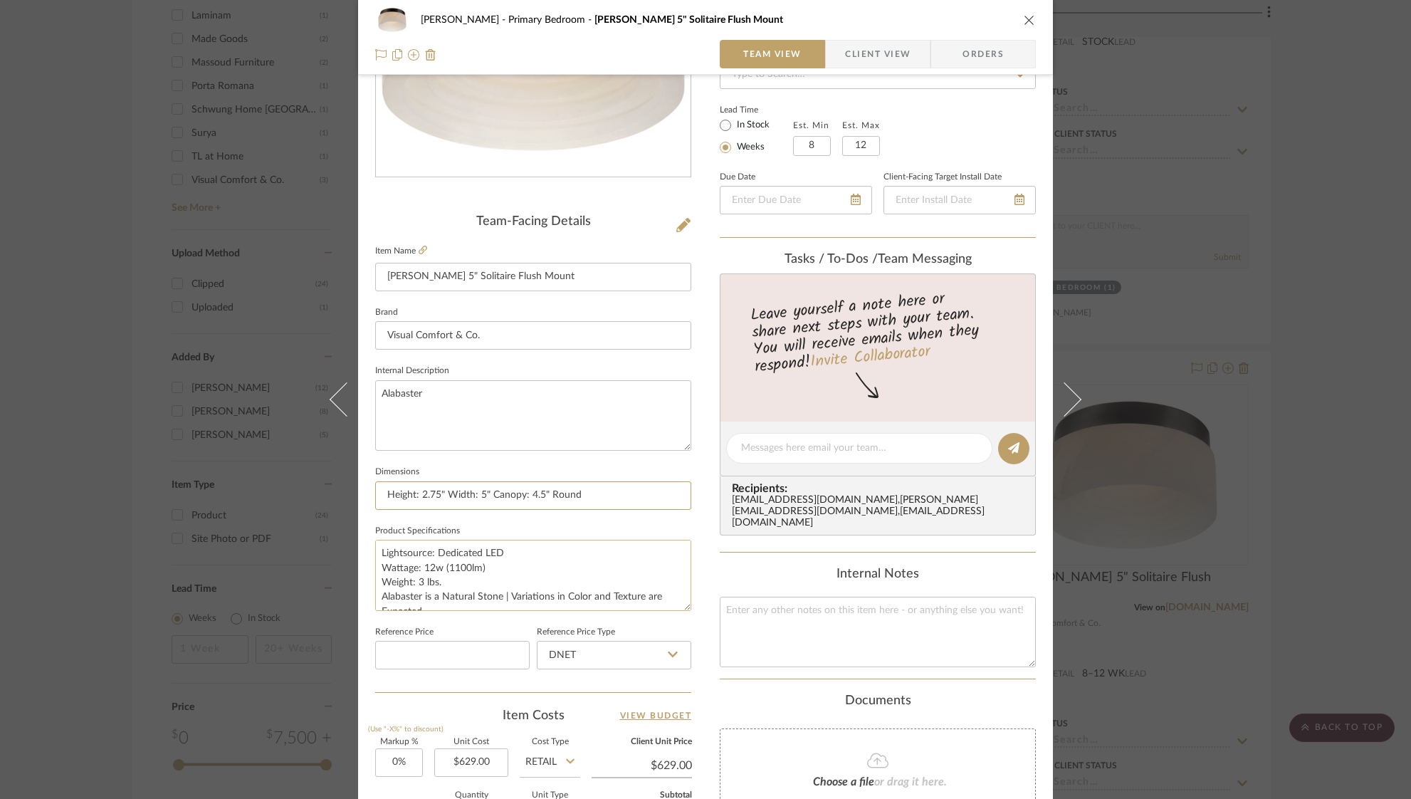
scroll to position [14, 0]
click at [1024, 16] on icon "close" at bounding box center [1029, 19] width 11 height 11
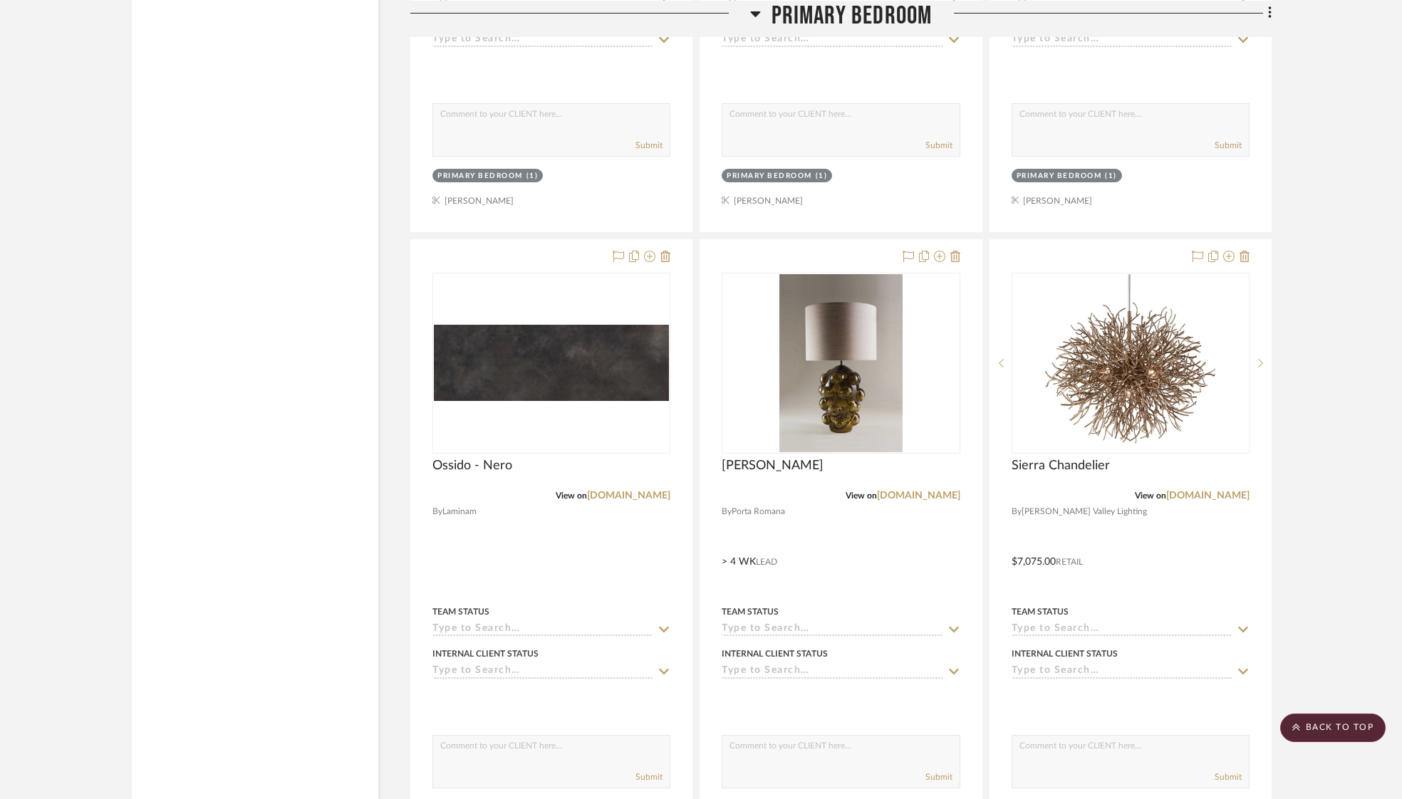
scroll to position [4638, 0]
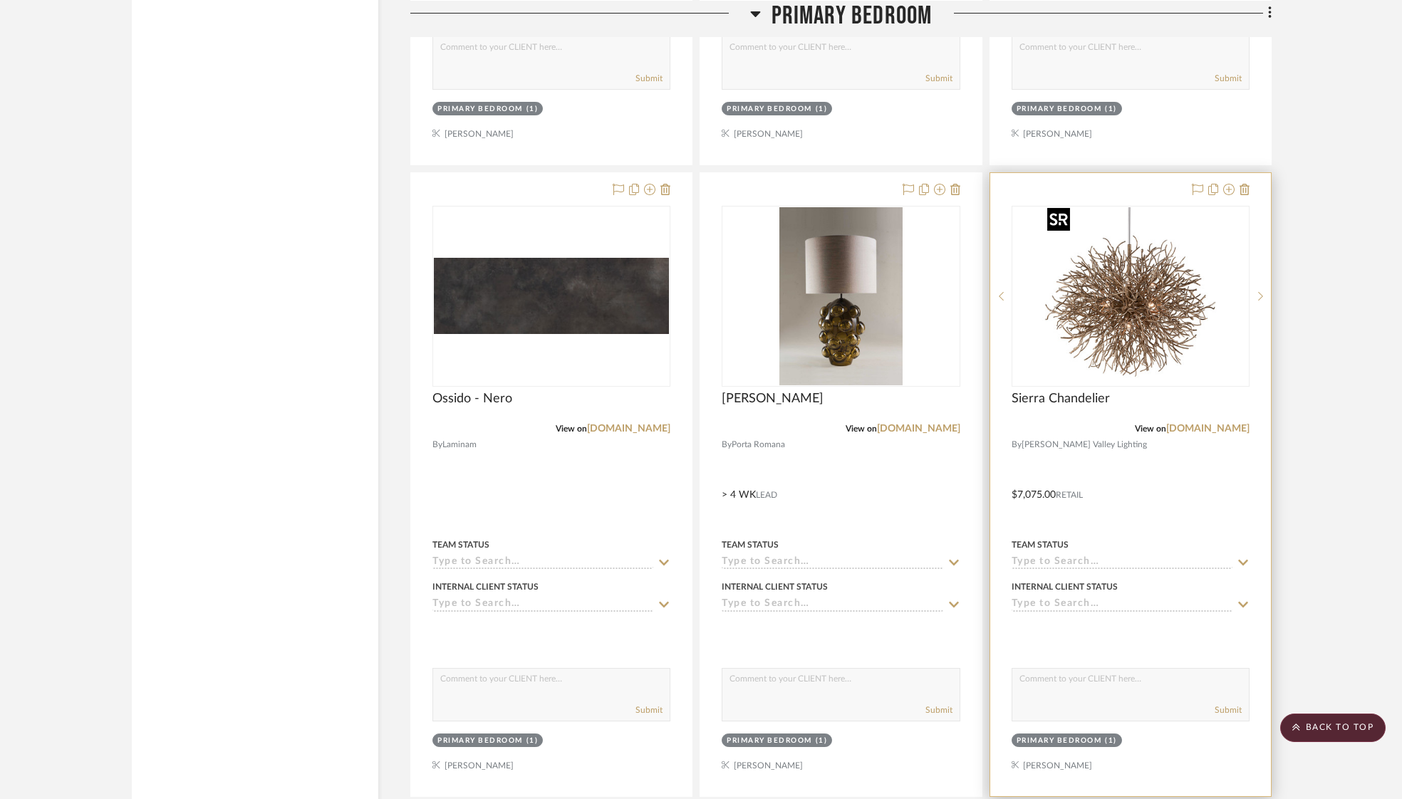
click at [1131, 308] on img "0" at bounding box center [1130, 296] width 178 height 178
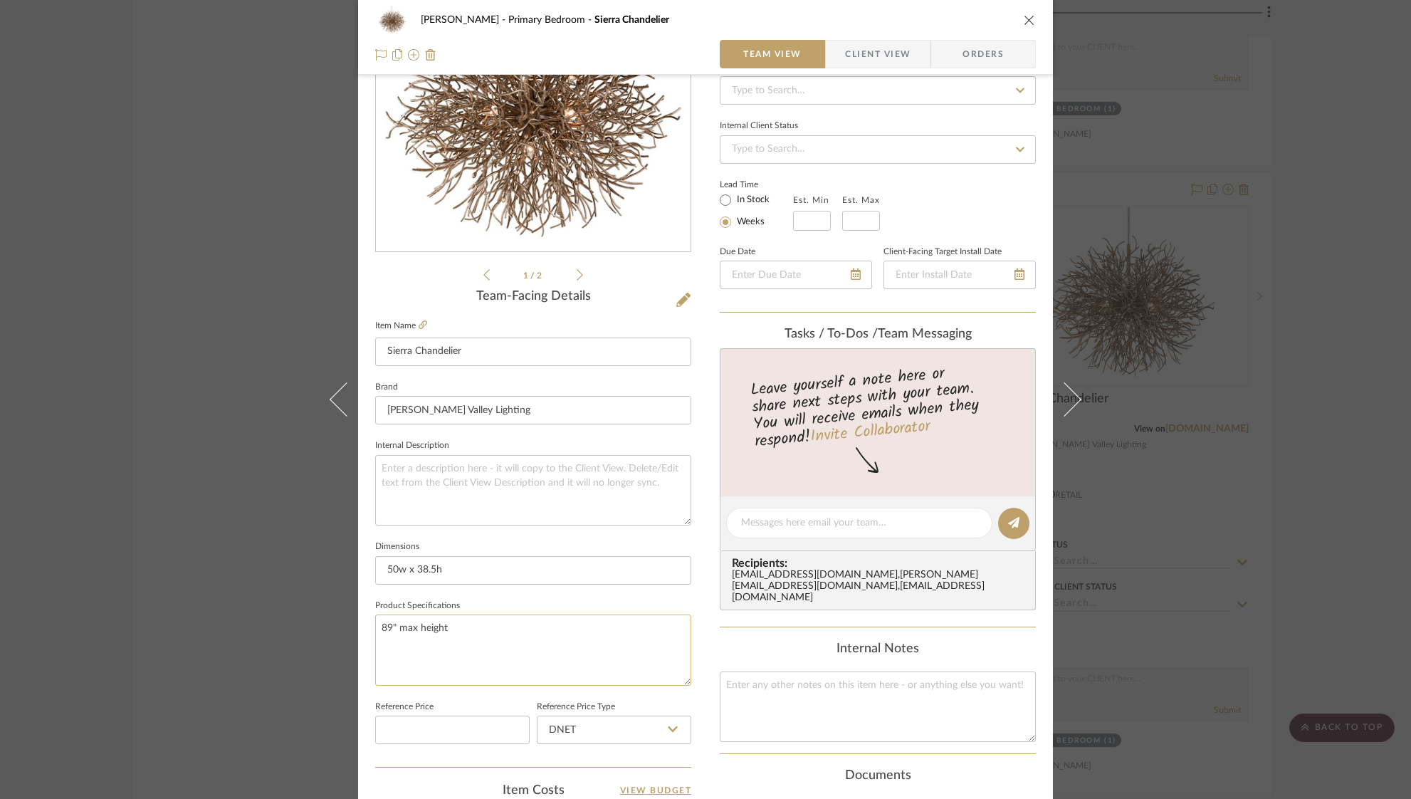
scroll to position [160, 0]
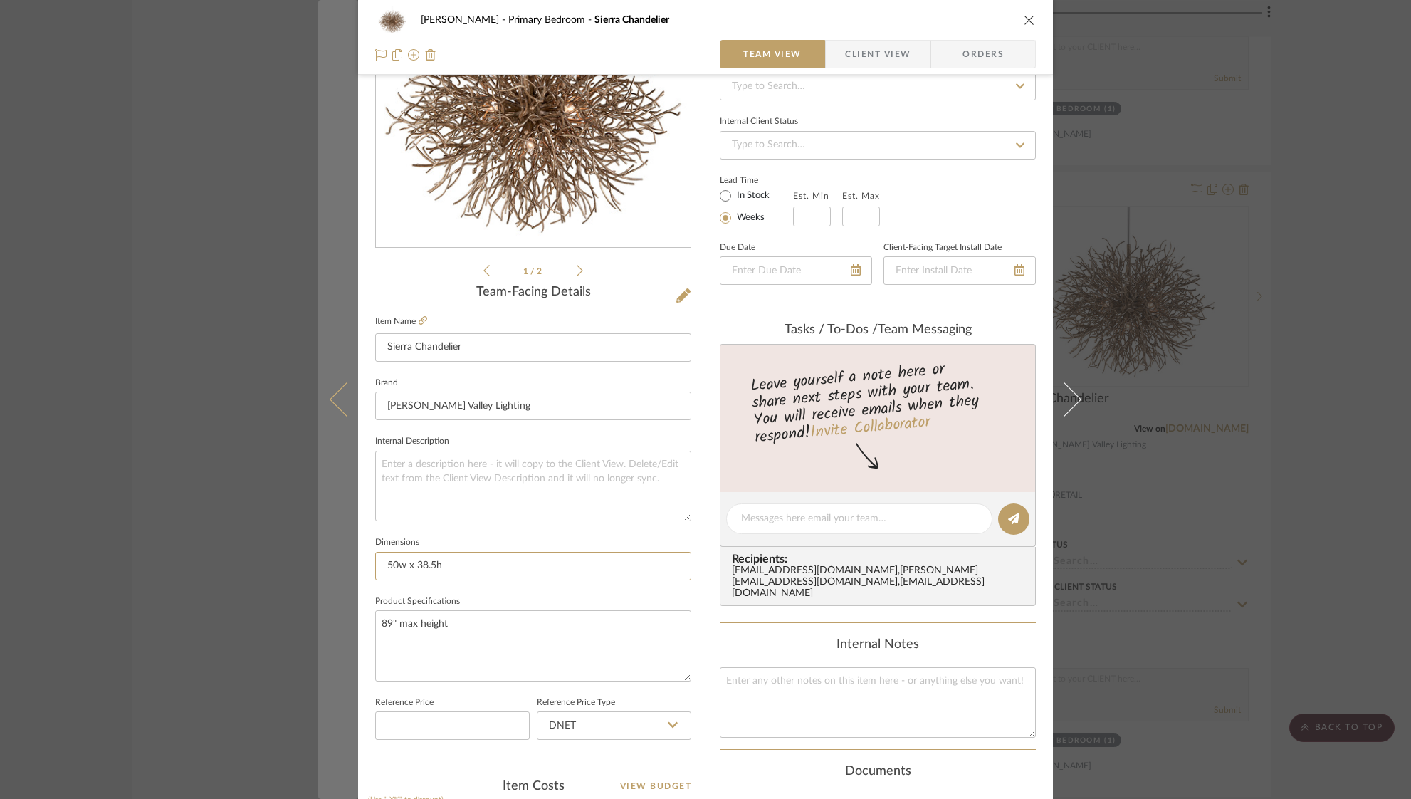
drag, startPoint x: 444, startPoint y: 563, endPoint x: 332, endPoint y: 564, distance: 111.8
click at [332, 564] on mat-dialog-content "Ostrom, Jim Primary Bedroom Sierra Chandelier Team View Client View Orders 1 / …" at bounding box center [705, 508] width 775 height 1315
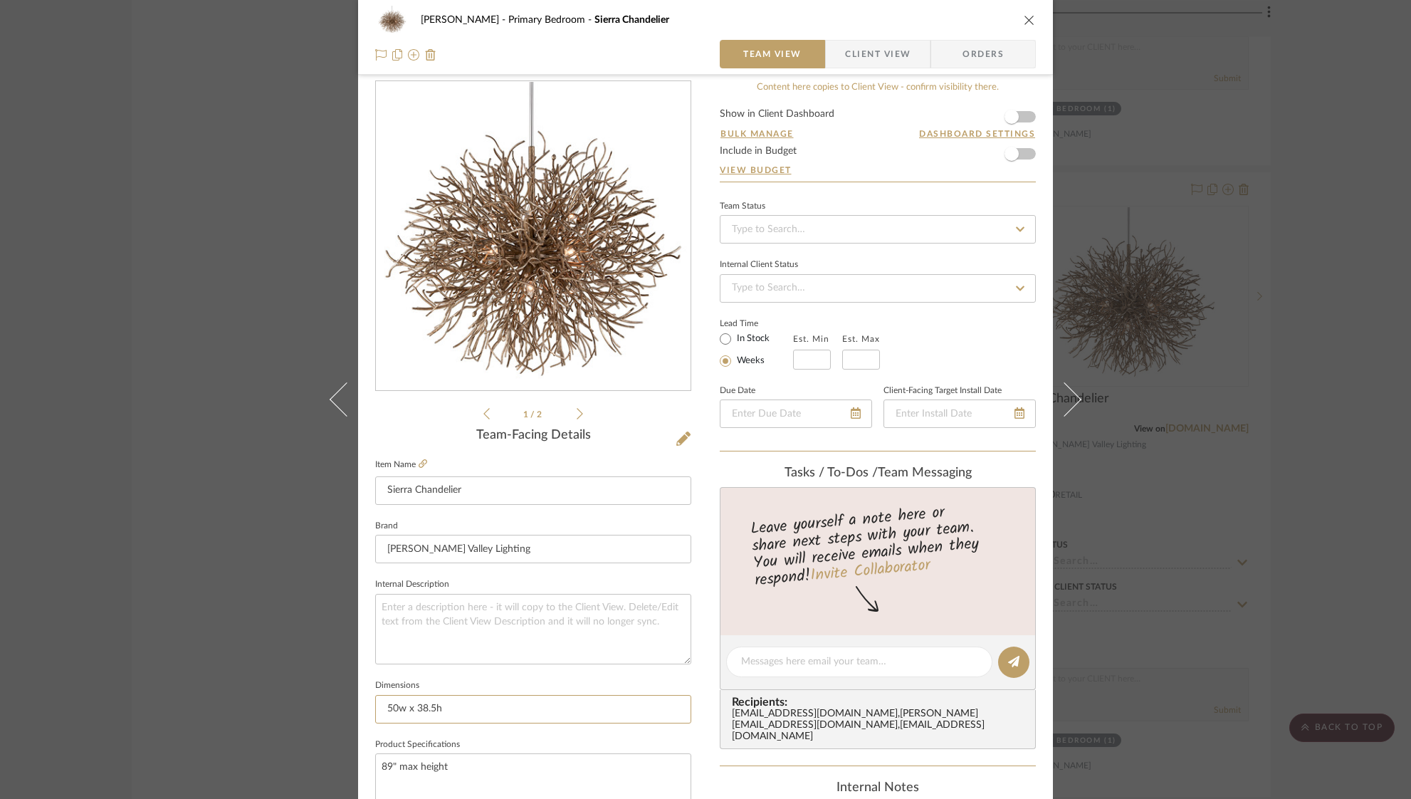
scroll to position [0, 0]
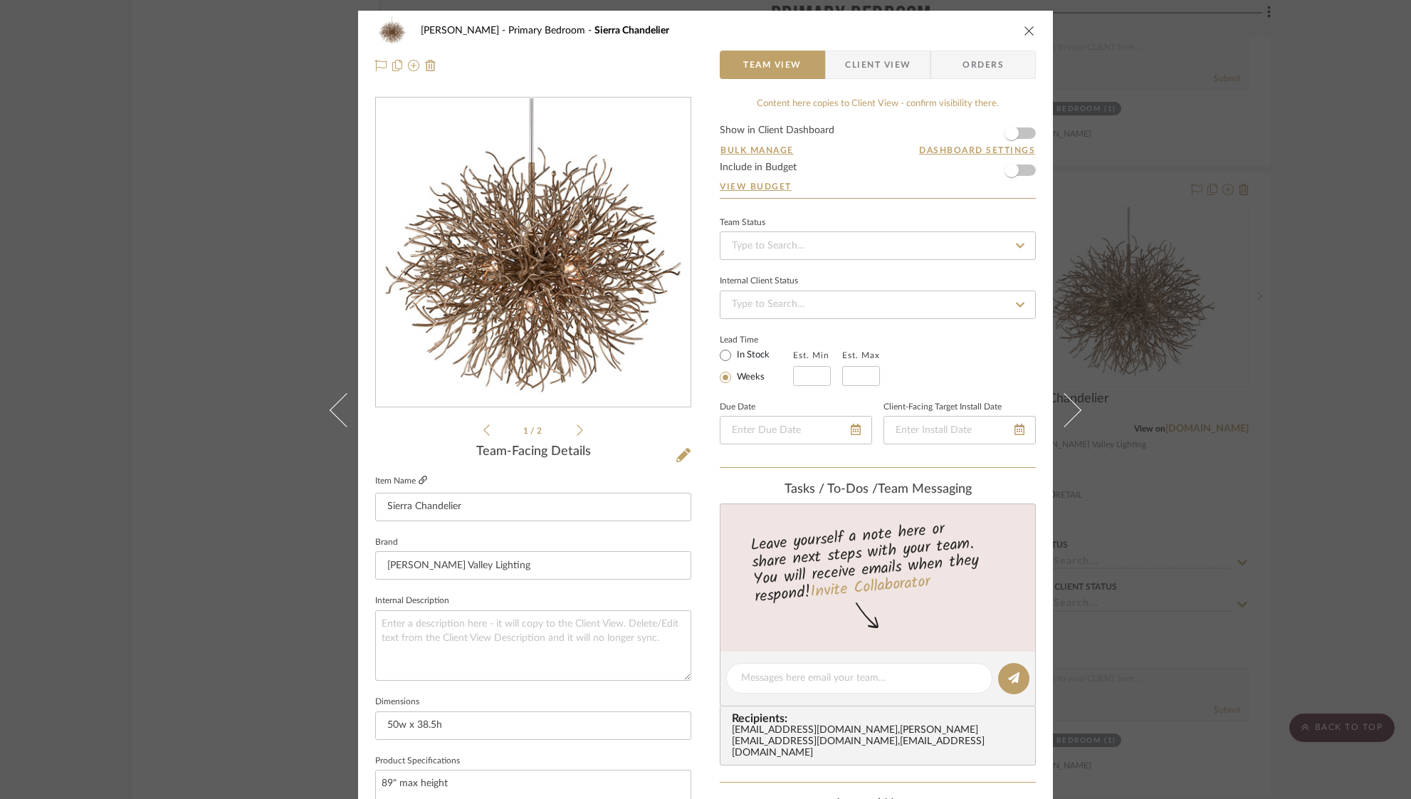
click at [419, 481] on icon at bounding box center [423, 480] width 9 height 9
click at [1024, 29] on icon "close" at bounding box center [1029, 30] width 11 height 11
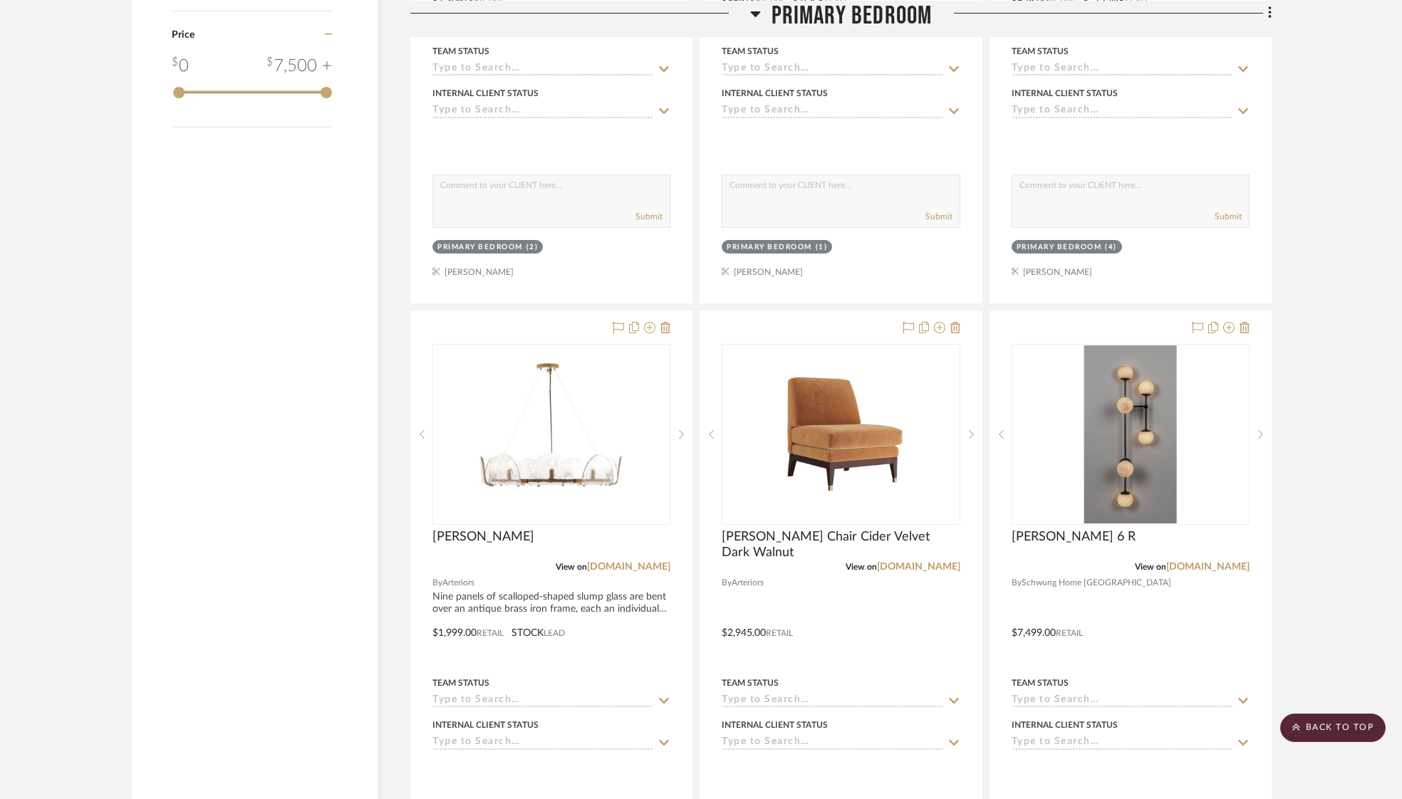
scroll to position [1961, 0]
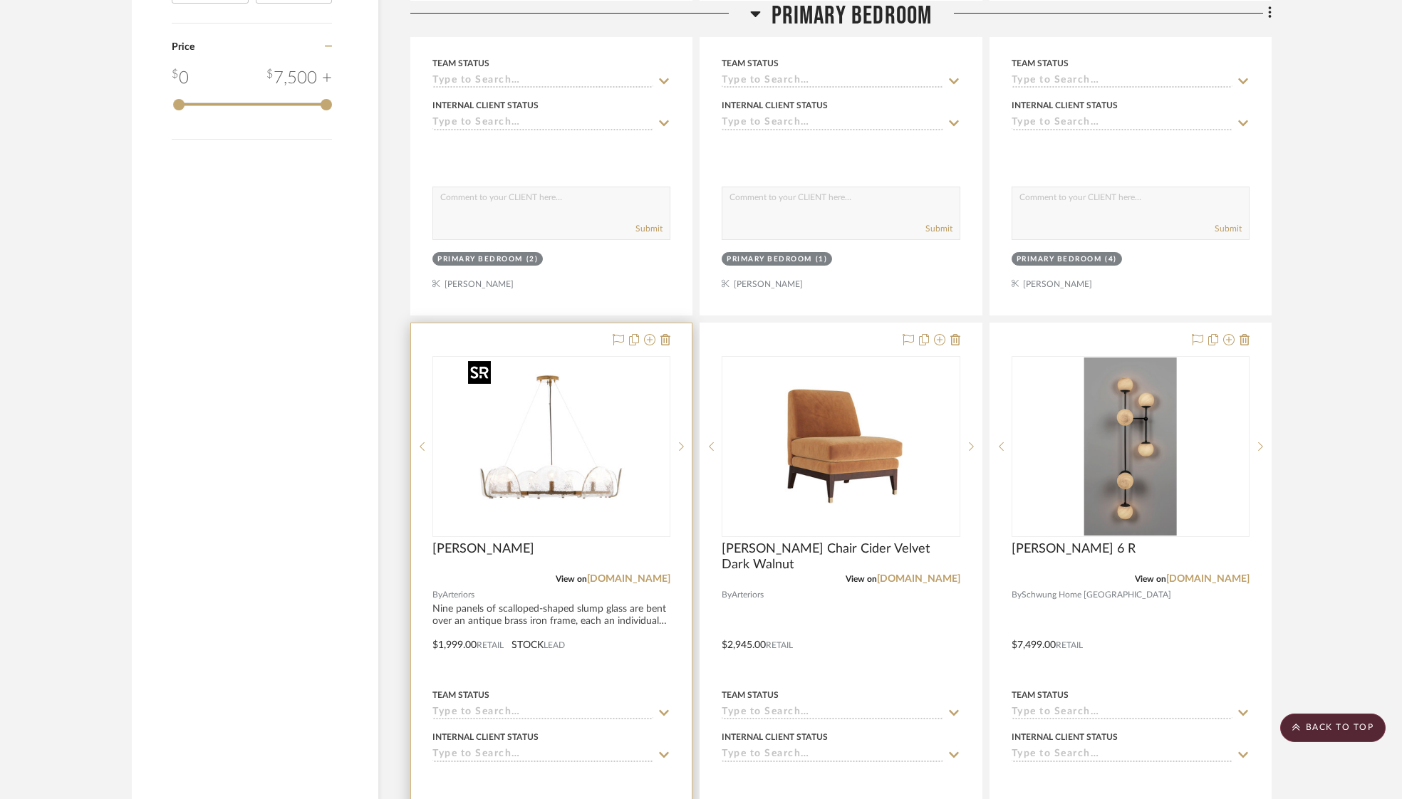
click at [580, 427] on img "0" at bounding box center [551, 447] width 178 height 178
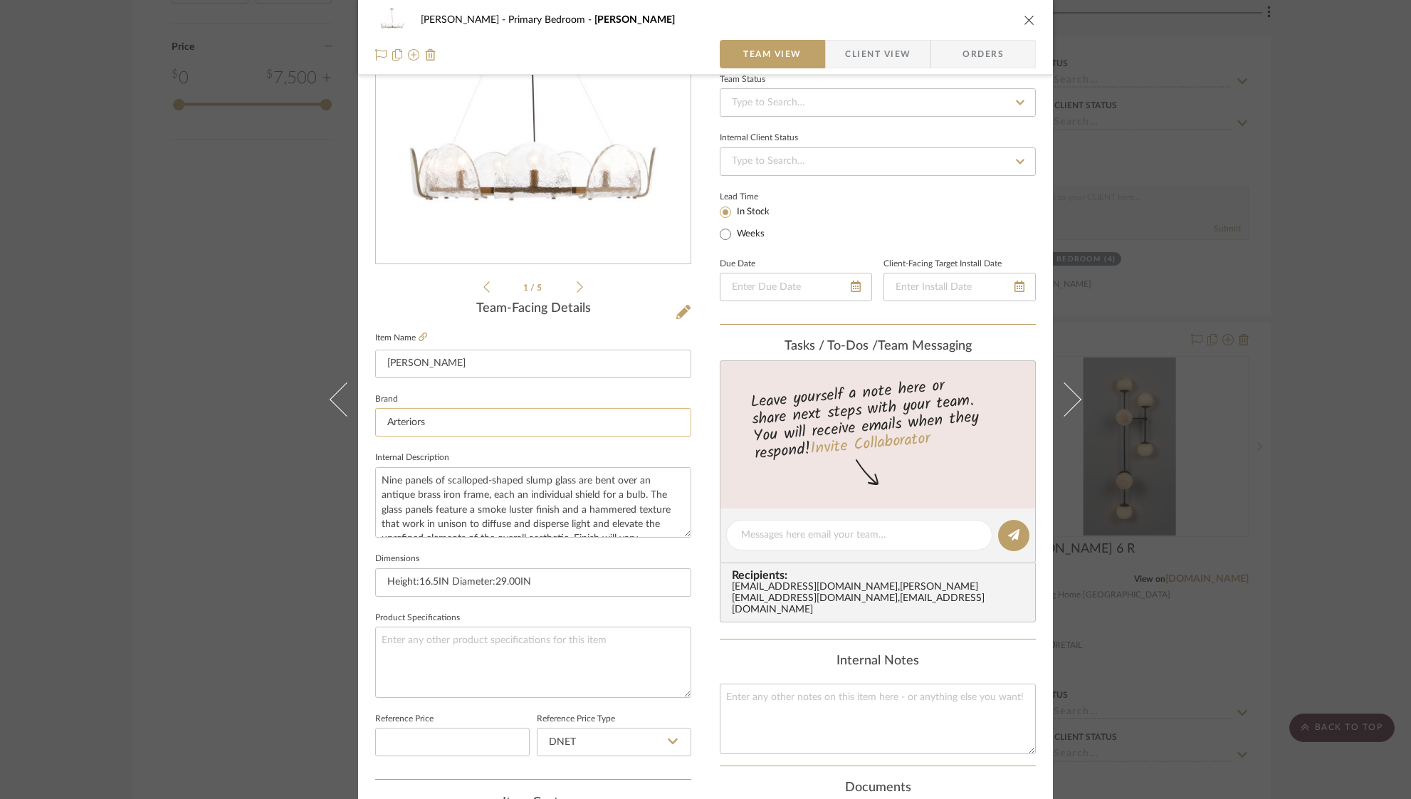
scroll to position [160, 0]
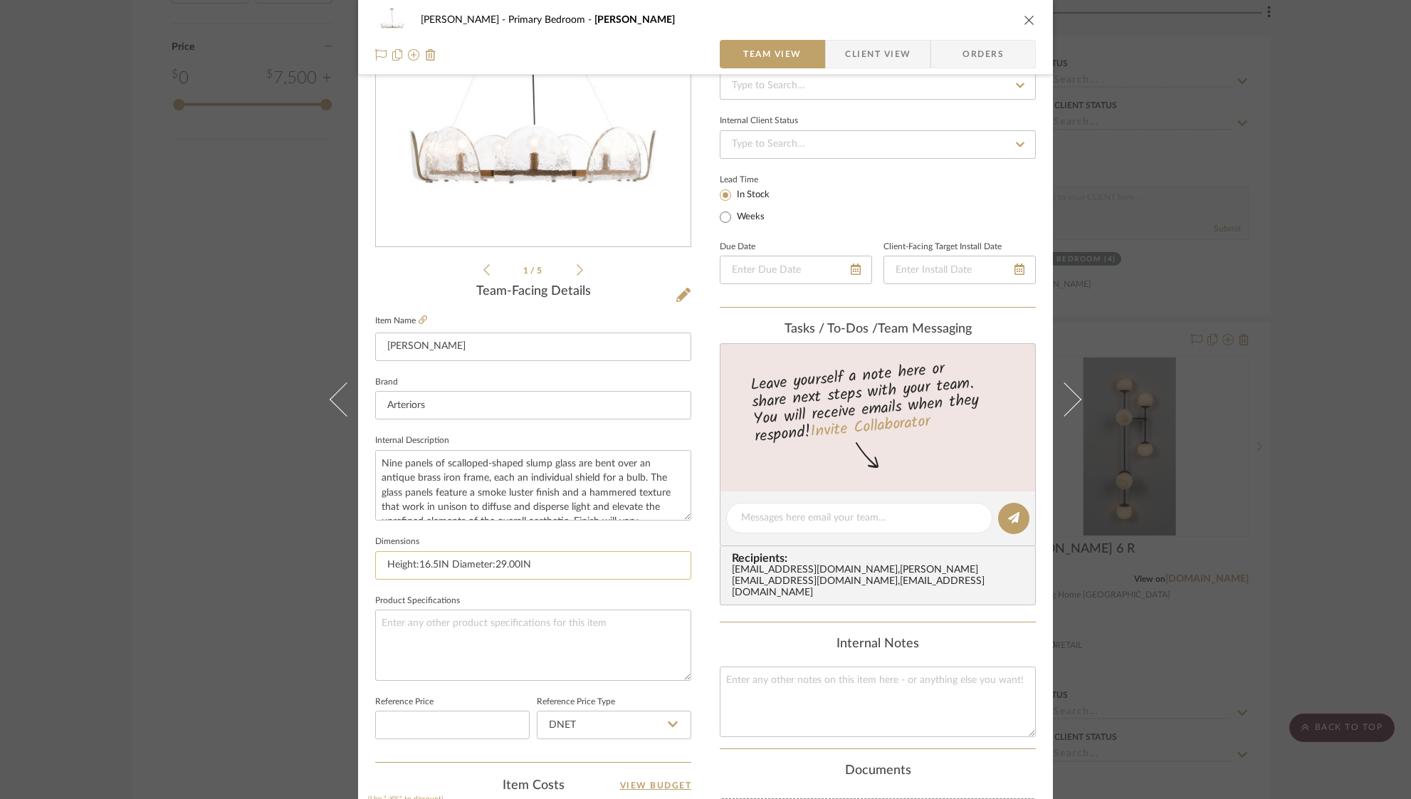
drag, startPoint x: 538, startPoint y: 565, endPoint x: 519, endPoint y: 565, distance: 19.2
click at [500, 565] on input "Height:16.5IN Diameter:29.00IN" at bounding box center [533, 565] width 316 height 28
click at [580, 570] on input "Height:16.5IN Diameter:29.00IN" at bounding box center [533, 565] width 316 height 28
drag, startPoint x: 536, startPoint y: 565, endPoint x: 525, endPoint y: 566, distance: 11.4
click at [503, 565] on input "Height:16.5IN Diameter:29.00IN" at bounding box center [533, 565] width 316 height 28
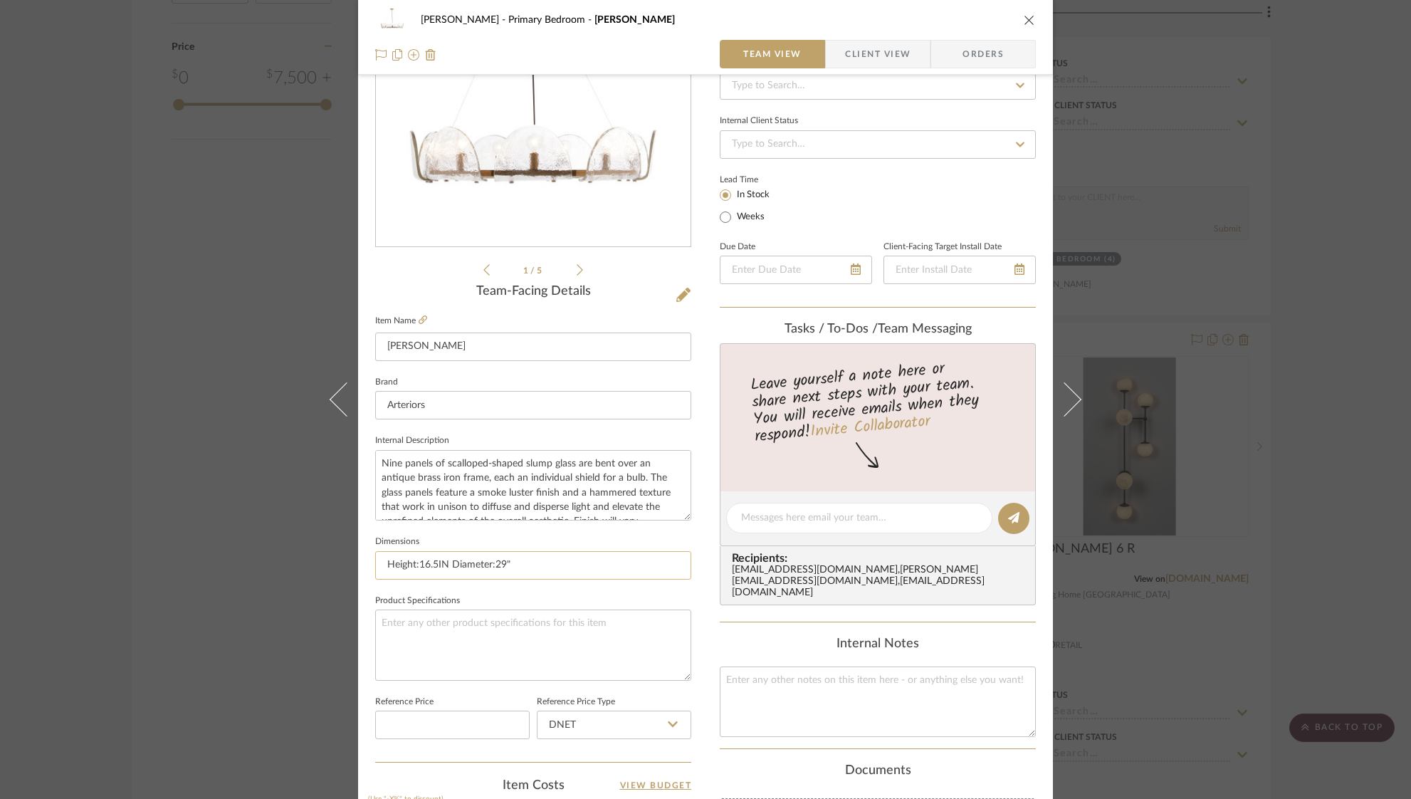
drag, startPoint x: 491, startPoint y: 562, endPoint x: 512, endPoint y: 565, distance: 21.6
click at [493, 562] on input "Height:16.5IN Diameter:29"" at bounding box center [533, 565] width 316 height 28
drag, startPoint x: 526, startPoint y: 561, endPoint x: 519, endPoint y: 563, distance: 7.3
click at [523, 562] on input "Height:16.5IN Diameter:29"" at bounding box center [533, 565] width 316 height 28
click at [491, 564] on input "Height:16.5IN Diameter:29"" at bounding box center [533, 565] width 316 height 28
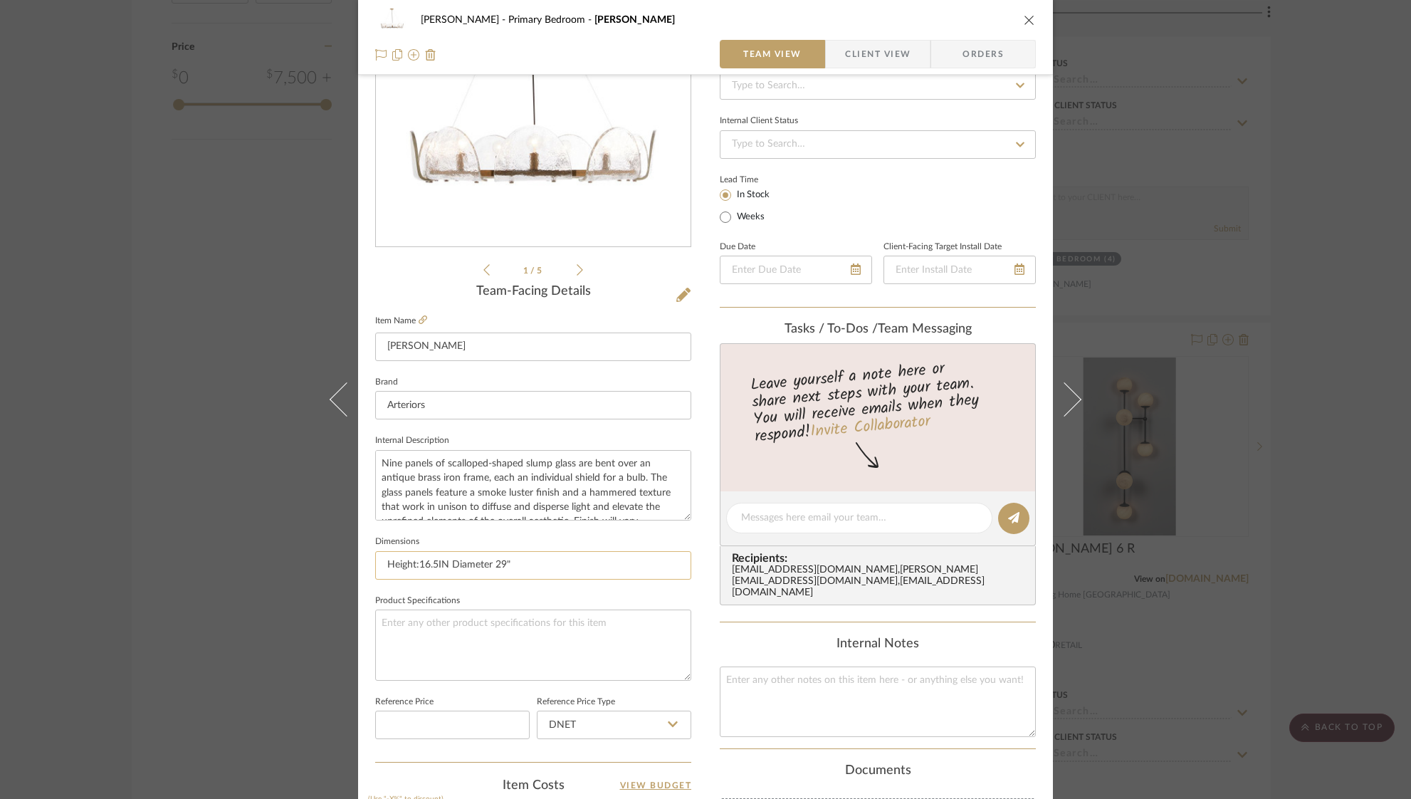
click at [447, 563] on input "Height:16.5IN Diameter 29"" at bounding box center [533, 565] width 316 height 28
click at [416, 563] on input "Height:16.5" Diameter 29"" at bounding box center [533, 565] width 316 height 28
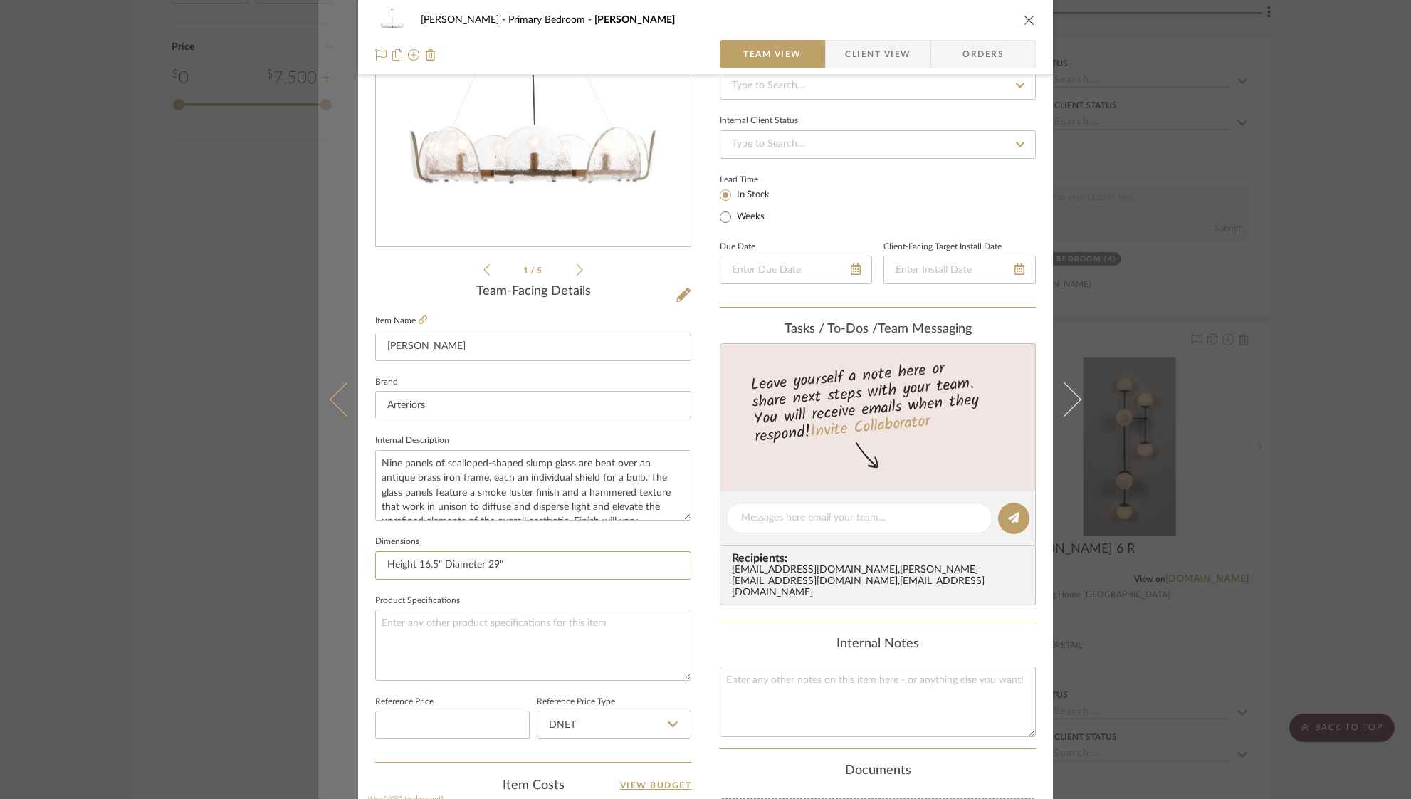
drag, startPoint x: 518, startPoint y: 565, endPoint x: 352, endPoint y: 557, distance: 166.1
click at [352, 557] on mat-dialog-content "Ostrom, Jim Primary Bedroom Mendez Chandelier Team View Client View Orders 1 / …" at bounding box center [705, 507] width 775 height 1315
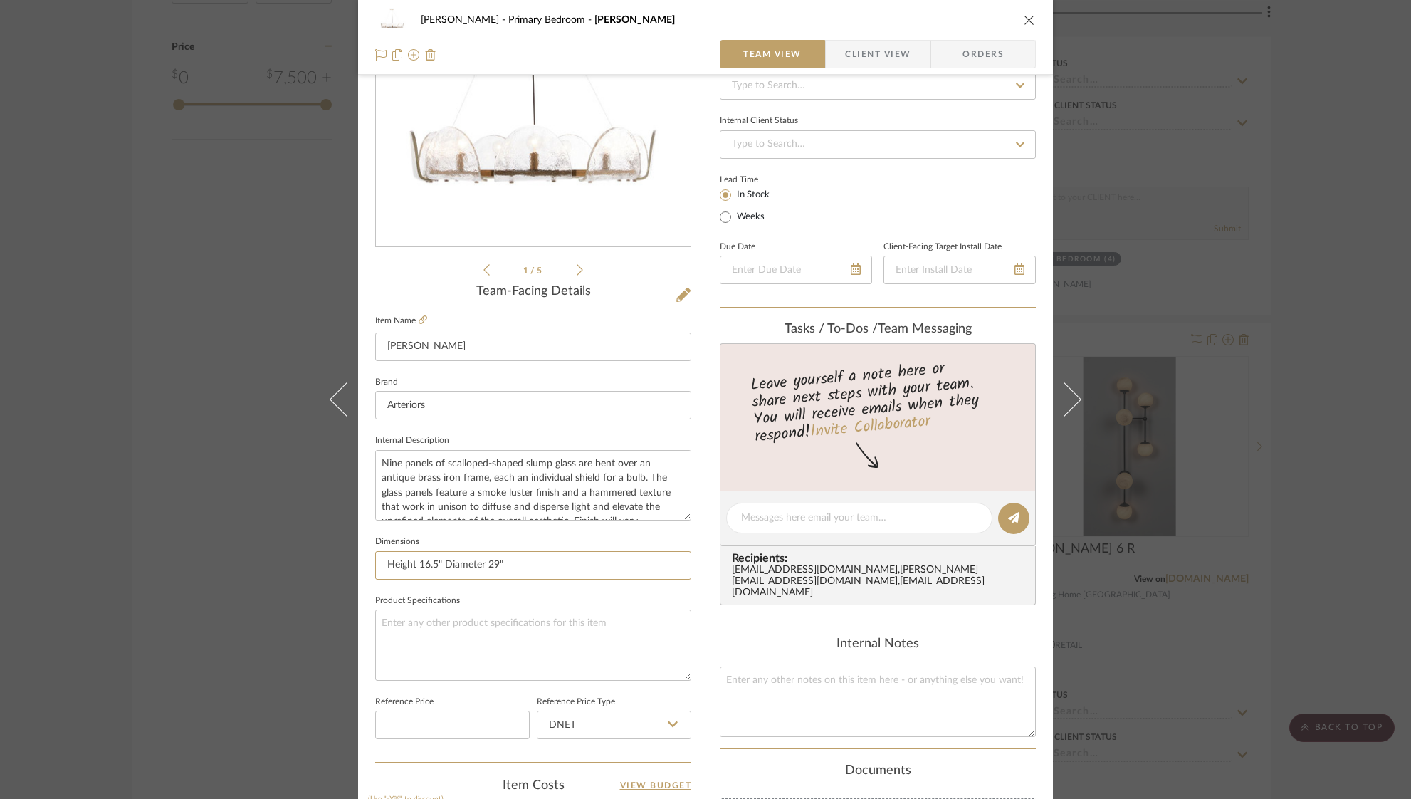
type input "Height 16.5" Diameter 29""
drag, startPoint x: 636, startPoint y: 476, endPoint x: 377, endPoint y: 456, distance: 259.3
click at [377, 459] on textarea "Nine panels of scalloped-shaped slump glass are bent over an antique brass iron…" at bounding box center [533, 485] width 316 height 71
click at [1024, 18] on icon "close" at bounding box center [1029, 19] width 11 height 11
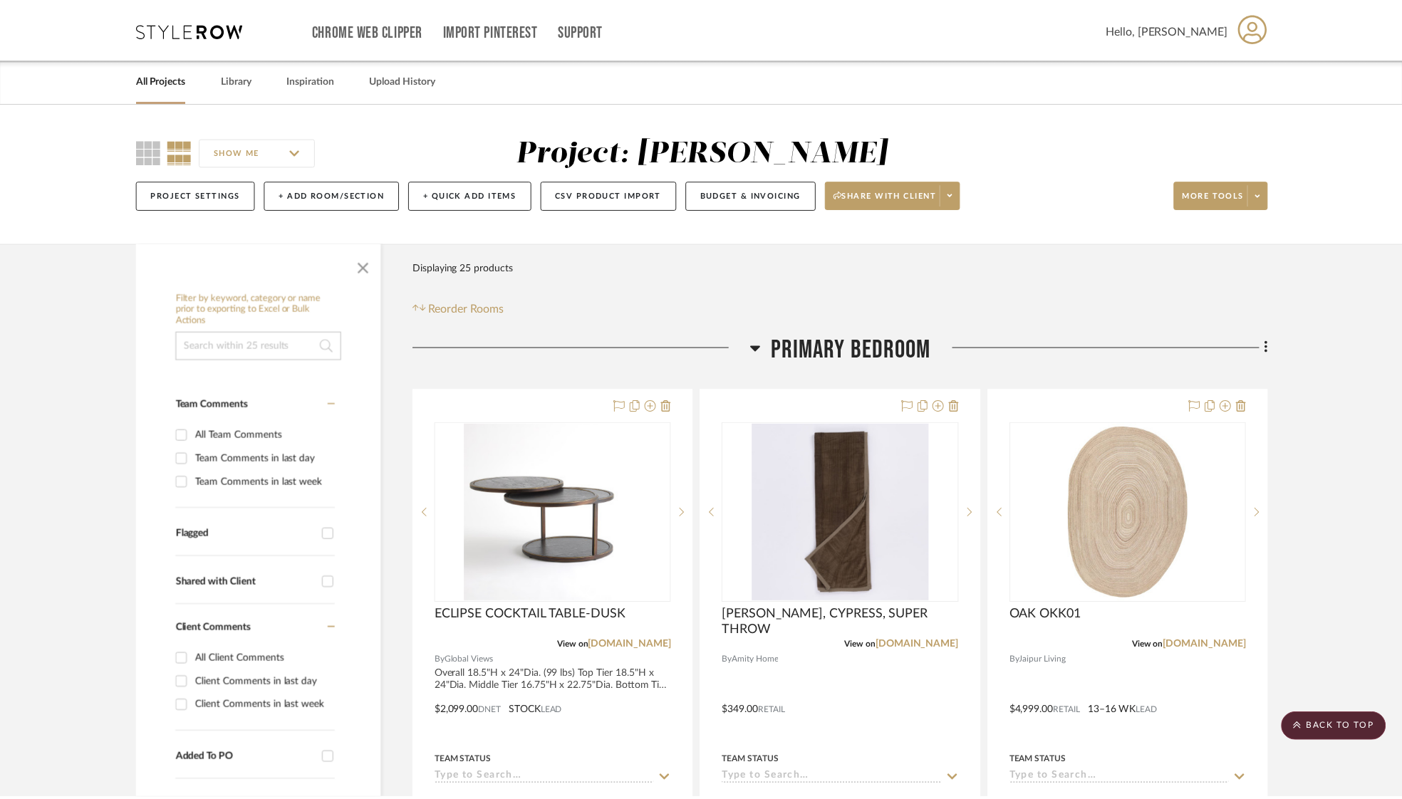
scroll to position [1961, 0]
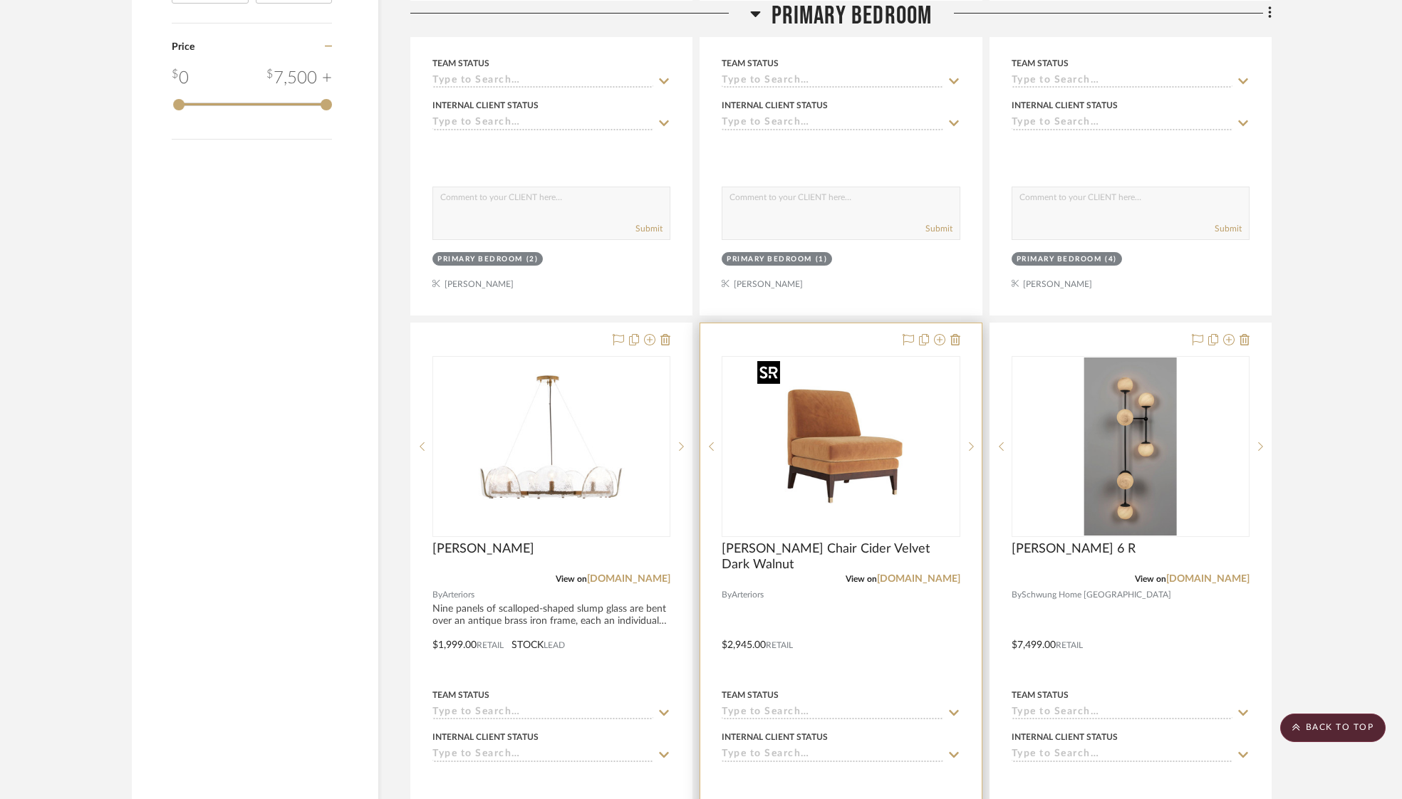
click at [763, 476] on img "0" at bounding box center [840, 447] width 178 height 178
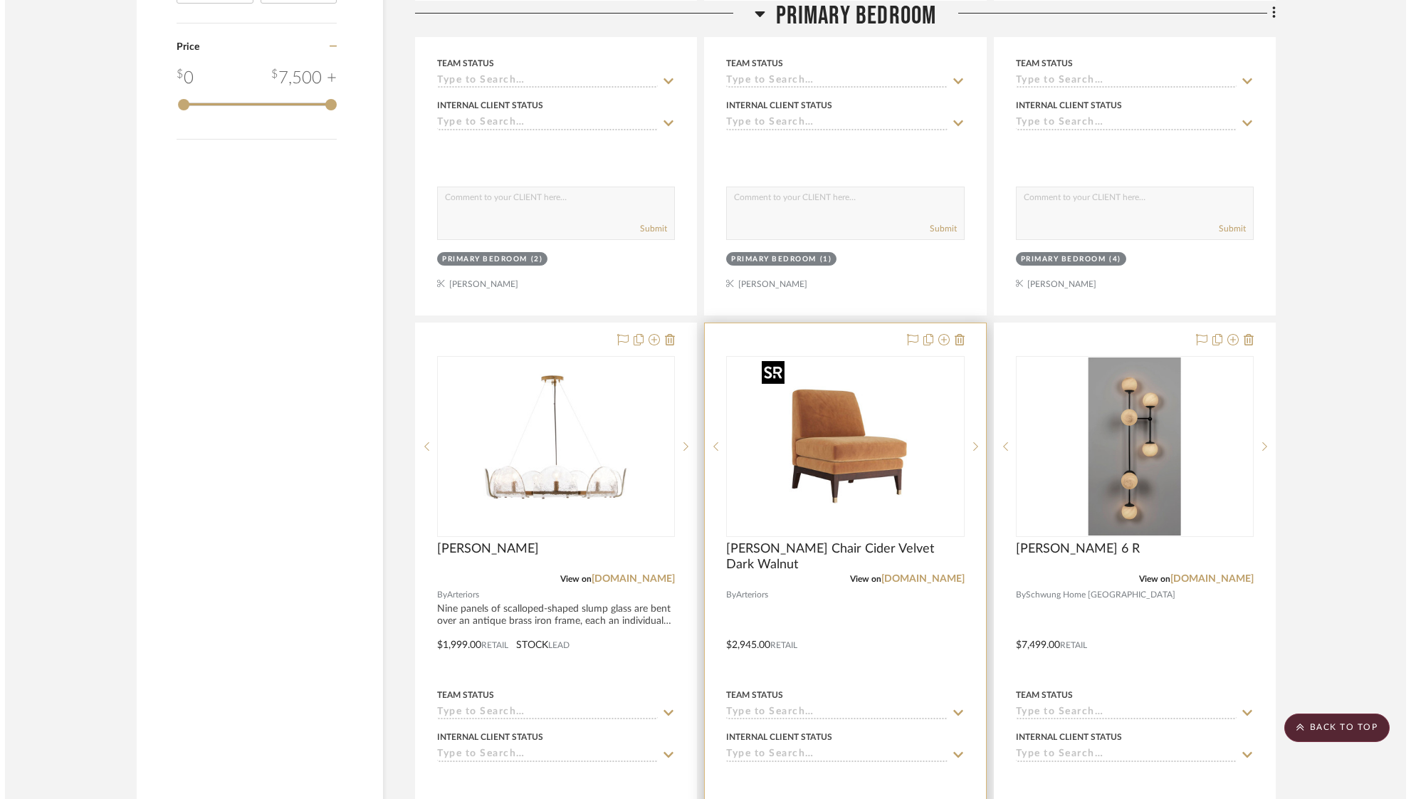
scroll to position [0, 0]
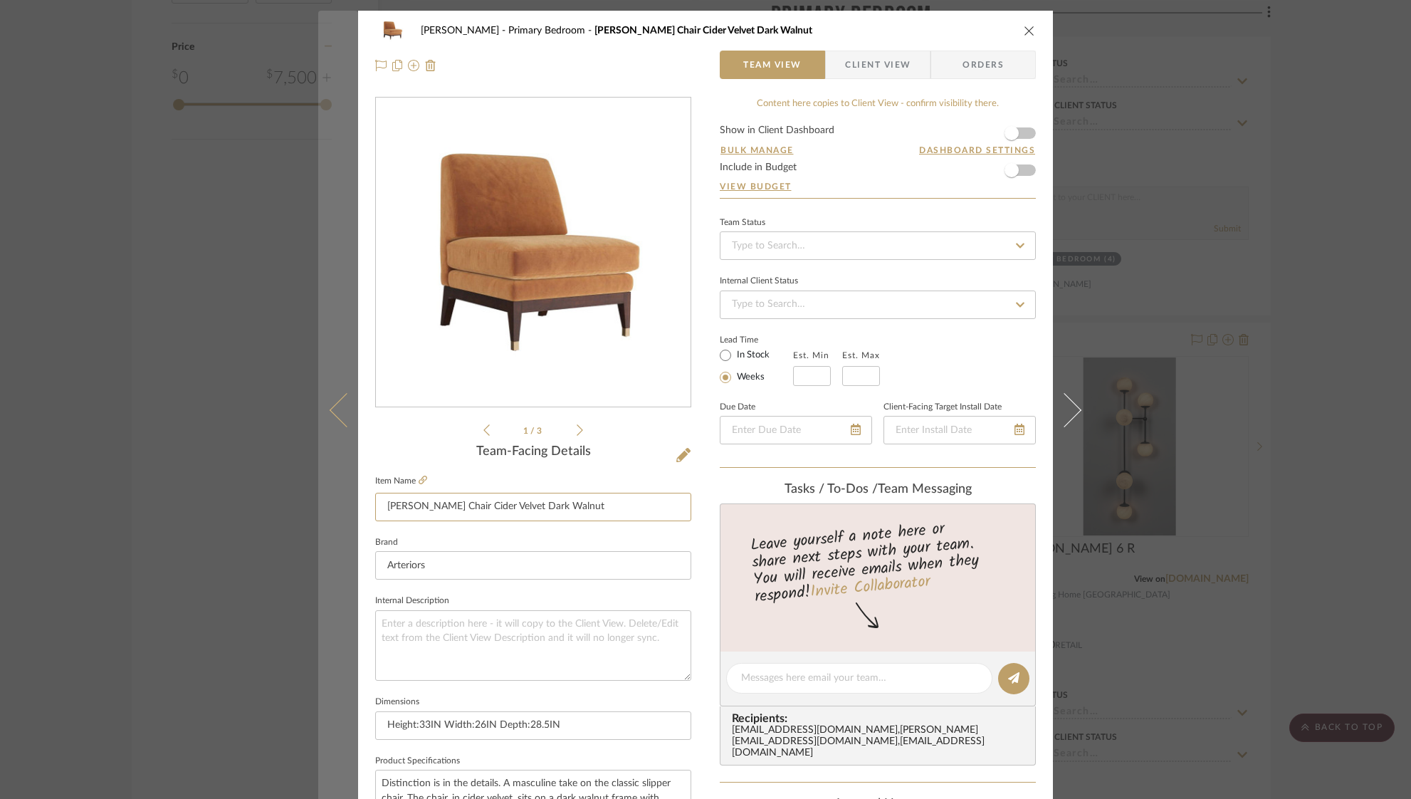
drag, startPoint x: 575, startPoint y: 511, endPoint x: 350, endPoint y: 513, distance: 224.3
click at [350, 513] on mat-dialog-content "Ostrom, Jim Primary Bedroom Sawyer Chair Cider Velvet Dark Walnut Team View Cli…" at bounding box center [705, 668] width 775 height 1315
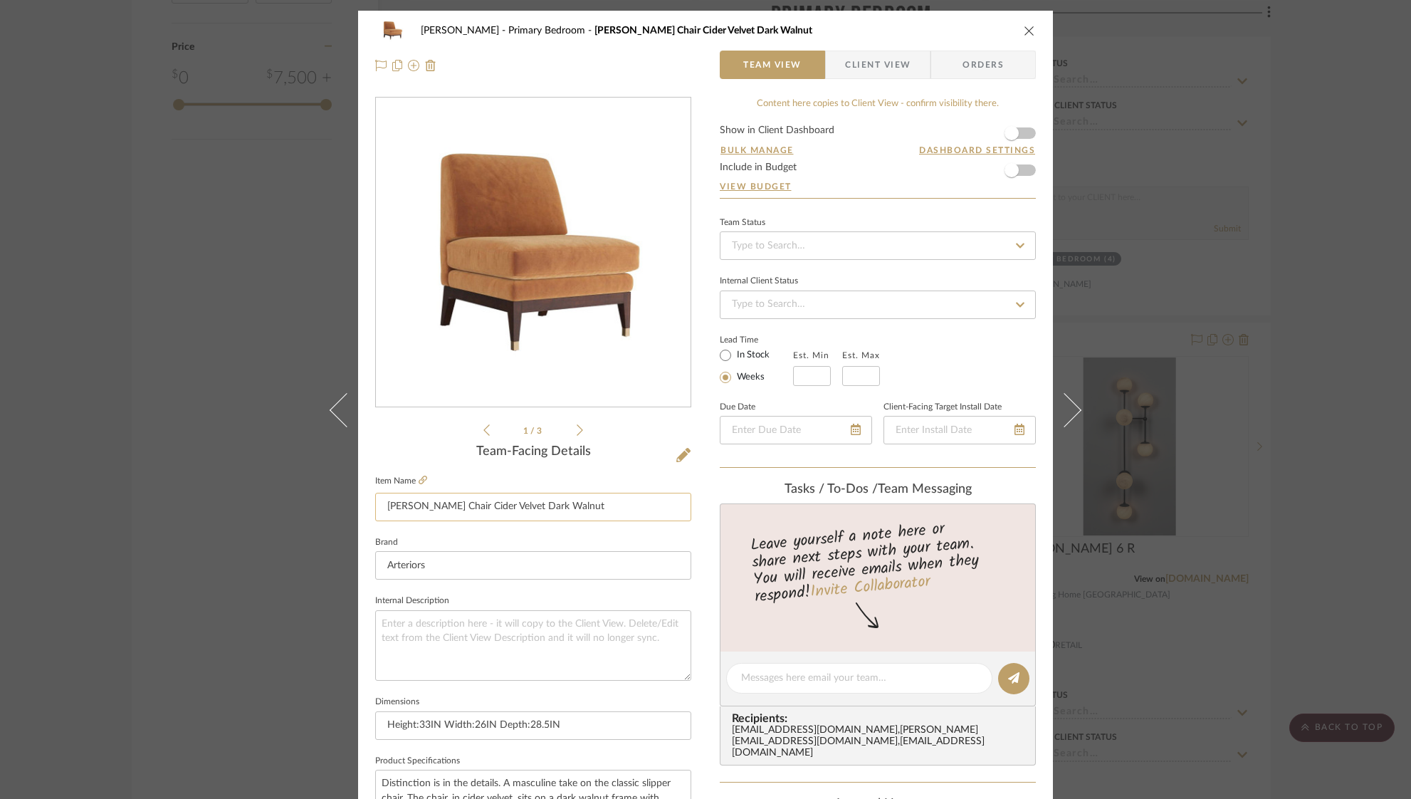
drag, startPoint x: 567, startPoint y: 508, endPoint x: 494, endPoint y: 502, distance: 72.9
click at [467, 502] on input "Sawyer Chair Cider Velvet Dark Walnut" at bounding box center [533, 507] width 316 height 28
drag, startPoint x: 595, startPoint y: 508, endPoint x: 548, endPoint y: 510, distance: 46.3
click at [585, 509] on input "Sawyer Chair Cider Velvet Dark Walnut" at bounding box center [533, 507] width 316 height 28
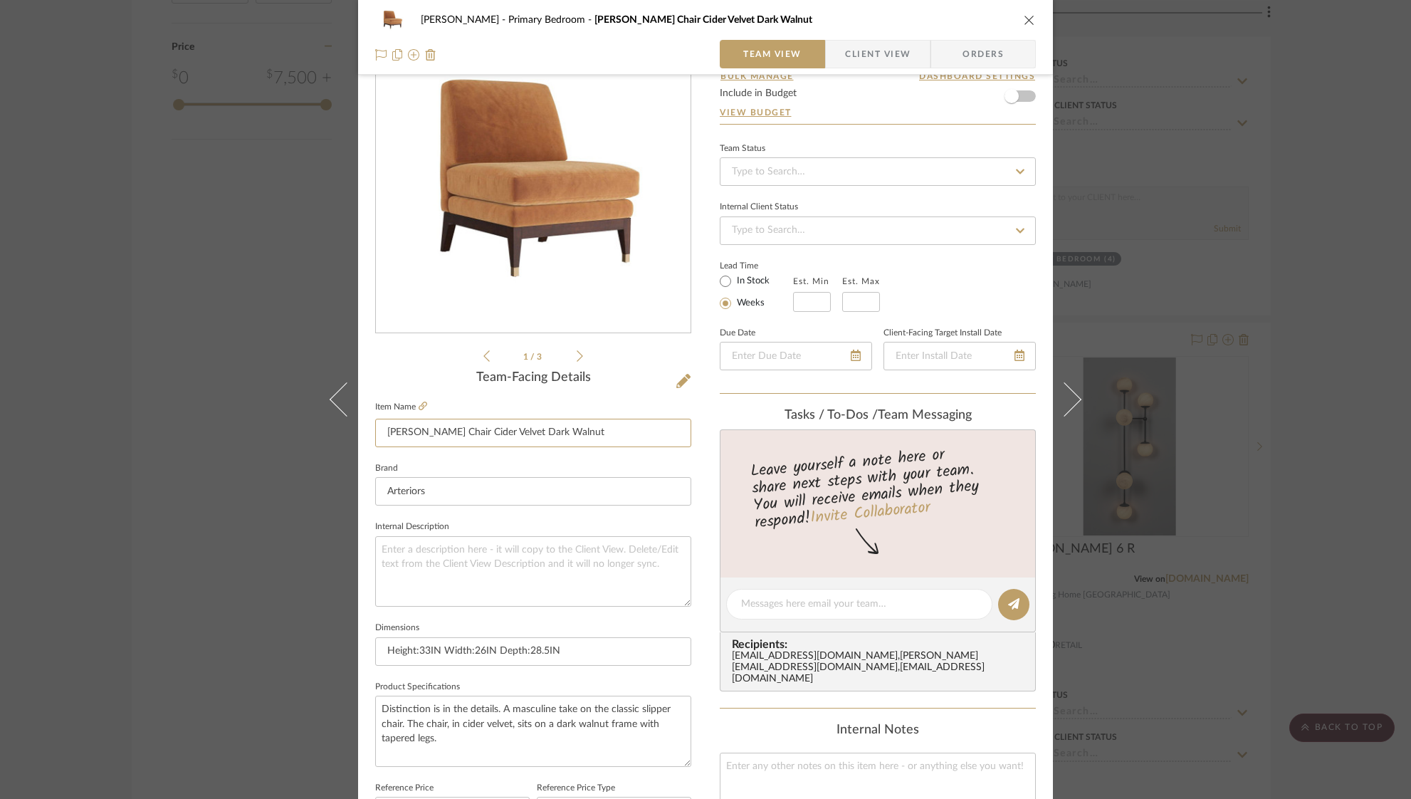
scroll to position [130, 0]
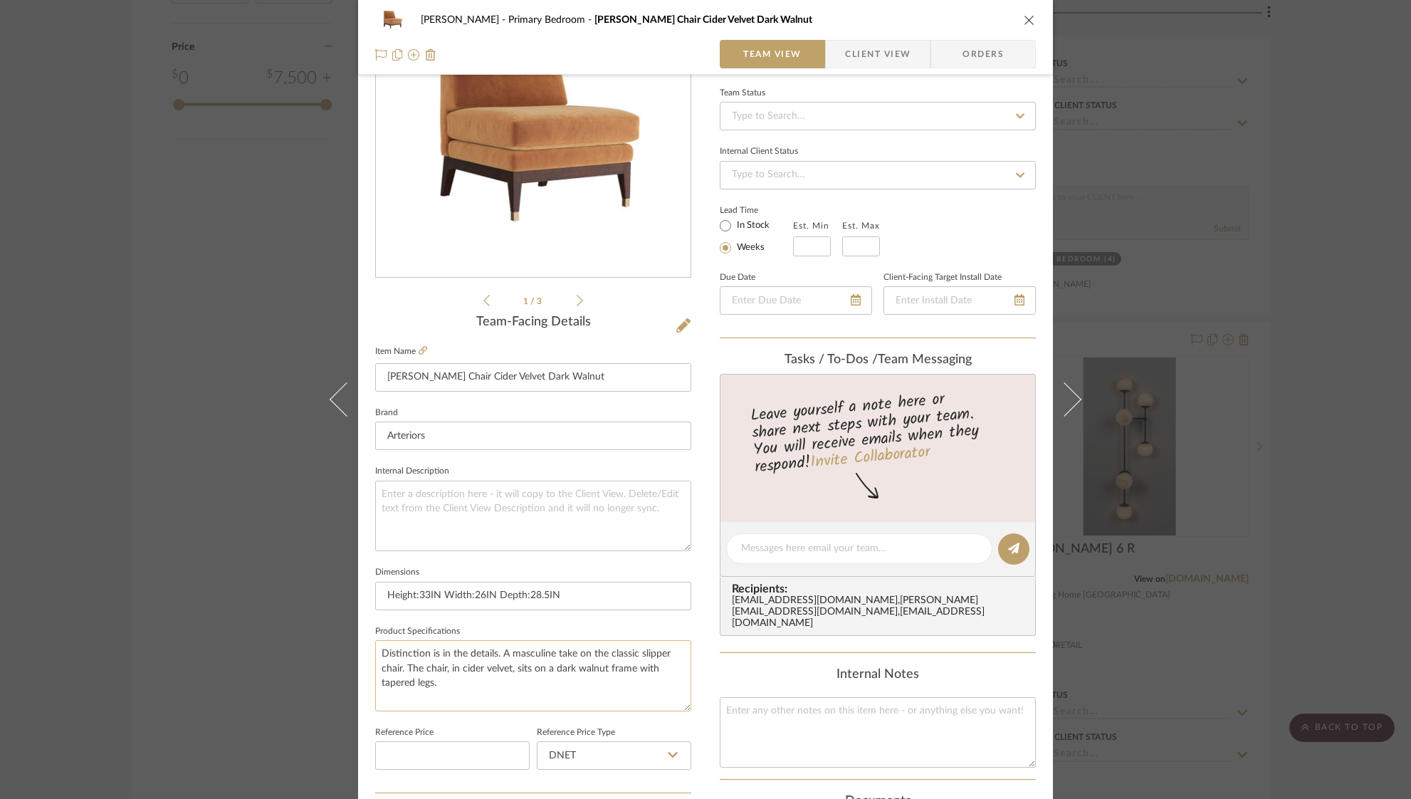
drag, startPoint x: 496, startPoint y: 649, endPoint x: 578, endPoint y: 667, distance: 83.8
click at [544, 664] on textarea "Distinction is in the details. A masculine take on the classic slipper chair. T…" at bounding box center [533, 675] width 316 height 71
drag, startPoint x: 494, startPoint y: 650, endPoint x: 400, endPoint y: 667, distance: 96.1
click at [400, 667] on textarea "Distinction is in the details. A masculine take on the classic slipper chair. T…" at bounding box center [533, 675] width 316 height 71
click at [629, 586] on input "Height:33IN Width:26IN Depth:28.5IN" at bounding box center [533, 596] width 316 height 28
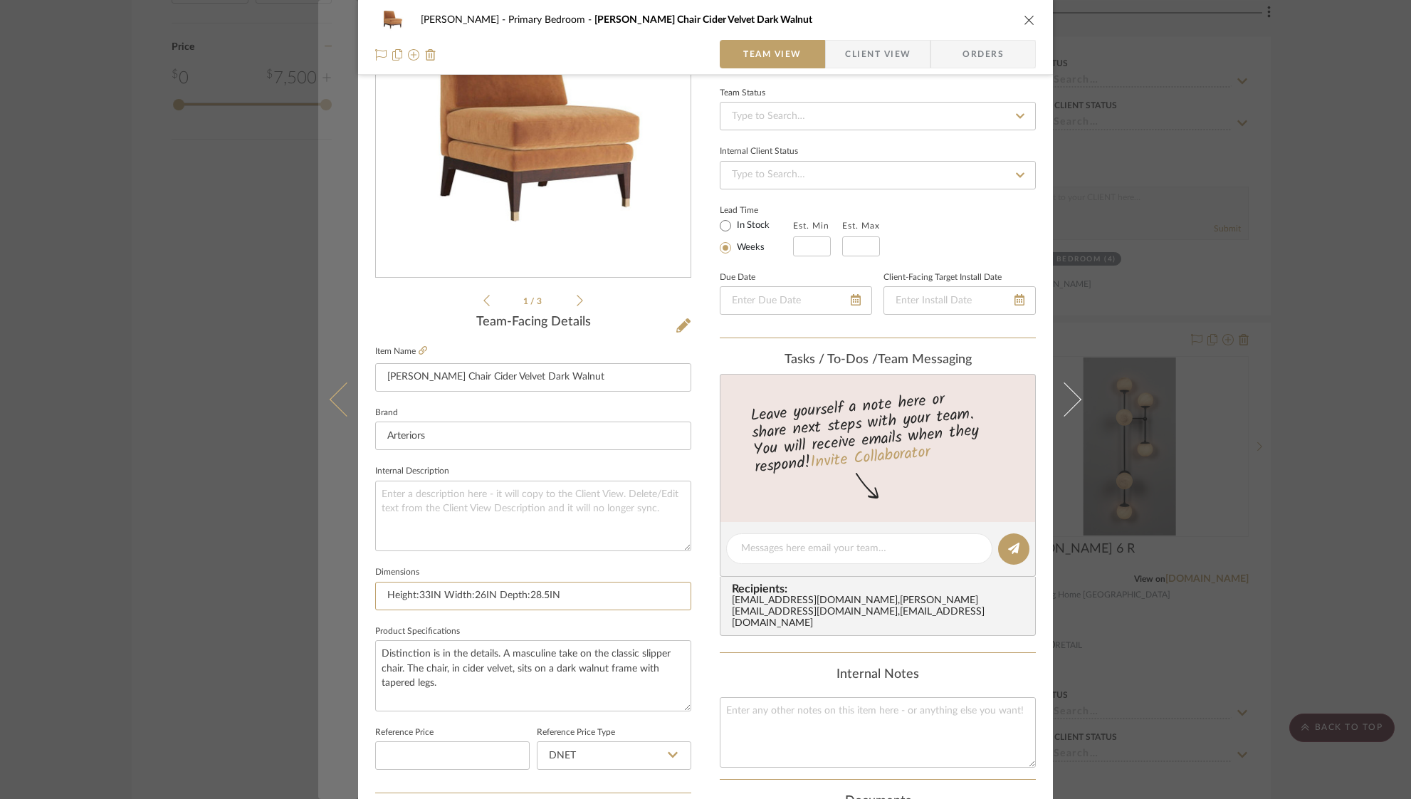
drag, startPoint x: 558, startPoint y: 595, endPoint x: 324, endPoint y: 591, distance: 234.3
click at [325, 592] on mat-dialog-content "Ostrom, Jim Primary Bedroom Sawyer Chair Cider Velvet Dark Walnut Team View Cli…" at bounding box center [705, 538] width 775 height 1315
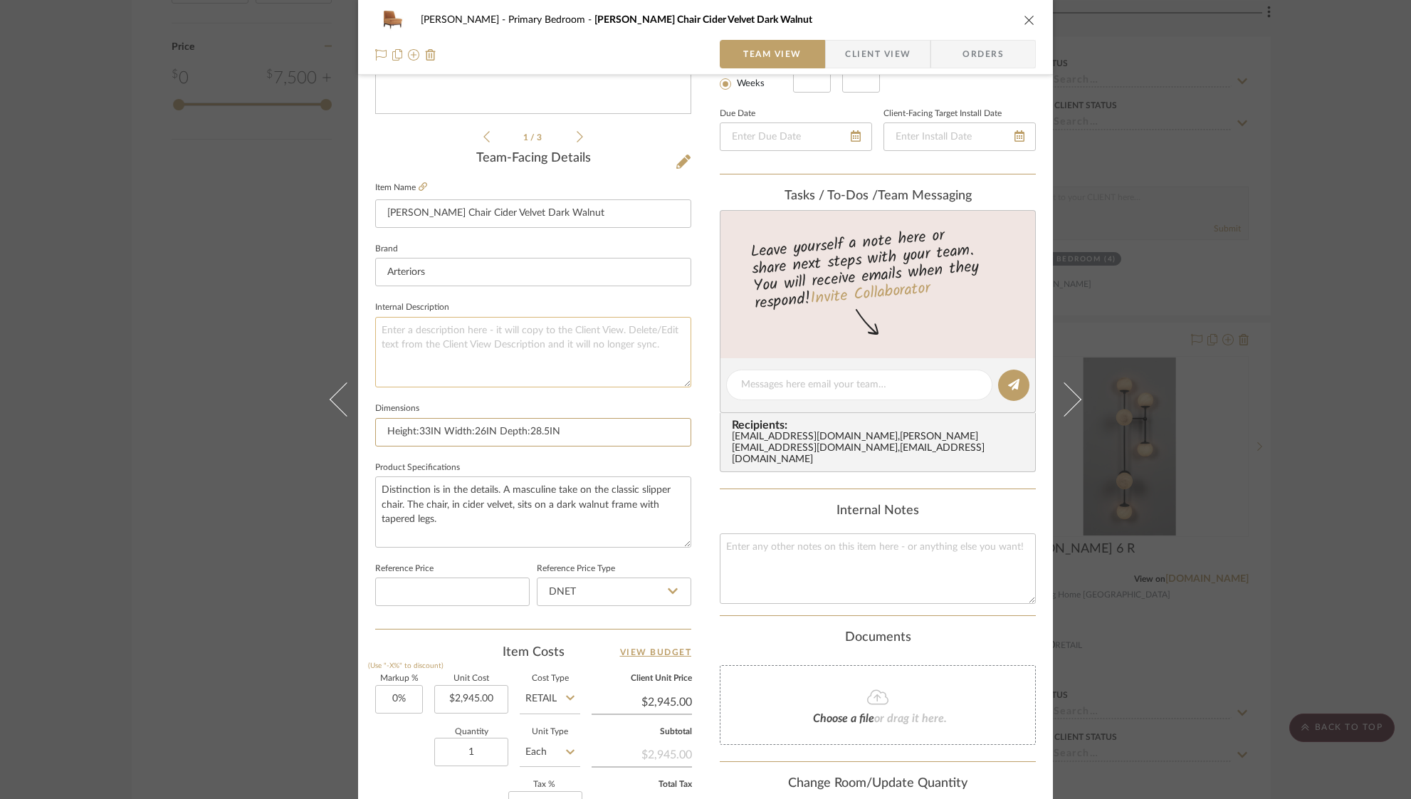
scroll to position [297, 0]
